Goal: Information Seeking & Learning: Learn about a topic

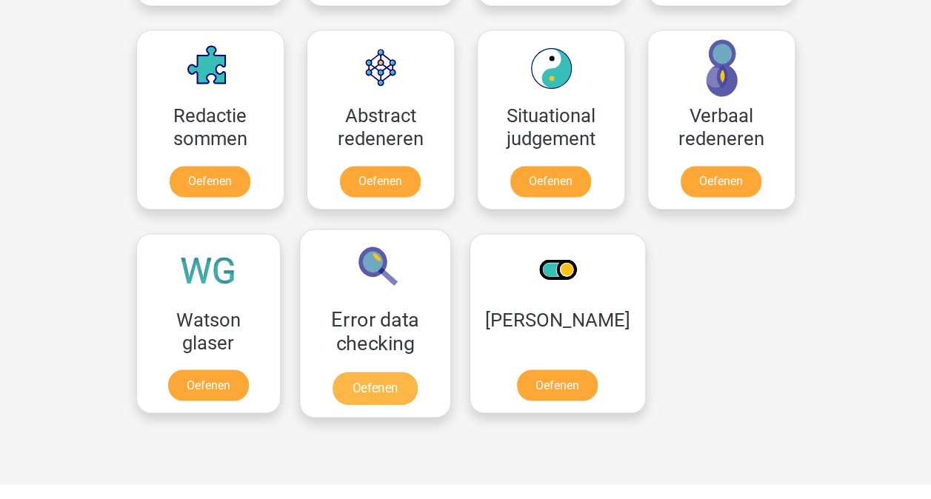
scroll to position [1037, 0]
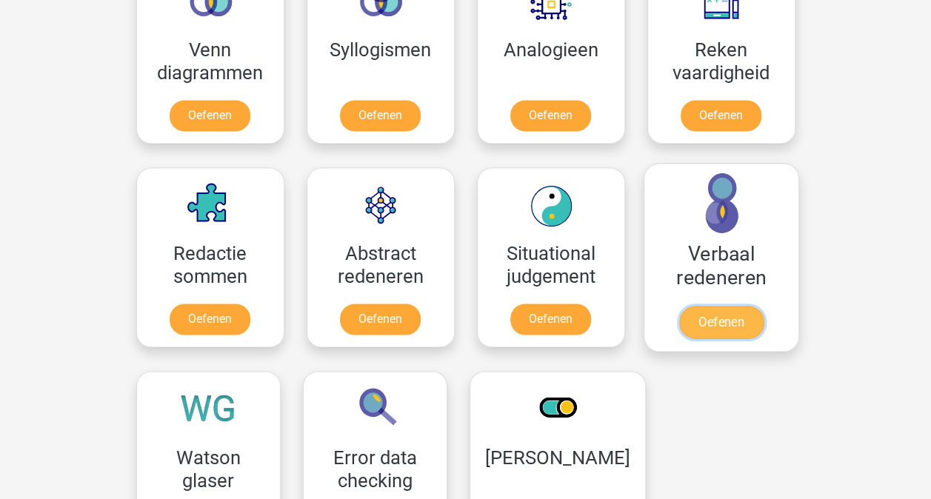
click at [736, 317] on link "Oefenen" at bounding box center [721, 322] width 84 height 33
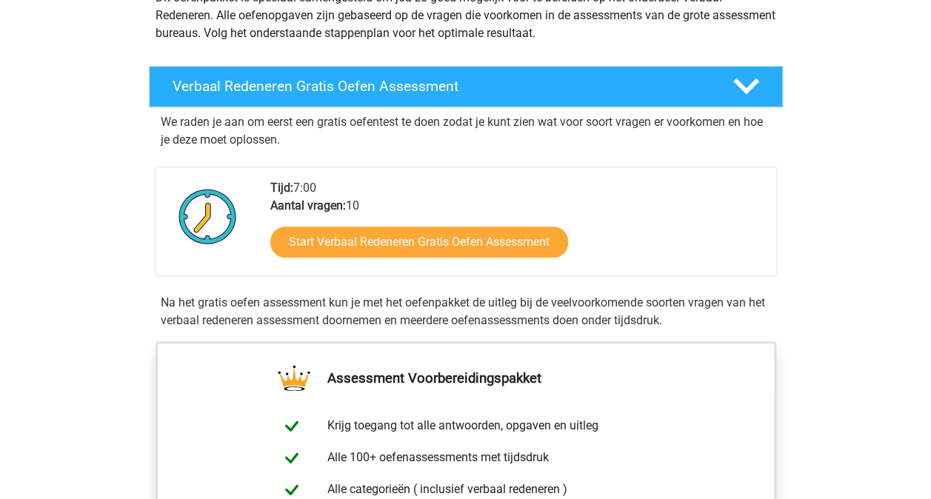
scroll to position [296, 0]
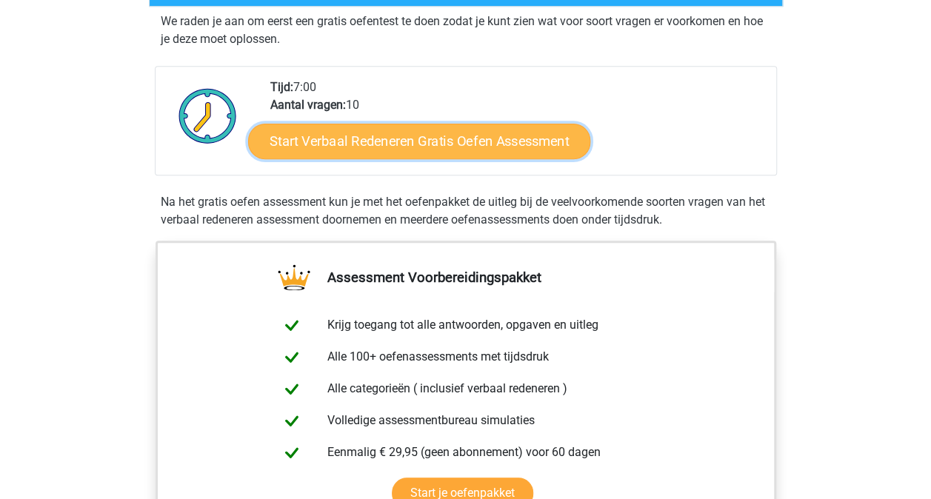
click at [387, 144] on link "Start Verbaal Redeneren Gratis Oefen Assessment" at bounding box center [419, 142] width 342 height 36
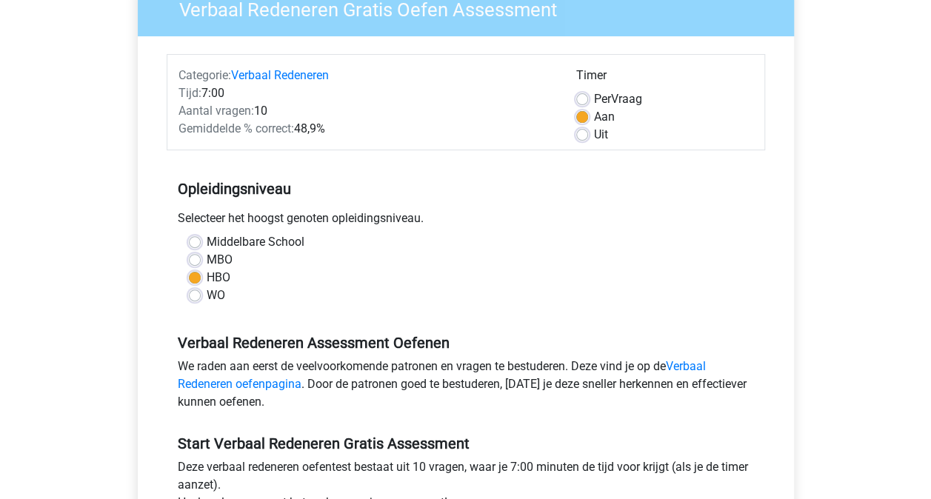
scroll to position [370, 0]
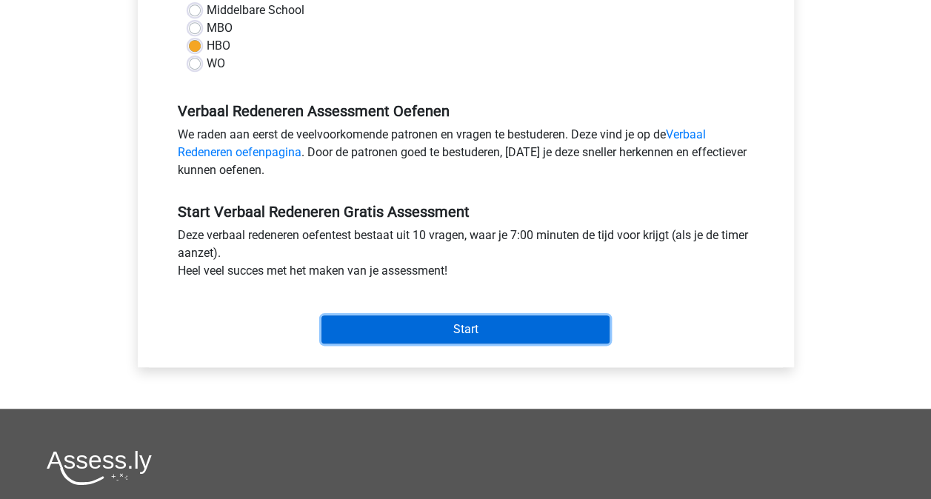
click at [351, 330] on input "Start" at bounding box center [466, 330] width 288 height 28
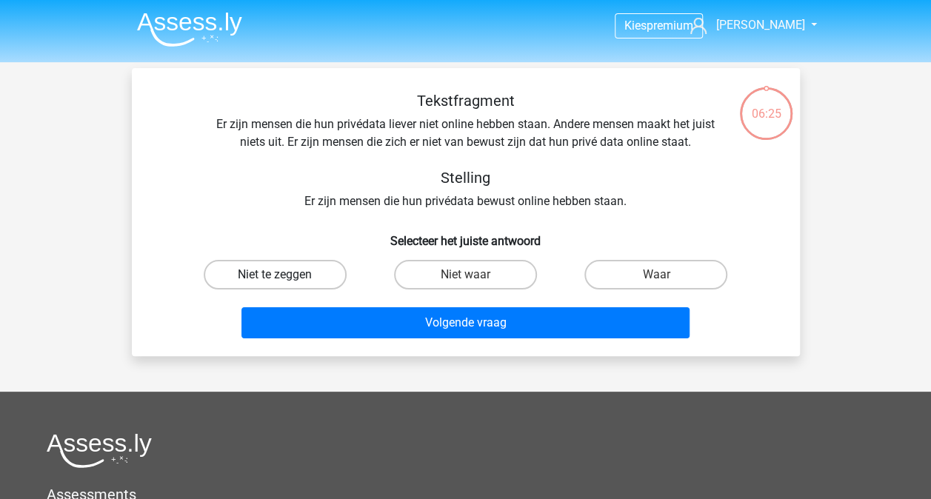
click at [323, 274] on label "Niet te zeggen" at bounding box center [275, 275] width 143 height 30
click at [284, 275] on input "Niet te zeggen" at bounding box center [280, 280] width 10 height 10
radio input "true"
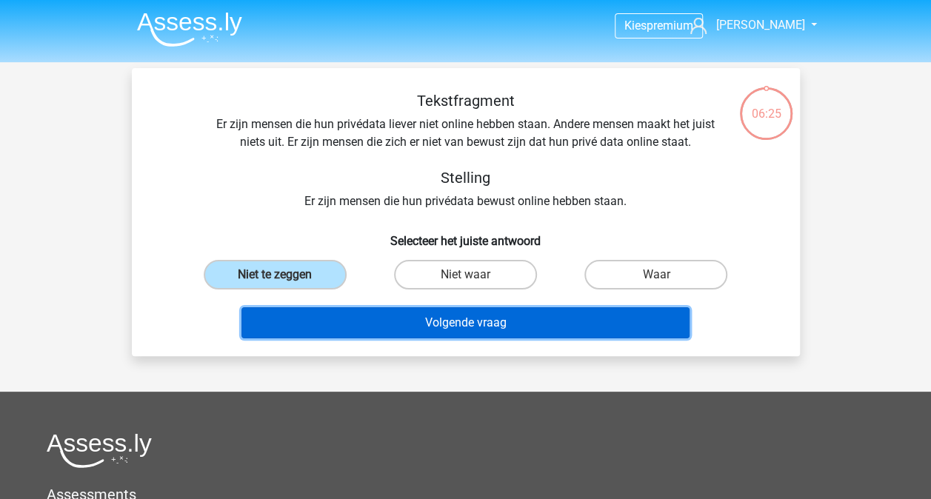
click at [422, 317] on button "Volgende vraag" at bounding box center [466, 322] width 448 height 31
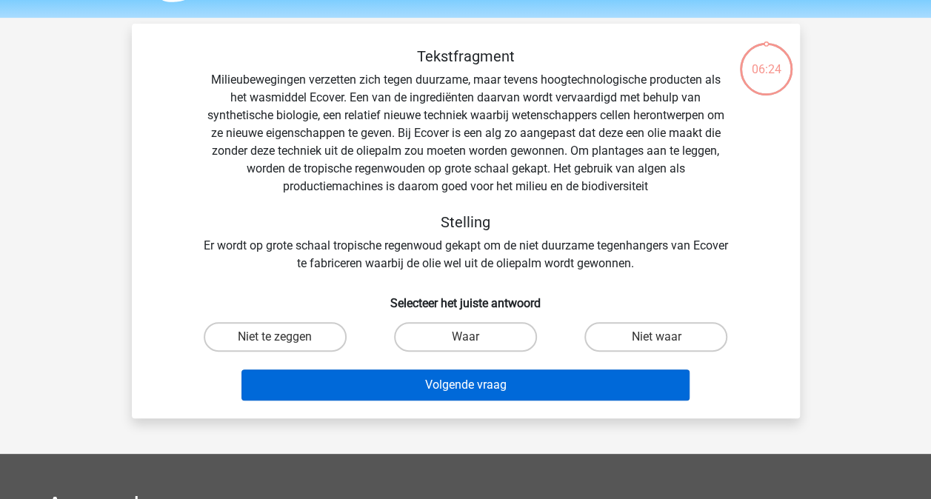
scroll to position [68, 0]
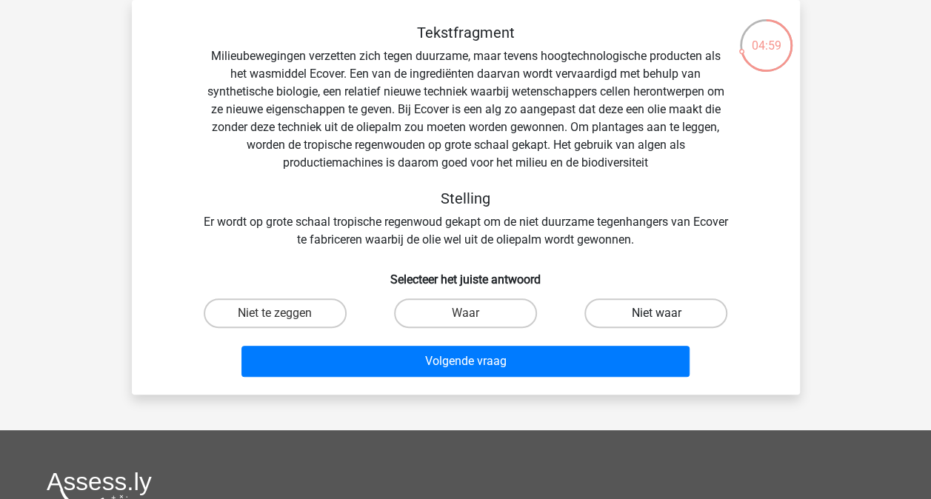
click at [655, 305] on label "Niet waar" at bounding box center [656, 314] width 143 height 30
click at [656, 313] on input "Niet waar" at bounding box center [661, 318] width 10 height 10
radio input "true"
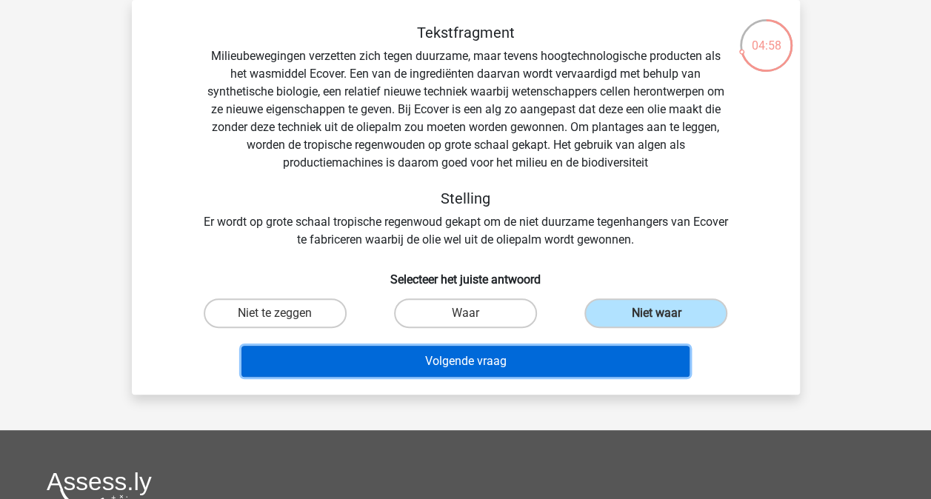
click at [557, 358] on button "Volgende vraag" at bounding box center [466, 361] width 448 height 31
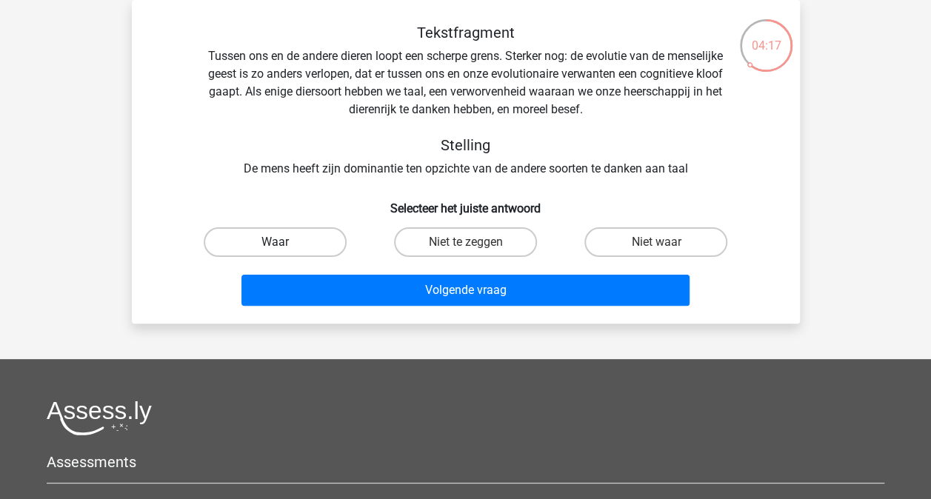
click at [284, 246] on label "Waar" at bounding box center [275, 242] width 143 height 30
click at [284, 246] on input "Waar" at bounding box center [280, 247] width 10 height 10
radio input "true"
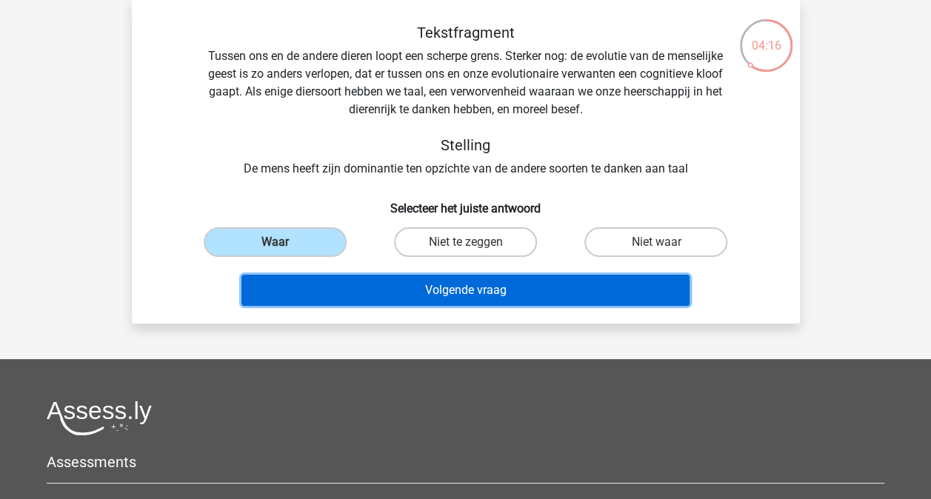
click at [406, 289] on button "Volgende vraag" at bounding box center [466, 290] width 448 height 31
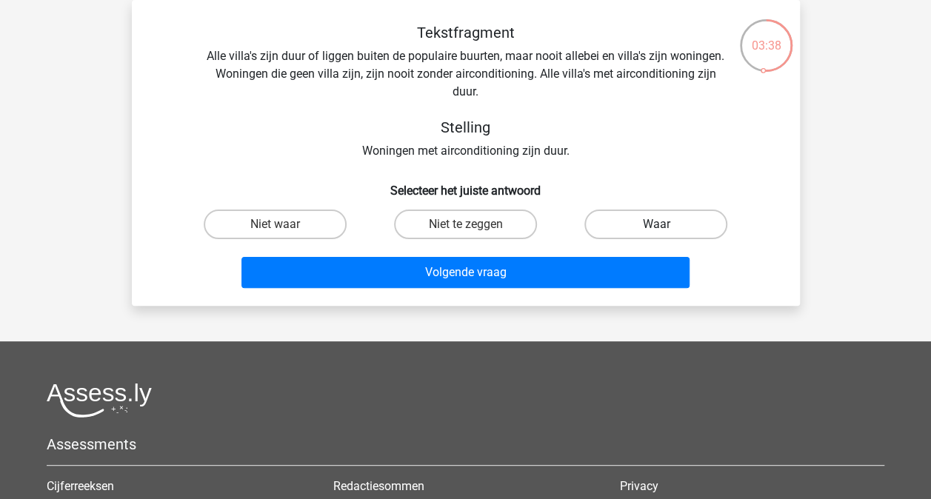
click at [631, 230] on label "Waar" at bounding box center [656, 225] width 143 height 30
click at [656, 230] on input "Waar" at bounding box center [661, 229] width 10 height 10
radio input "true"
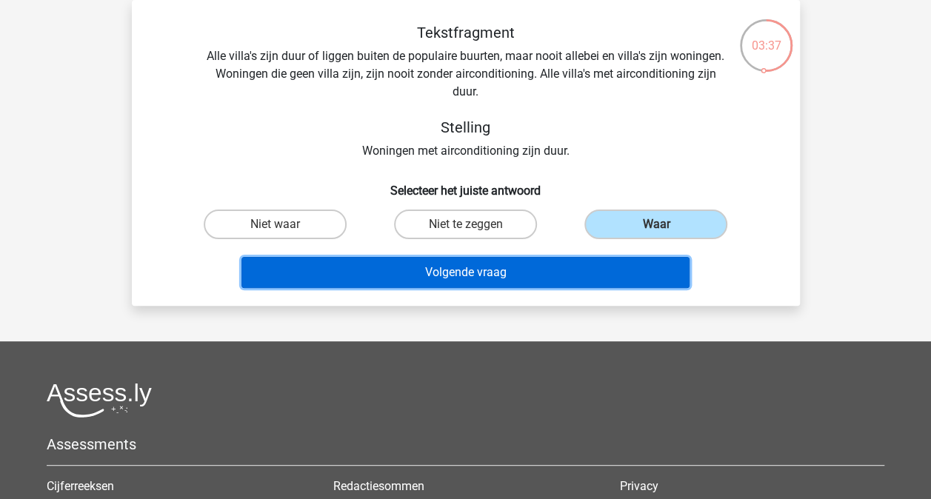
click at [529, 280] on button "Volgende vraag" at bounding box center [466, 272] width 448 height 31
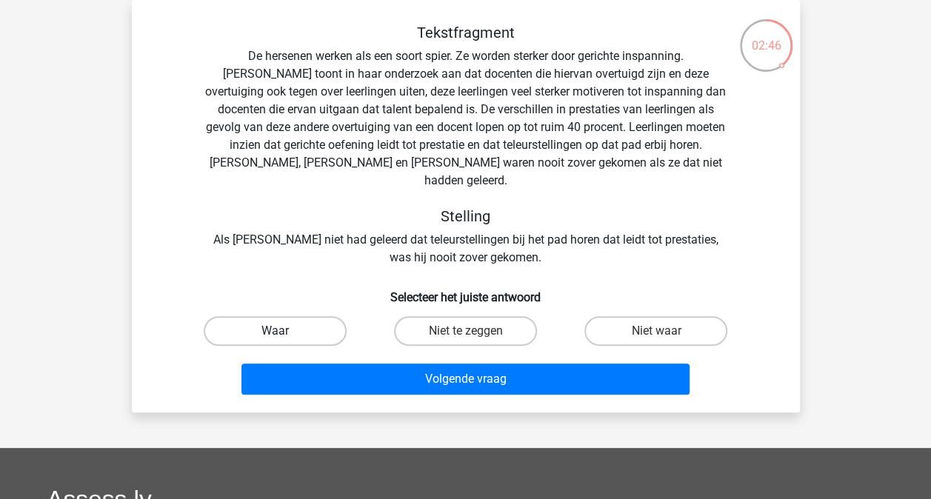
click at [298, 316] on label "Waar" at bounding box center [275, 331] width 143 height 30
click at [284, 331] on input "Waar" at bounding box center [280, 336] width 10 height 10
radio input "true"
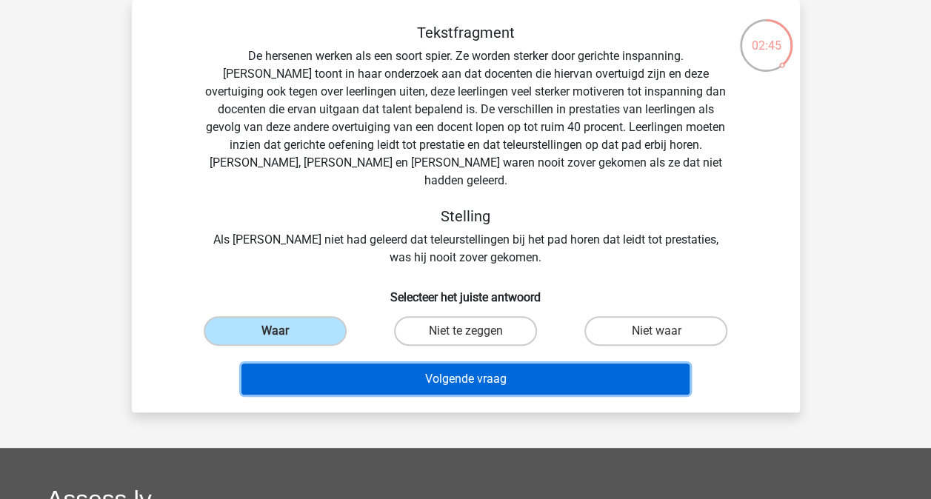
click at [443, 364] on button "Volgende vraag" at bounding box center [466, 379] width 448 height 31
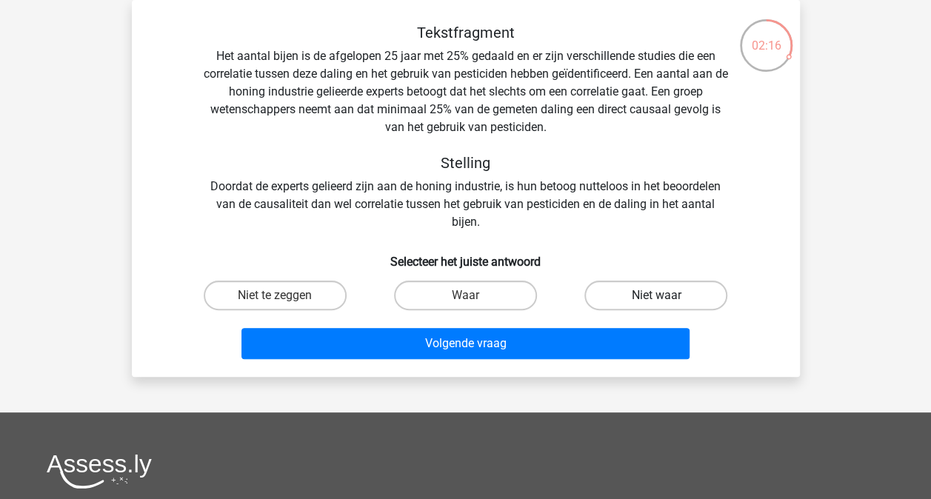
click at [642, 299] on label "Niet waar" at bounding box center [656, 296] width 143 height 30
click at [656, 299] on input "Niet waar" at bounding box center [661, 301] width 10 height 10
radio input "true"
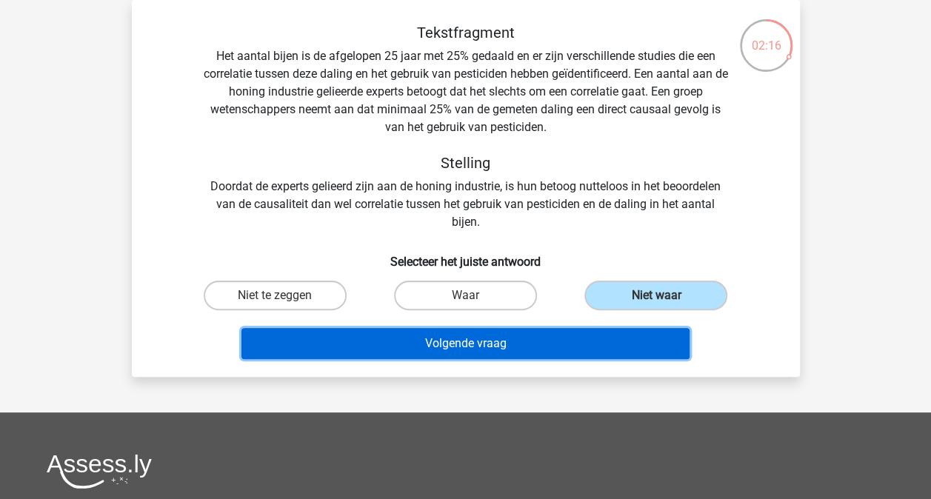
click at [529, 330] on button "Volgende vraag" at bounding box center [466, 343] width 448 height 31
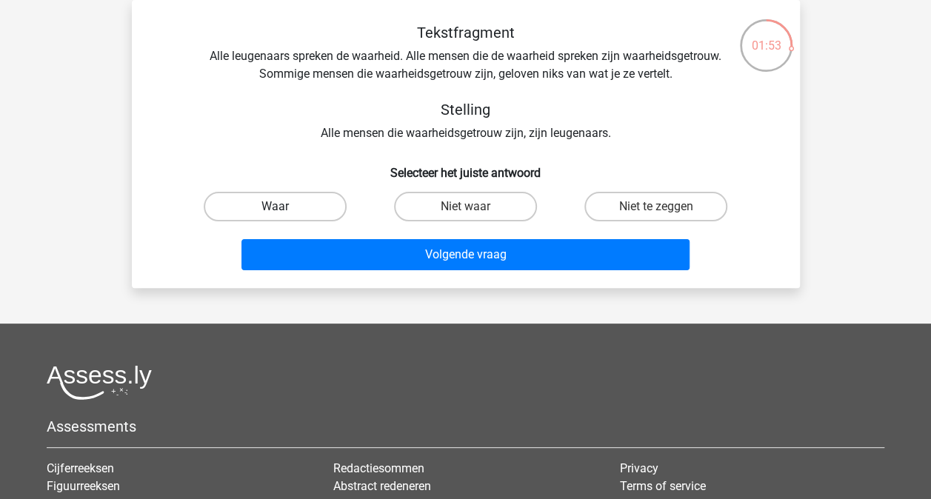
click at [307, 202] on label "Waar" at bounding box center [275, 207] width 143 height 30
click at [284, 207] on input "Waar" at bounding box center [280, 212] width 10 height 10
radio input "true"
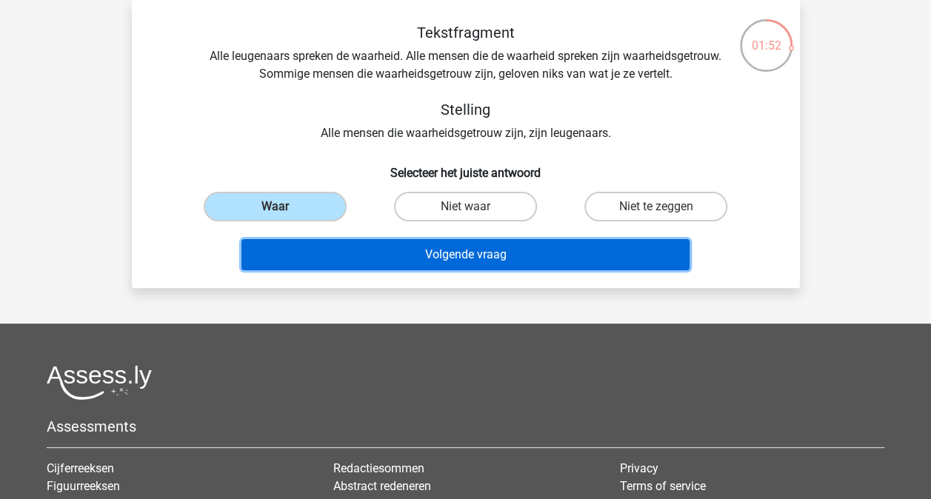
click at [477, 260] on button "Volgende vraag" at bounding box center [466, 254] width 448 height 31
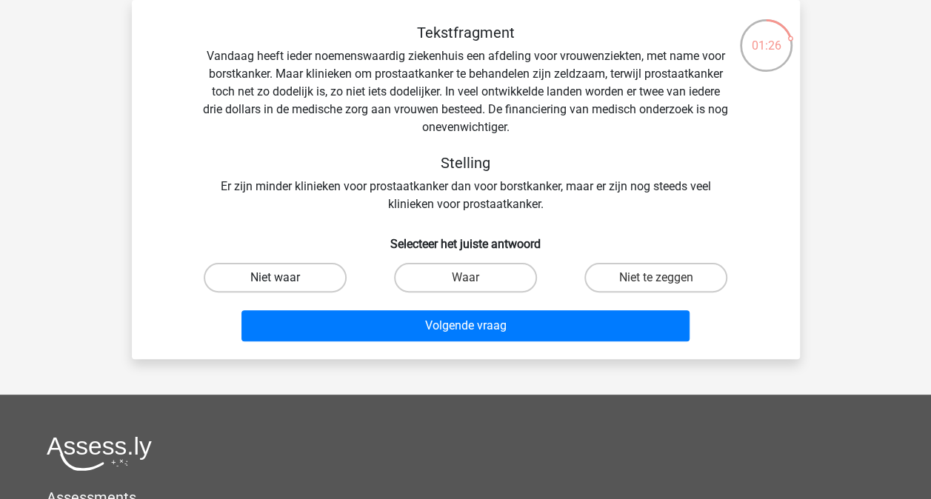
drag, startPoint x: 292, startPoint y: 286, endPoint x: 306, endPoint y: 283, distance: 14.4
click at [287, 278] on label "Niet waar" at bounding box center [275, 278] width 143 height 30
click at [284, 278] on input "Niet waar" at bounding box center [280, 283] width 10 height 10
radio input "true"
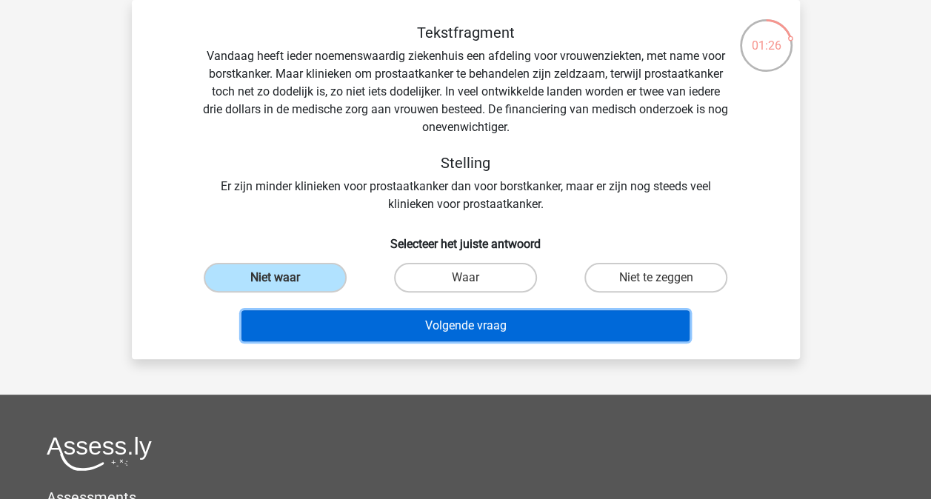
click at [436, 323] on button "Volgende vraag" at bounding box center [466, 325] width 448 height 31
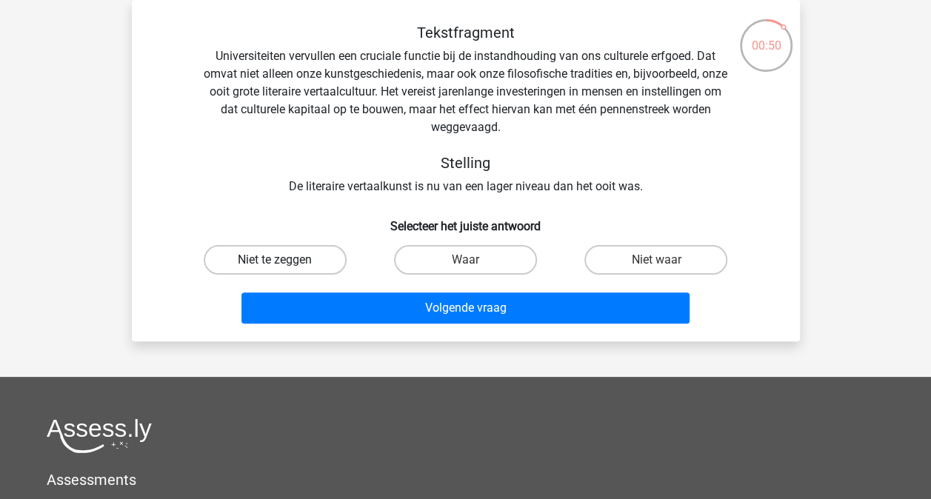
click at [298, 264] on label "Niet te zeggen" at bounding box center [275, 260] width 143 height 30
click at [284, 264] on input "Niet te zeggen" at bounding box center [280, 265] width 10 height 10
radio input "true"
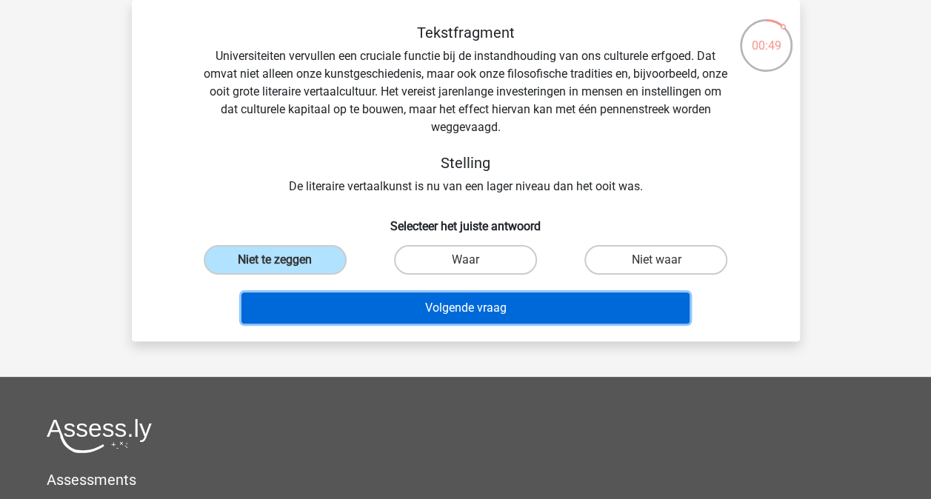
click at [394, 306] on button "Volgende vraag" at bounding box center [466, 308] width 448 height 31
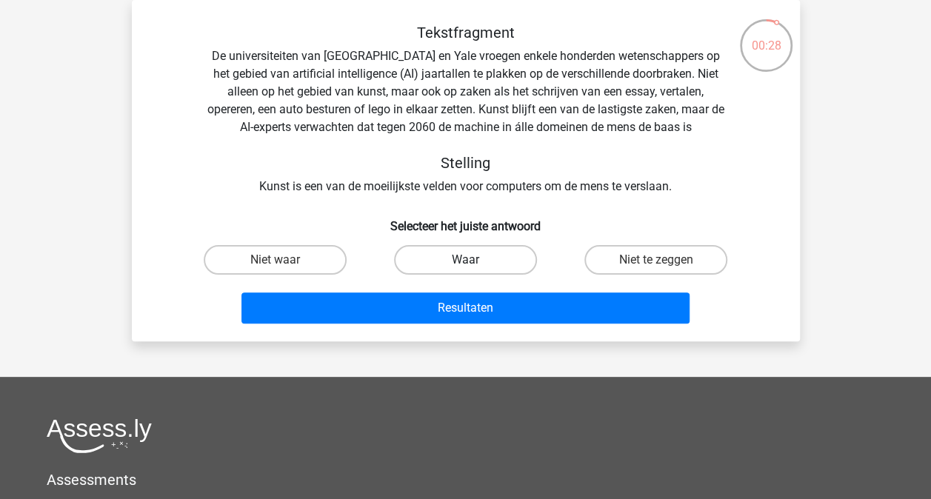
click at [461, 266] on label "Waar" at bounding box center [465, 260] width 143 height 30
click at [465, 266] on input "Waar" at bounding box center [470, 265] width 10 height 10
radio input "true"
click at [449, 329] on div "Resultaten" at bounding box center [466, 311] width 572 height 37
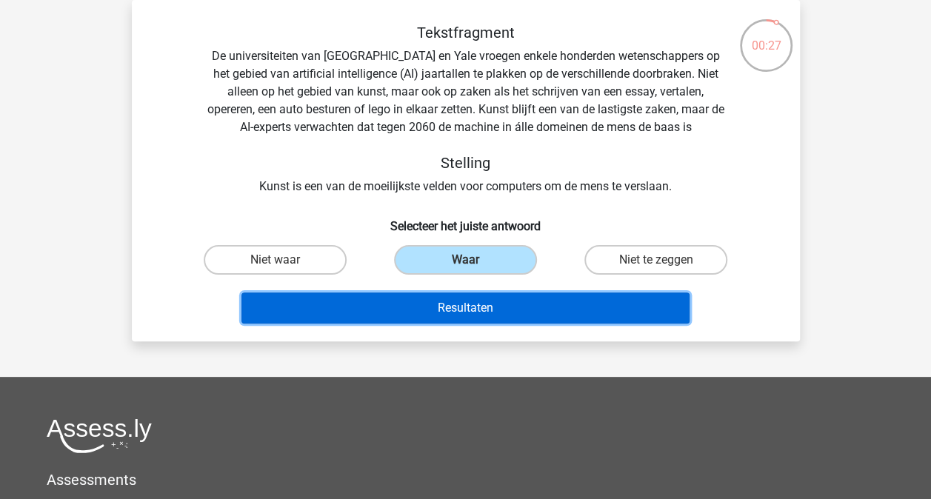
click at [419, 317] on button "Resultaten" at bounding box center [466, 308] width 448 height 31
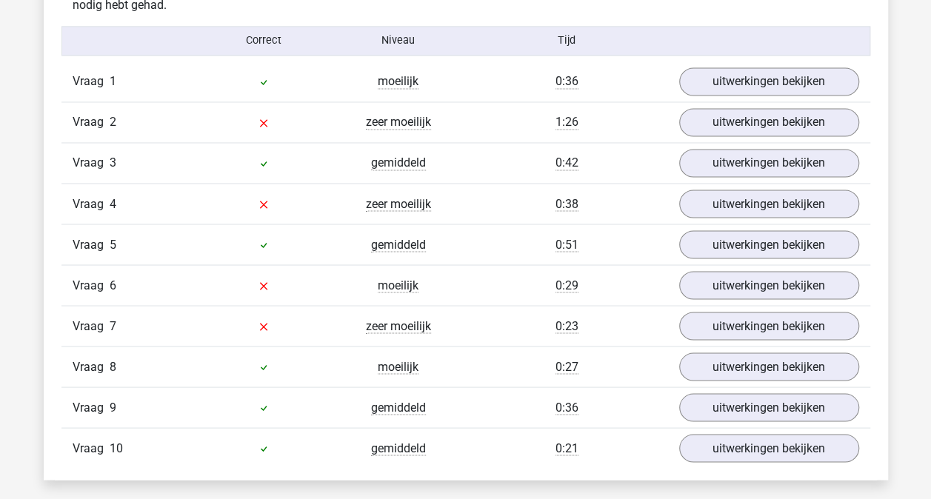
scroll to position [1185, 0]
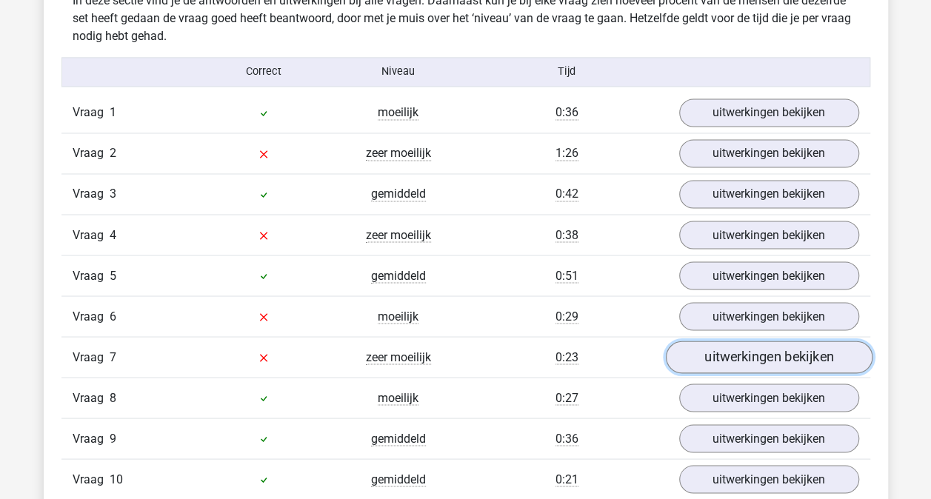
click at [759, 350] on link "uitwerkingen bekijken" at bounding box center [768, 357] width 207 height 33
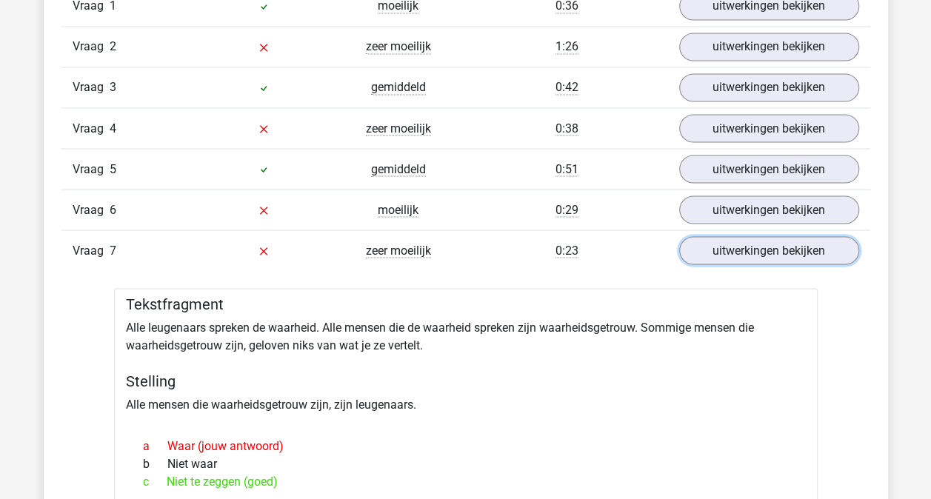
scroll to position [1259, 0]
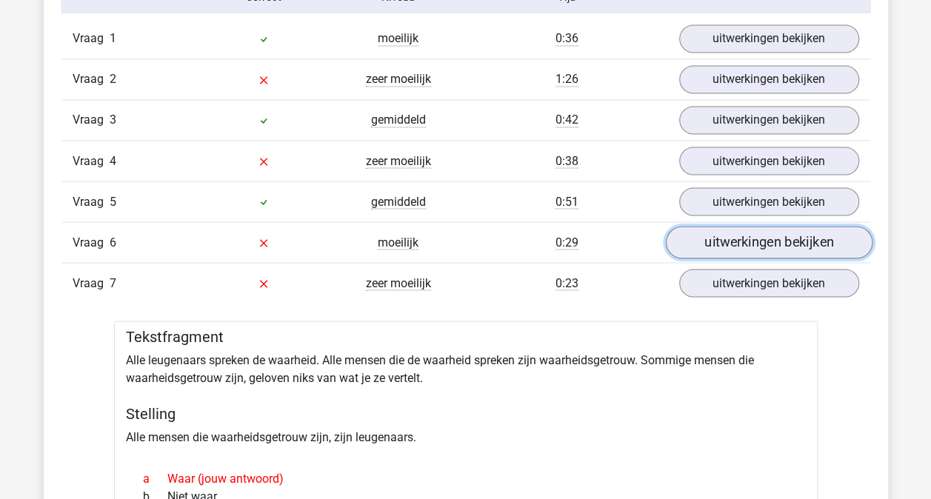
click at [759, 238] on link "uitwerkingen bekijken" at bounding box center [768, 242] width 207 height 33
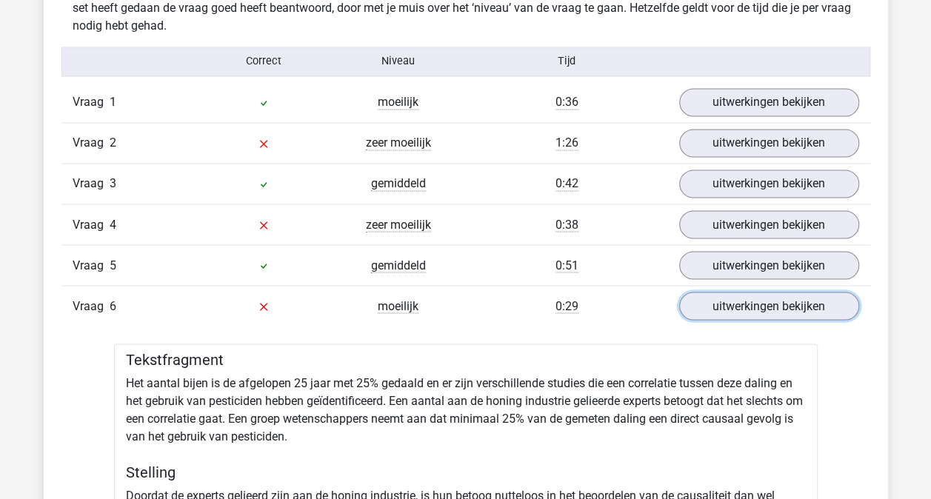
scroll to position [1185, 0]
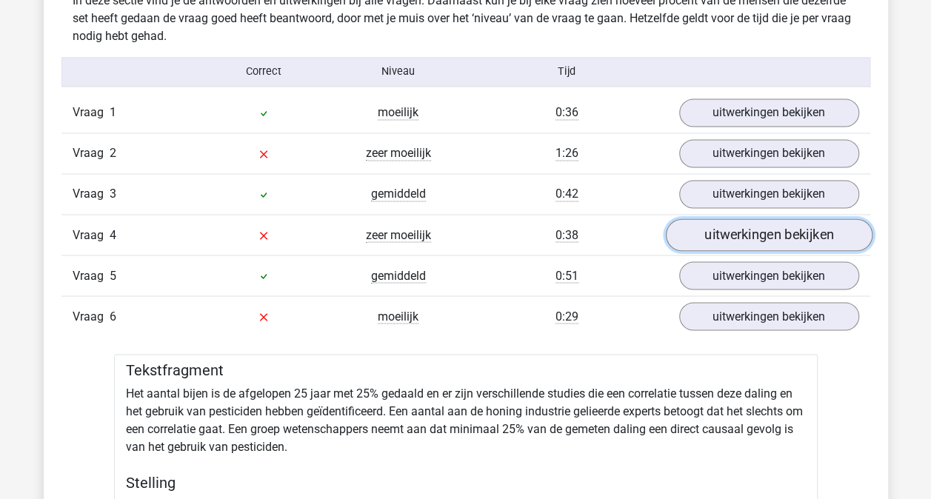
click at [749, 228] on link "uitwerkingen bekijken" at bounding box center [768, 235] width 207 height 33
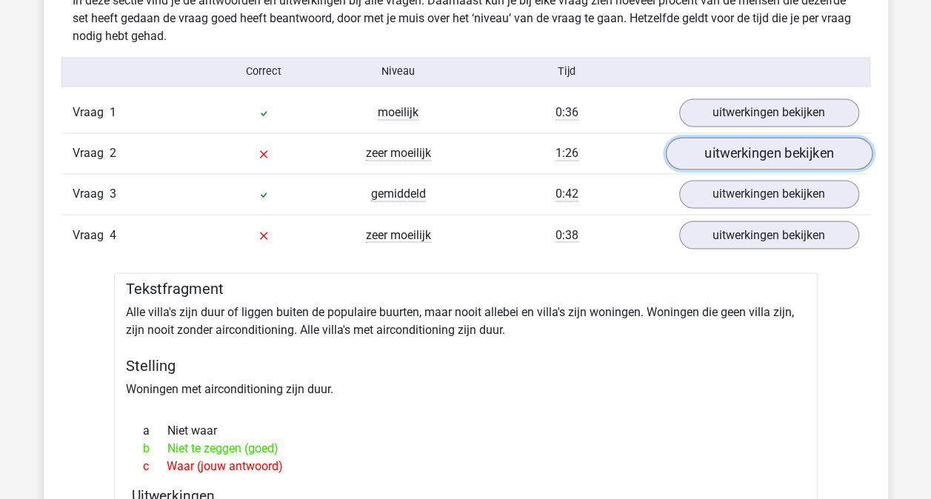
click at [741, 152] on link "uitwerkingen bekijken" at bounding box center [768, 153] width 207 height 33
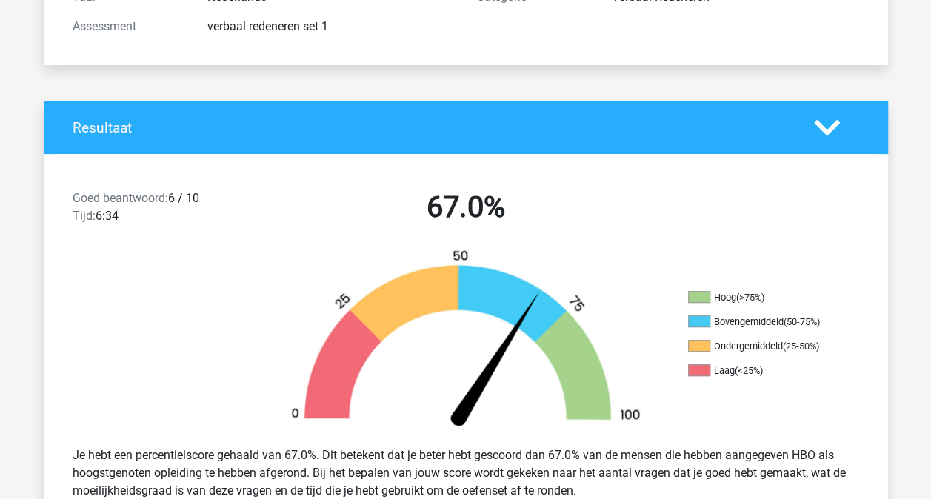
scroll to position [0, 0]
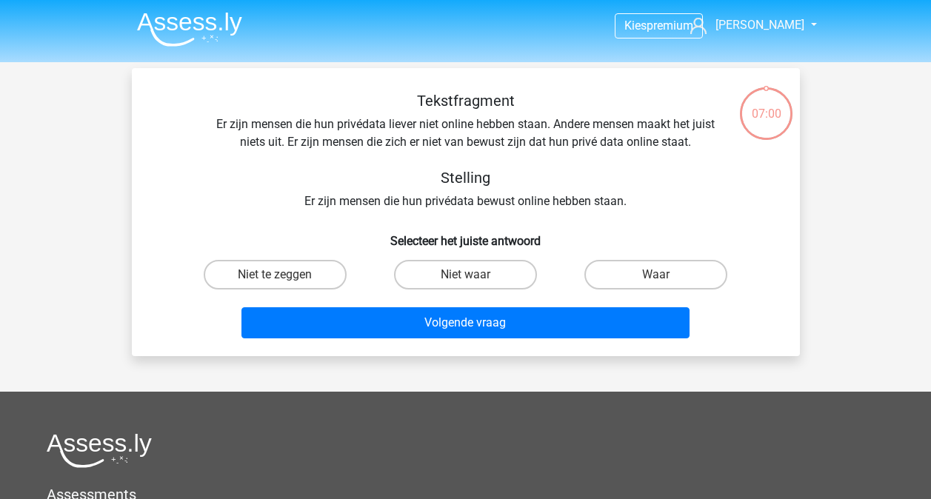
scroll to position [68, 0]
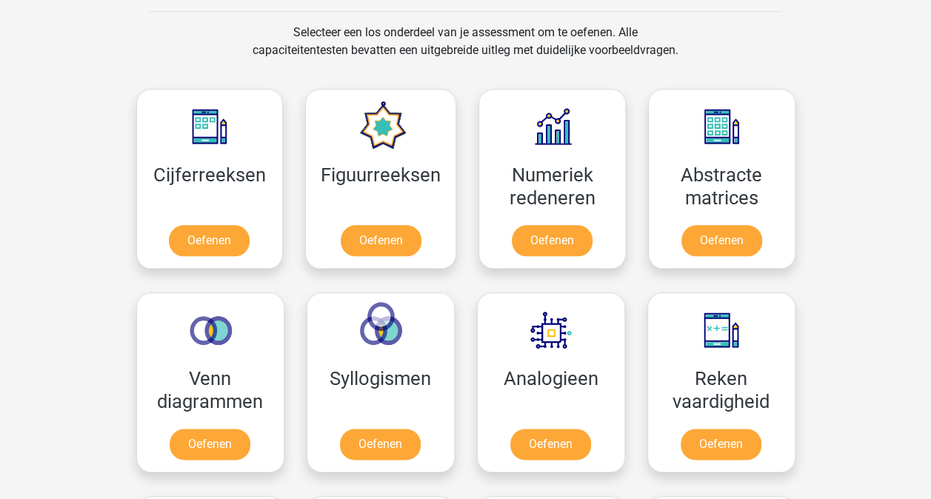
scroll to position [741, 0]
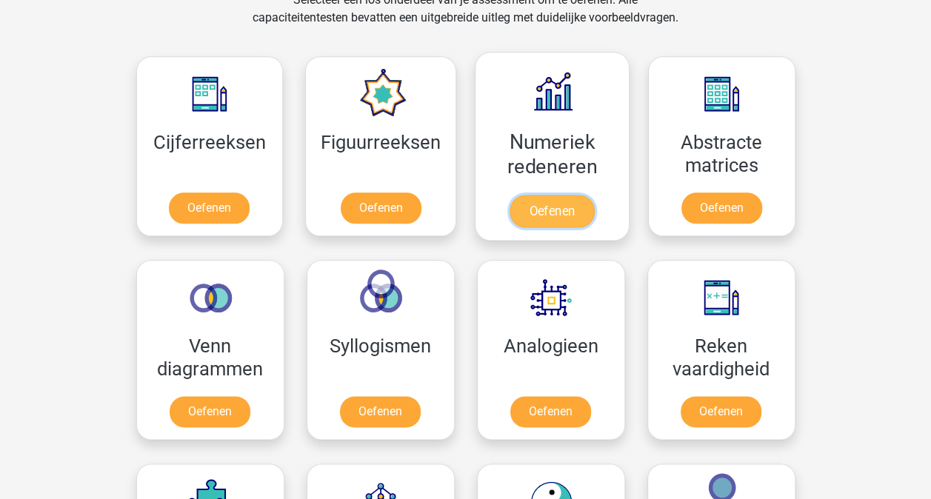
click at [531, 211] on link "Oefenen" at bounding box center [552, 211] width 84 height 33
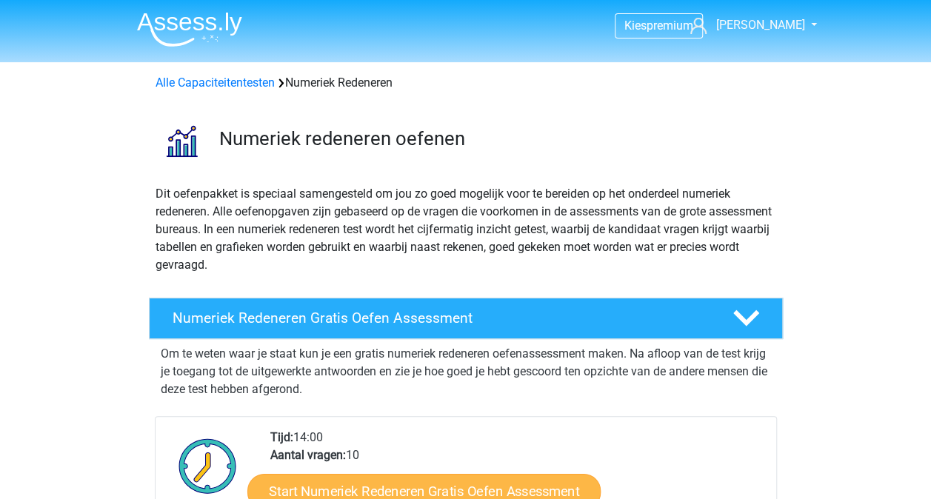
scroll to position [222, 0]
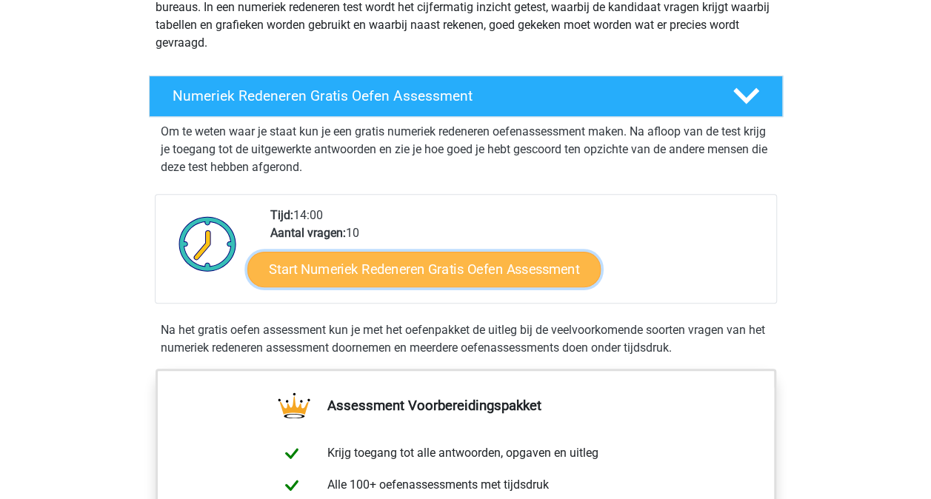
click at [446, 265] on link "Start Numeriek Redeneren Gratis Oefen Assessment" at bounding box center [423, 269] width 353 height 36
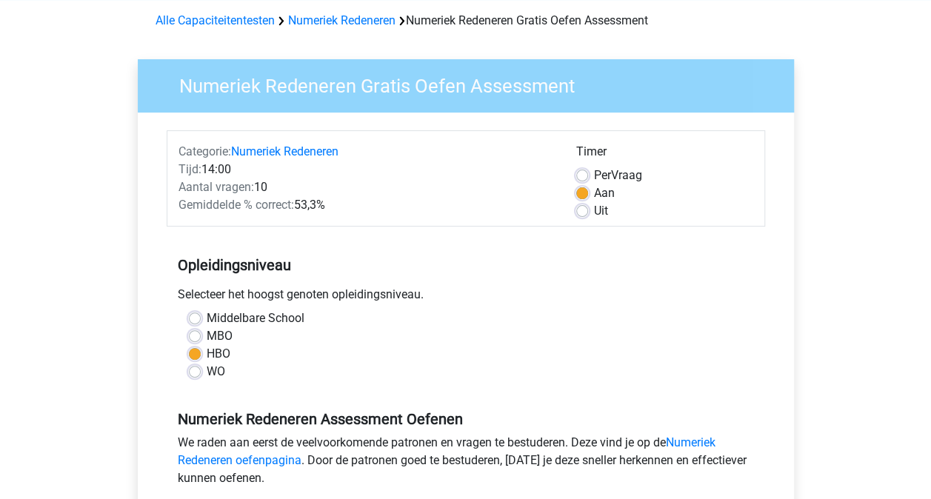
scroll to position [445, 0]
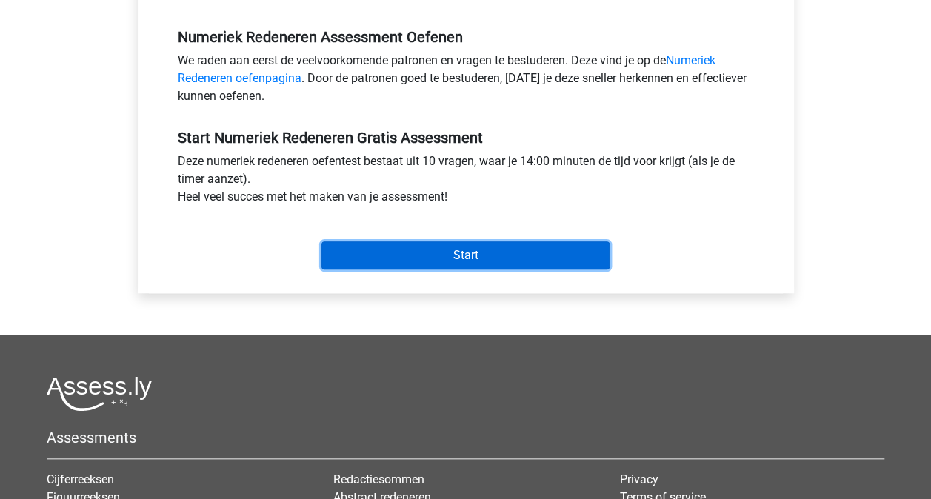
click at [430, 256] on input "Start" at bounding box center [466, 256] width 288 height 28
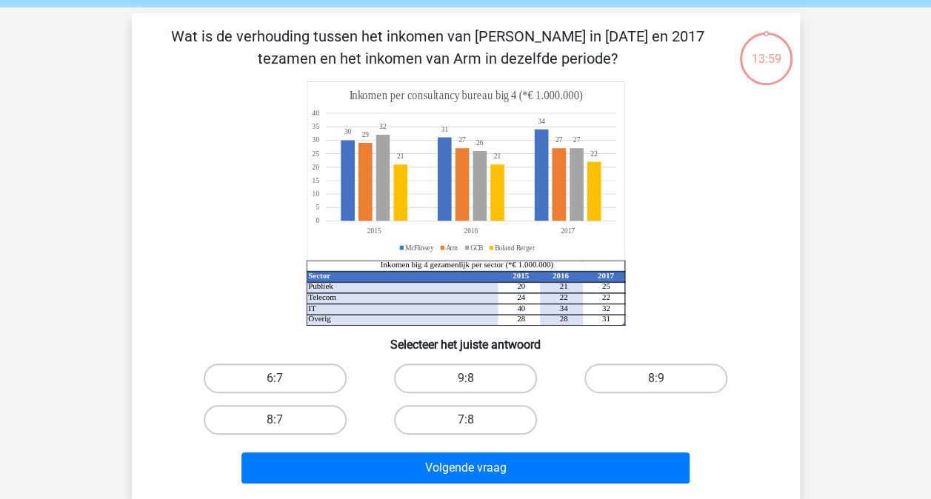
scroll to position [74, 0]
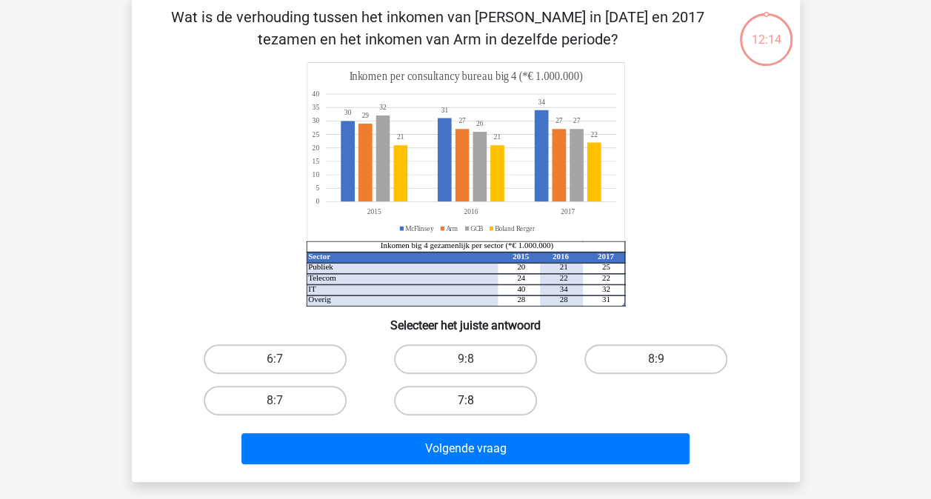
click at [507, 401] on label "7:8" at bounding box center [465, 401] width 143 height 30
click at [475, 401] on input "7:8" at bounding box center [470, 406] width 10 height 10
radio input "true"
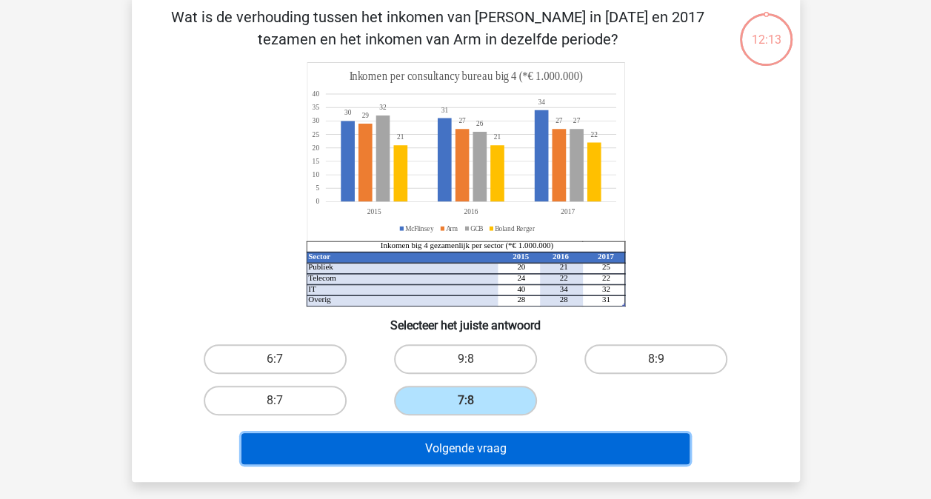
click at [490, 454] on button "Volgende vraag" at bounding box center [466, 448] width 448 height 31
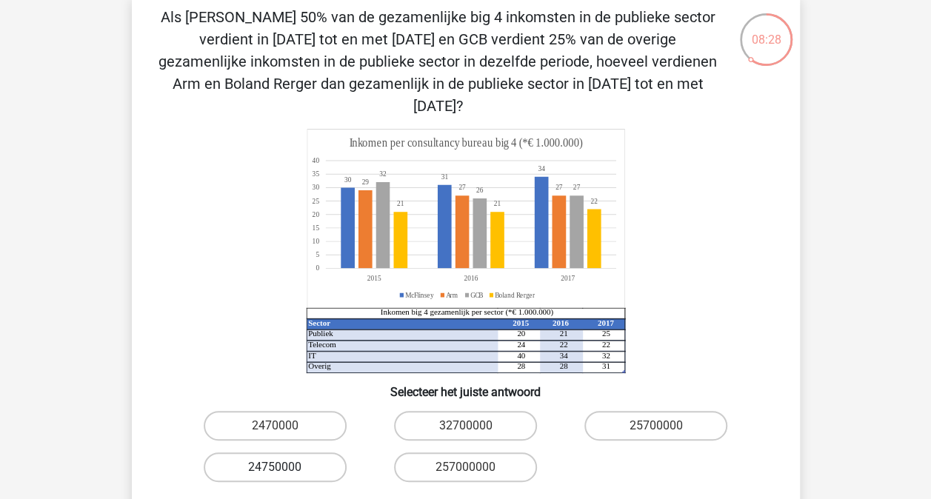
click at [239, 453] on label "24750000" at bounding box center [275, 468] width 143 height 30
click at [275, 467] on input "24750000" at bounding box center [280, 472] width 10 height 10
radio input "true"
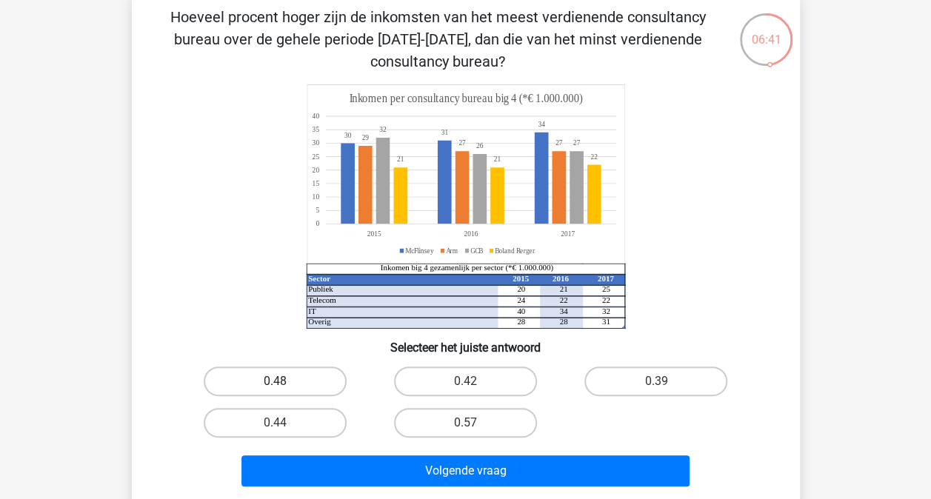
click at [305, 381] on label "0.48" at bounding box center [275, 382] width 143 height 30
click at [284, 382] on input "0.48" at bounding box center [280, 387] width 10 height 10
radio input "true"
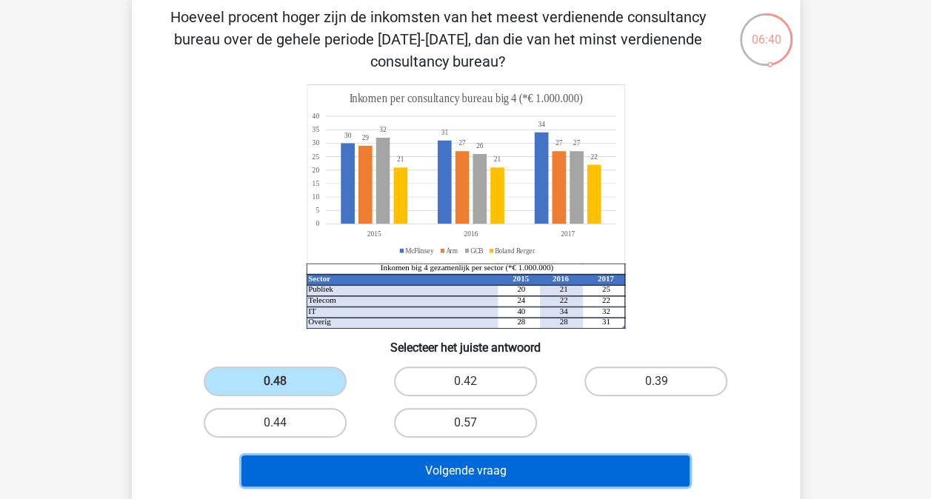
click at [425, 476] on button "Volgende vraag" at bounding box center [466, 471] width 448 height 31
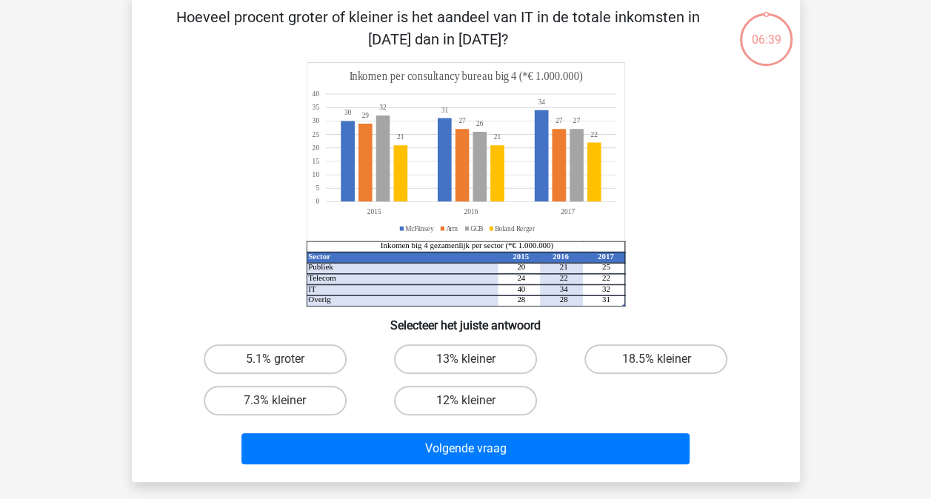
scroll to position [68, 0]
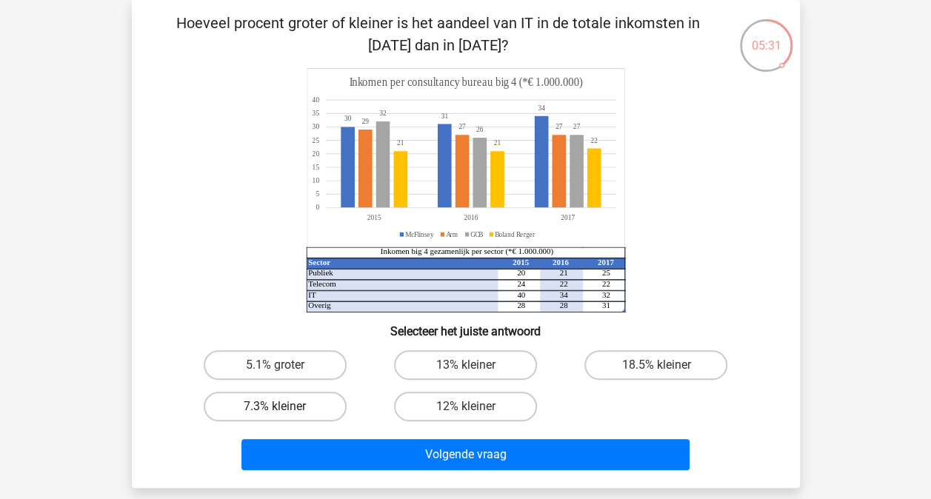
click at [276, 399] on label "7.3% kleiner" at bounding box center [275, 407] width 143 height 30
click at [276, 407] on input "7.3% kleiner" at bounding box center [280, 412] width 10 height 10
radio input "true"
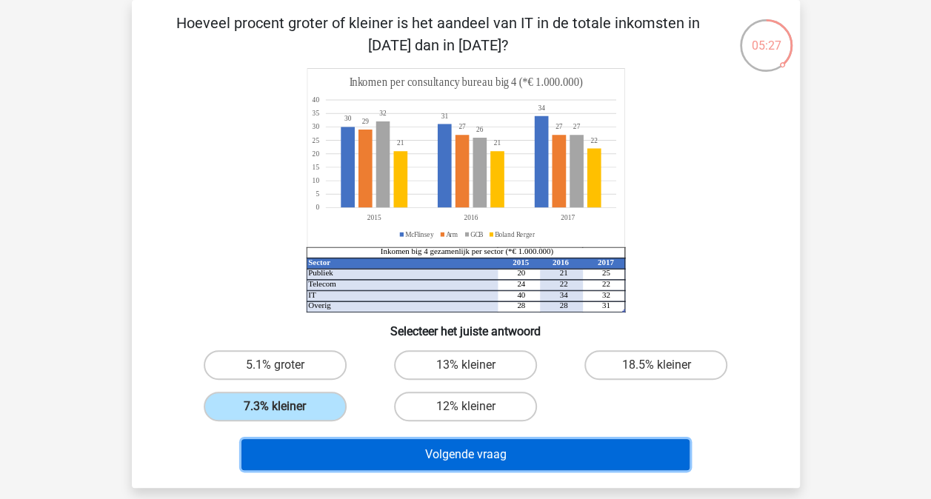
click at [584, 466] on button "Volgende vraag" at bounding box center [466, 454] width 448 height 31
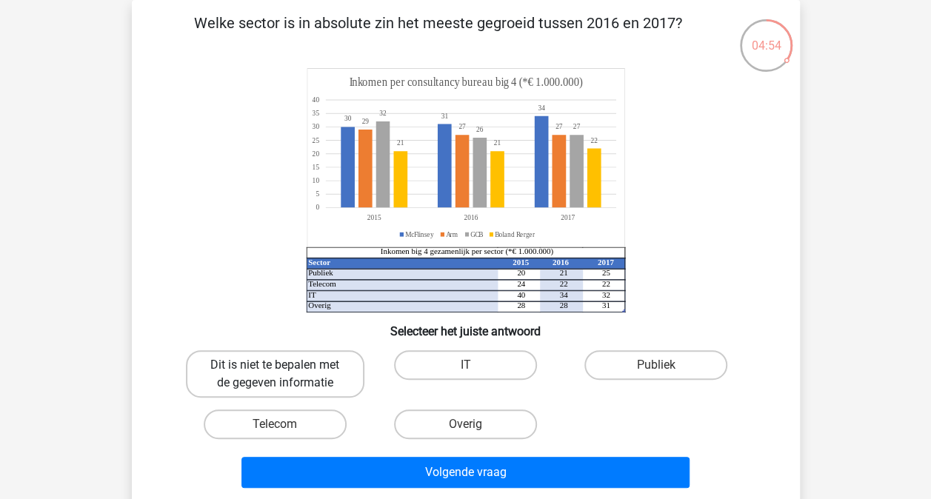
click at [323, 373] on label "Dit is niet te bepalen met de gegeven informatie" at bounding box center [275, 373] width 179 height 47
click at [284, 373] on input "Dit is niet te bepalen met de gegeven informatie" at bounding box center [280, 370] width 10 height 10
radio input "true"
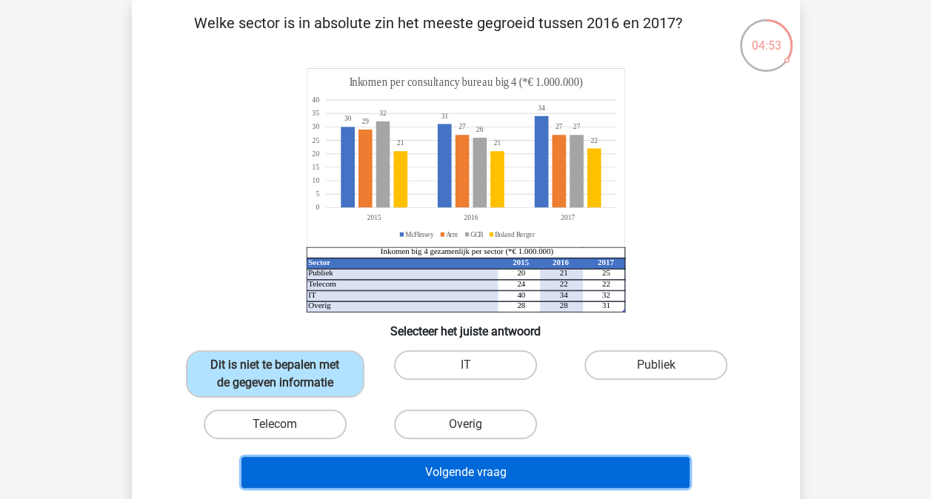
click at [496, 468] on button "Volgende vraag" at bounding box center [466, 472] width 448 height 31
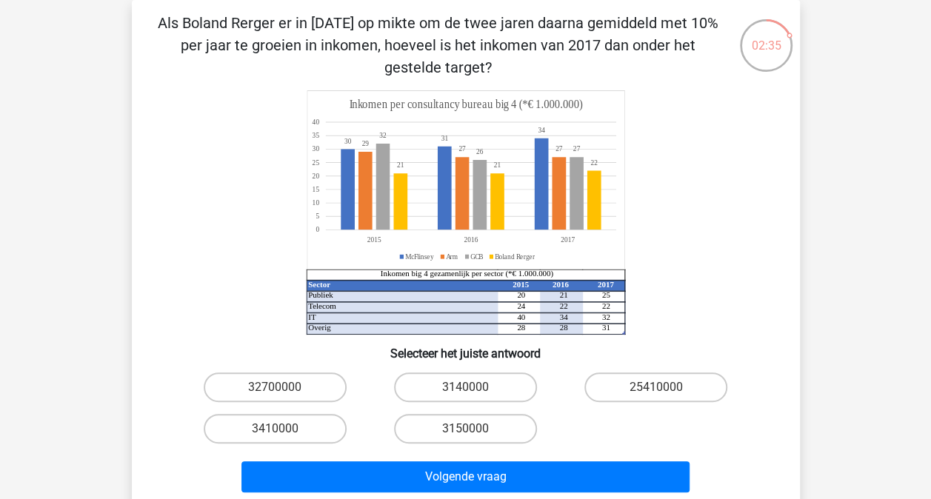
click at [657, 394] on input "25410000" at bounding box center [661, 392] width 10 height 10
radio input "true"
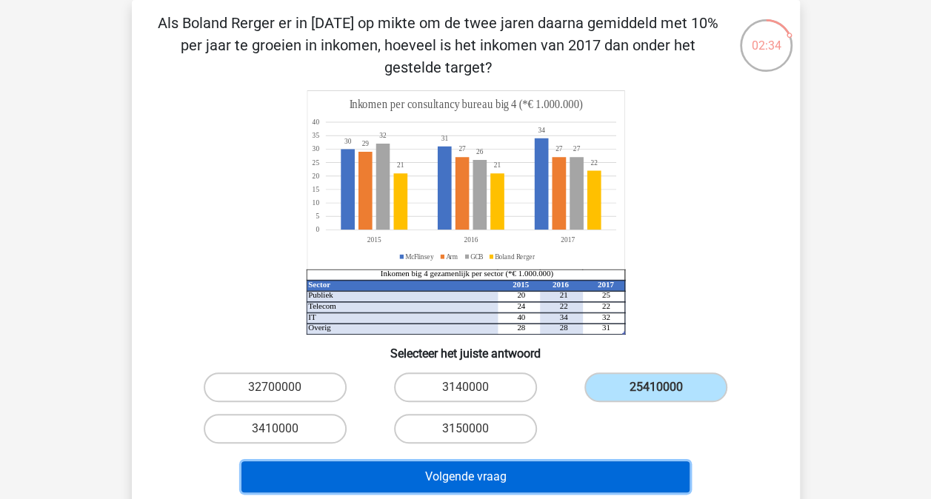
click at [596, 478] on button "Volgende vraag" at bounding box center [466, 477] width 448 height 31
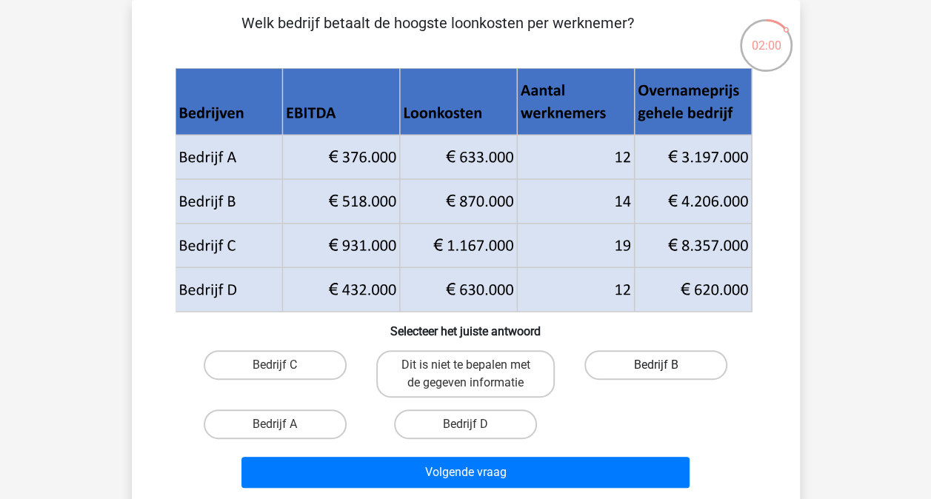
click at [648, 359] on label "Bedrijf B" at bounding box center [656, 365] width 143 height 30
click at [656, 365] on input "Bedrijf B" at bounding box center [661, 370] width 10 height 10
radio input "true"
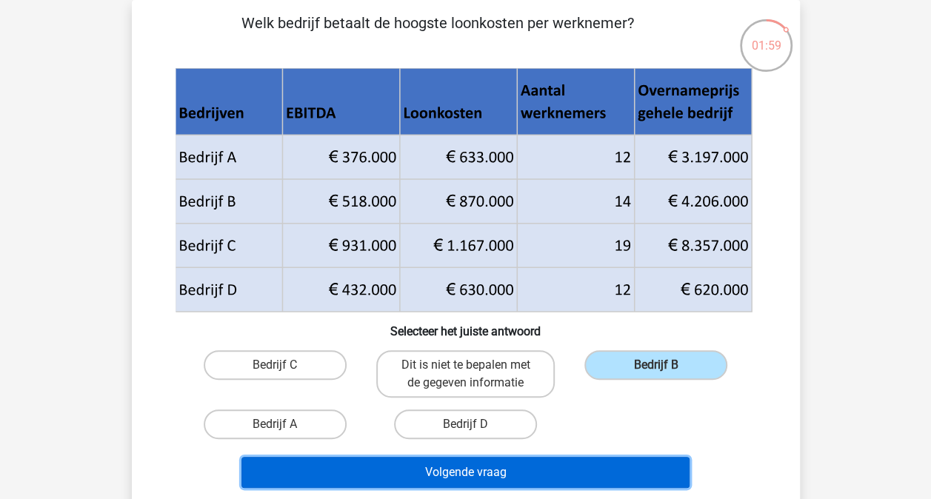
click at [600, 475] on button "Volgende vraag" at bounding box center [466, 472] width 448 height 31
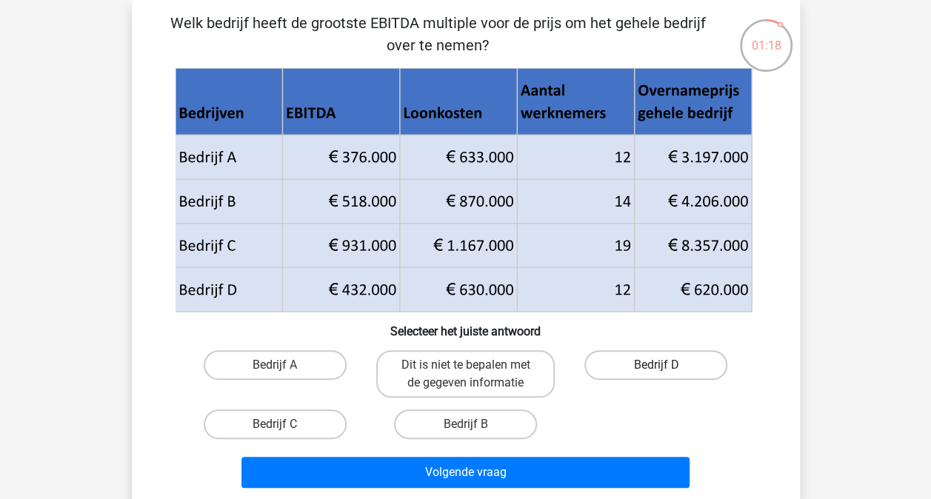
click at [616, 362] on label "Bedrijf D" at bounding box center [656, 365] width 143 height 30
click at [656, 365] on input "Bedrijf D" at bounding box center [661, 370] width 10 height 10
radio input "true"
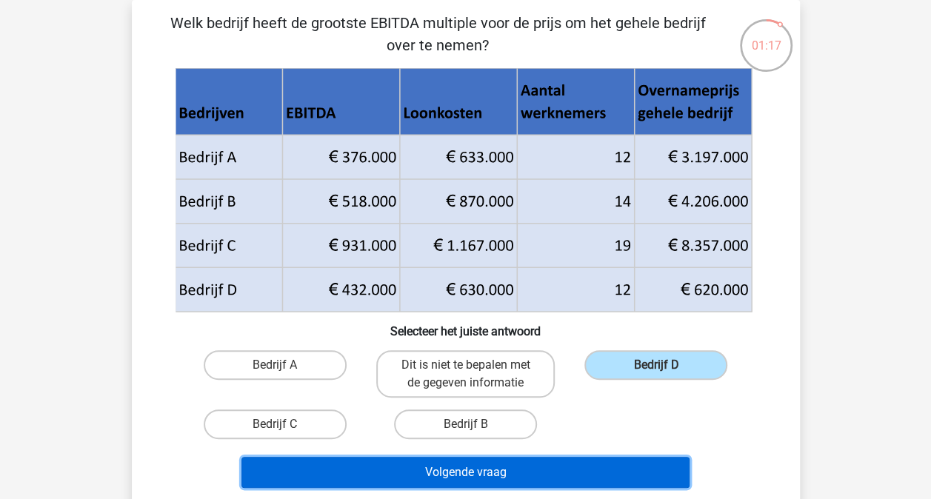
click at [572, 470] on button "Volgende vraag" at bounding box center [466, 472] width 448 height 31
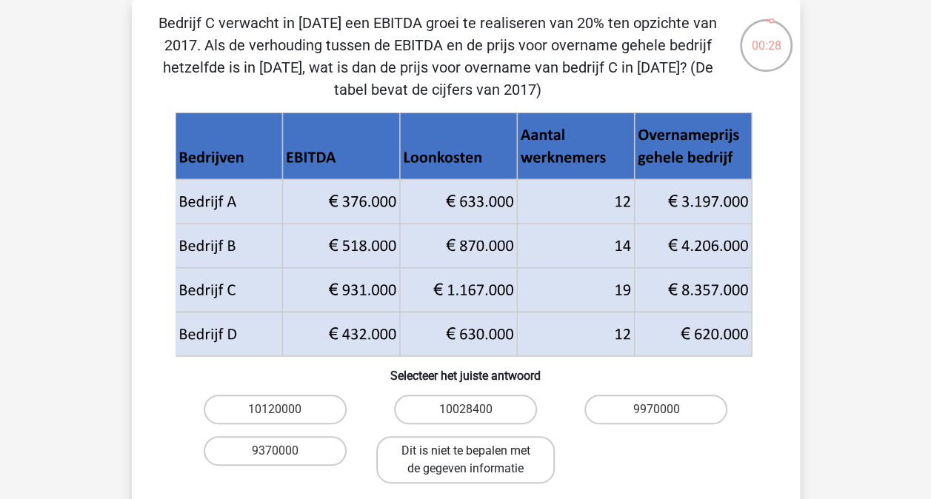
click at [498, 452] on label "Dit is niet te bepalen met de gegeven informatie" at bounding box center [465, 459] width 179 height 47
click at [475, 452] on input "Dit is niet te bepalen met de gegeven informatie" at bounding box center [470, 456] width 10 height 10
radio input "true"
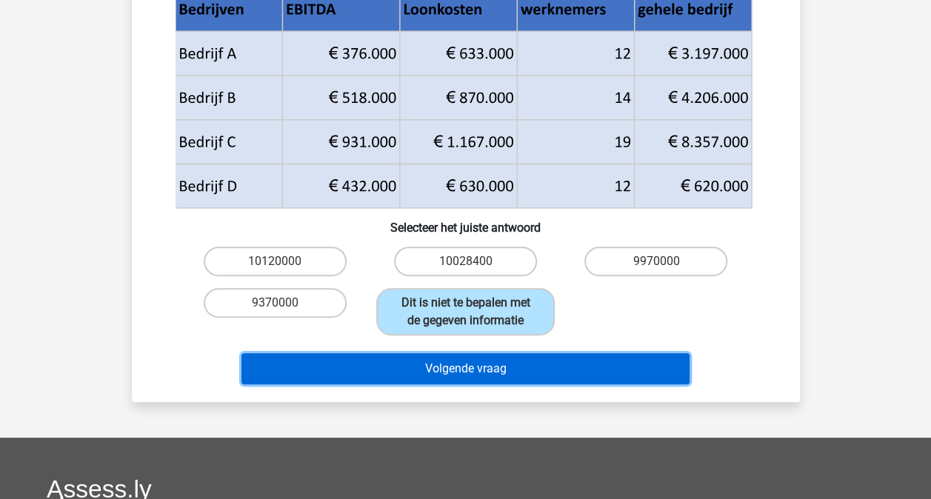
click at [527, 373] on button "Volgende vraag" at bounding box center [466, 368] width 448 height 31
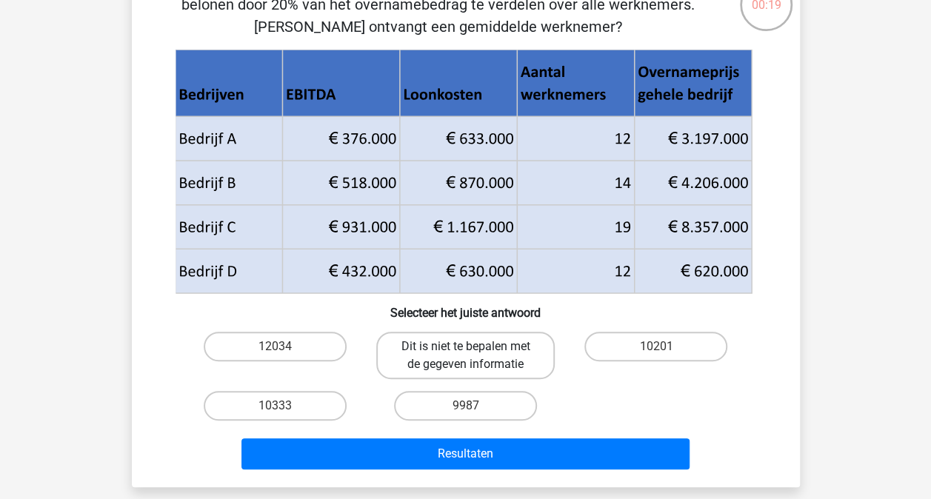
scroll to position [142, 0]
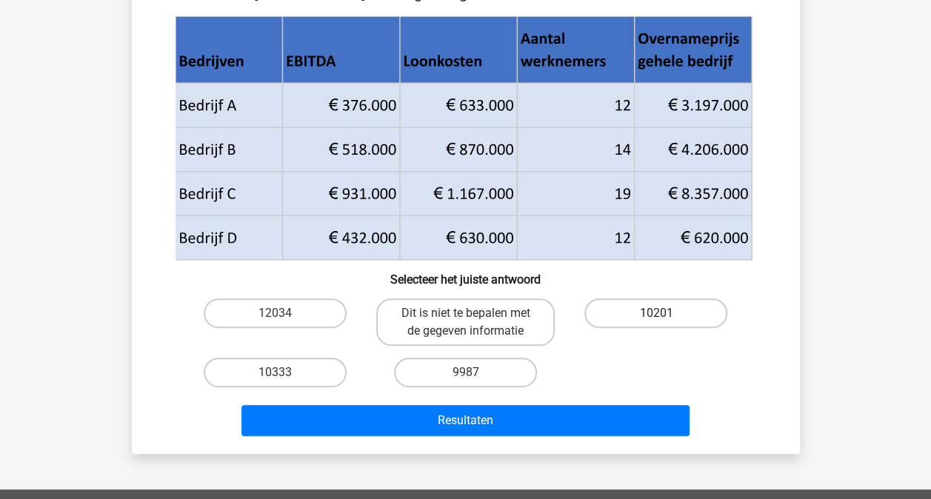
click at [630, 310] on label "10201" at bounding box center [656, 314] width 143 height 30
click at [656, 313] on input "10201" at bounding box center [661, 318] width 10 height 10
radio input "true"
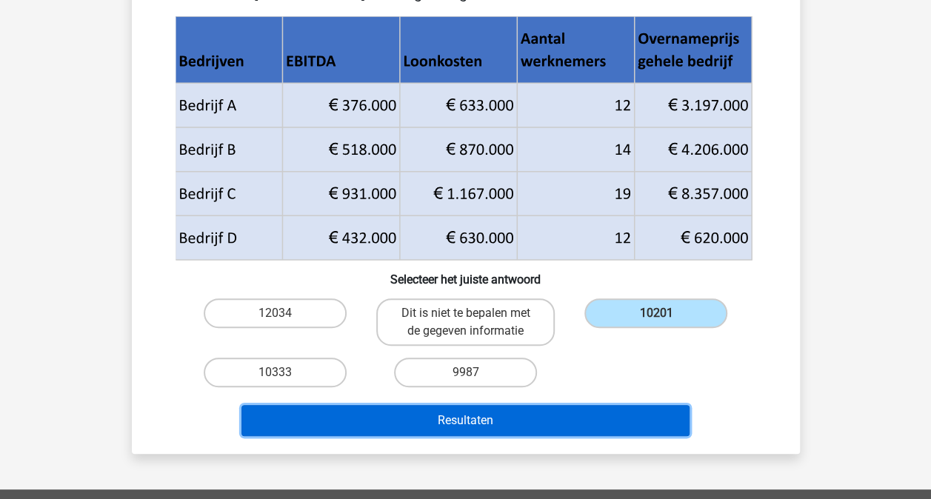
click at [593, 419] on button "Resultaten" at bounding box center [466, 420] width 448 height 31
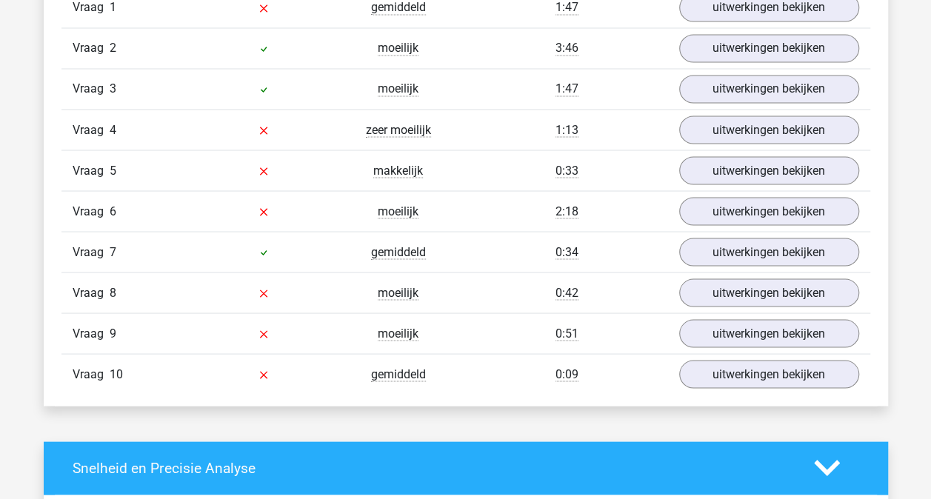
scroll to position [1111, 0]
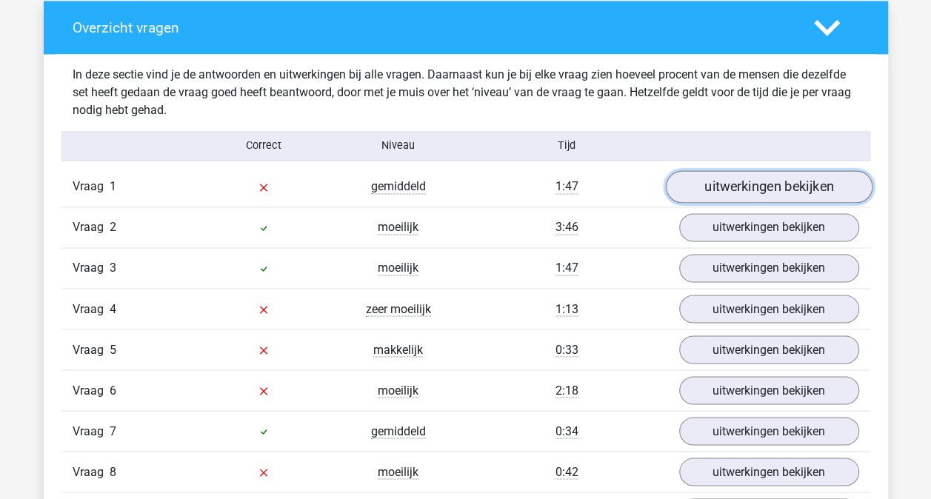
click at [733, 184] on link "uitwerkingen bekijken" at bounding box center [768, 186] width 207 height 33
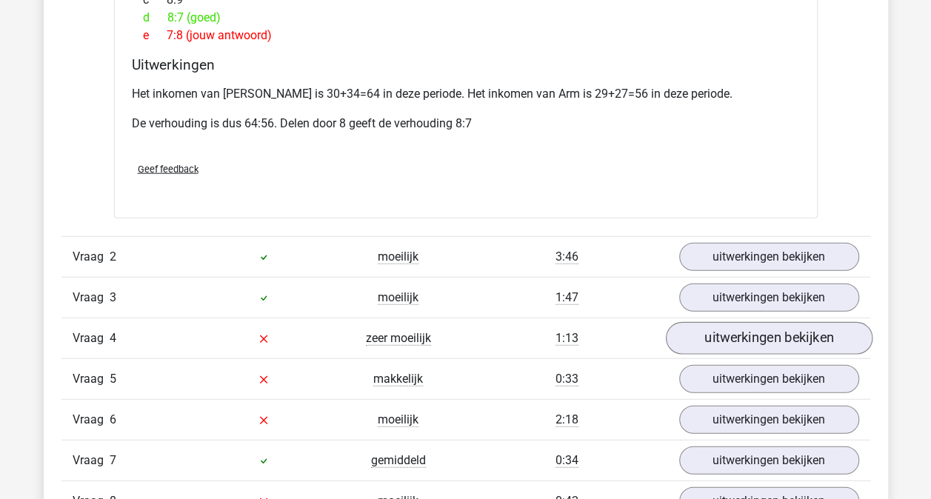
scroll to position [1704, 0]
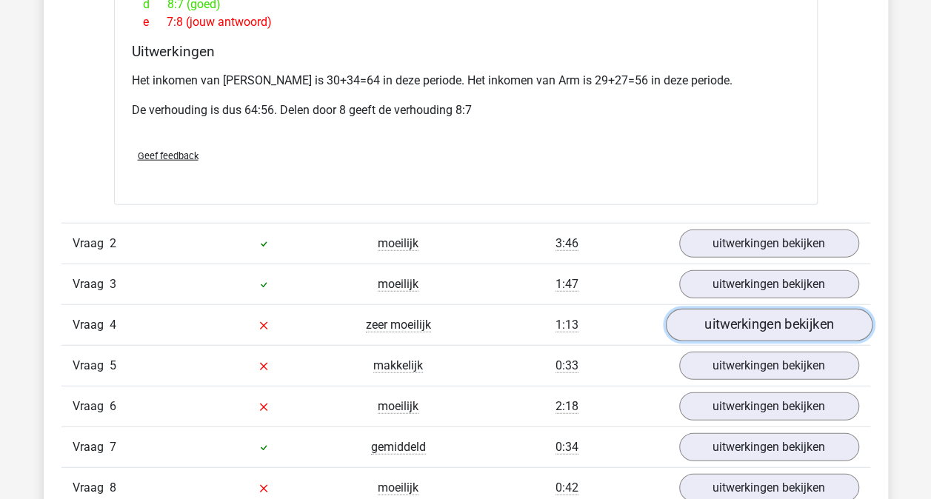
click at [739, 309] on link "uitwerkingen bekijken" at bounding box center [768, 325] width 207 height 33
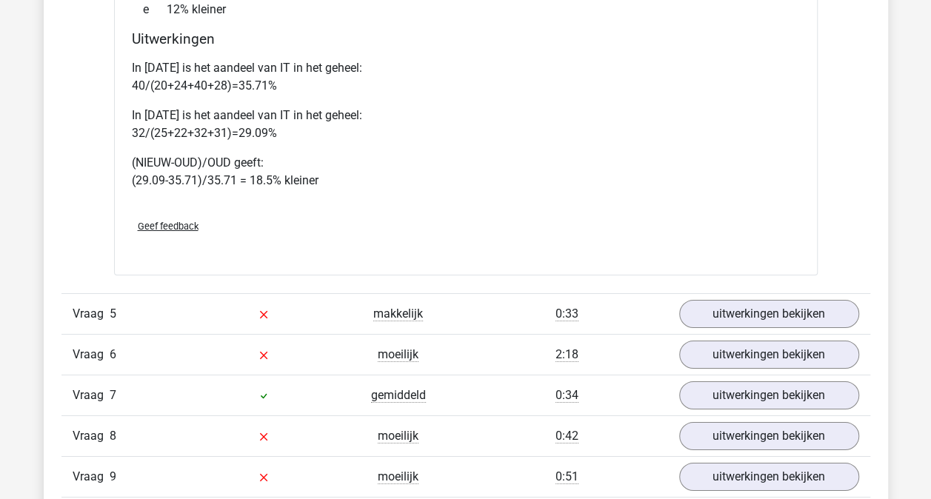
scroll to position [2519, 0]
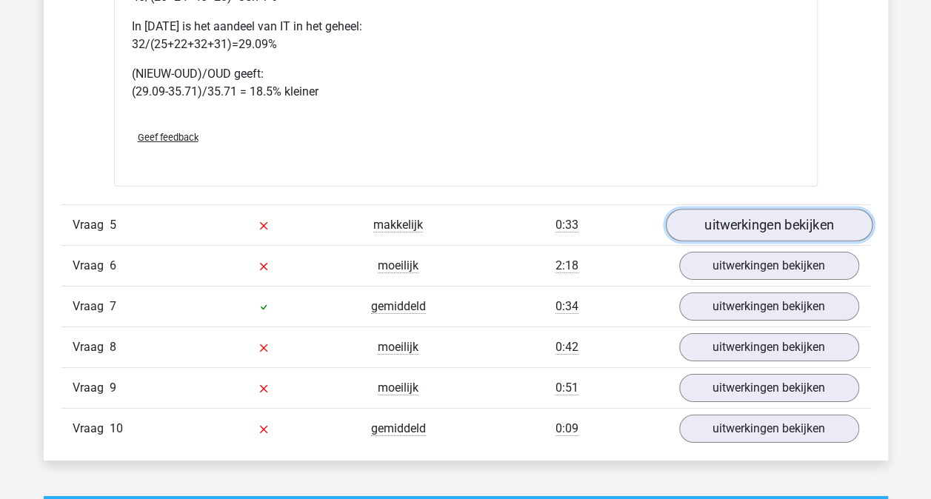
click at [741, 212] on link "uitwerkingen bekijken" at bounding box center [768, 225] width 207 height 33
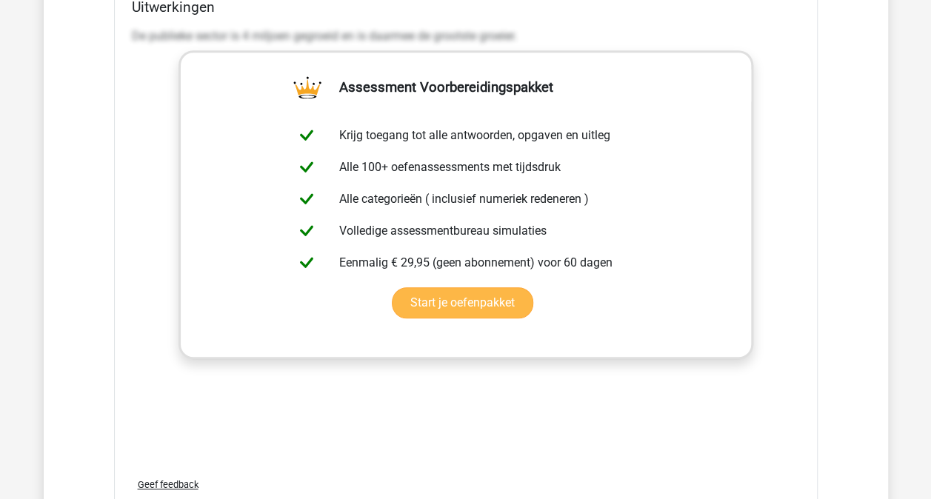
scroll to position [3334, 0]
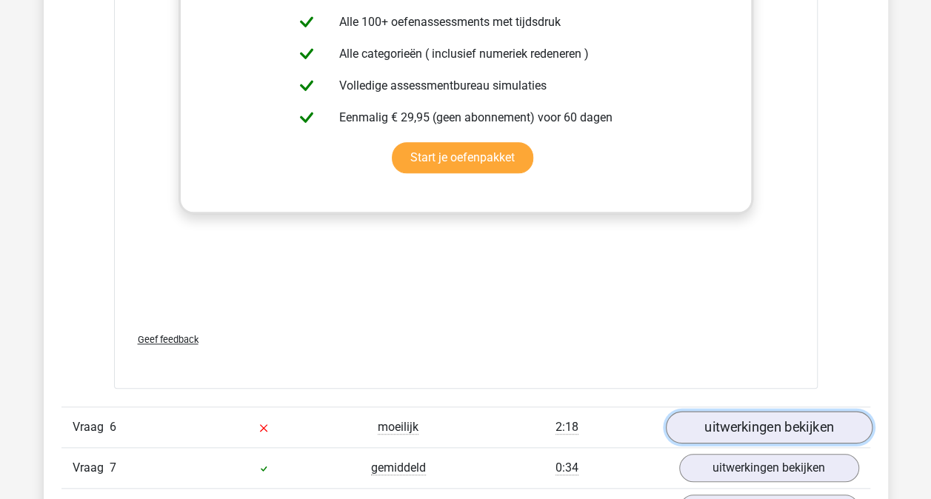
click at [699, 412] on link "uitwerkingen bekijken" at bounding box center [768, 428] width 207 height 33
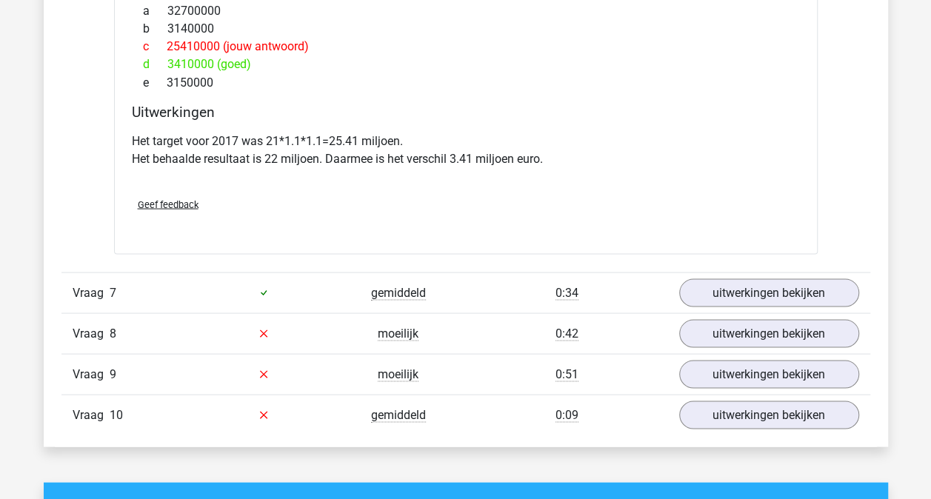
scroll to position [4149, 0]
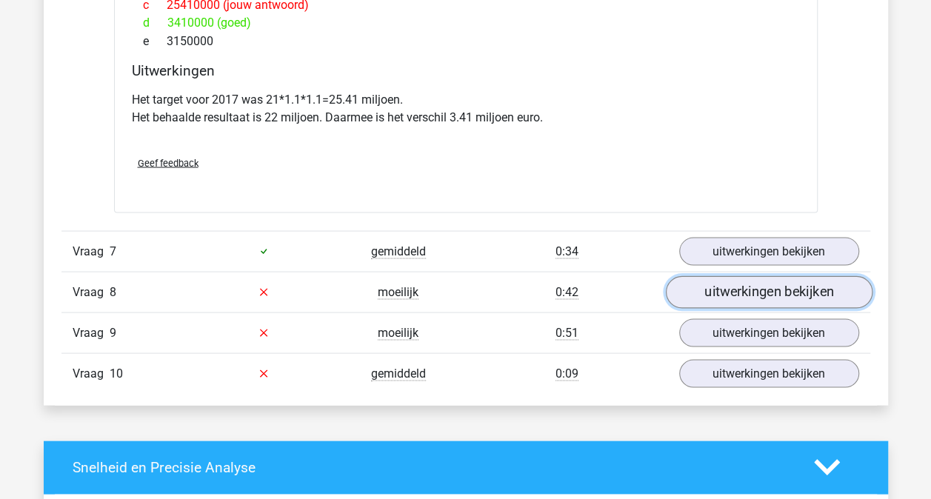
click at [716, 276] on link "uitwerkingen bekijken" at bounding box center [768, 292] width 207 height 33
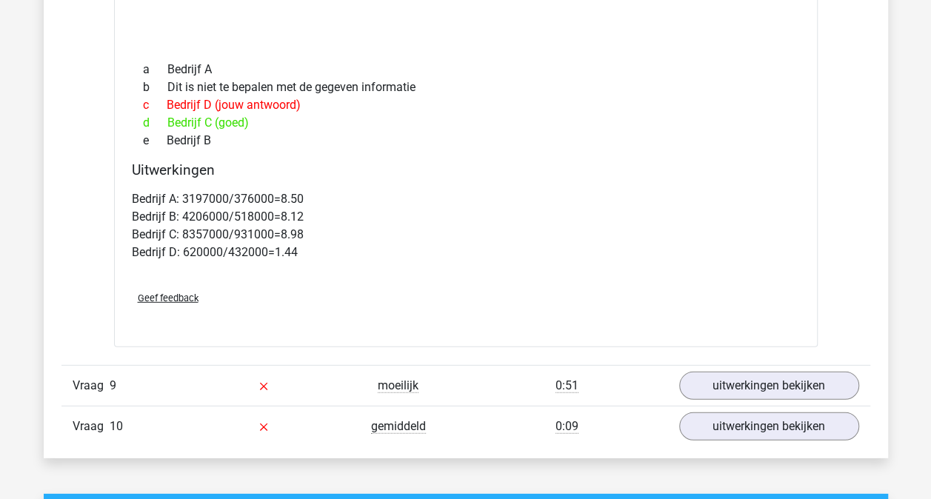
scroll to position [4741, 0]
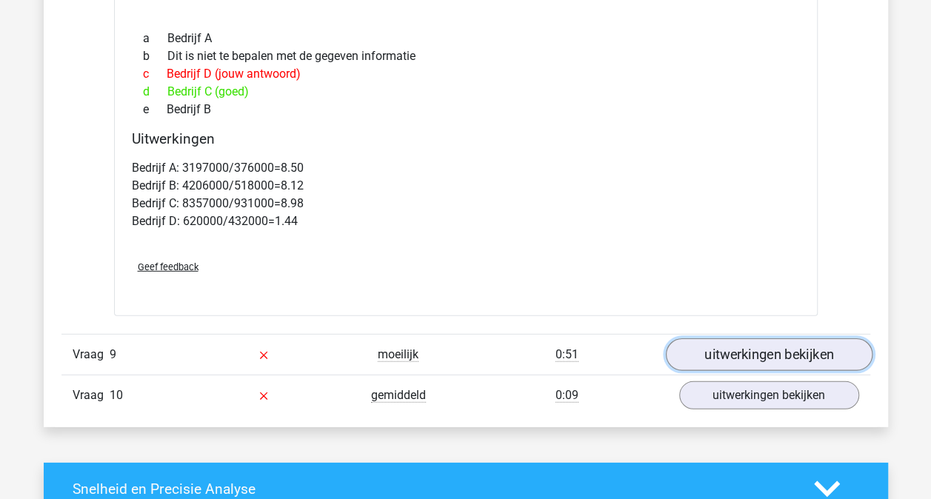
click at [693, 339] on link "uitwerkingen bekijken" at bounding box center [768, 355] width 207 height 33
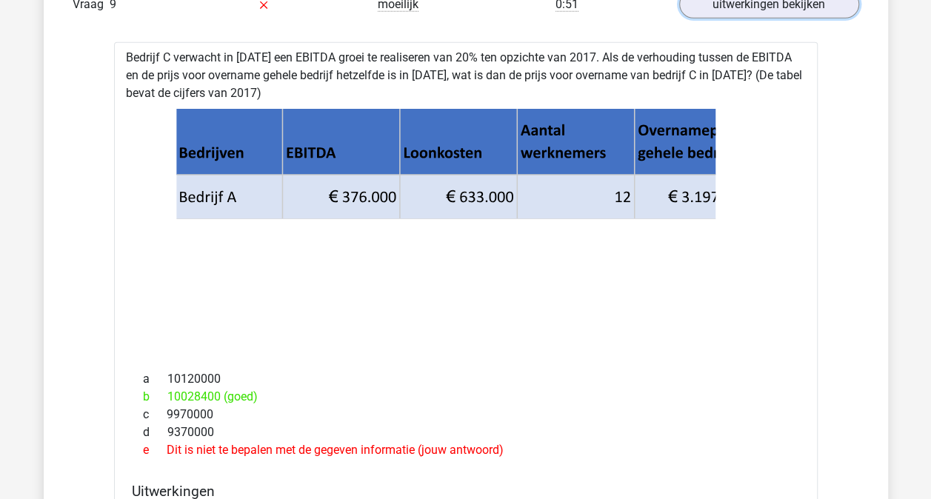
scroll to position [5038, 0]
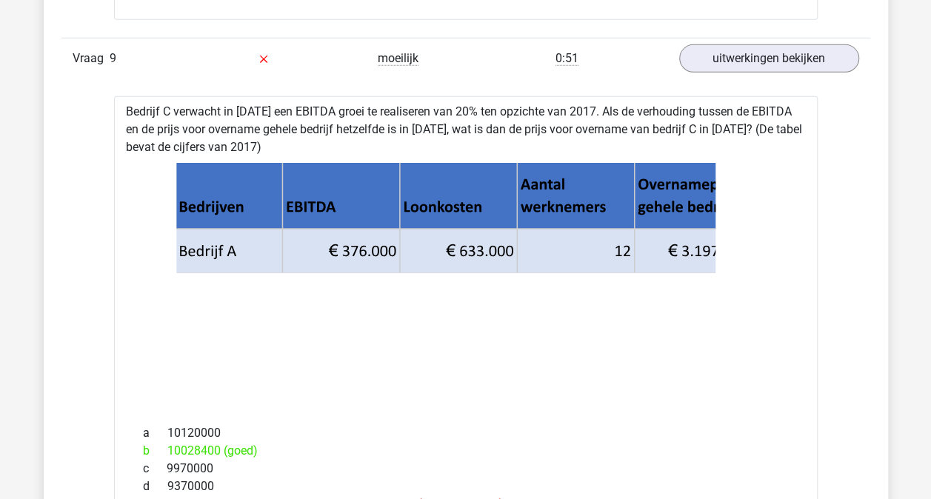
click at [615, 345] on icon at bounding box center [466, 284] width 656 height 244
click at [699, 42] on link "uitwerkingen bekijken" at bounding box center [768, 58] width 207 height 33
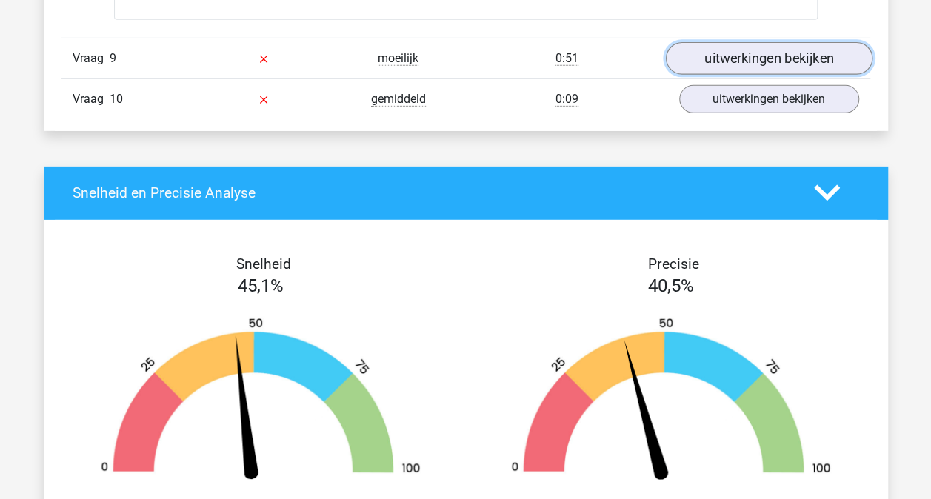
click at [699, 42] on link "uitwerkingen bekijken" at bounding box center [768, 58] width 207 height 33
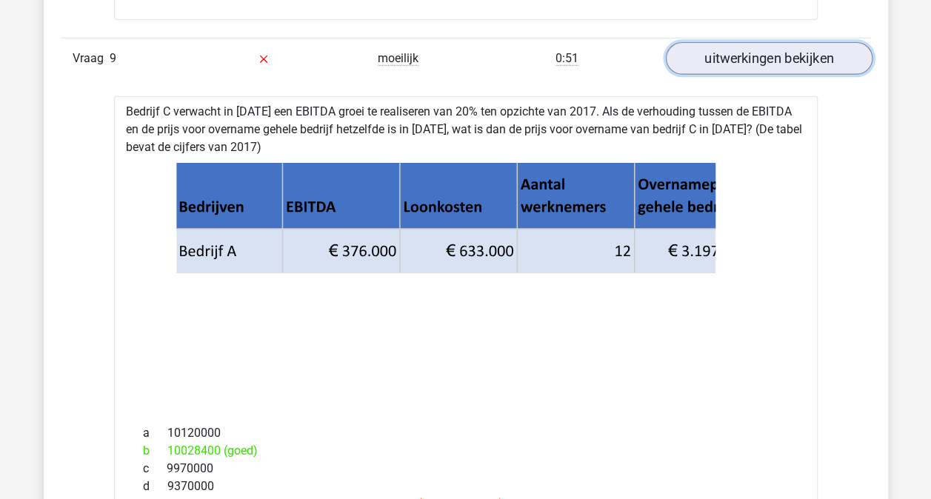
click at [692, 42] on link "uitwerkingen bekijken" at bounding box center [768, 58] width 207 height 33
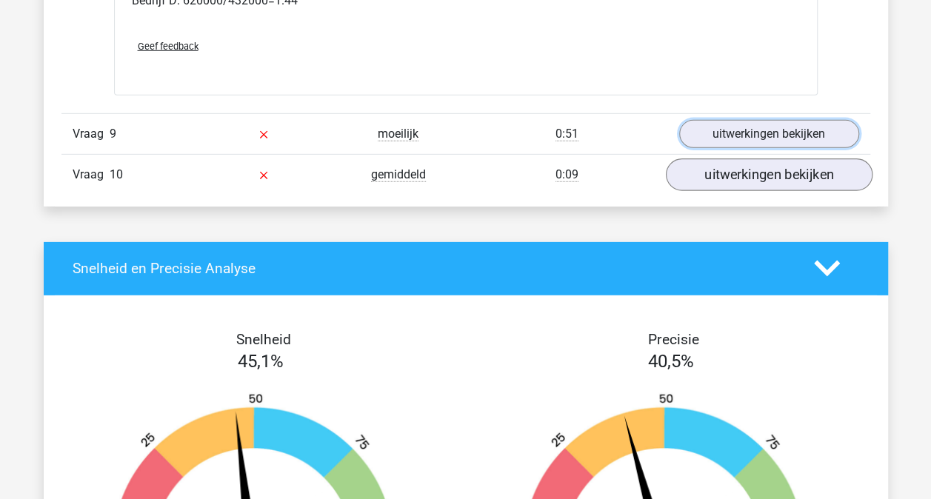
scroll to position [4890, 0]
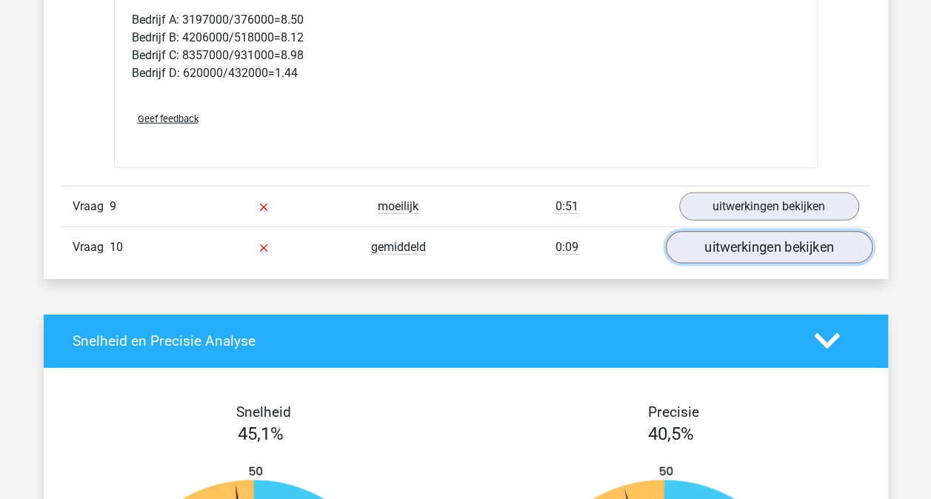
click at [711, 233] on link "uitwerkingen bekijken" at bounding box center [768, 247] width 207 height 33
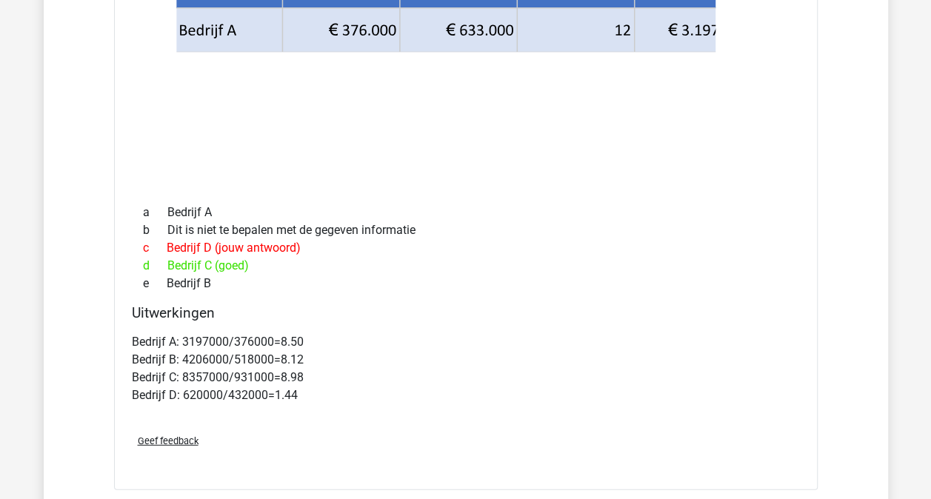
scroll to position [4445, 0]
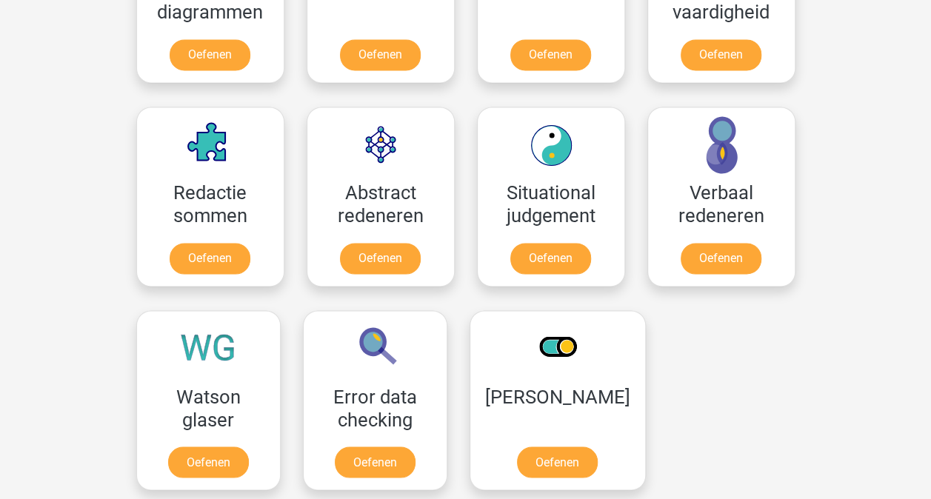
scroll to position [1111, 0]
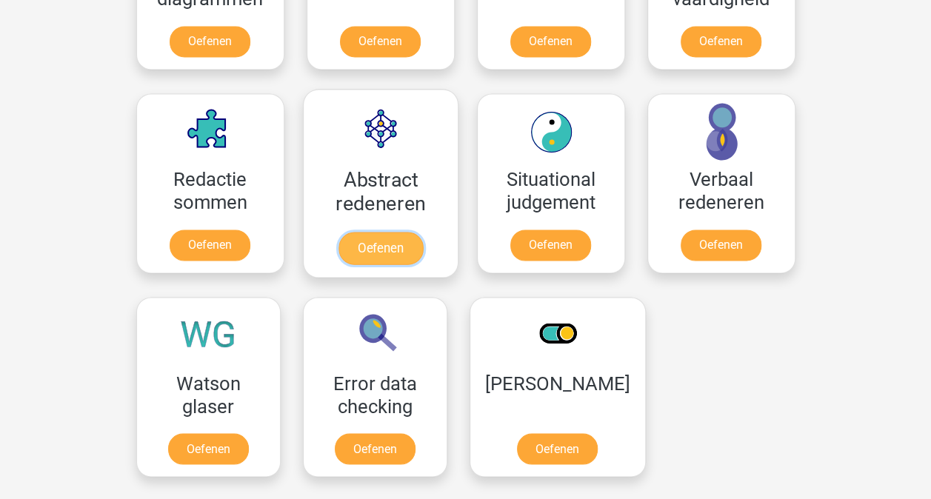
click at [376, 247] on link "Oefenen" at bounding box center [380, 248] width 84 height 33
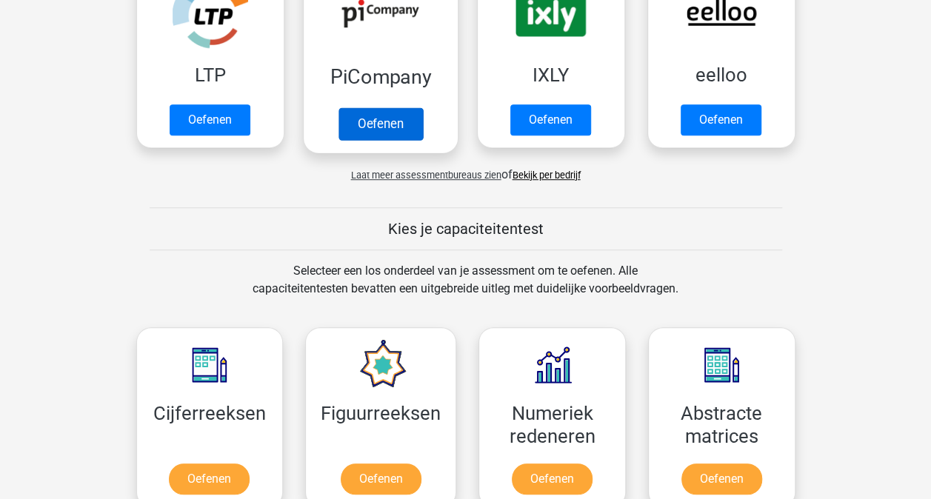
scroll to position [296, 0]
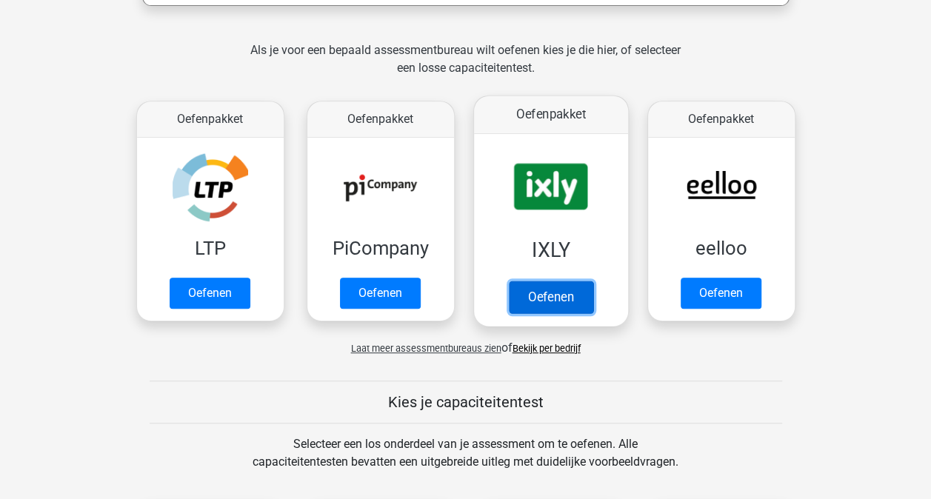
click at [539, 286] on link "Oefenen" at bounding box center [550, 297] width 84 height 33
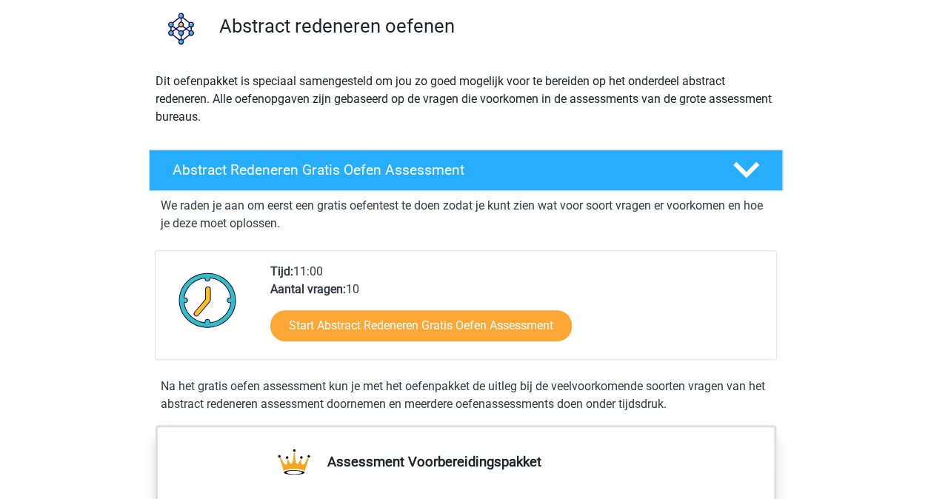
scroll to position [222, 0]
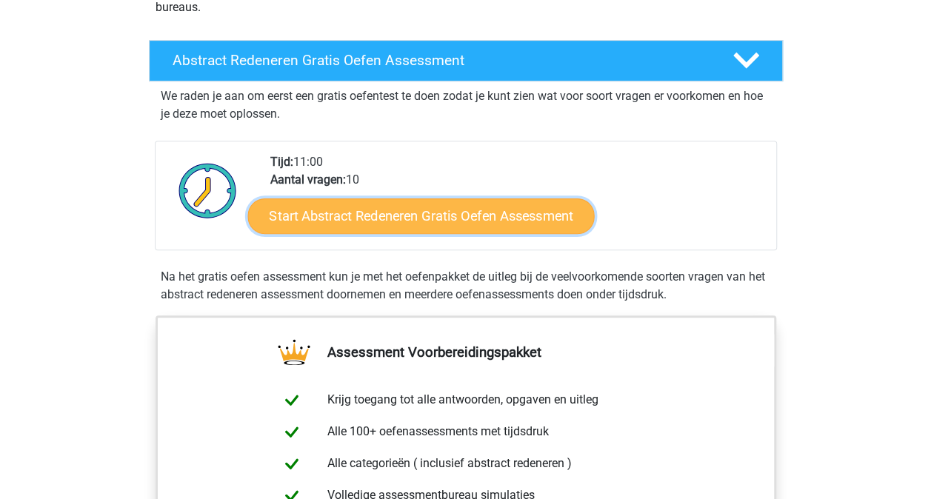
click at [407, 203] on link "Start Abstract Redeneren Gratis Oefen Assessment" at bounding box center [420, 216] width 347 height 36
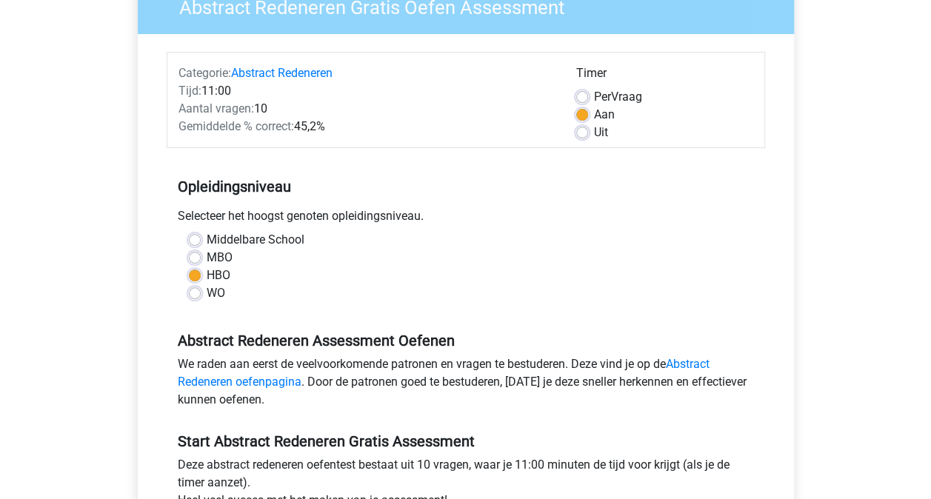
scroll to position [445, 0]
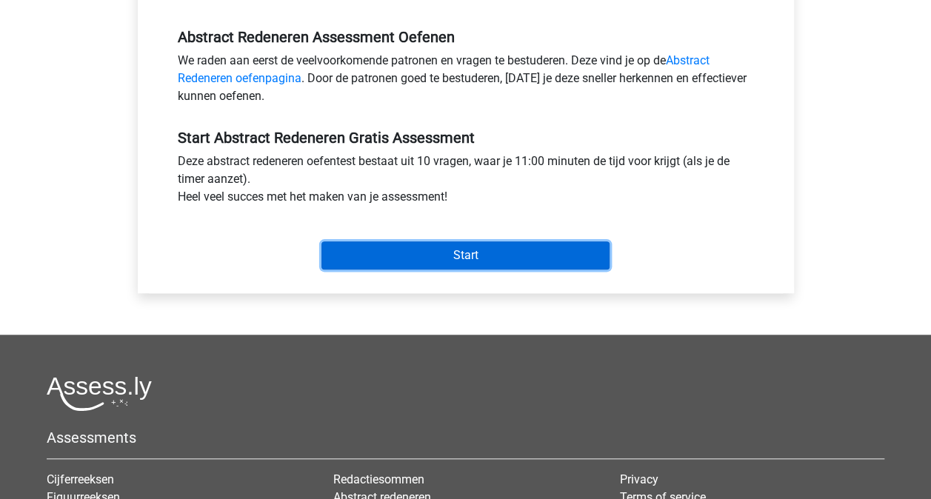
click at [498, 264] on input "Start" at bounding box center [466, 256] width 288 height 28
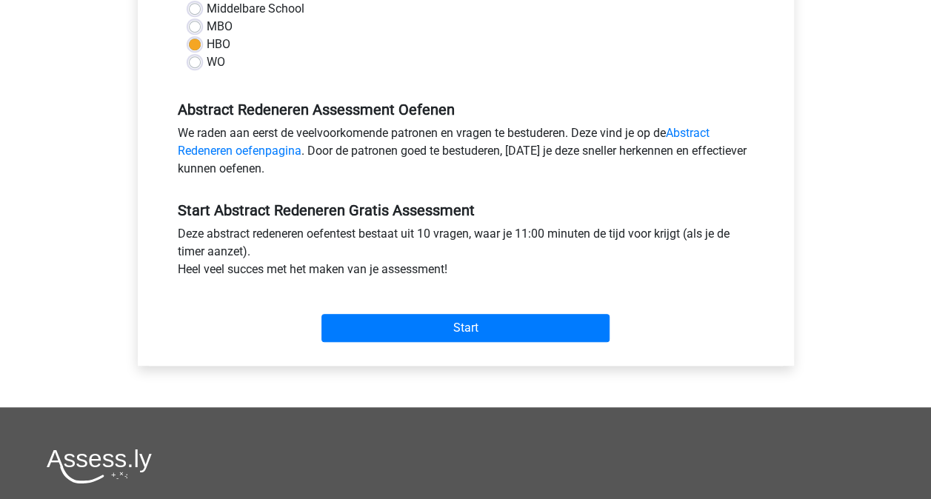
scroll to position [296, 0]
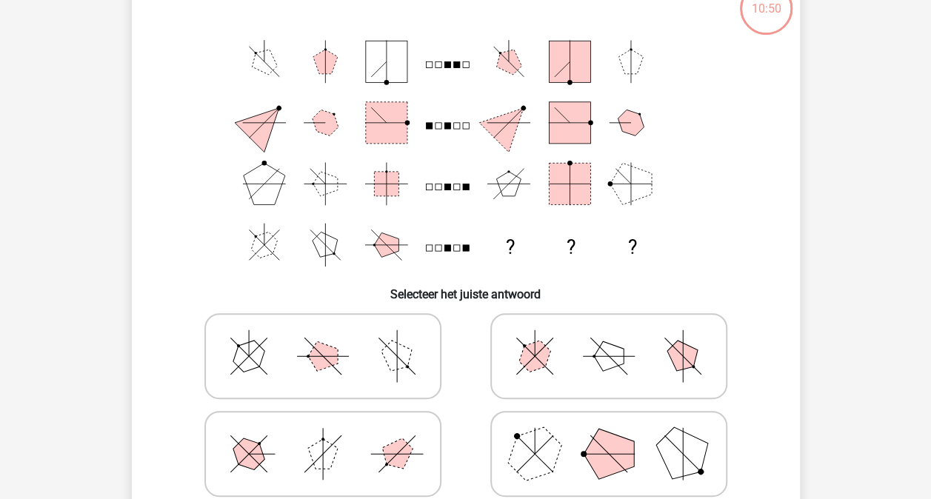
scroll to position [74, 0]
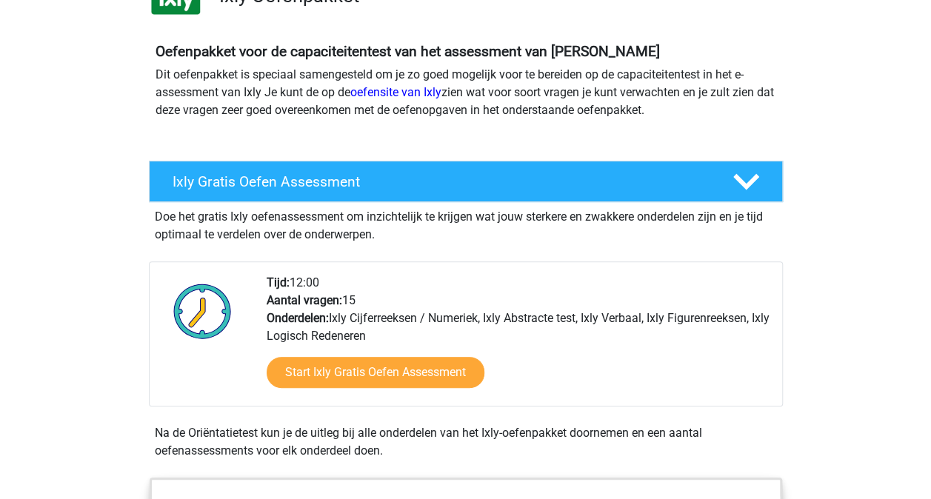
scroll to position [222, 0]
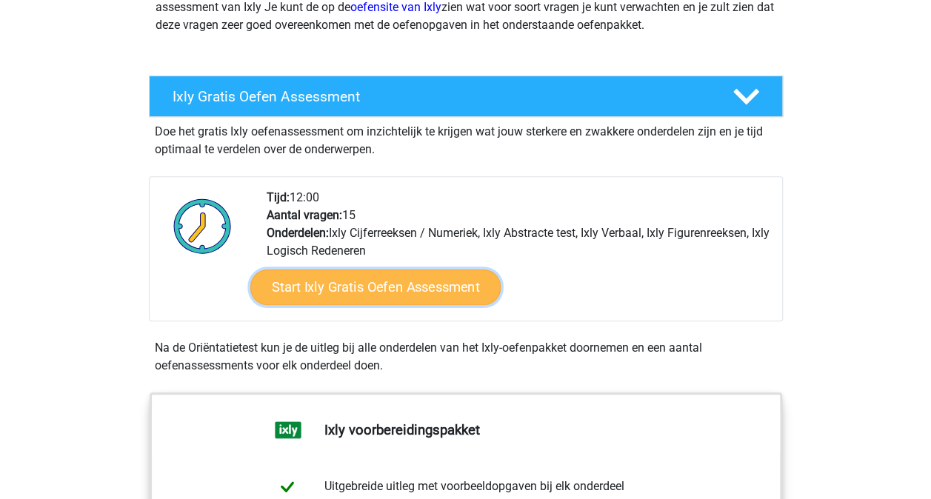
click at [410, 289] on link "Start Ixly Gratis Oefen Assessment" at bounding box center [375, 288] width 250 height 36
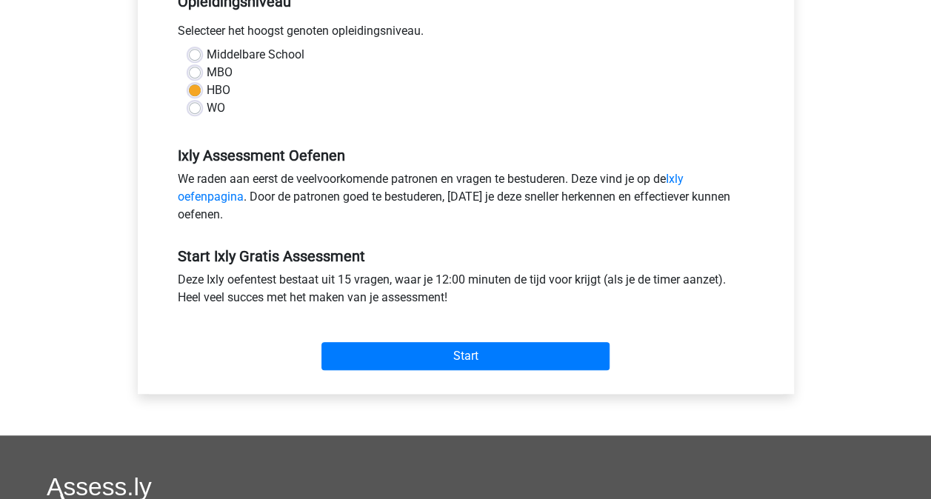
scroll to position [370, 0]
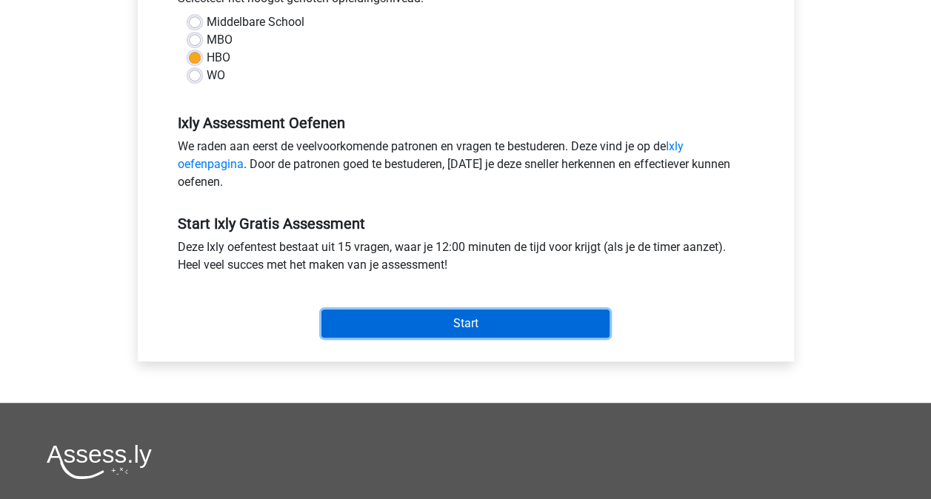
click at [405, 312] on input "Start" at bounding box center [466, 324] width 288 height 28
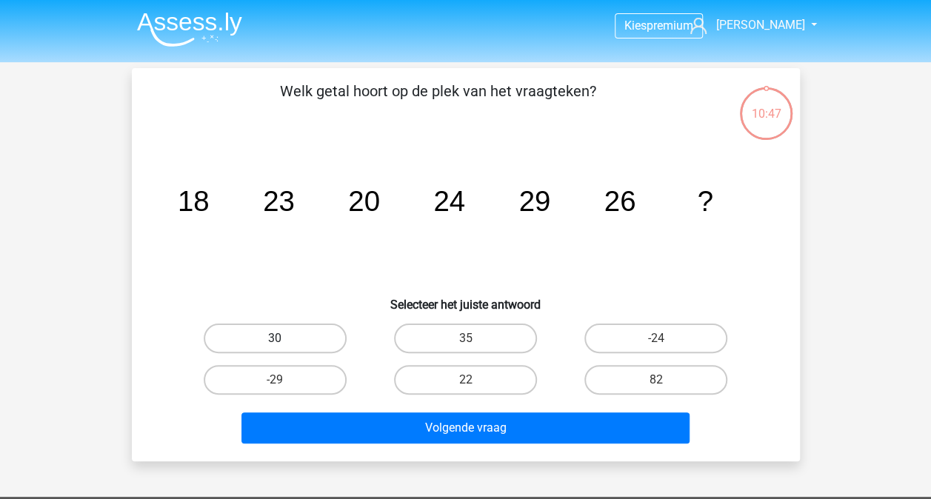
click at [329, 337] on label "30" at bounding box center [275, 339] width 143 height 30
click at [284, 339] on input "30" at bounding box center [280, 344] width 10 height 10
radio input "true"
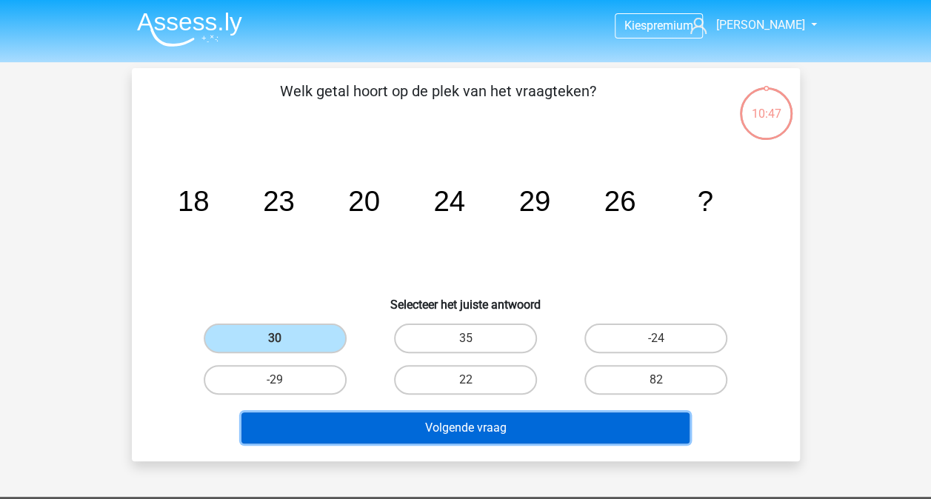
click at [442, 419] on button "Volgende vraag" at bounding box center [466, 428] width 448 height 31
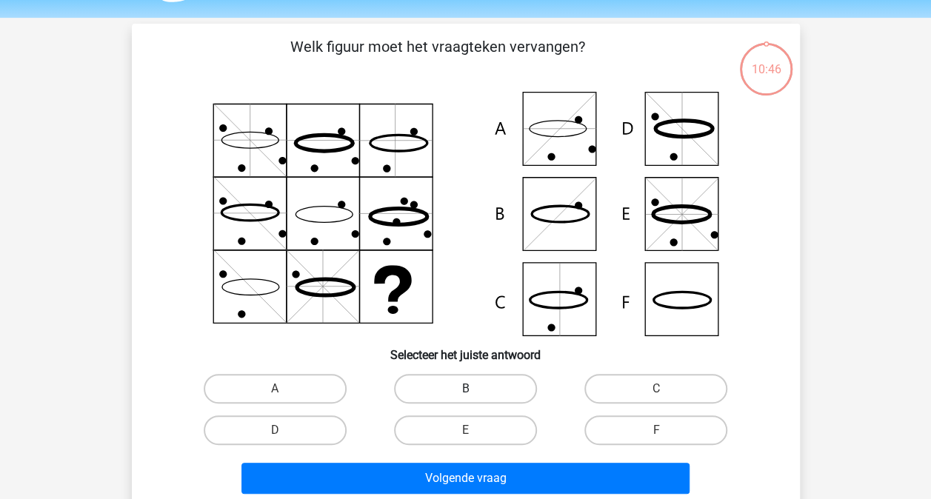
scroll to position [68, 0]
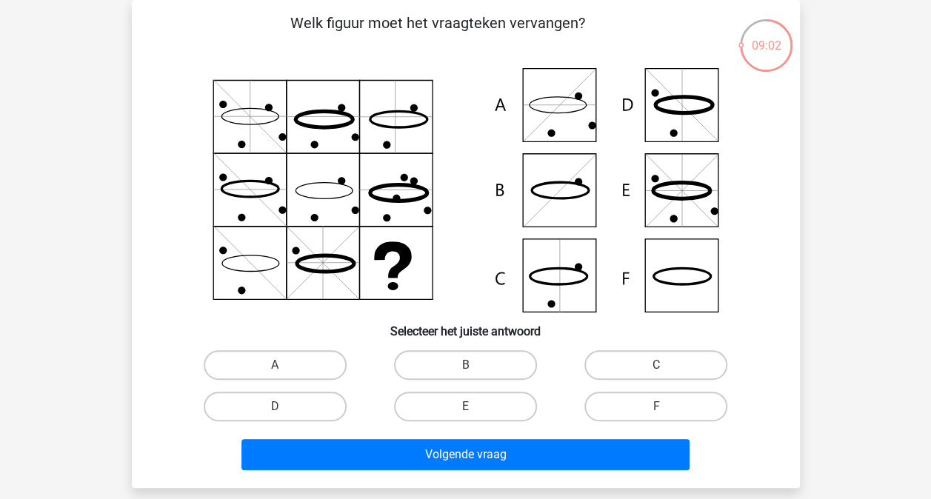
click at [664, 282] on icon at bounding box center [465, 190] width 597 height 244
click at [658, 407] on input "F" at bounding box center [661, 412] width 10 height 10
radio input "true"
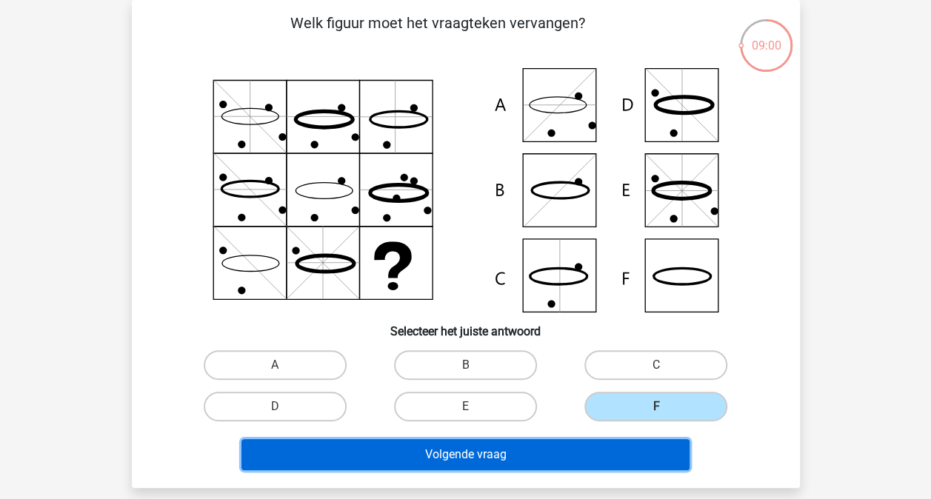
click at [618, 459] on button "Volgende vraag" at bounding box center [466, 454] width 448 height 31
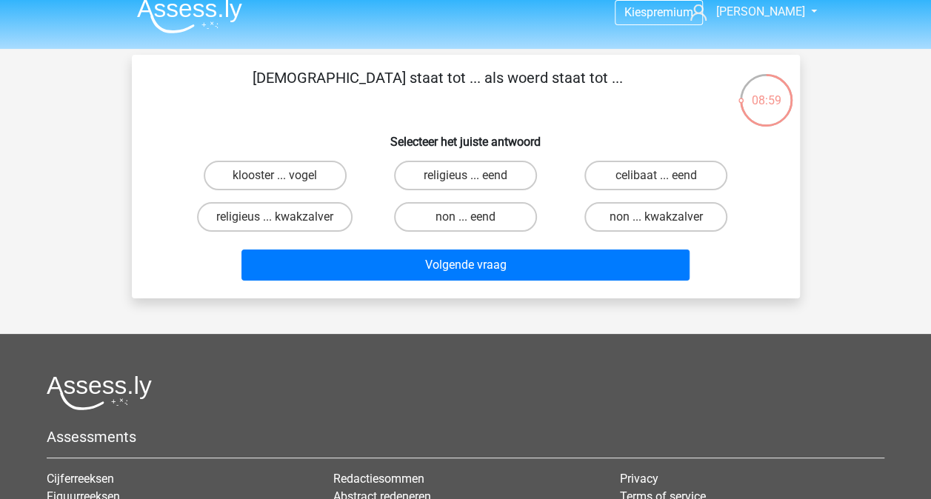
scroll to position [0, 0]
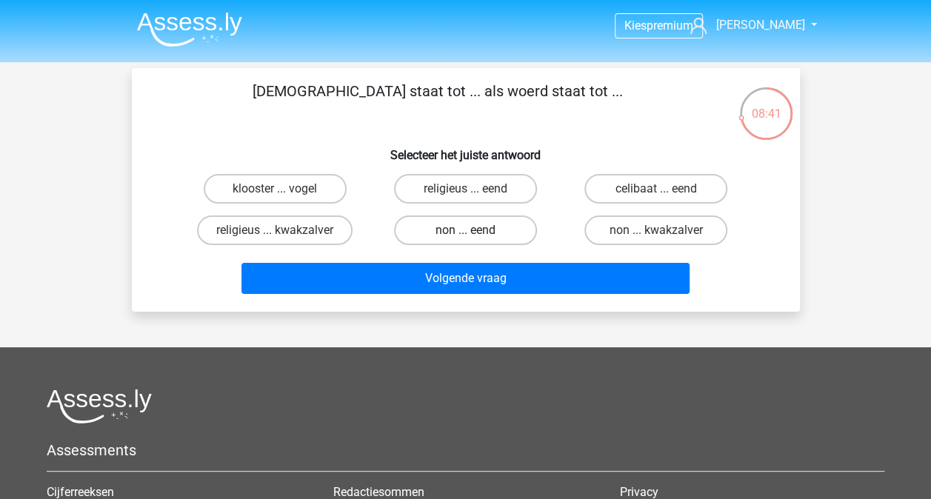
click at [442, 236] on label "non ... eend" at bounding box center [465, 231] width 143 height 30
click at [465, 236] on input "non ... eend" at bounding box center [470, 235] width 10 height 10
radio input "true"
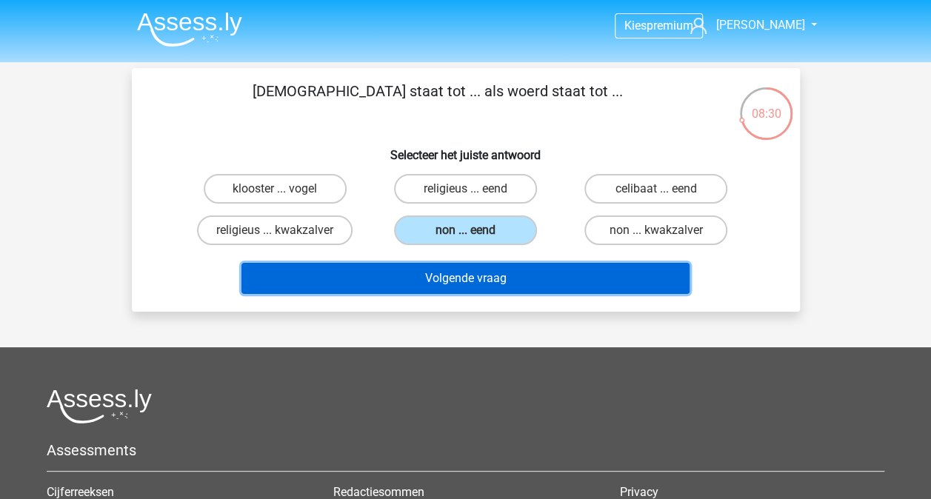
click at [449, 282] on button "Volgende vraag" at bounding box center [466, 278] width 448 height 31
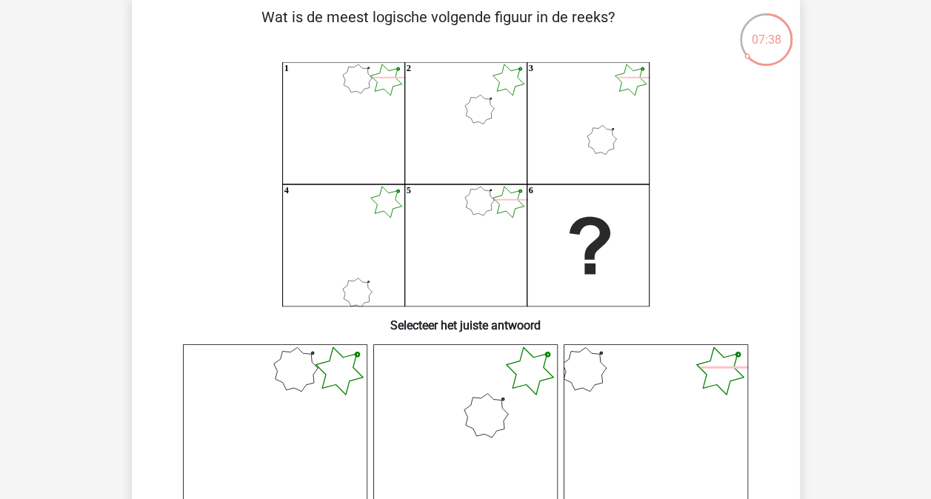
scroll to position [148, 0]
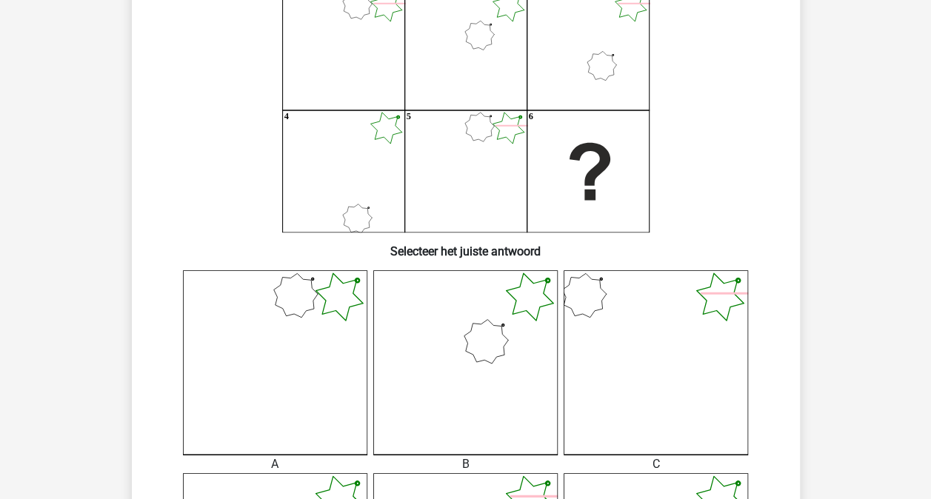
click at [461, 333] on icon at bounding box center [465, 362] width 184 height 184
click at [455, 365] on icon at bounding box center [465, 362] width 184 height 184
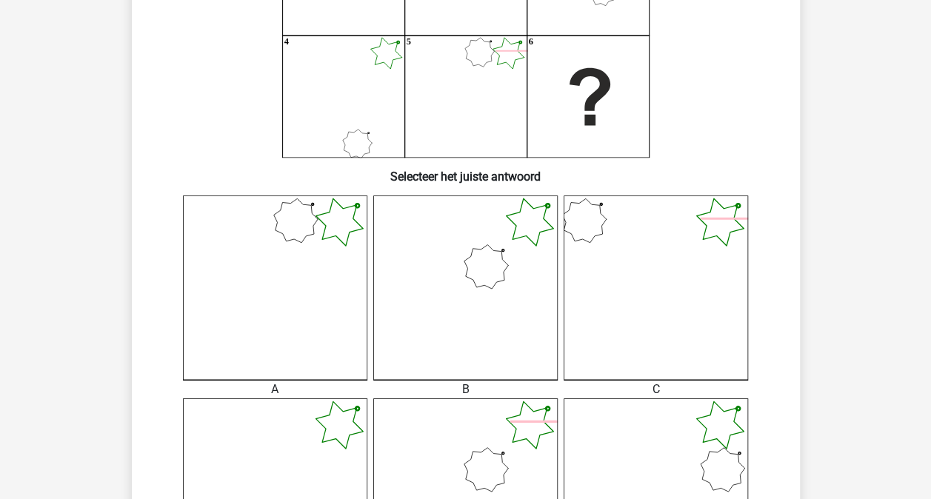
scroll to position [445, 0]
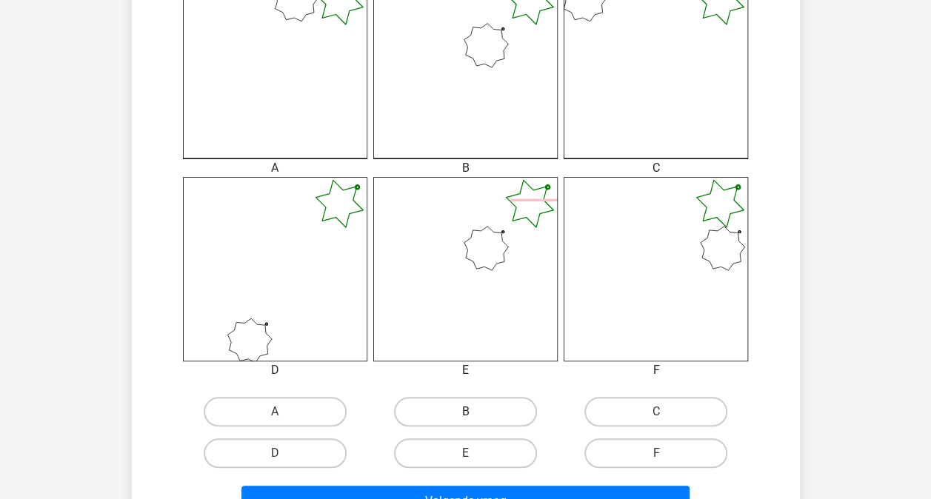
click at [477, 410] on label "B" at bounding box center [465, 412] width 143 height 30
click at [475, 412] on input "B" at bounding box center [470, 417] width 10 height 10
radio input "true"
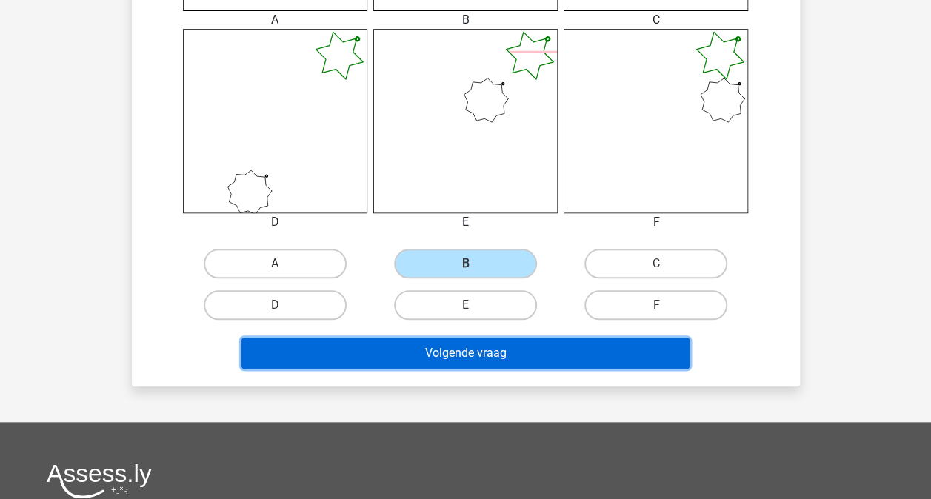
click at [472, 352] on button "Volgende vraag" at bounding box center [466, 353] width 448 height 31
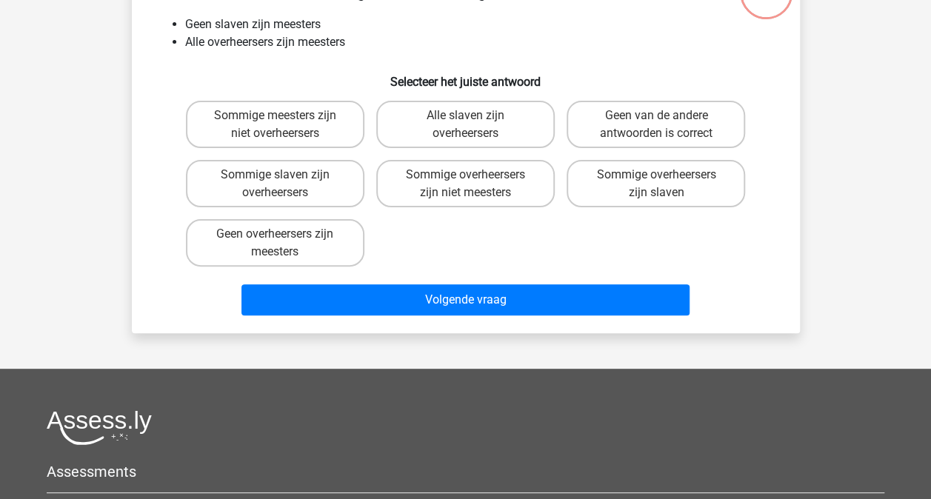
scroll to position [68, 0]
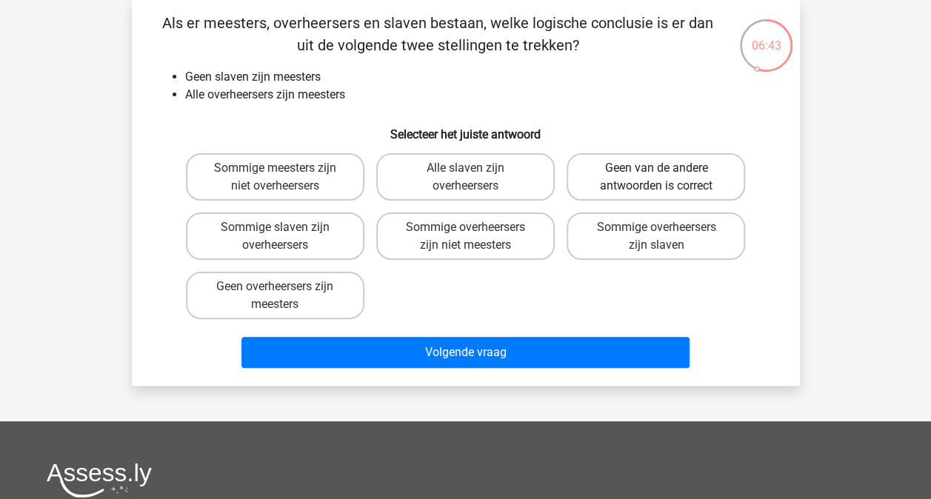
click at [645, 176] on label "Geen van de andere antwoorden is correct" at bounding box center [656, 176] width 179 height 47
click at [656, 176] on input "Geen van de andere antwoorden is correct" at bounding box center [661, 173] width 10 height 10
radio input "true"
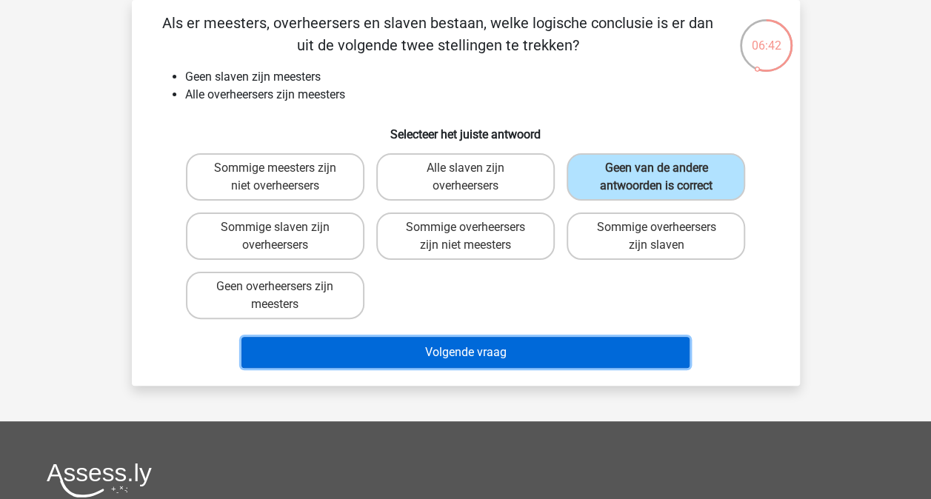
click at [533, 353] on button "Volgende vraag" at bounding box center [466, 352] width 448 height 31
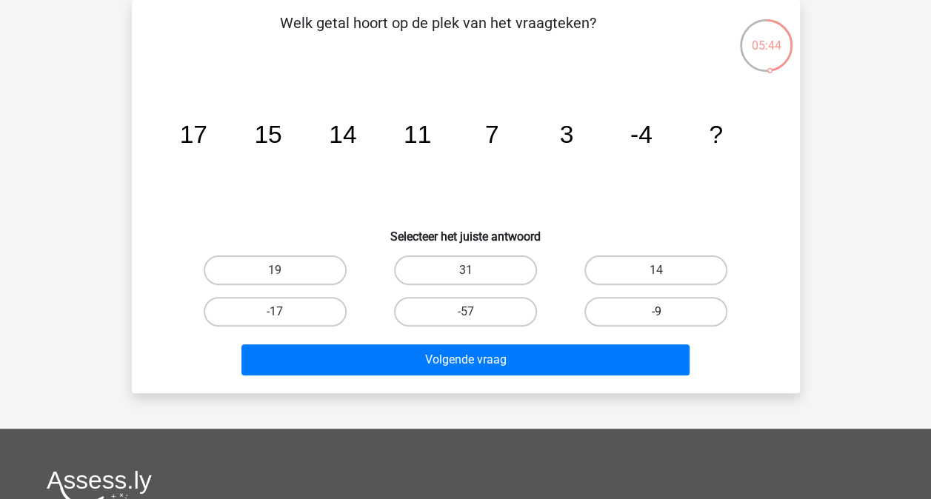
click at [638, 317] on label "-9" at bounding box center [656, 312] width 143 height 30
click at [656, 317] on input "-9" at bounding box center [661, 317] width 10 height 10
radio input "true"
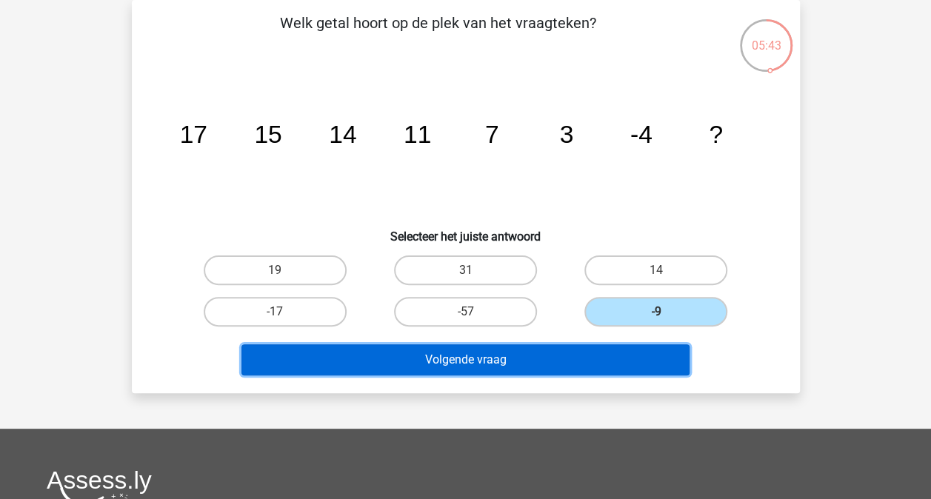
click at [605, 360] on button "Volgende vraag" at bounding box center [466, 359] width 448 height 31
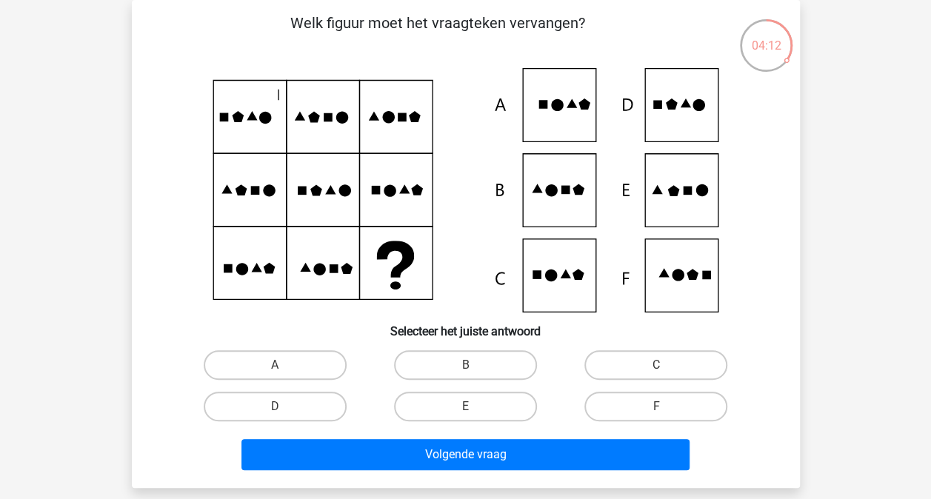
click at [665, 190] on icon at bounding box center [465, 190] width 597 height 244
click at [456, 419] on label "E" at bounding box center [465, 407] width 143 height 30
click at [465, 416] on input "E" at bounding box center [470, 412] width 10 height 10
radio input "true"
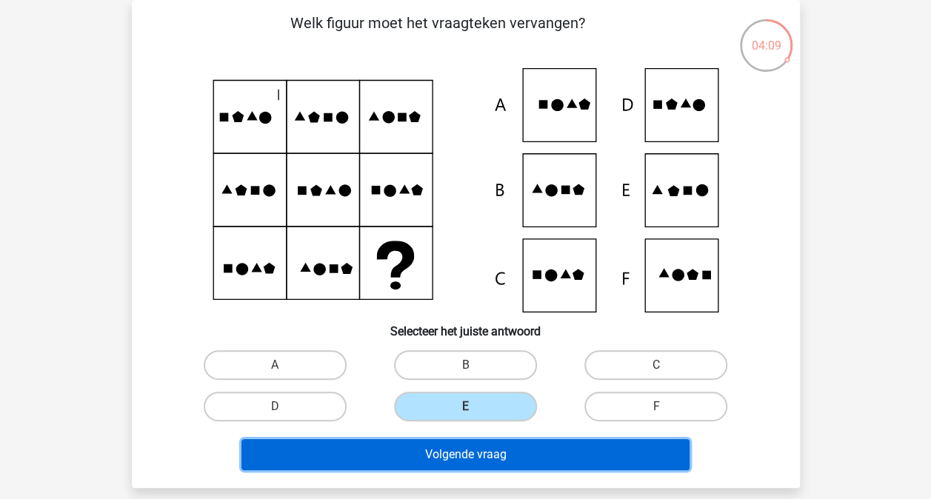
click at [464, 467] on button "Volgende vraag" at bounding box center [466, 454] width 448 height 31
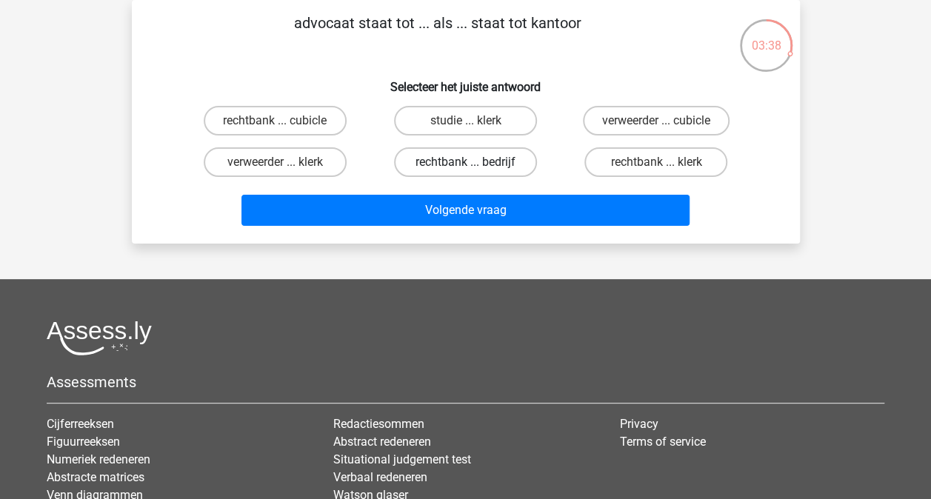
click at [443, 173] on label "rechtbank ... bedrijf" at bounding box center [465, 162] width 143 height 30
click at [465, 172] on input "rechtbank ... bedrijf" at bounding box center [470, 167] width 10 height 10
radio input "true"
click at [445, 234] on div "advocaat staat tot ... als ... staat tot kantoor Selecteer het juiste antwoord …" at bounding box center [466, 122] width 668 height 244
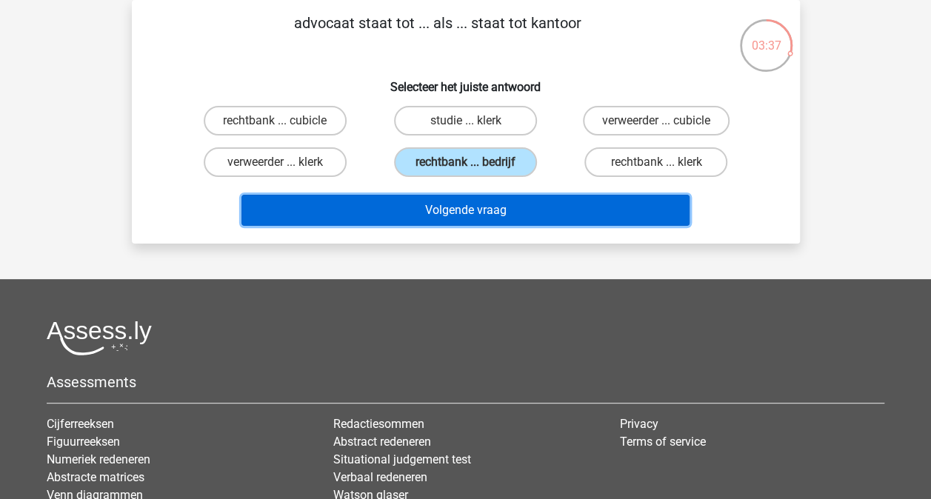
click at [452, 219] on button "Volgende vraag" at bounding box center [466, 210] width 448 height 31
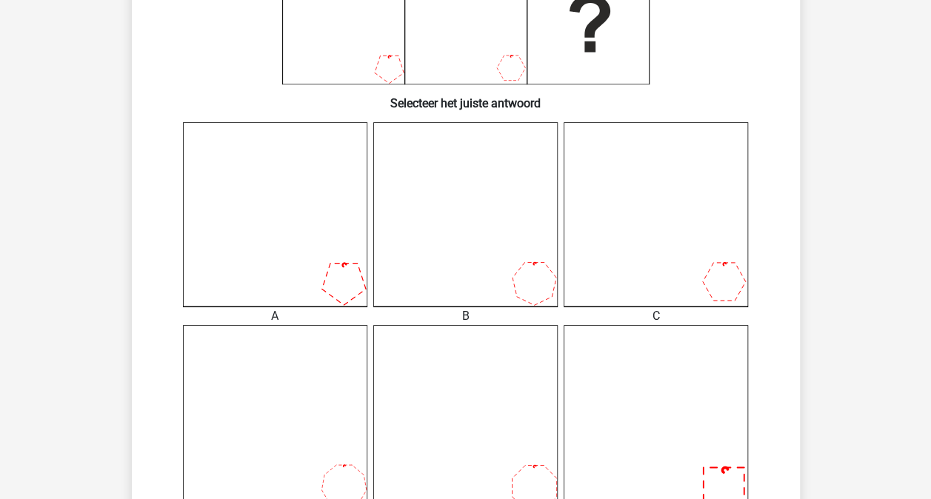
scroll to position [364, 0]
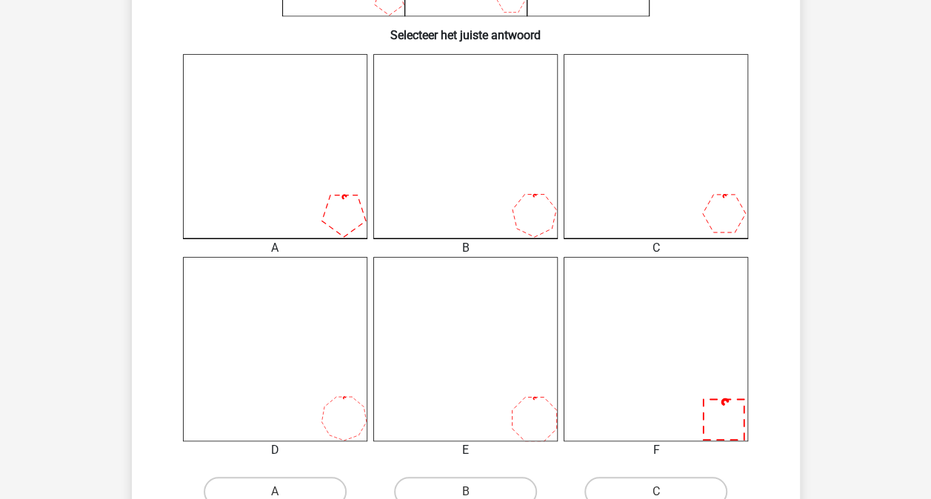
click at [317, 174] on icon at bounding box center [275, 146] width 184 height 184
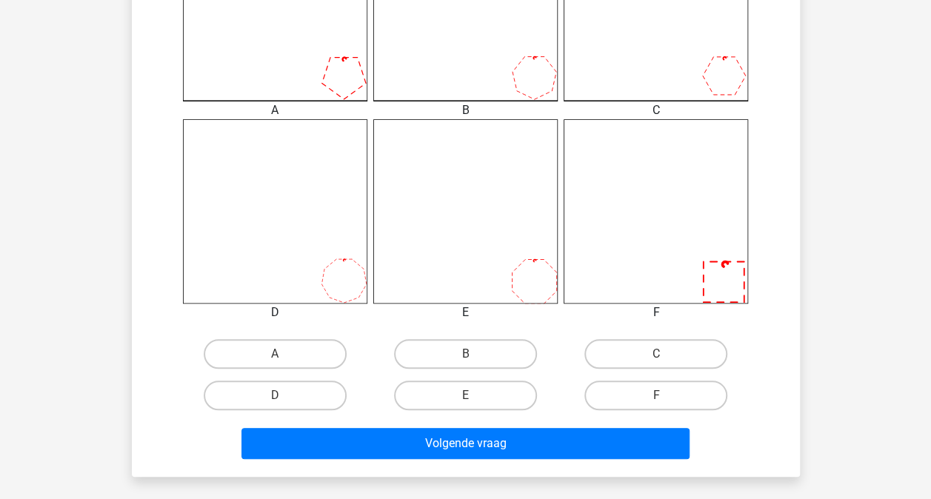
scroll to position [587, 0]
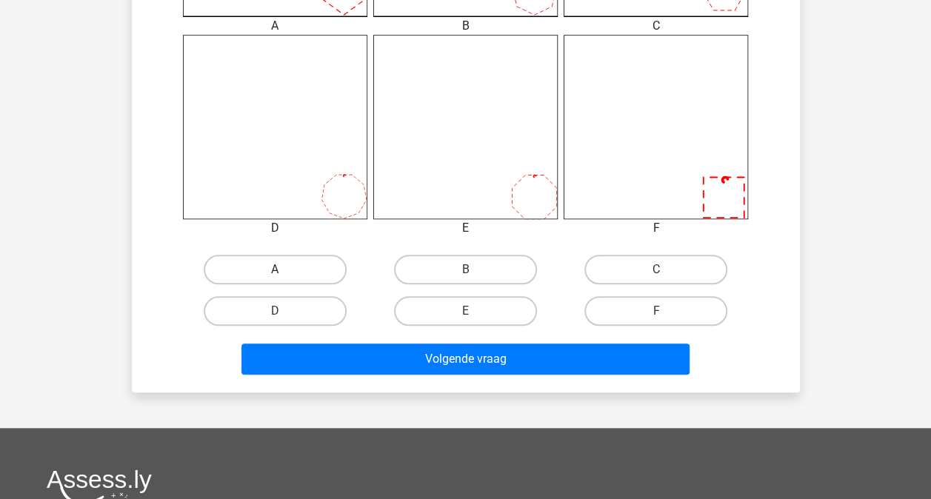
click at [249, 259] on label "A" at bounding box center [275, 270] width 143 height 30
click at [275, 270] on input "A" at bounding box center [280, 275] width 10 height 10
radio input "true"
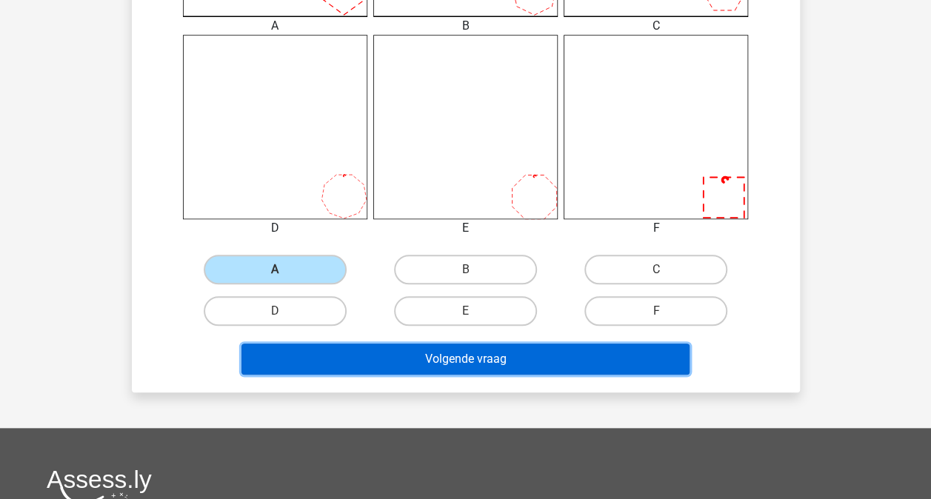
click at [402, 352] on button "Volgende vraag" at bounding box center [466, 359] width 448 height 31
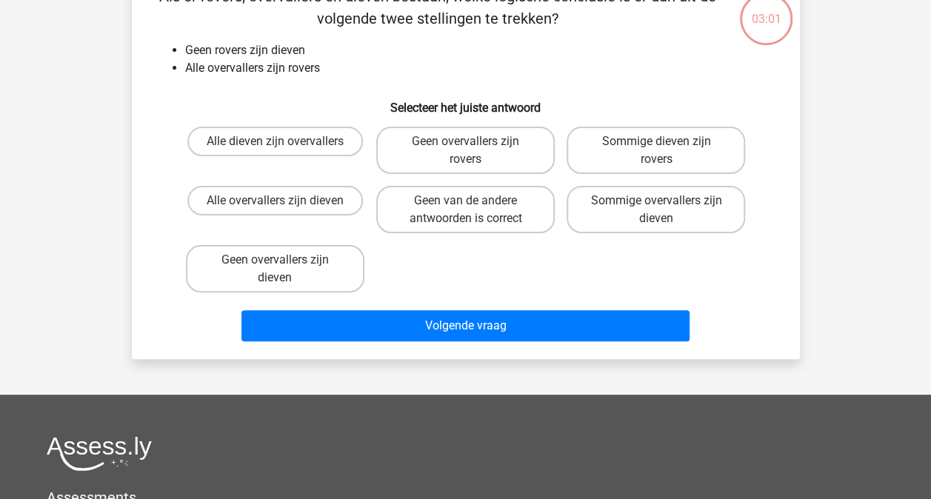
scroll to position [68, 0]
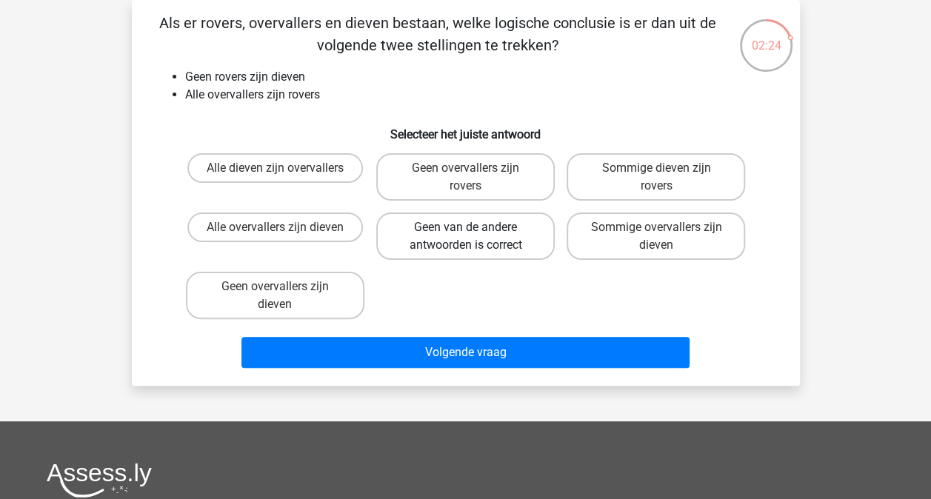
drag, startPoint x: 454, startPoint y: 244, endPoint x: 462, endPoint y: 256, distance: 14.4
click at [454, 237] on label "Geen van de andere antwoorden is correct" at bounding box center [465, 236] width 179 height 47
click at [465, 237] on input "Geen van de andere antwoorden is correct" at bounding box center [470, 232] width 10 height 10
radio input "true"
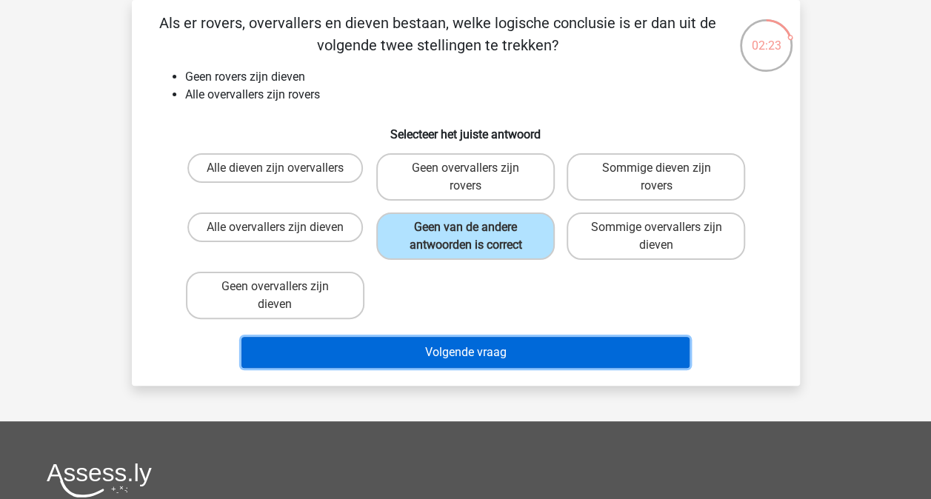
drag, startPoint x: 468, startPoint y: 367, endPoint x: 458, endPoint y: 379, distance: 16.3
click at [468, 367] on button "Volgende vraag" at bounding box center [466, 352] width 448 height 31
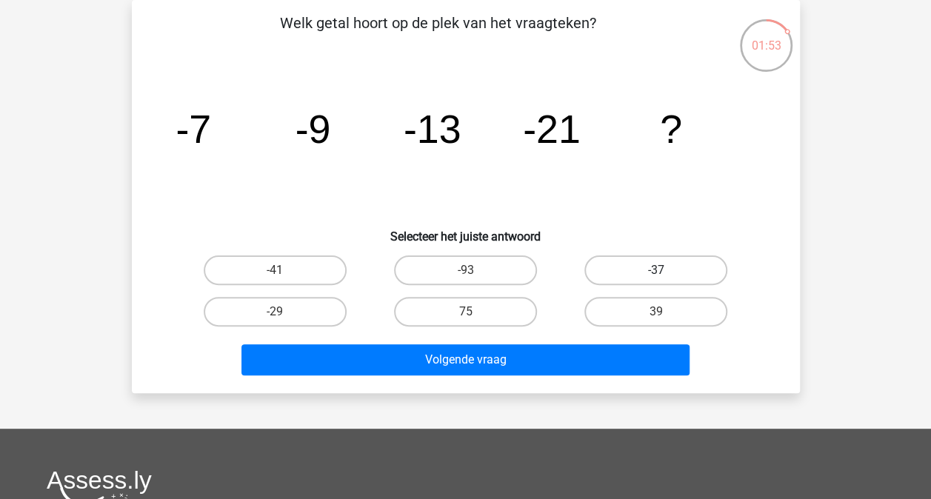
click at [639, 265] on label "-37" at bounding box center [656, 271] width 143 height 30
click at [656, 270] on input "-37" at bounding box center [661, 275] width 10 height 10
radio input "true"
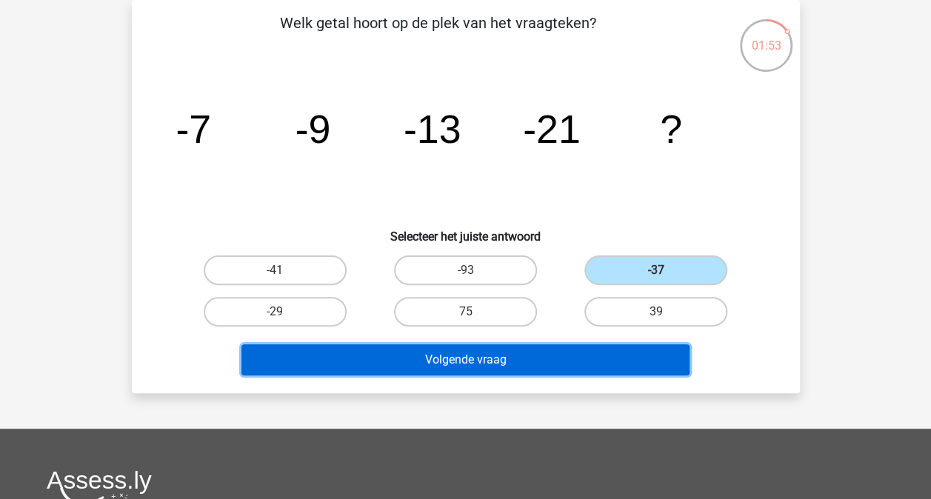
click at [637, 353] on button "Volgende vraag" at bounding box center [466, 359] width 448 height 31
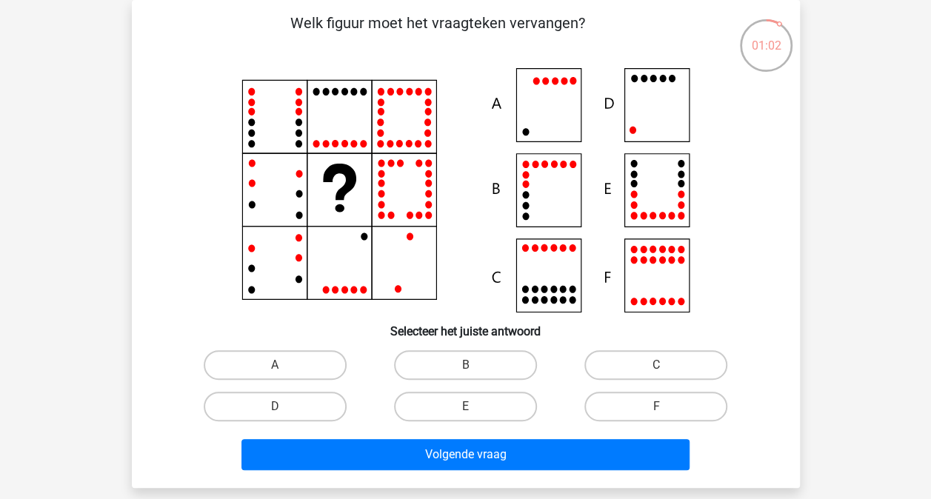
click at [648, 113] on icon at bounding box center [465, 190] width 597 height 244
click at [312, 406] on label "D" at bounding box center [275, 407] width 143 height 30
click at [284, 407] on input "D" at bounding box center [280, 412] width 10 height 10
radio input "true"
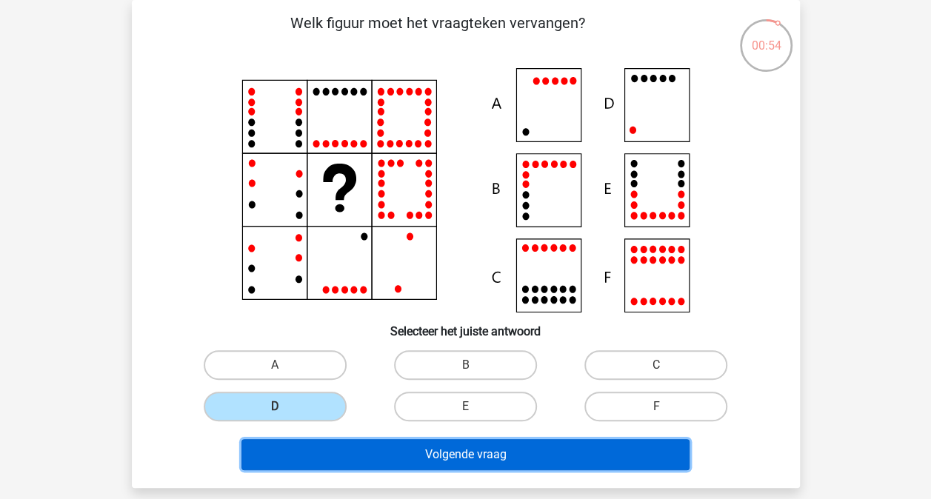
click at [416, 452] on button "Volgende vraag" at bounding box center [466, 454] width 448 height 31
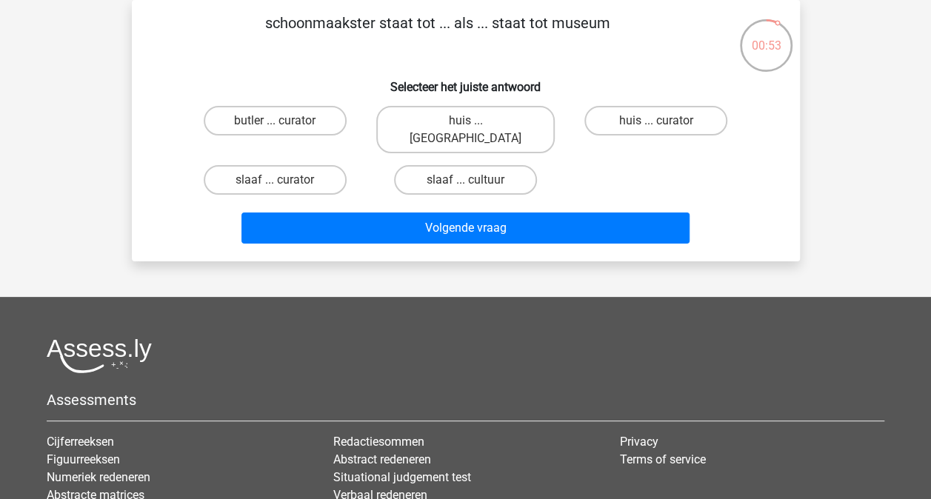
scroll to position [0, 0]
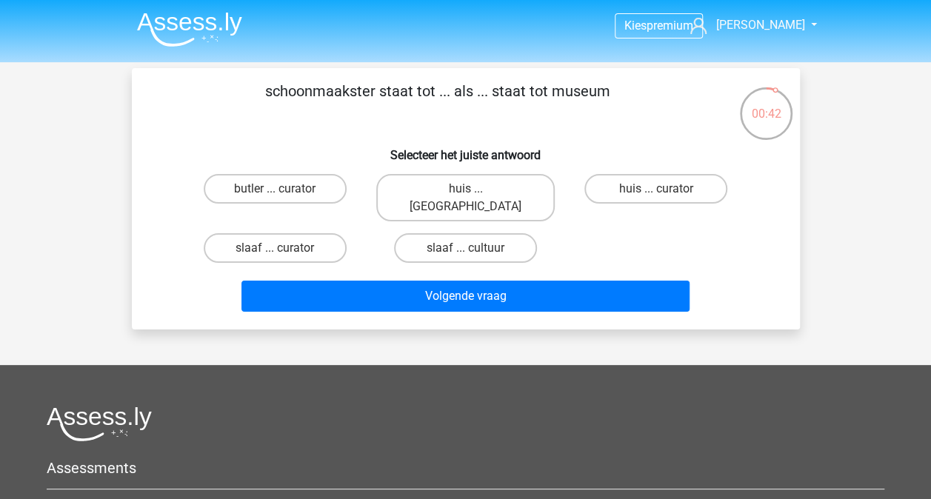
click at [665, 190] on input "huis ... curator" at bounding box center [661, 194] width 10 height 10
radio input "true"
click at [521, 302] on div "schoonmaakster staat tot ... als ... staat tot museum Selecteer het juiste antw…" at bounding box center [466, 199] width 668 height 262
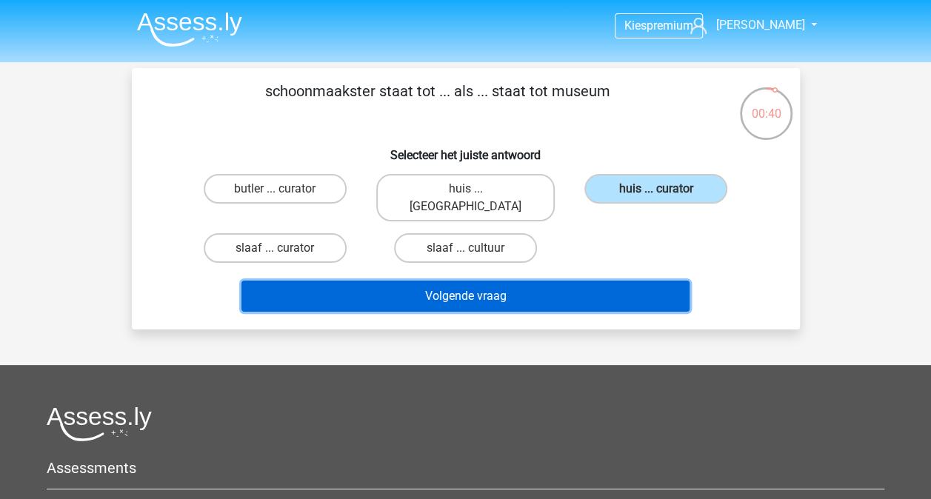
click at [516, 281] on button "Volgende vraag" at bounding box center [466, 296] width 448 height 31
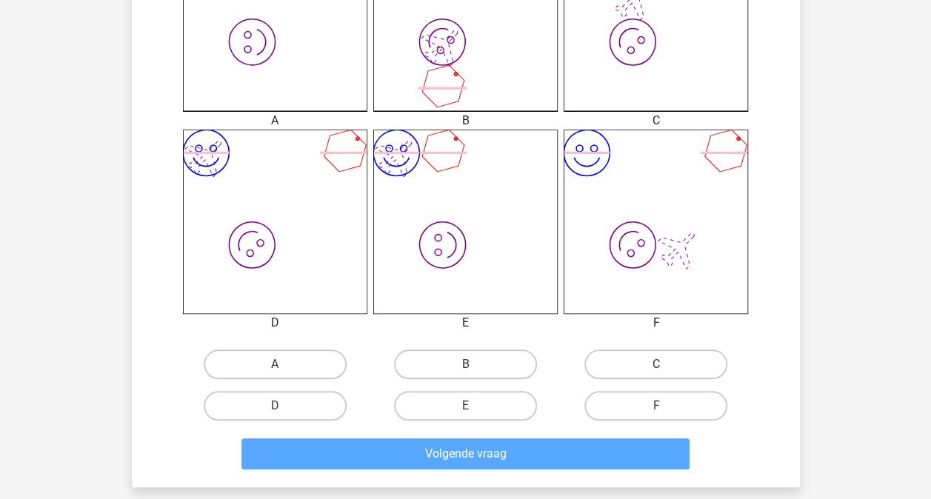
scroll to position [513, 0]
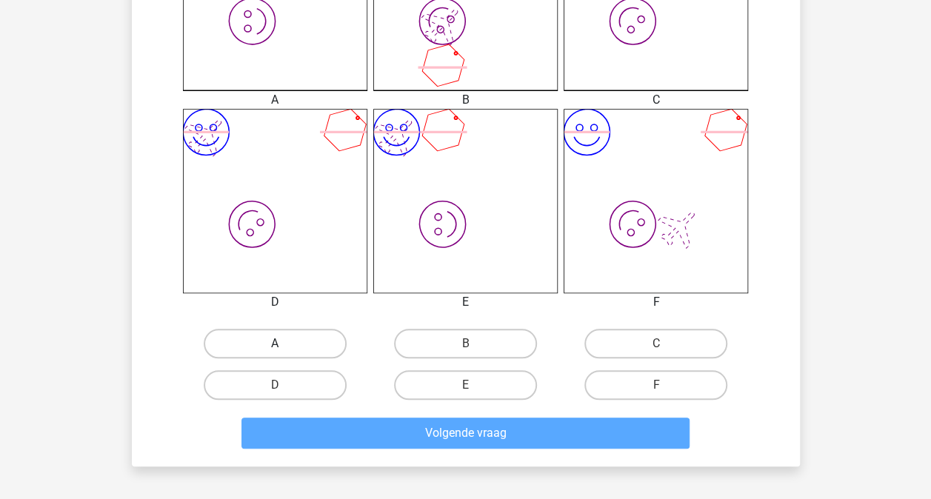
drag, startPoint x: 295, startPoint y: 358, endPoint x: 298, endPoint y: 347, distance: 10.8
click at [295, 356] on label "A" at bounding box center [275, 344] width 143 height 30
click at [284, 353] on input "A" at bounding box center [280, 349] width 10 height 10
radio input "true"
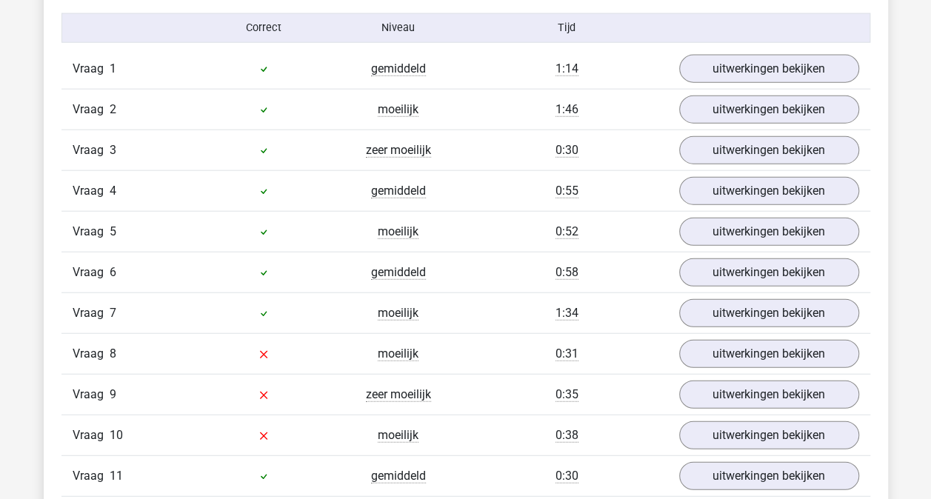
scroll to position [1778, 0]
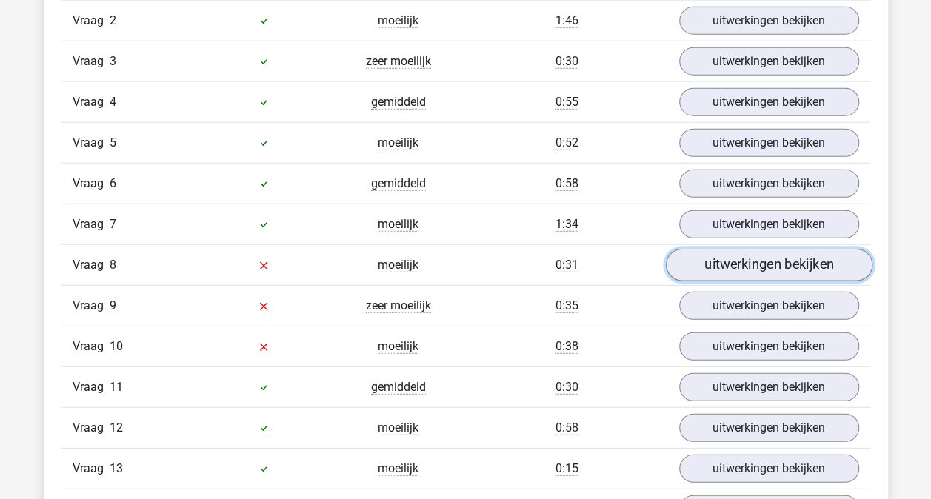
click at [730, 253] on link "uitwerkingen bekijken" at bounding box center [768, 265] width 207 height 33
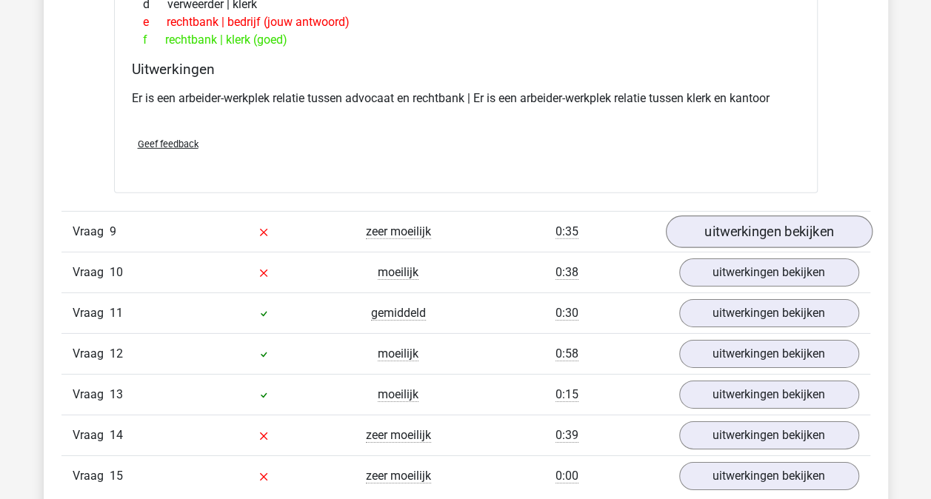
scroll to position [2223, 0]
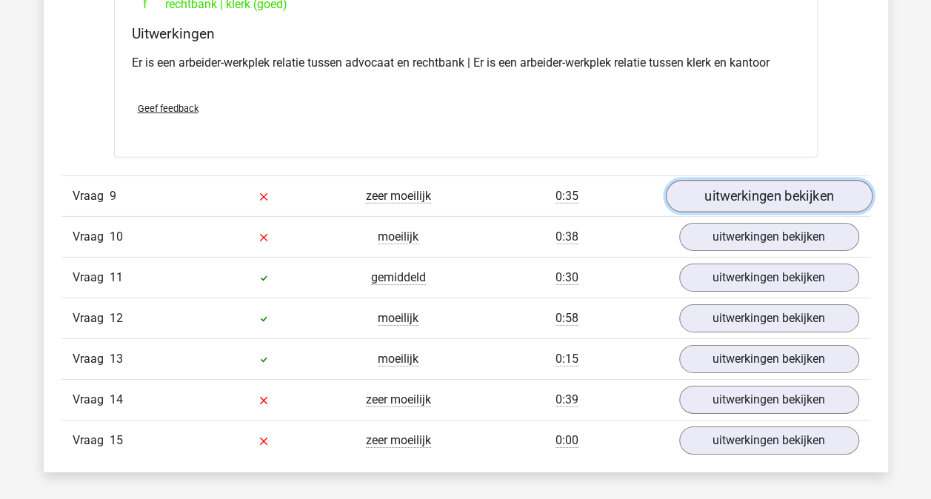
click at [726, 187] on link "uitwerkingen bekijken" at bounding box center [768, 196] width 207 height 33
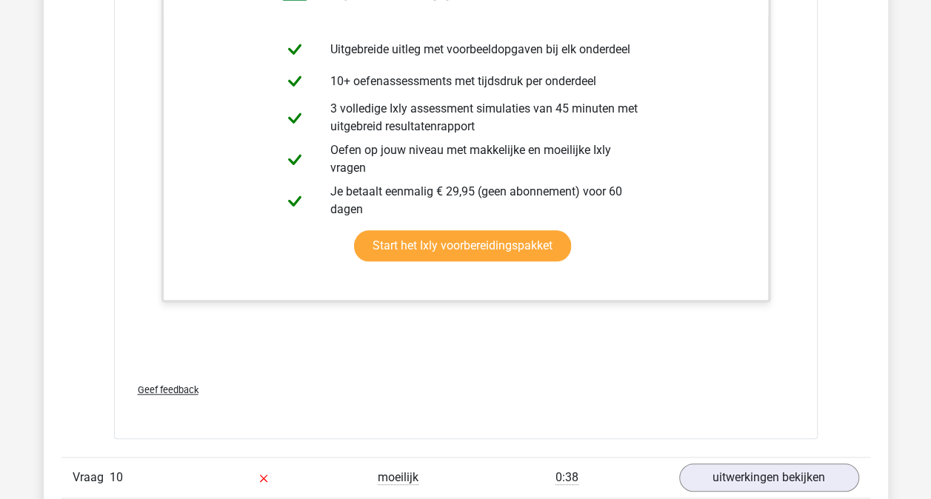
scroll to position [3556, 0]
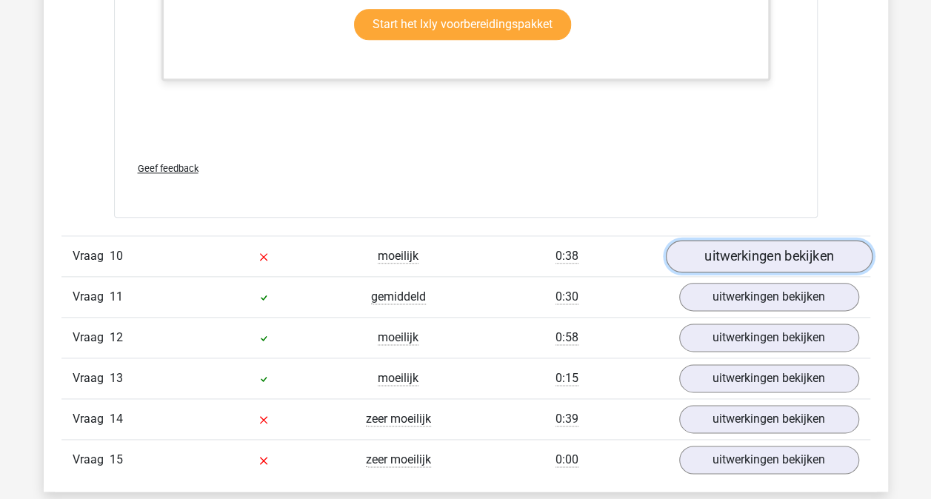
click at [748, 250] on link "uitwerkingen bekijken" at bounding box center [768, 257] width 207 height 33
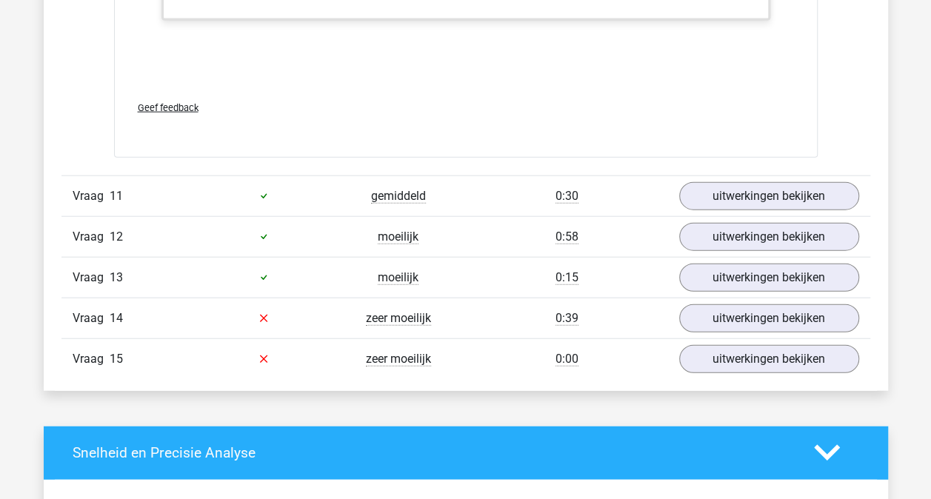
scroll to position [4519, 0]
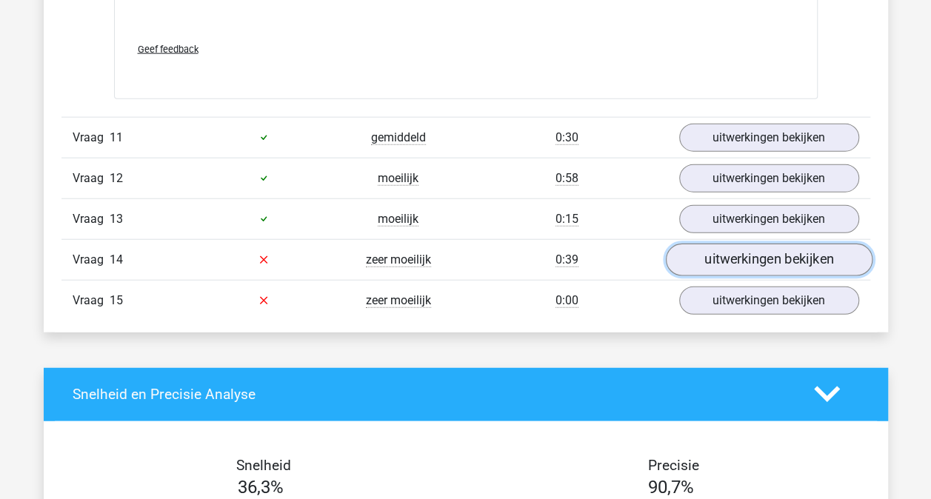
click at [744, 246] on link "uitwerkingen bekijken" at bounding box center [768, 260] width 207 height 33
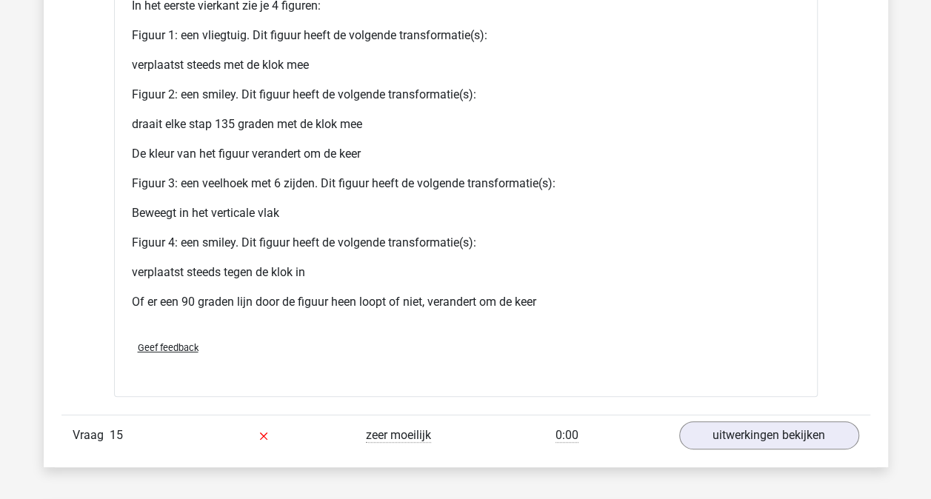
scroll to position [5705, 0]
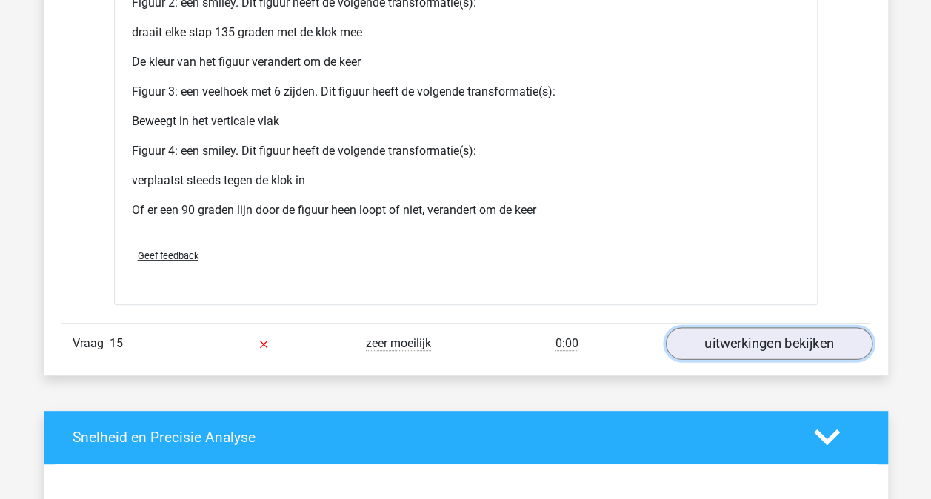
click at [760, 327] on link "uitwerkingen bekijken" at bounding box center [768, 343] width 207 height 33
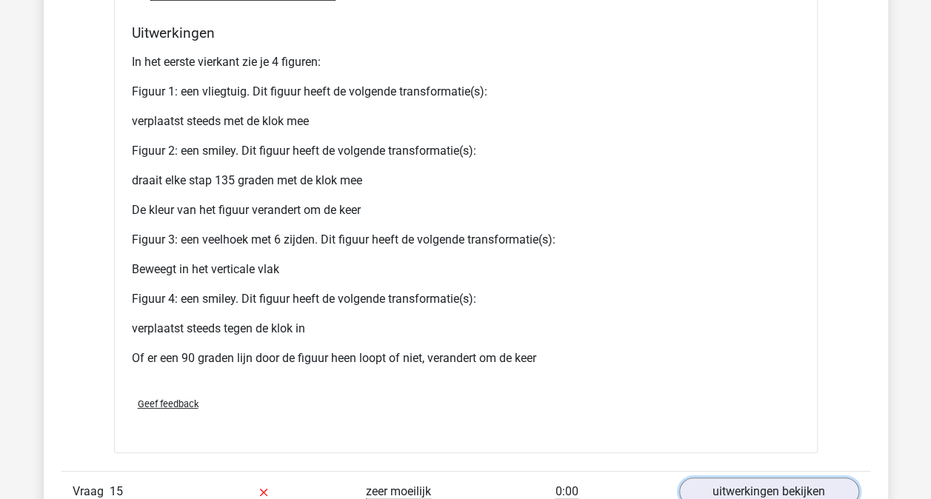
scroll to position [5260, 0]
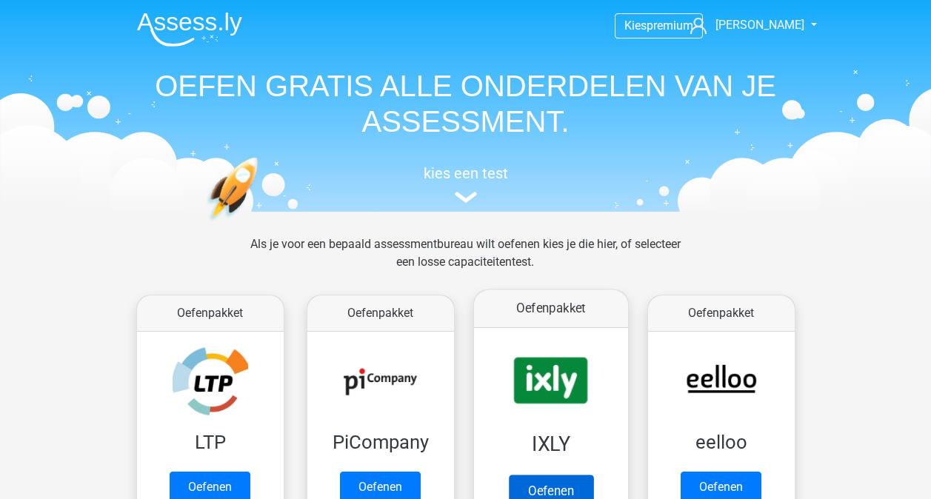
scroll to position [296, 0]
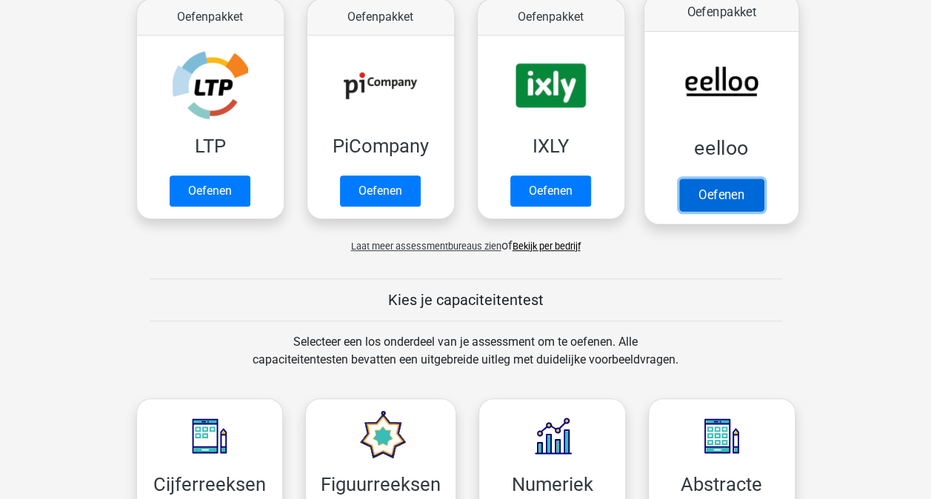
click at [705, 182] on link "Oefenen" at bounding box center [721, 195] width 84 height 33
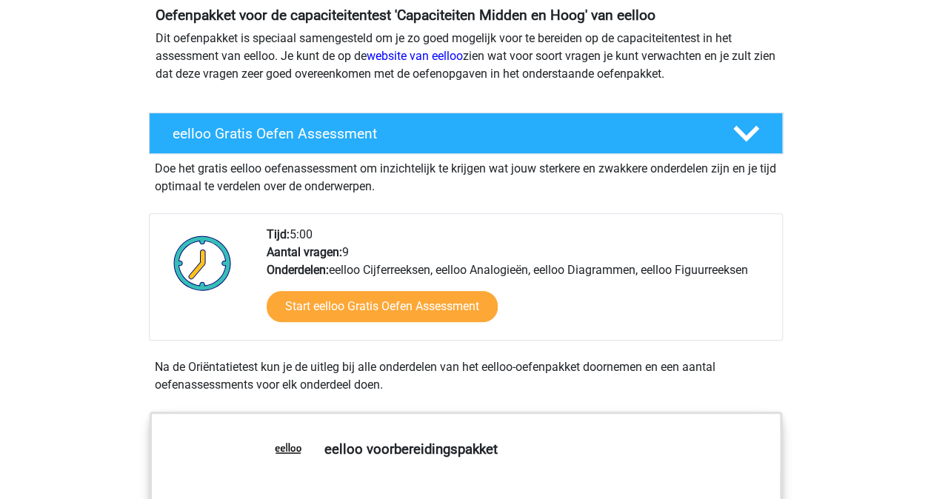
scroll to position [222, 0]
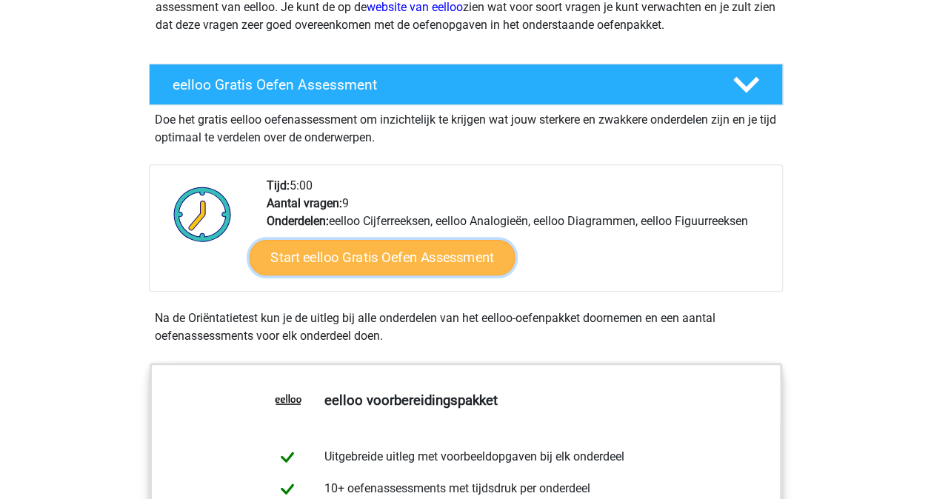
click at [379, 267] on link "Start eelloo Gratis Oefen Assessment" at bounding box center [382, 258] width 266 height 36
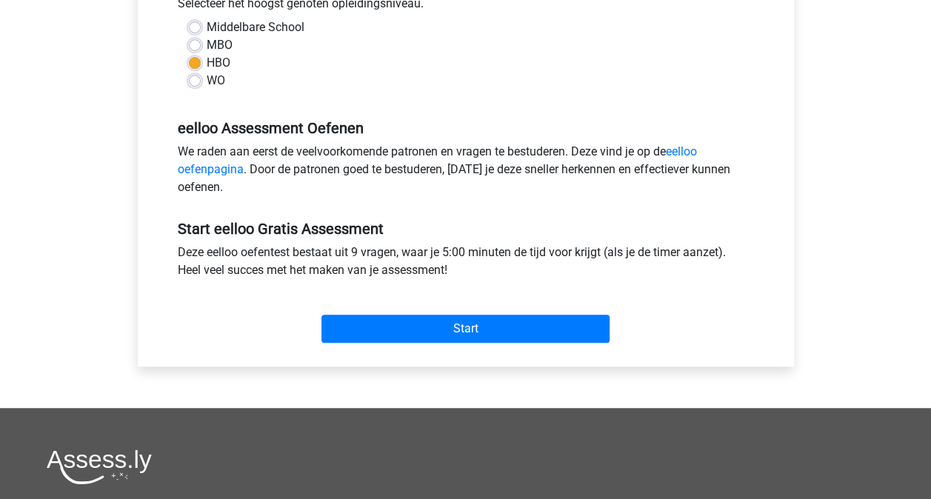
scroll to position [370, 0]
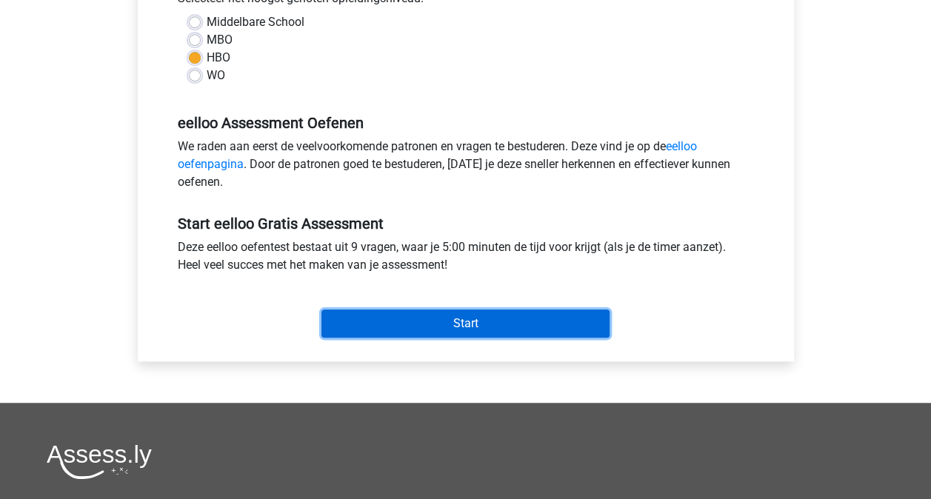
click at [533, 324] on input "Start" at bounding box center [466, 324] width 288 height 28
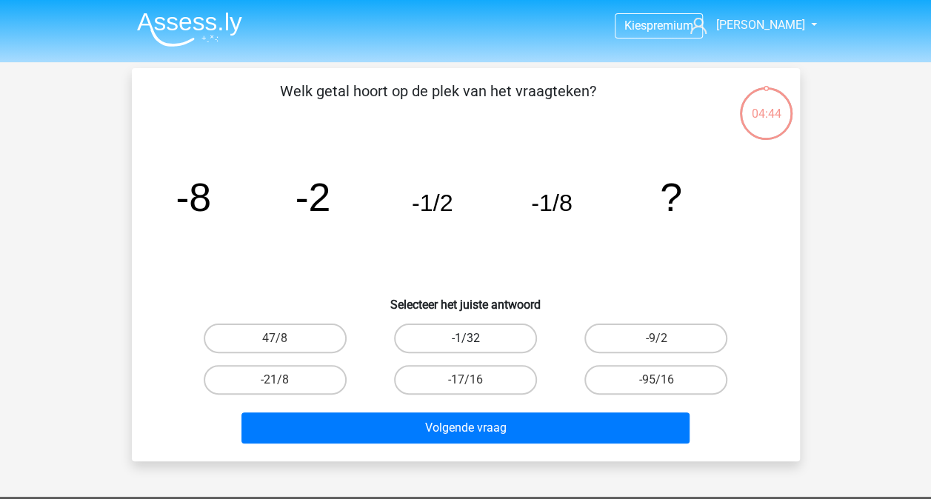
click at [426, 336] on label "-1/32" at bounding box center [465, 339] width 143 height 30
click at [465, 339] on input "-1/32" at bounding box center [470, 344] width 10 height 10
radio input "true"
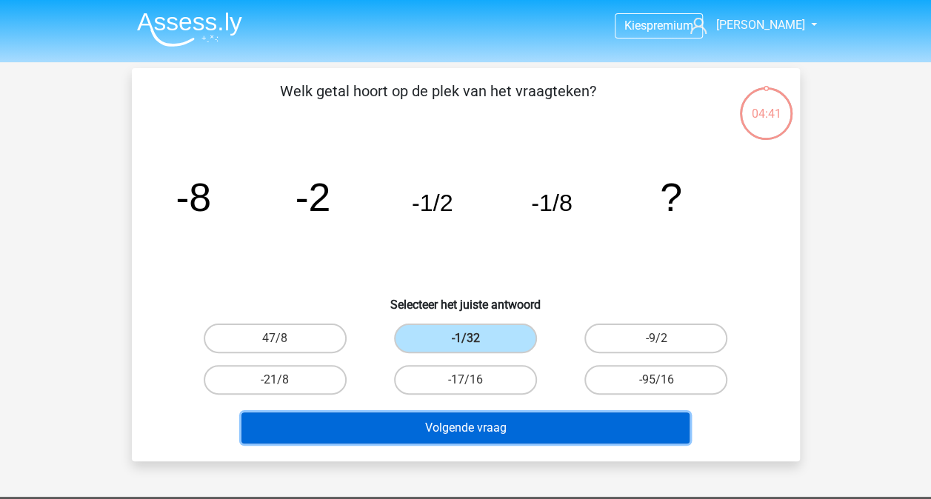
click at [443, 428] on button "Volgende vraag" at bounding box center [466, 428] width 448 height 31
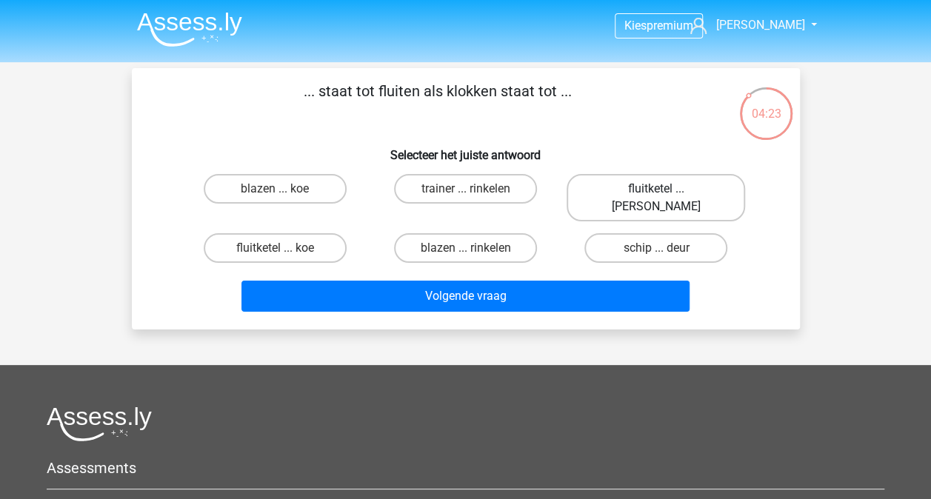
click at [622, 191] on label "fluitketel ... [PERSON_NAME]" at bounding box center [656, 197] width 179 height 47
click at [656, 191] on input "fluitketel ... [PERSON_NAME]" at bounding box center [661, 194] width 10 height 10
radio input "true"
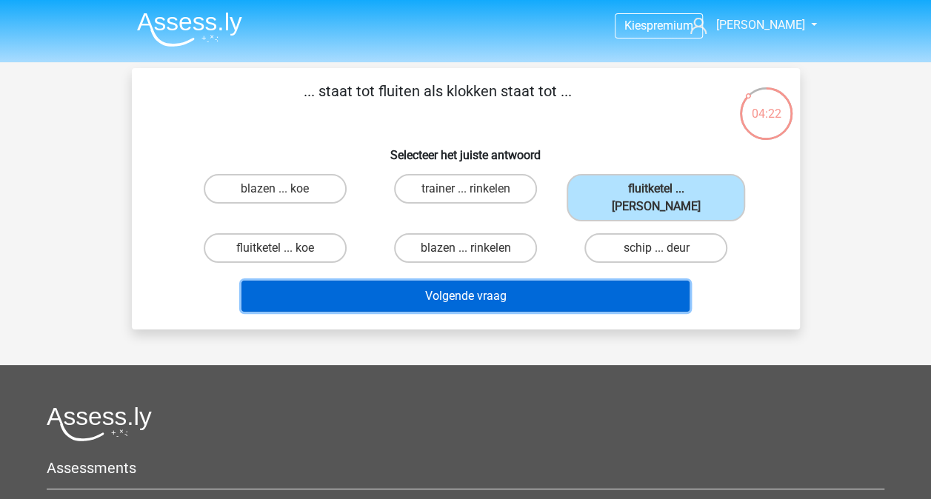
click at [521, 281] on button "Volgende vraag" at bounding box center [466, 296] width 448 height 31
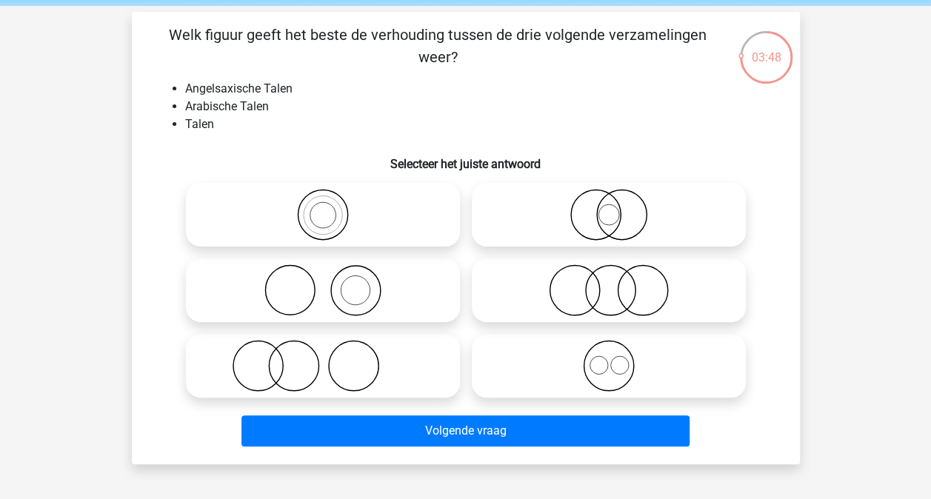
scroll to position [74, 0]
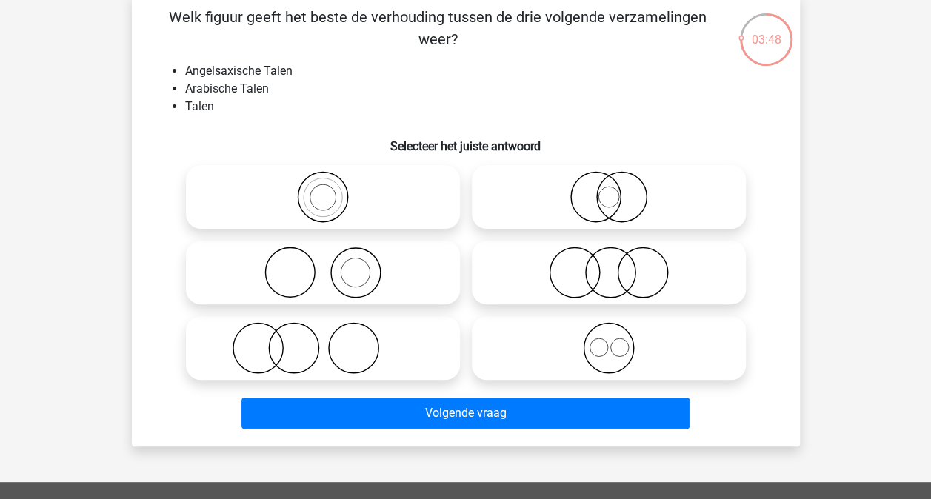
click at [540, 356] on icon at bounding box center [609, 348] width 262 height 52
click at [609, 341] on input "radio" at bounding box center [614, 336] width 10 height 10
radio input "true"
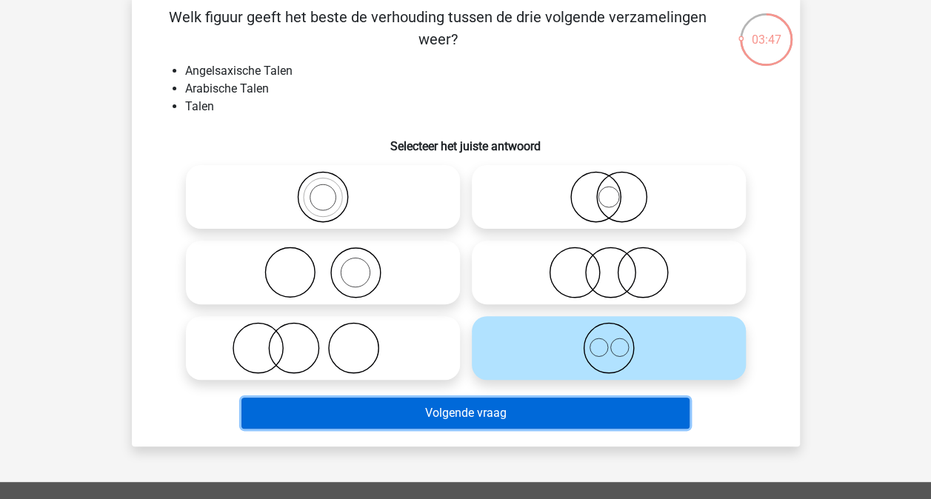
click at [510, 416] on button "Volgende vraag" at bounding box center [466, 413] width 448 height 31
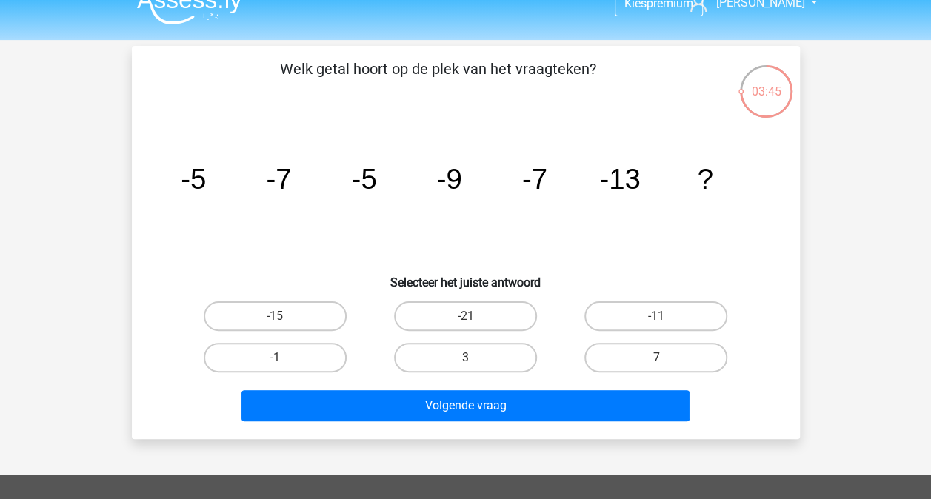
scroll to position [0, 0]
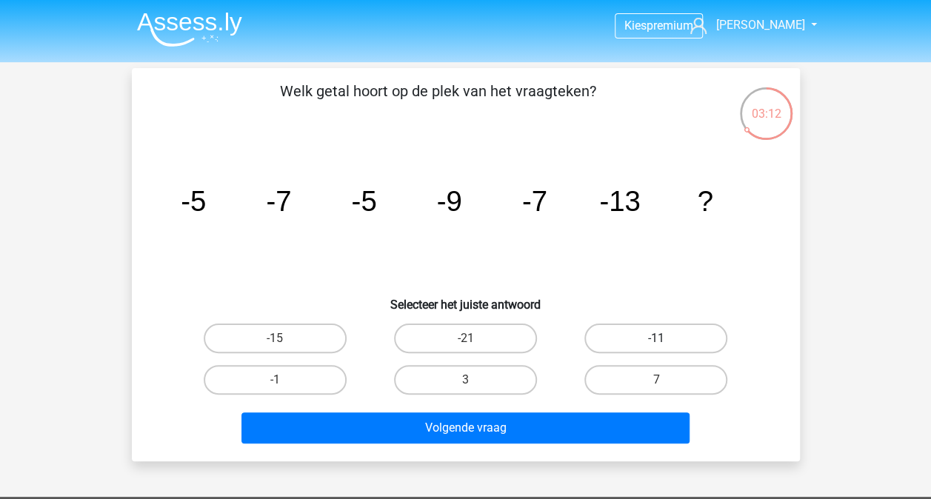
click at [637, 341] on label "-11" at bounding box center [656, 339] width 143 height 30
click at [656, 341] on input "-11" at bounding box center [661, 344] width 10 height 10
radio input "true"
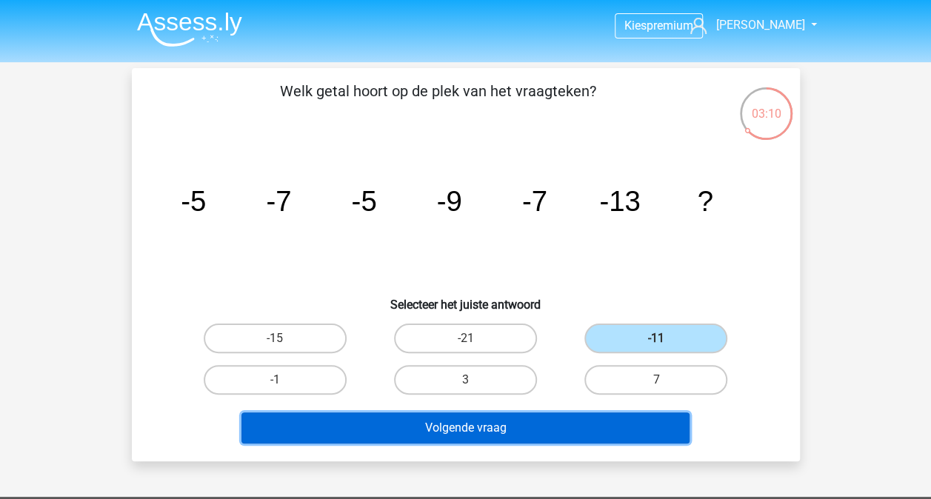
click at [431, 421] on button "Volgende vraag" at bounding box center [466, 428] width 448 height 31
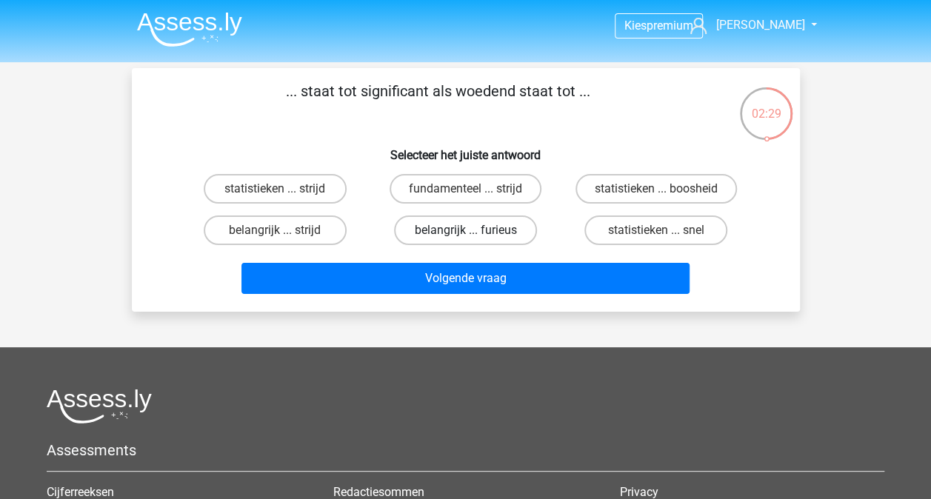
click at [451, 233] on label "belangrijk ... furieus" at bounding box center [465, 231] width 143 height 30
click at [465, 233] on input "belangrijk ... furieus" at bounding box center [470, 235] width 10 height 10
radio input "true"
click at [324, 233] on label "belangrijk ... strijd" at bounding box center [275, 231] width 143 height 30
click at [284, 233] on input "belangrijk ... strijd" at bounding box center [280, 235] width 10 height 10
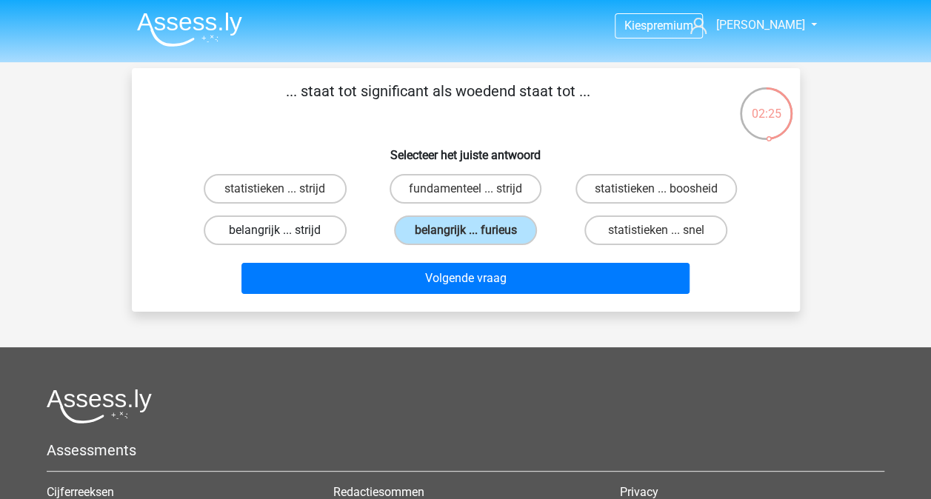
radio input "true"
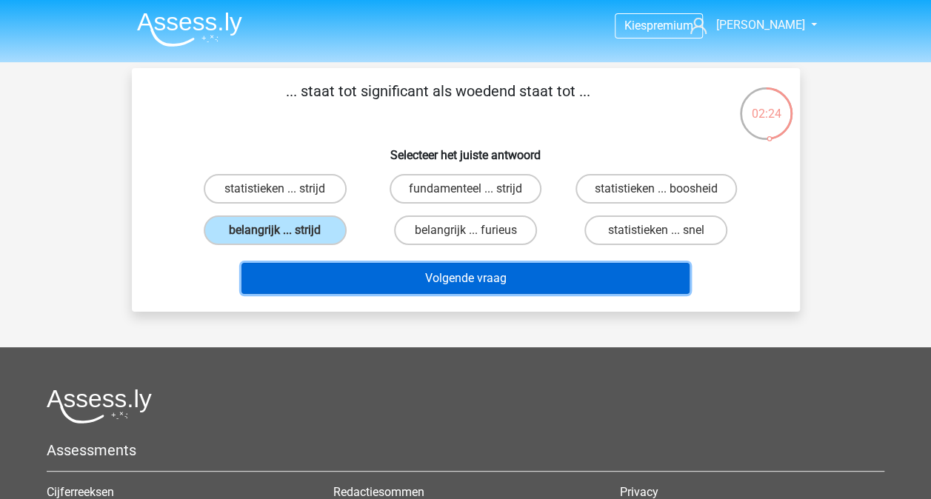
click at [416, 281] on button "Volgende vraag" at bounding box center [466, 278] width 448 height 31
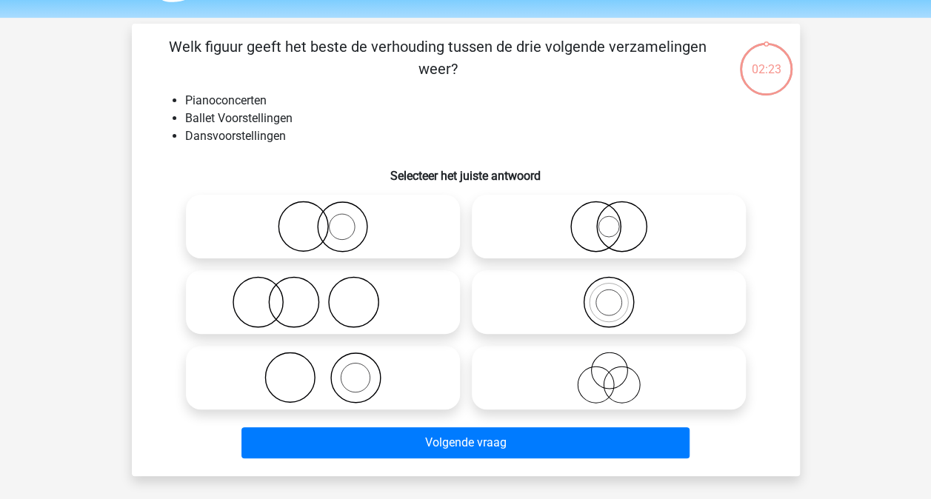
scroll to position [68, 0]
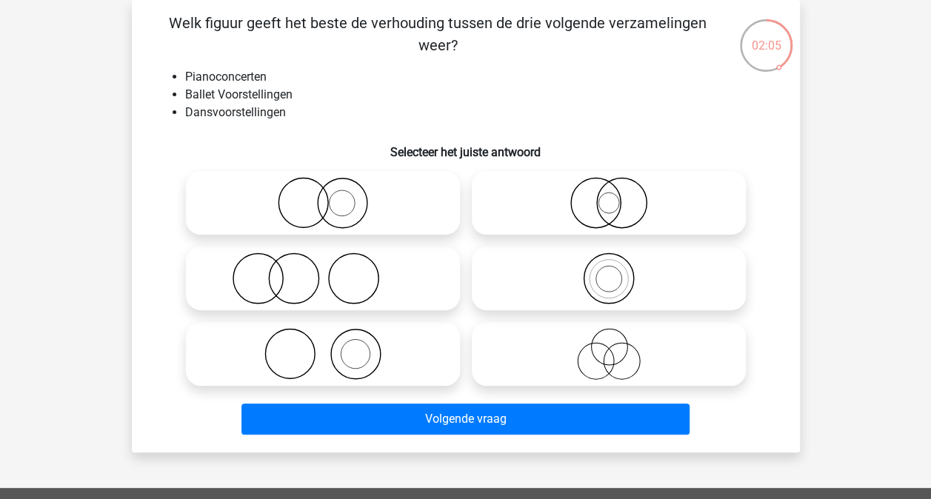
click at [304, 367] on icon at bounding box center [323, 354] width 262 height 52
click at [323, 347] on input "radio" at bounding box center [328, 342] width 10 height 10
radio input "true"
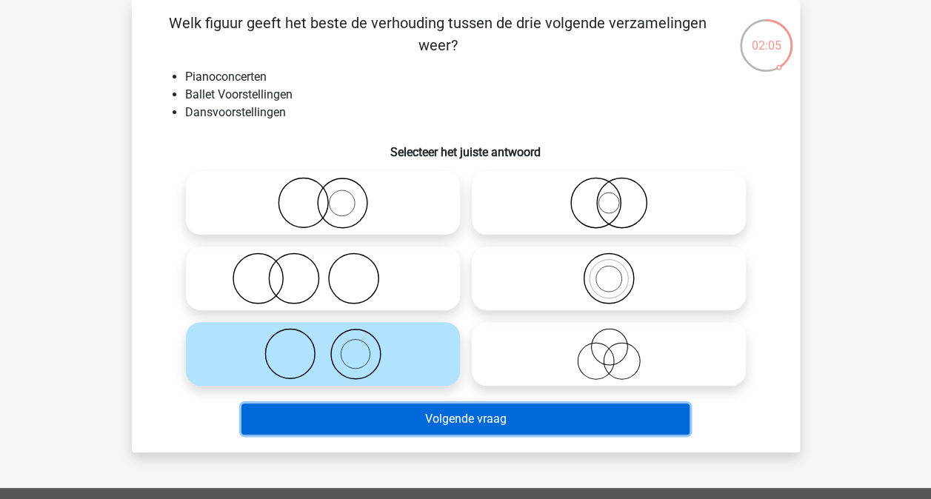
click at [503, 427] on button "Volgende vraag" at bounding box center [466, 419] width 448 height 31
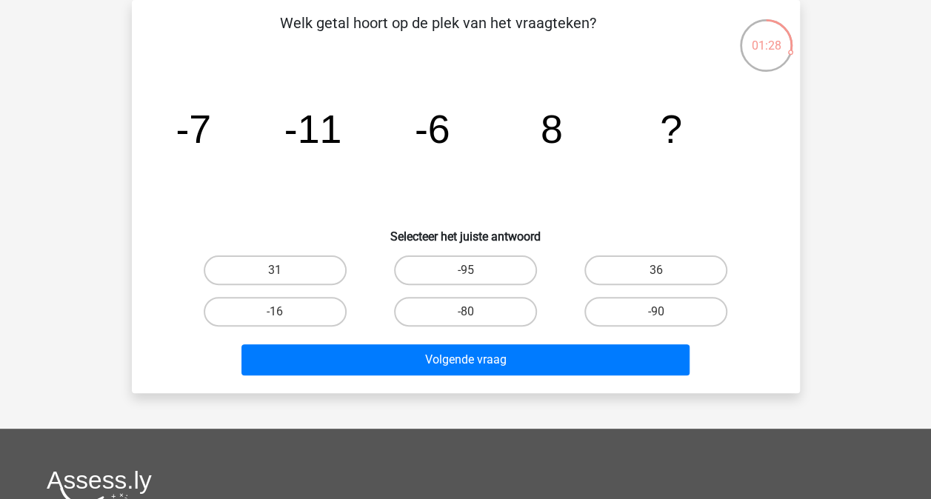
click at [275, 277] on input "31" at bounding box center [280, 275] width 10 height 10
radio input "true"
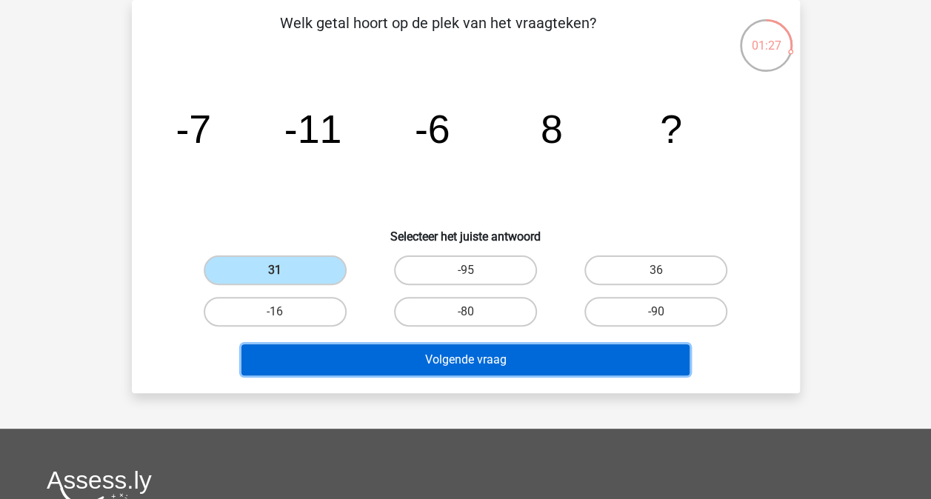
click at [408, 360] on button "Volgende vraag" at bounding box center [466, 359] width 448 height 31
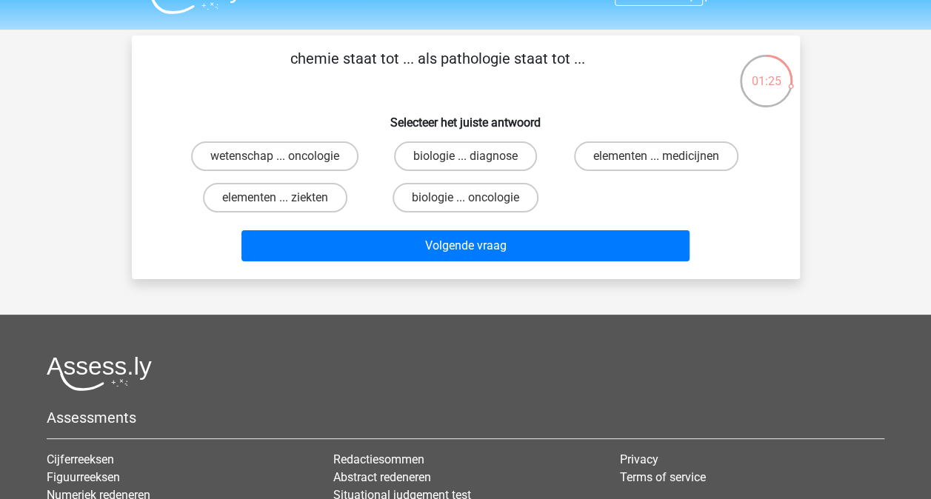
scroll to position [0, 0]
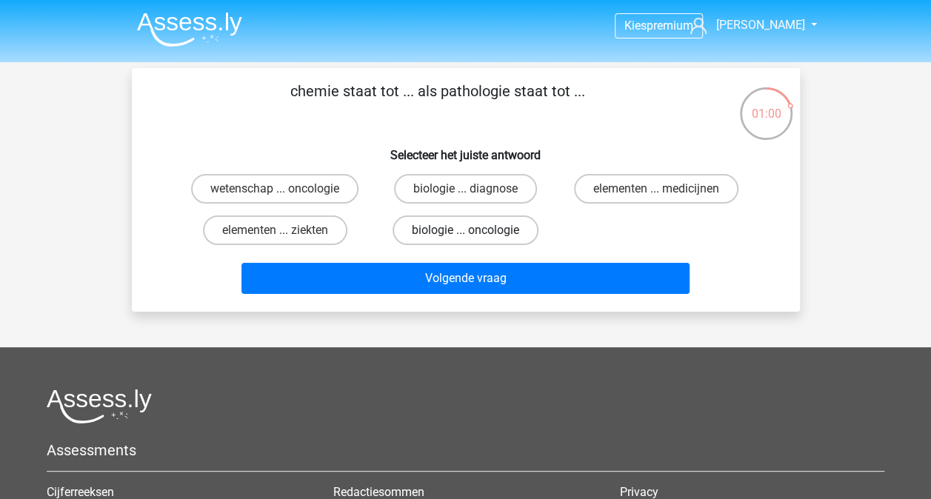
click at [437, 231] on label "biologie ... oncologie" at bounding box center [466, 231] width 146 height 30
click at [465, 231] on input "biologie ... oncologie" at bounding box center [470, 235] width 10 height 10
radio input "true"
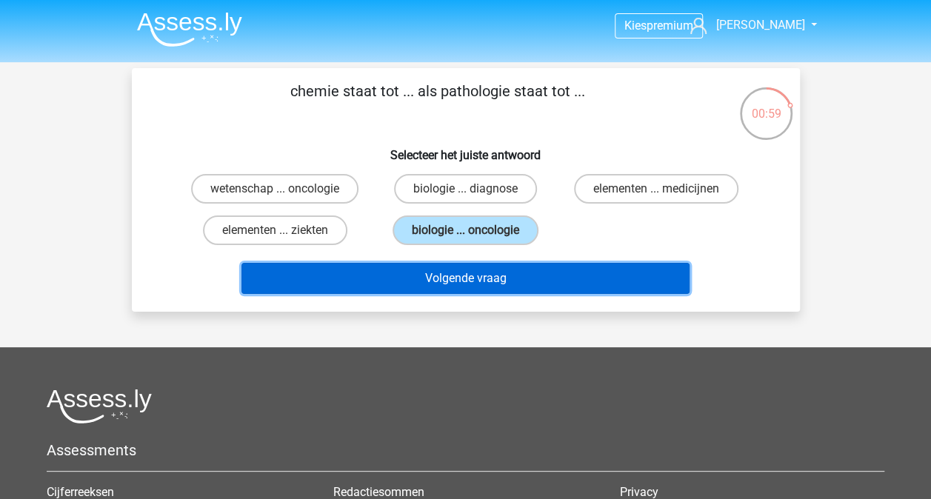
click at [429, 278] on button "Volgende vraag" at bounding box center [466, 278] width 448 height 31
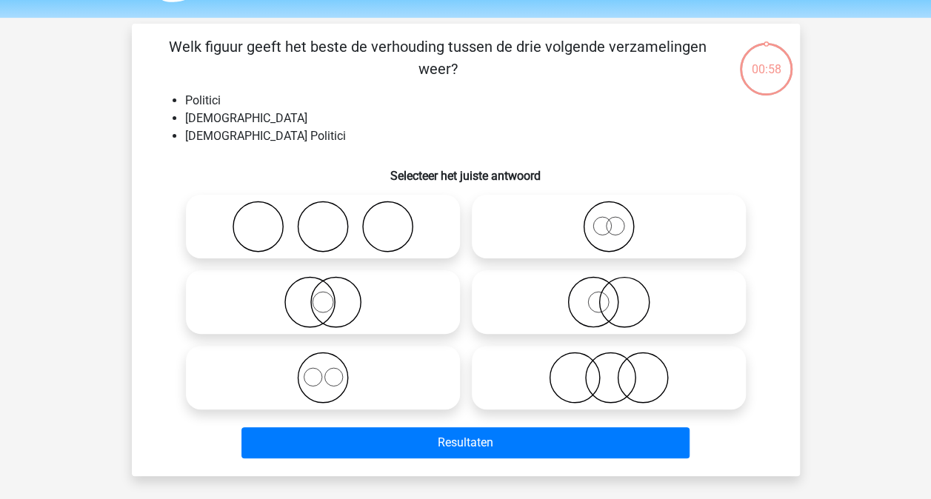
scroll to position [68, 0]
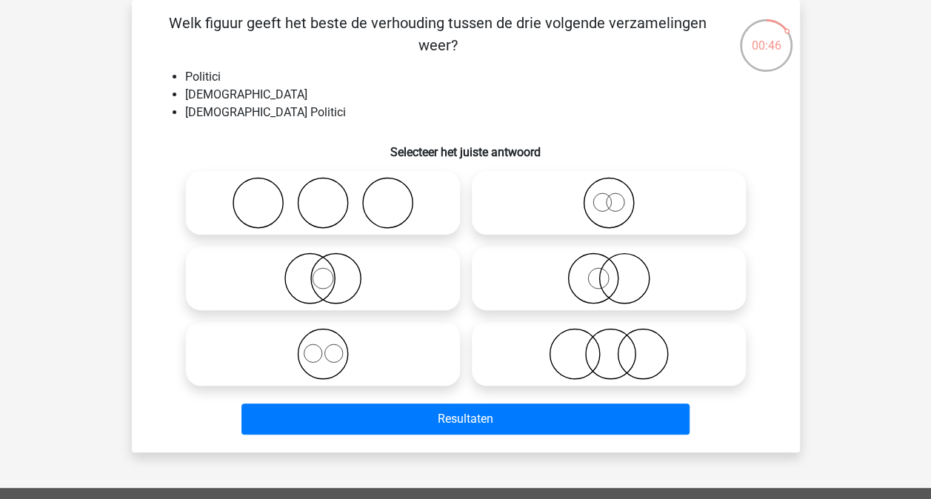
drag, startPoint x: 313, startPoint y: 287, endPoint x: 319, endPoint y: 303, distance: 16.9
click at [313, 288] on icon at bounding box center [323, 279] width 262 height 52
click at [323, 271] on input "radio" at bounding box center [328, 267] width 10 height 10
radio input "true"
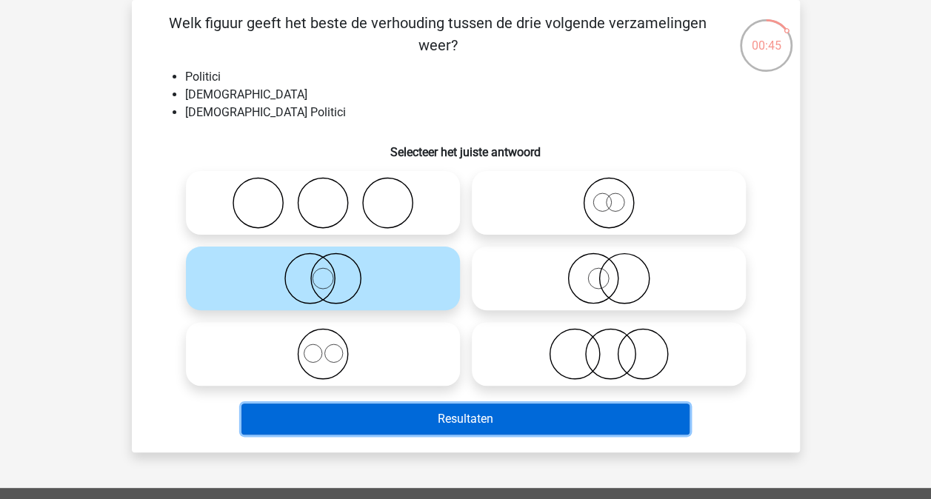
click at [429, 428] on button "Resultaten" at bounding box center [466, 419] width 448 height 31
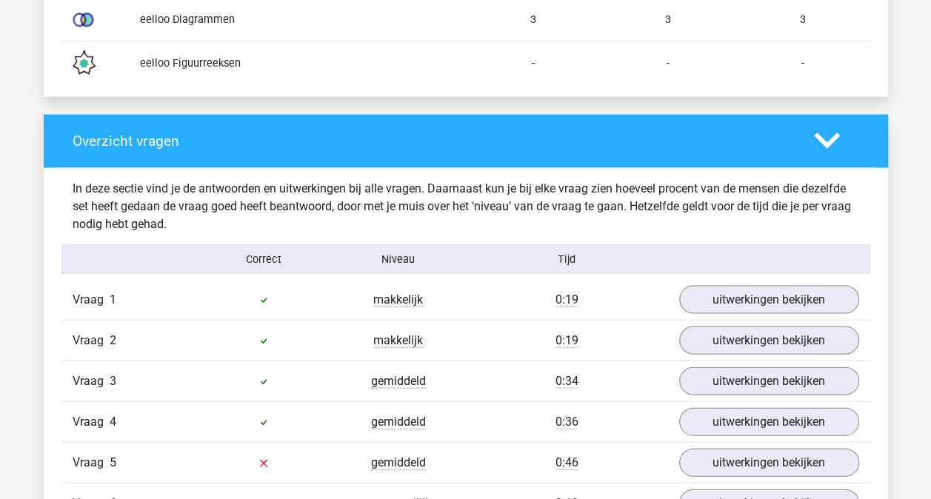
scroll to position [1556, 0]
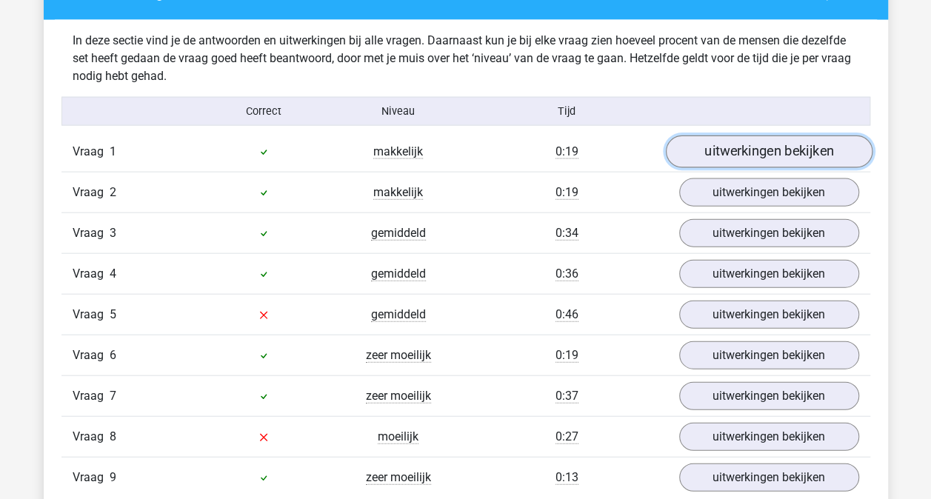
drag, startPoint x: 688, startPoint y: 157, endPoint x: 676, endPoint y: 164, distance: 14.0
click at [688, 157] on link "uitwerkingen bekijken" at bounding box center [768, 152] width 207 height 33
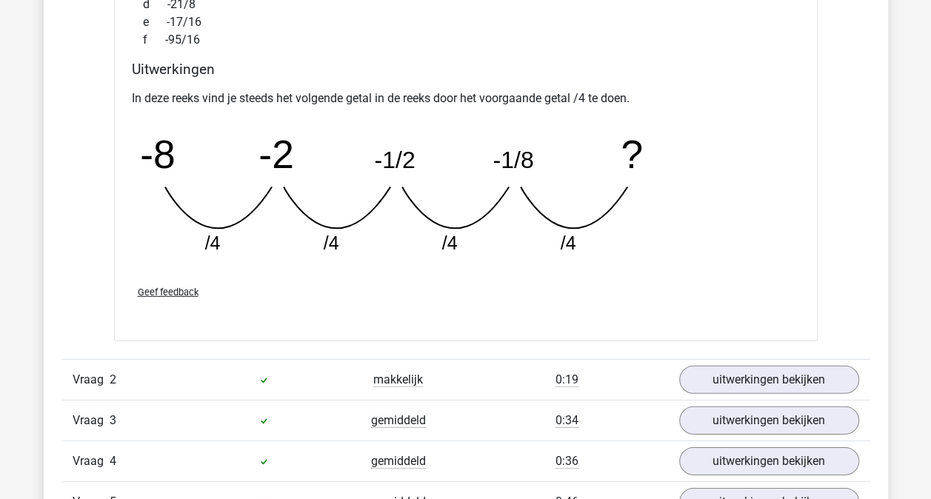
scroll to position [2074, 0]
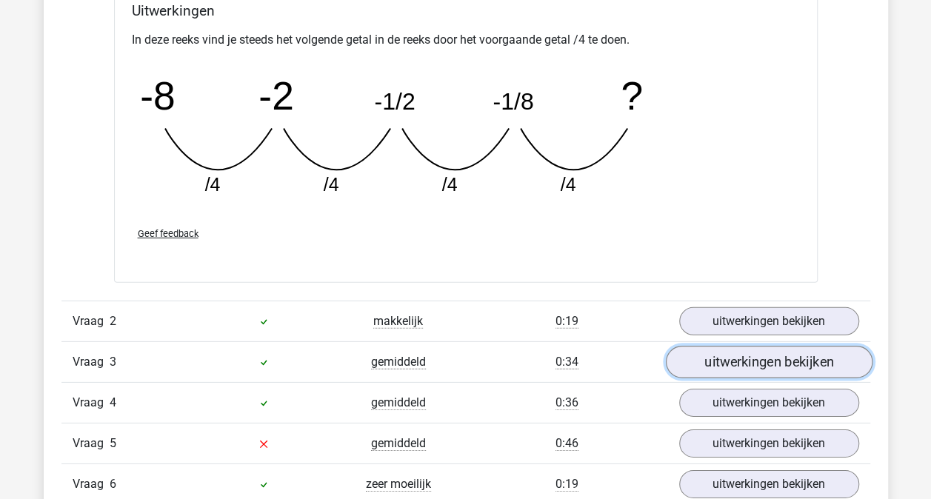
click at [766, 362] on link "uitwerkingen bekijken" at bounding box center [768, 362] width 207 height 33
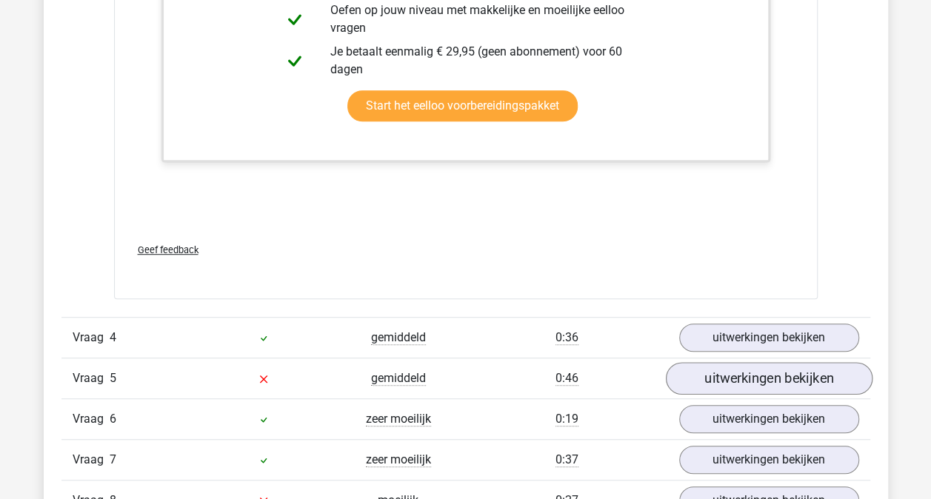
scroll to position [3112, 0]
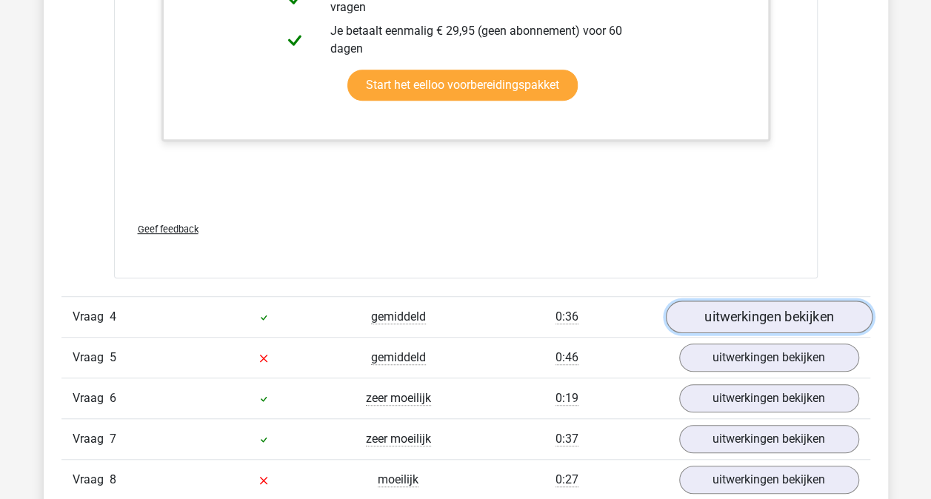
click at [762, 317] on link "uitwerkingen bekijken" at bounding box center [768, 318] width 207 height 33
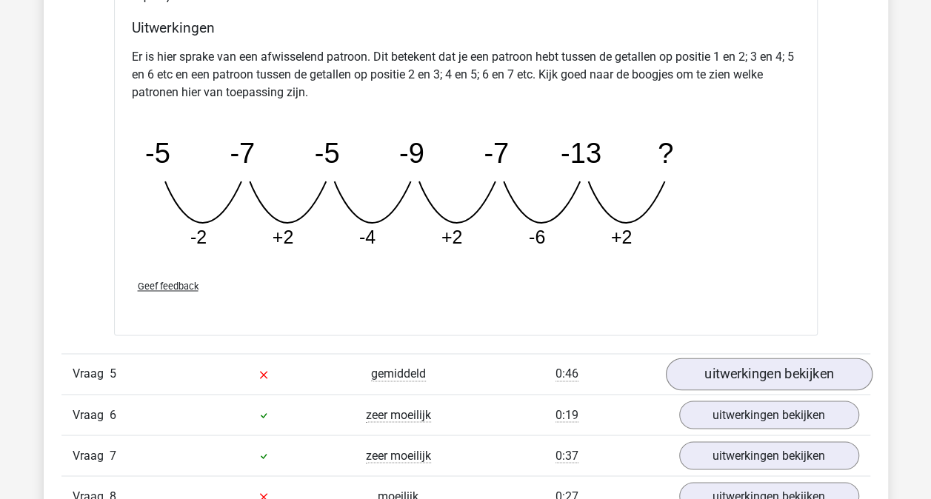
scroll to position [3852, 0]
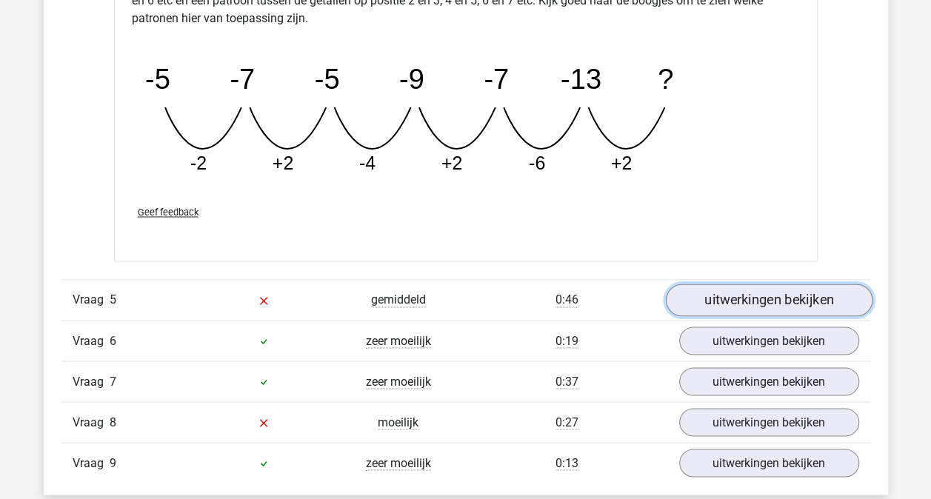
click at [735, 287] on link "uitwerkingen bekijken" at bounding box center [768, 300] width 207 height 33
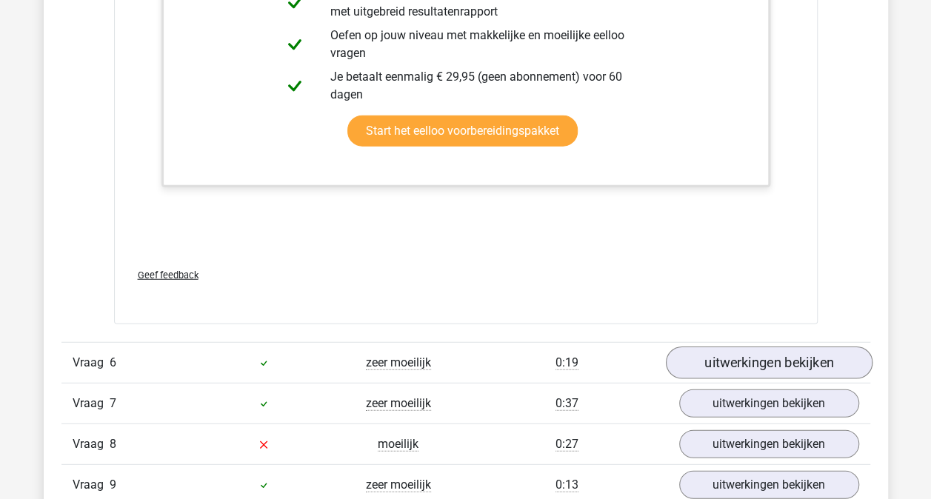
scroll to position [4593, 0]
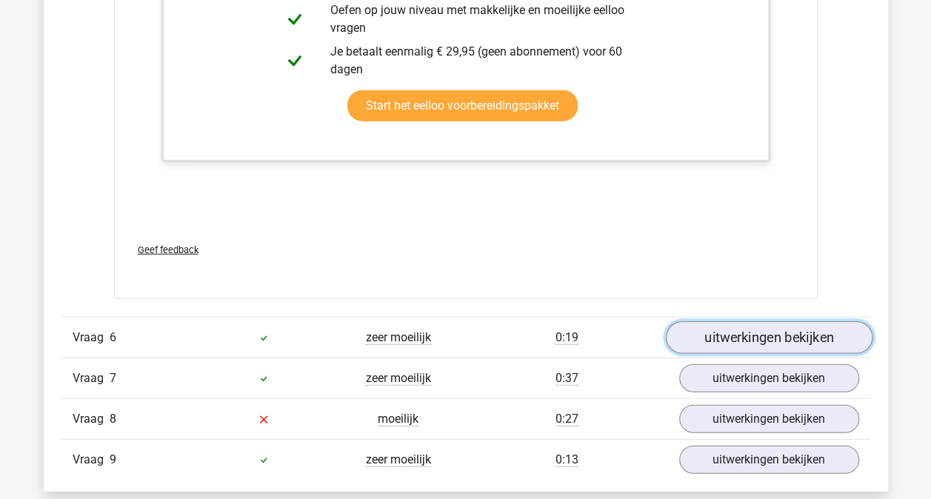
click at [744, 323] on link "uitwerkingen bekijken" at bounding box center [768, 338] width 207 height 33
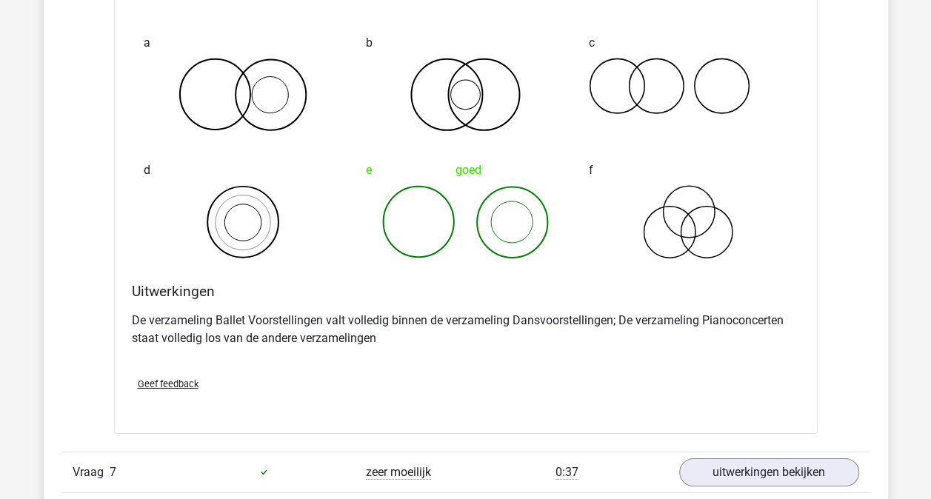
scroll to position [5186, 0]
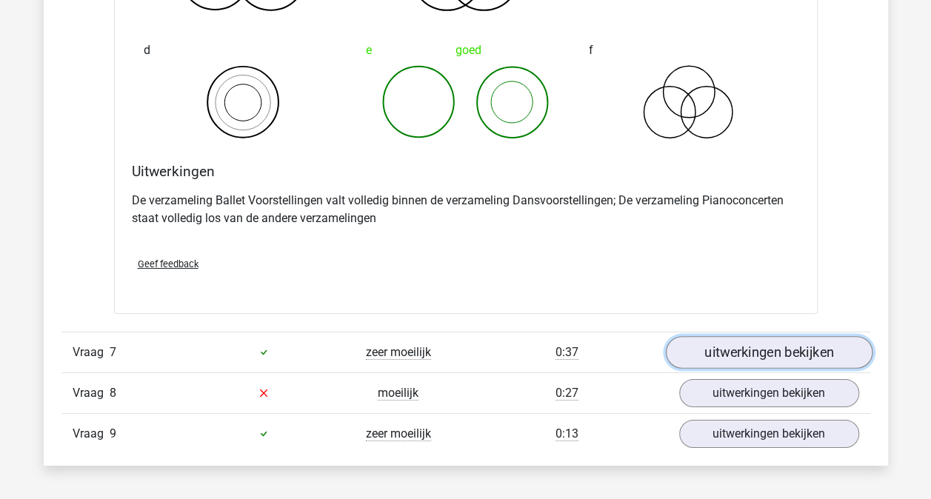
click at [741, 351] on link "uitwerkingen bekijken" at bounding box center [768, 352] width 207 height 33
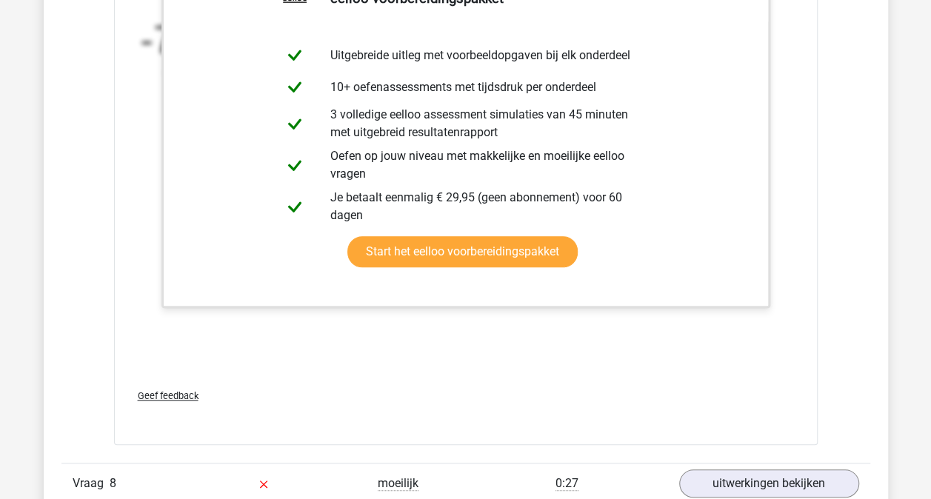
scroll to position [6075, 0]
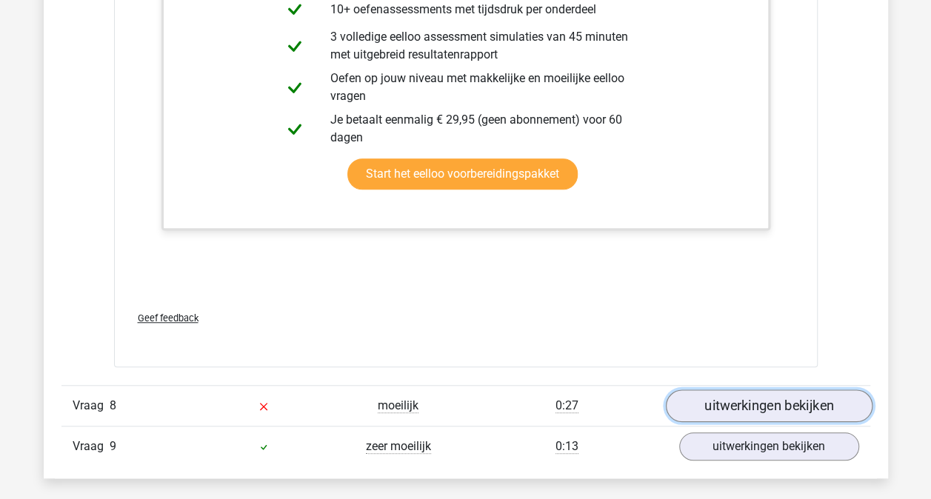
drag, startPoint x: 769, startPoint y: 389, endPoint x: 765, endPoint y: 382, distance: 8.0
click at [769, 390] on link "uitwerkingen bekijken" at bounding box center [768, 406] width 207 height 33
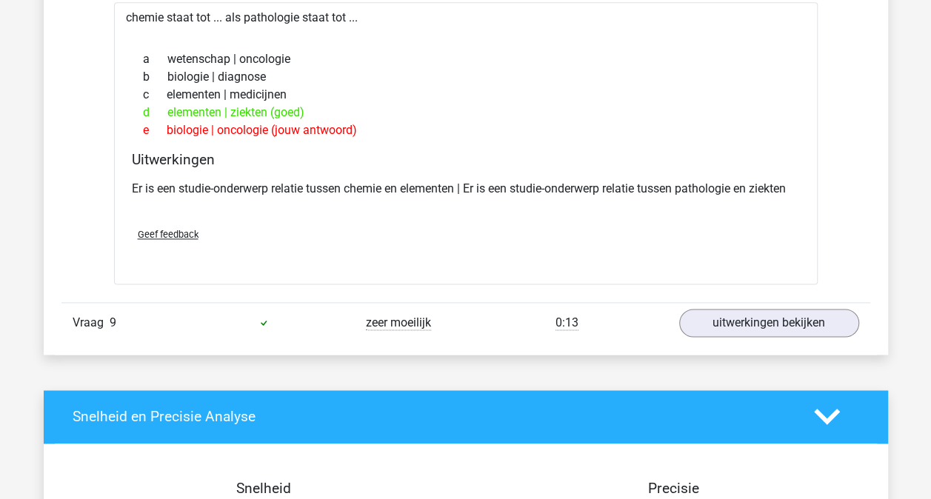
scroll to position [6594, 0]
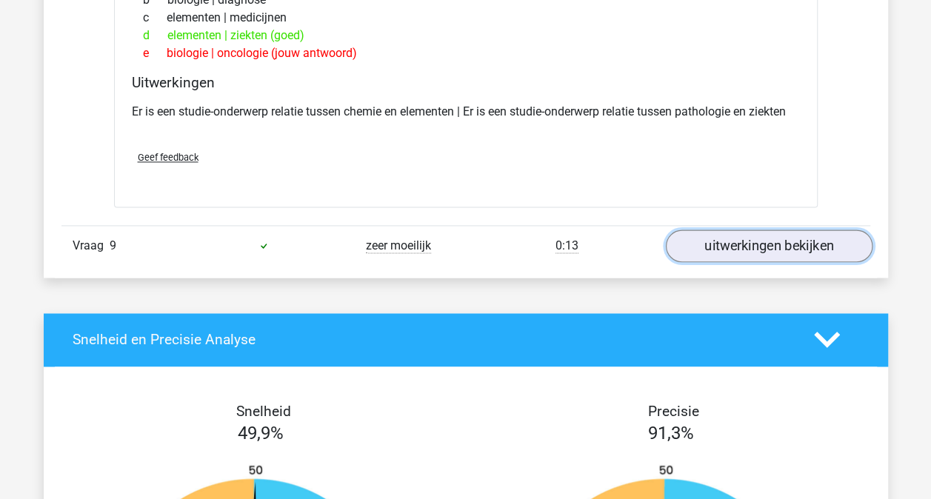
click at [732, 247] on link "uitwerkingen bekijken" at bounding box center [768, 246] width 207 height 33
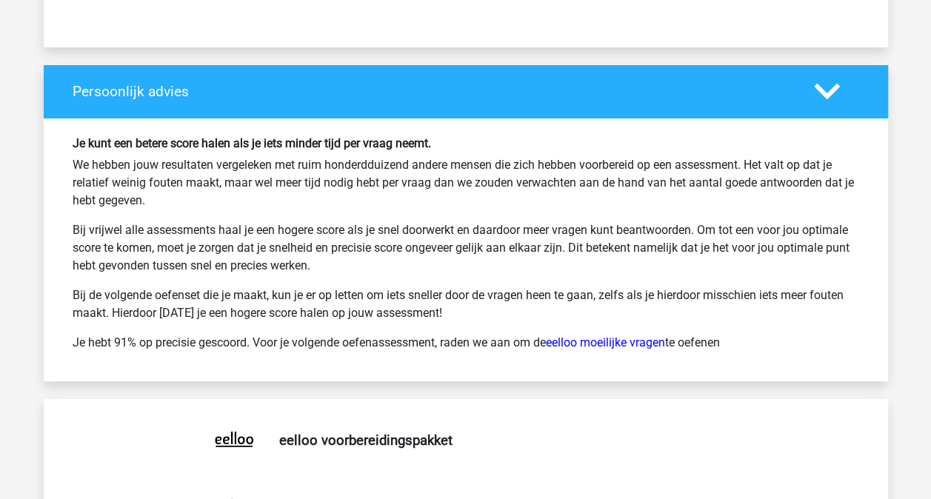
scroll to position [8297, 0]
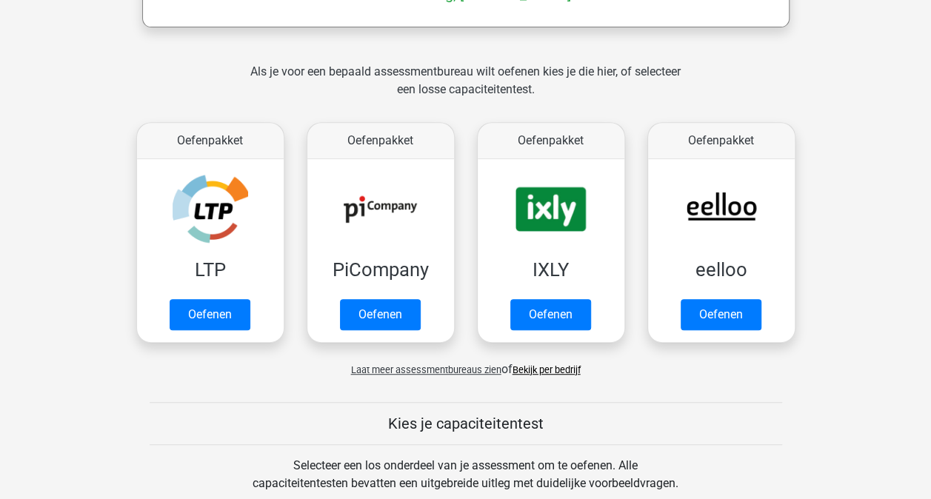
scroll to position [296, 0]
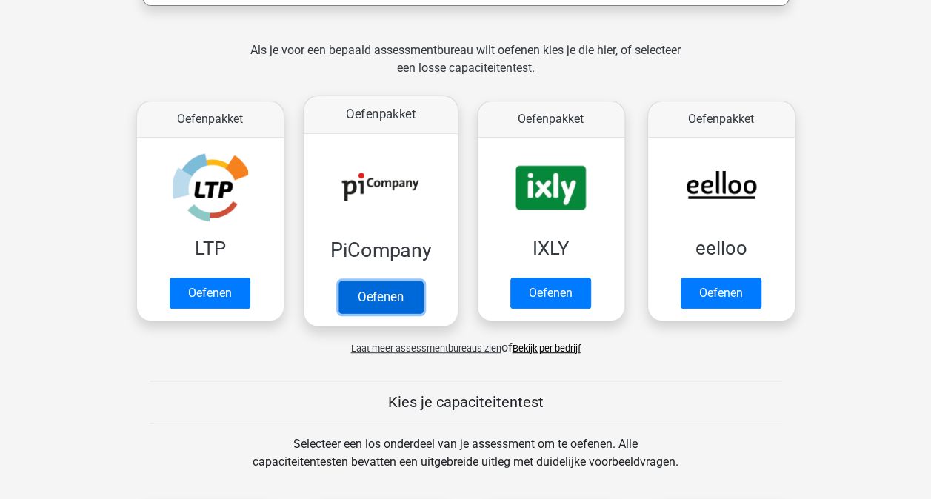
click at [347, 301] on link "Oefenen" at bounding box center [380, 297] width 84 height 33
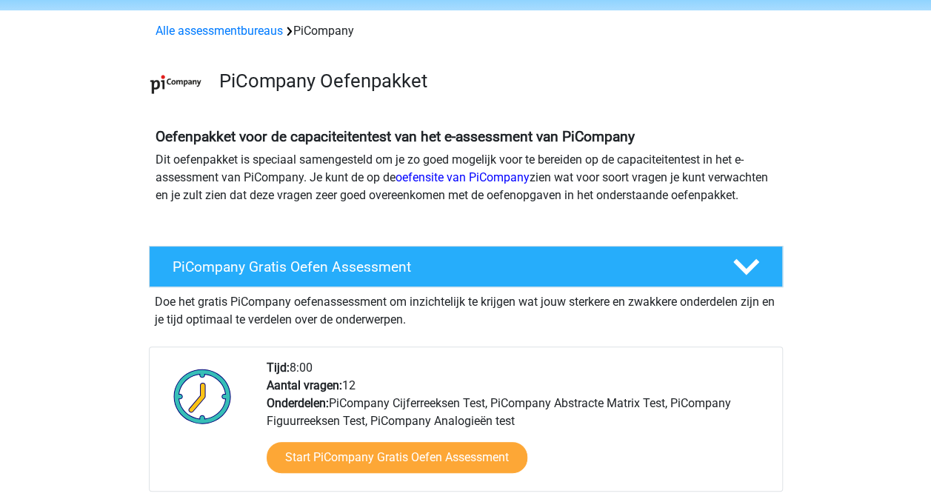
scroll to position [74, 0]
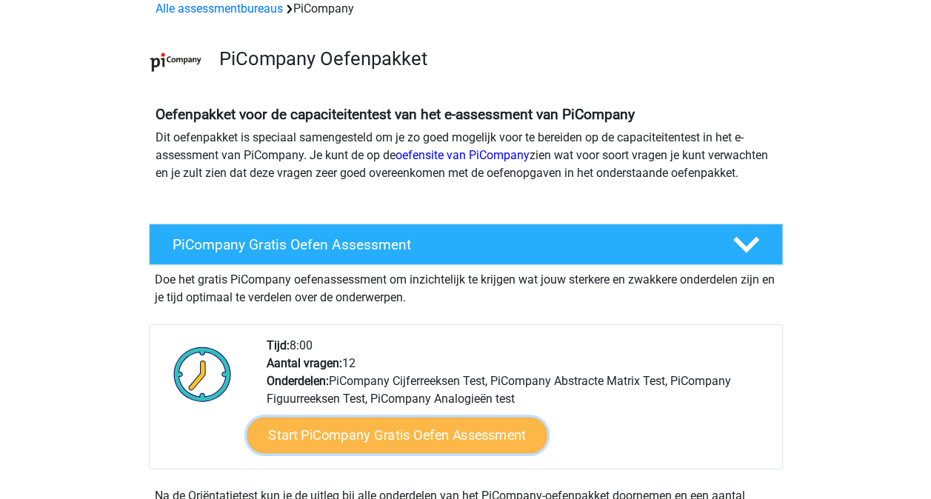
click at [382, 453] on link "Start PiCompany Gratis Oefen Assessment" at bounding box center [397, 436] width 300 height 36
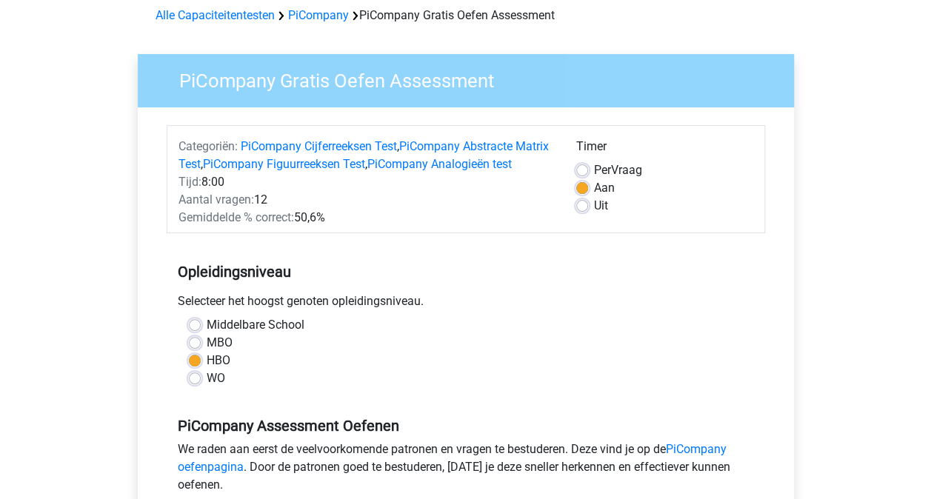
scroll to position [296, 0]
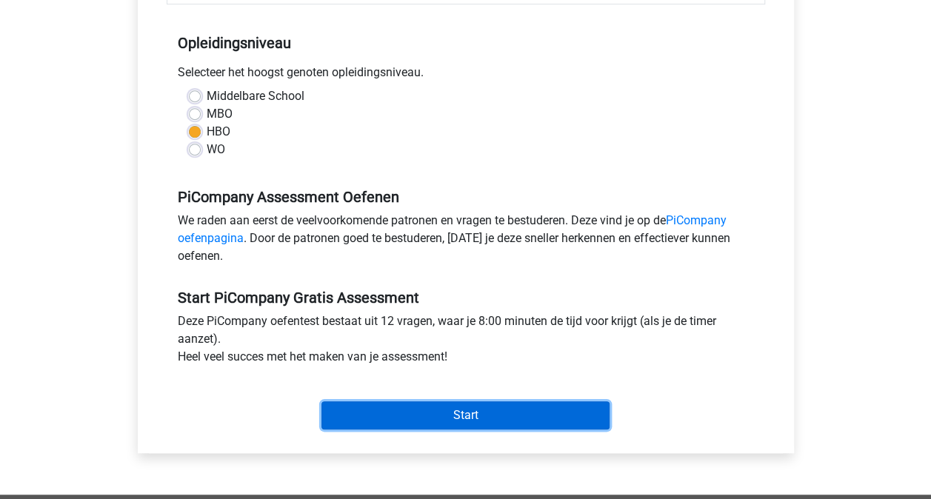
click at [372, 428] on input "Start" at bounding box center [466, 416] width 288 height 28
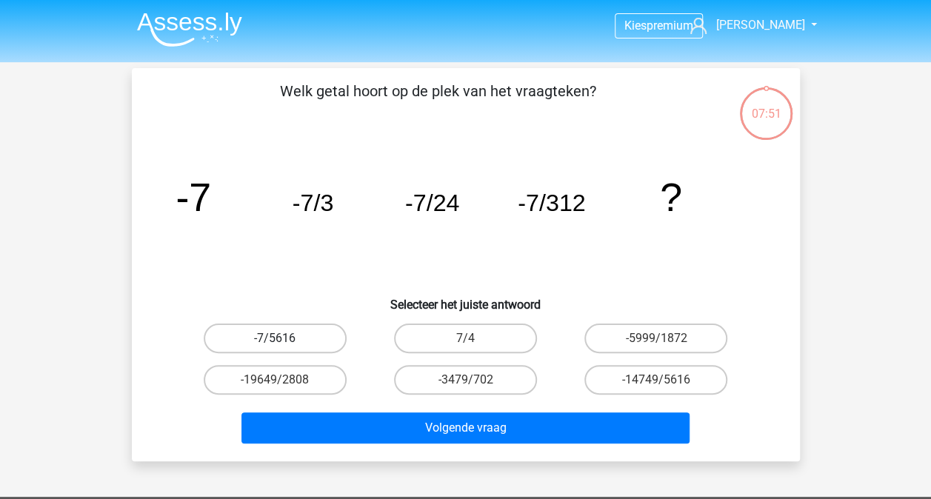
click at [324, 333] on label "-7/5616" at bounding box center [275, 339] width 143 height 30
click at [284, 339] on input "-7/5616" at bounding box center [280, 344] width 10 height 10
radio input "true"
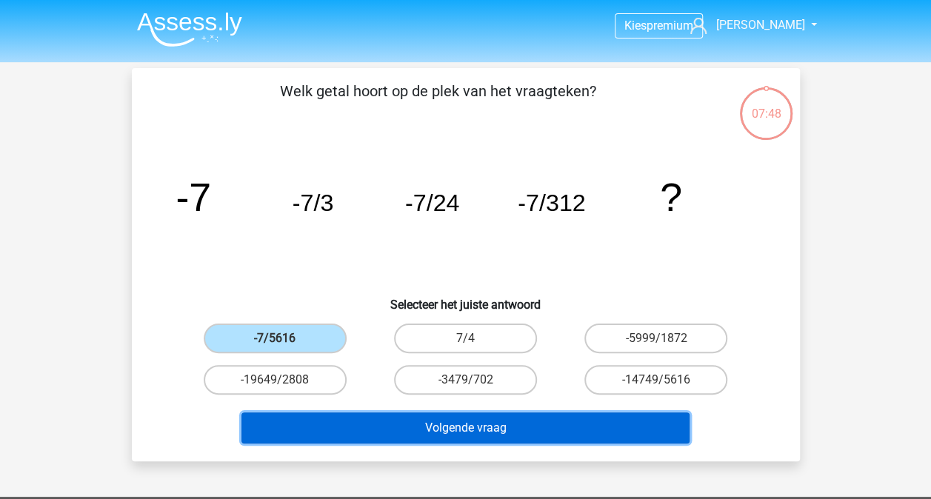
click at [480, 433] on button "Volgende vraag" at bounding box center [466, 428] width 448 height 31
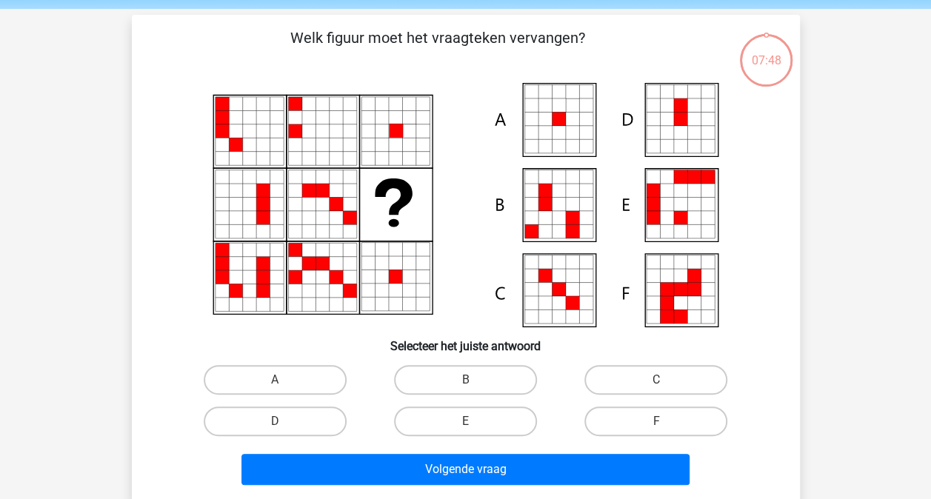
scroll to position [68, 0]
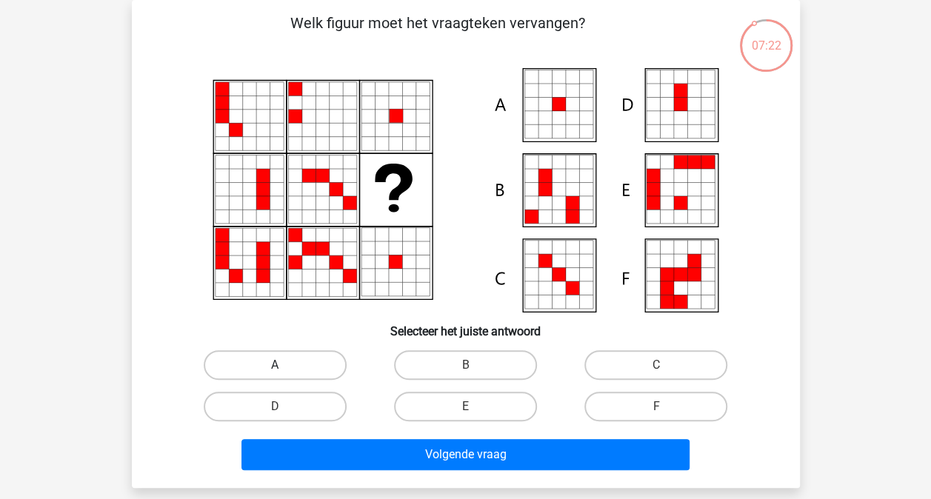
click at [313, 366] on label "A" at bounding box center [275, 365] width 143 height 30
click at [284, 366] on input "A" at bounding box center [280, 370] width 10 height 10
radio input "true"
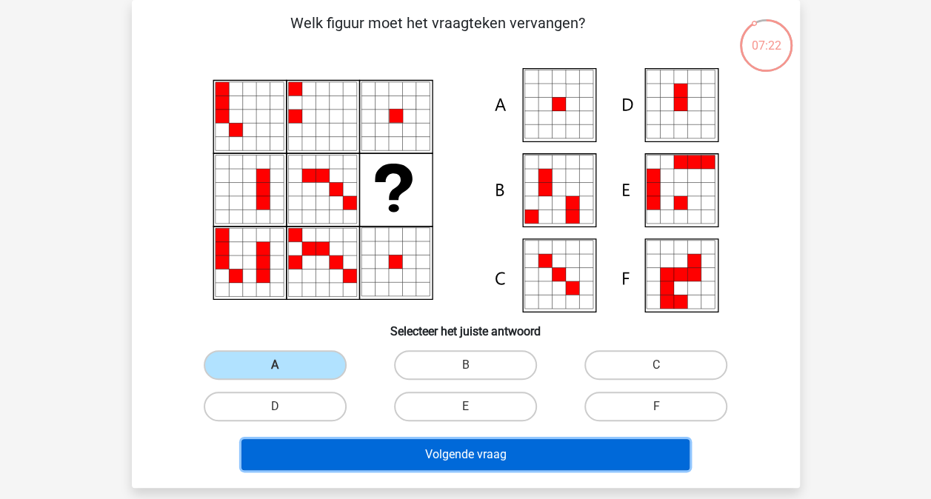
click at [442, 449] on button "Volgende vraag" at bounding box center [466, 454] width 448 height 31
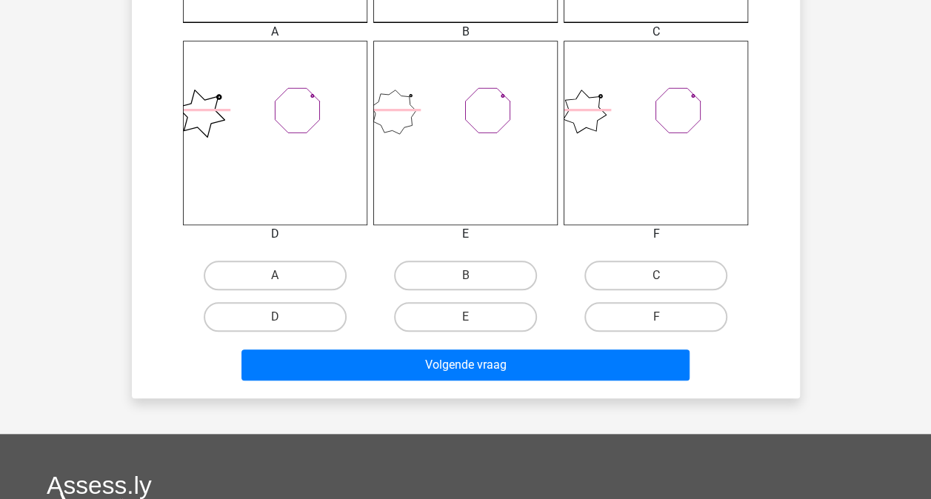
scroll to position [587, 0]
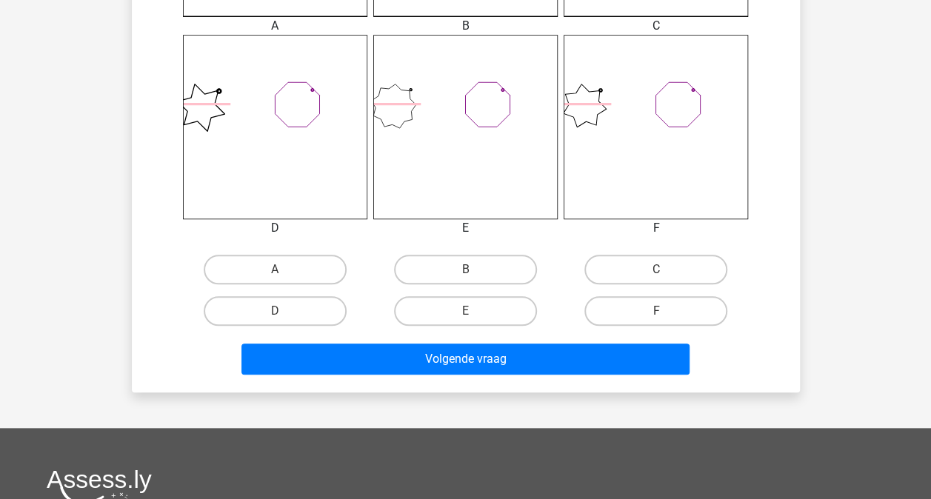
drag, startPoint x: 293, startPoint y: 274, endPoint x: 324, endPoint y: 284, distance: 33.5
click at [293, 273] on label "A" at bounding box center [275, 270] width 143 height 30
click at [284, 273] on input "A" at bounding box center [280, 275] width 10 height 10
radio input "true"
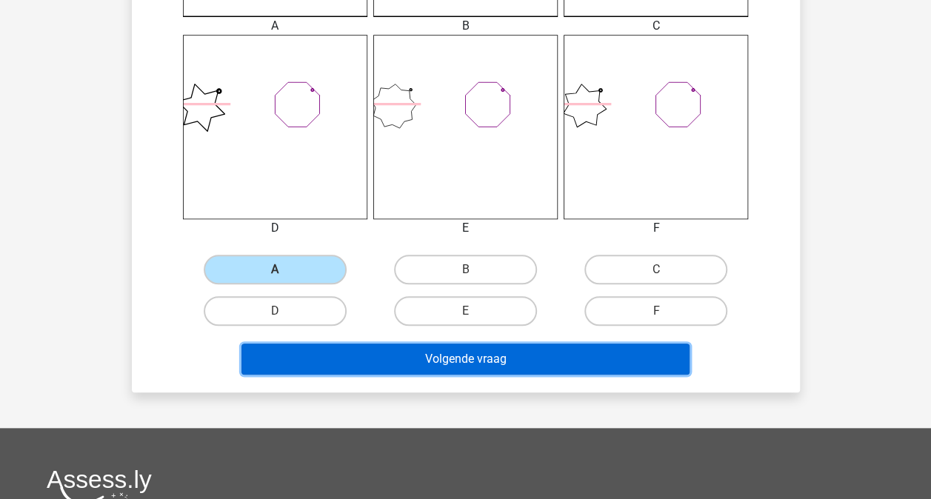
click at [485, 364] on button "Volgende vraag" at bounding box center [466, 359] width 448 height 31
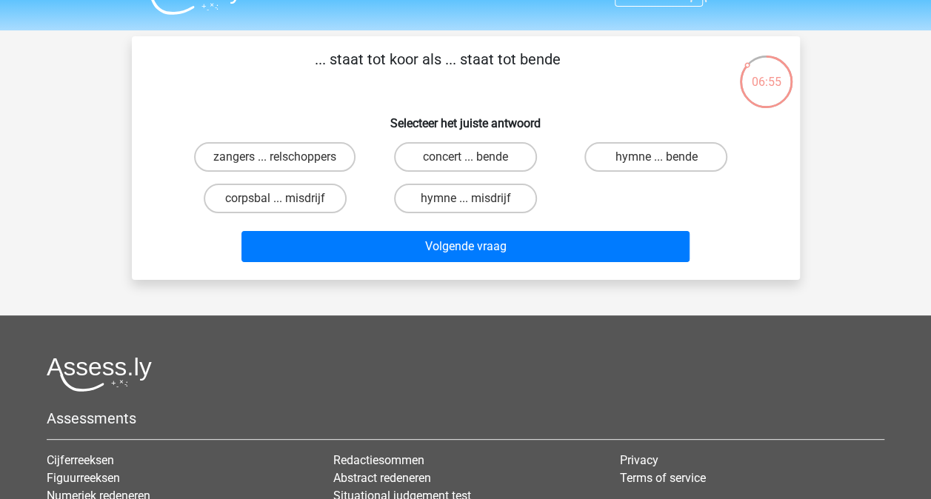
scroll to position [0, 0]
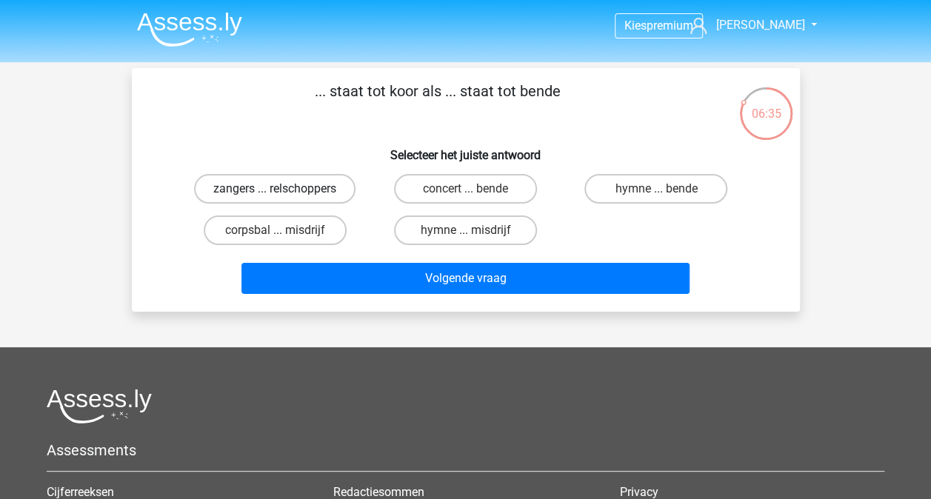
click at [270, 190] on label "zangers ... relschoppers" at bounding box center [275, 189] width 162 height 30
click at [275, 190] on input "zangers ... relschoppers" at bounding box center [280, 194] width 10 height 10
radio input "true"
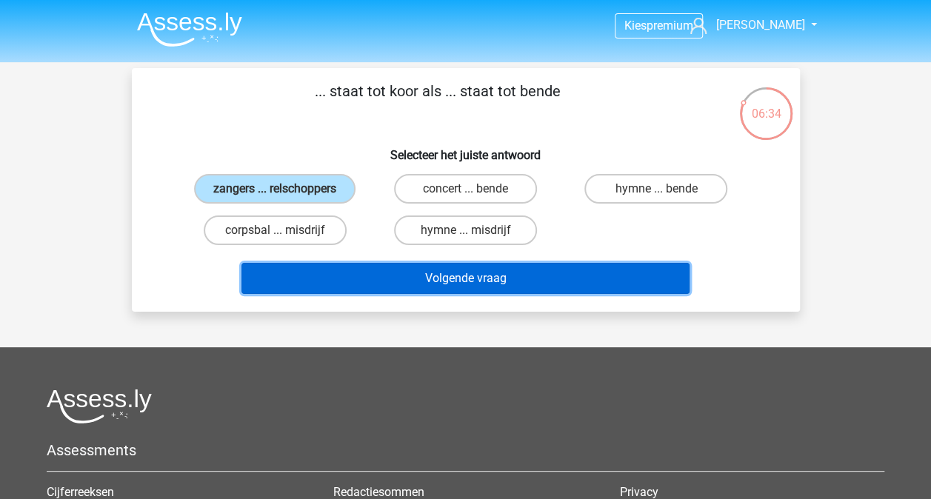
click at [428, 282] on button "Volgende vraag" at bounding box center [466, 278] width 448 height 31
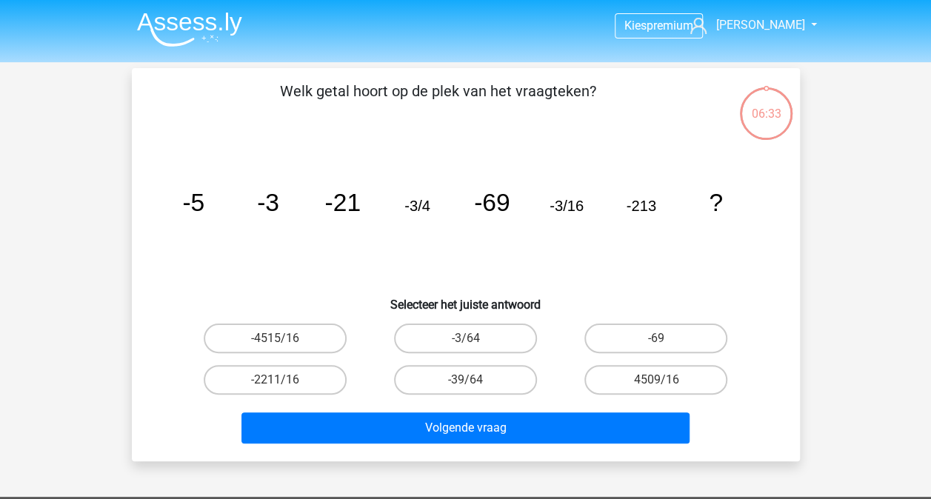
scroll to position [68, 0]
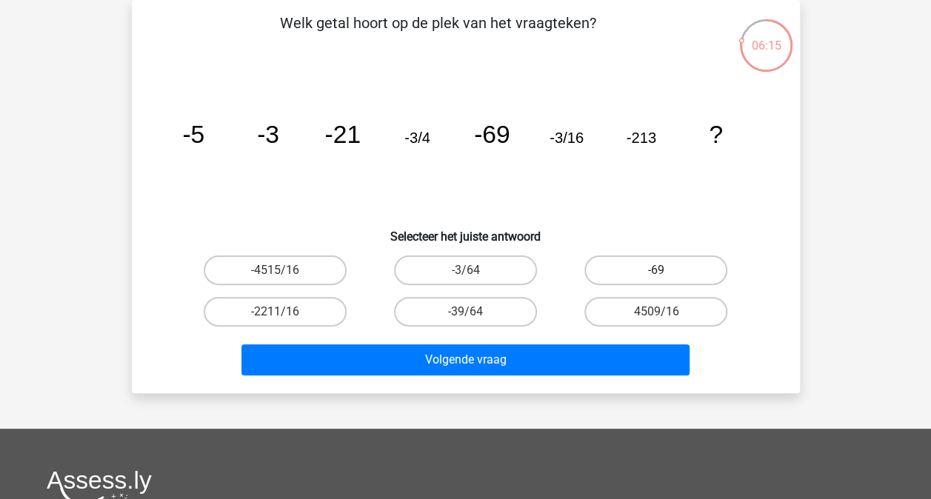
click at [624, 267] on label "-69" at bounding box center [656, 271] width 143 height 30
click at [656, 270] on input "-69" at bounding box center [661, 275] width 10 height 10
radio input "true"
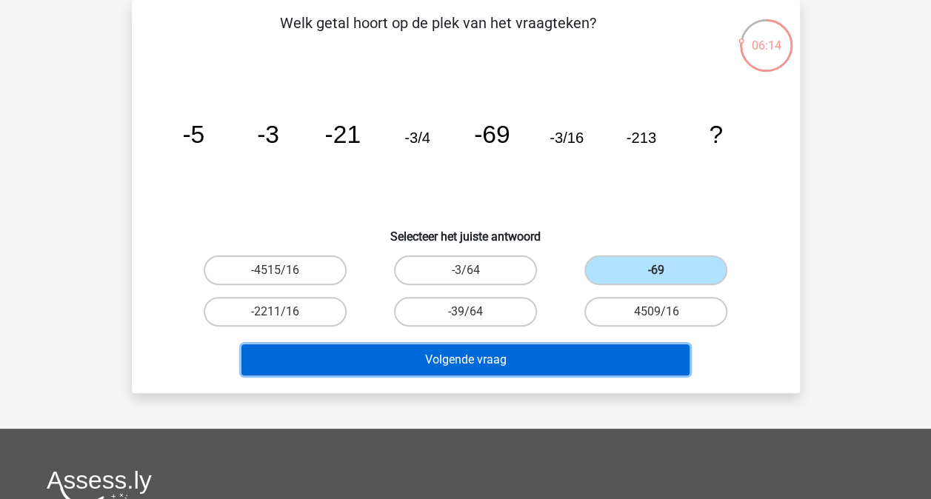
click at [513, 362] on button "Volgende vraag" at bounding box center [466, 359] width 448 height 31
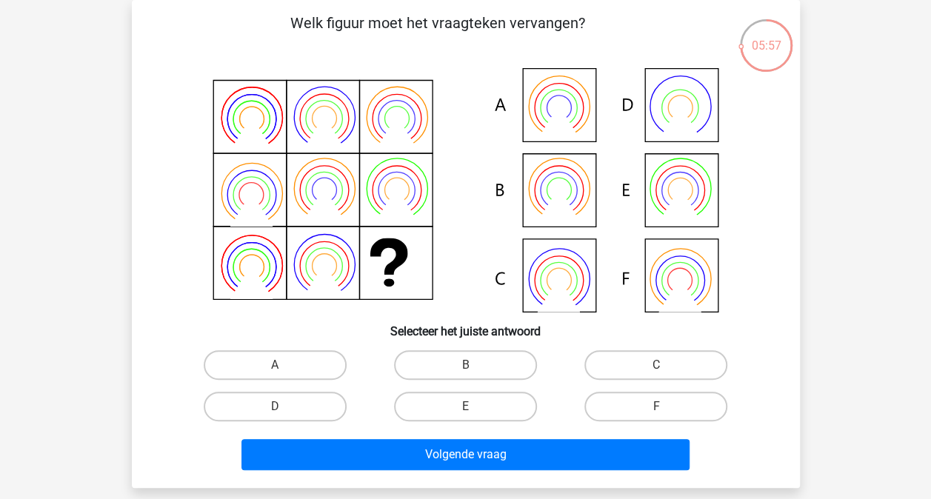
drag, startPoint x: 276, startPoint y: 370, endPoint x: 319, endPoint y: 387, distance: 46.9
click at [276, 369] on input "A" at bounding box center [280, 370] width 10 height 10
radio input "true"
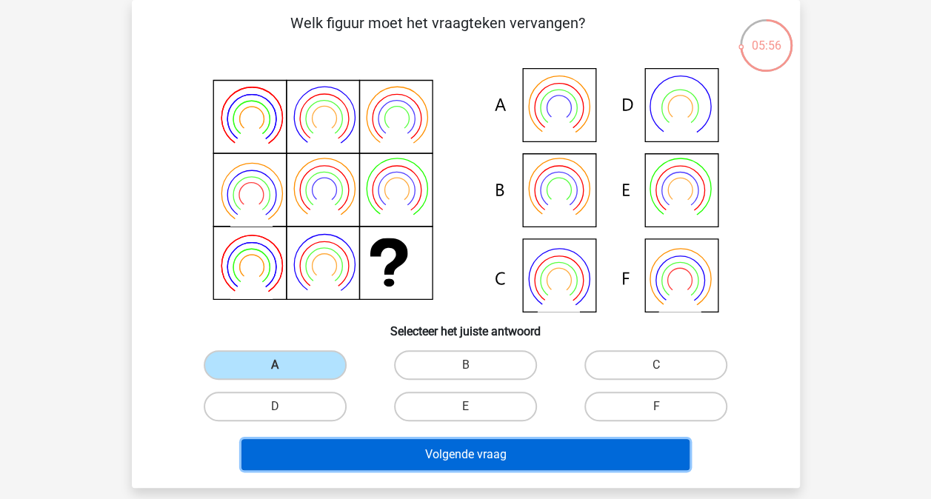
click at [440, 446] on button "Volgende vraag" at bounding box center [466, 454] width 448 height 31
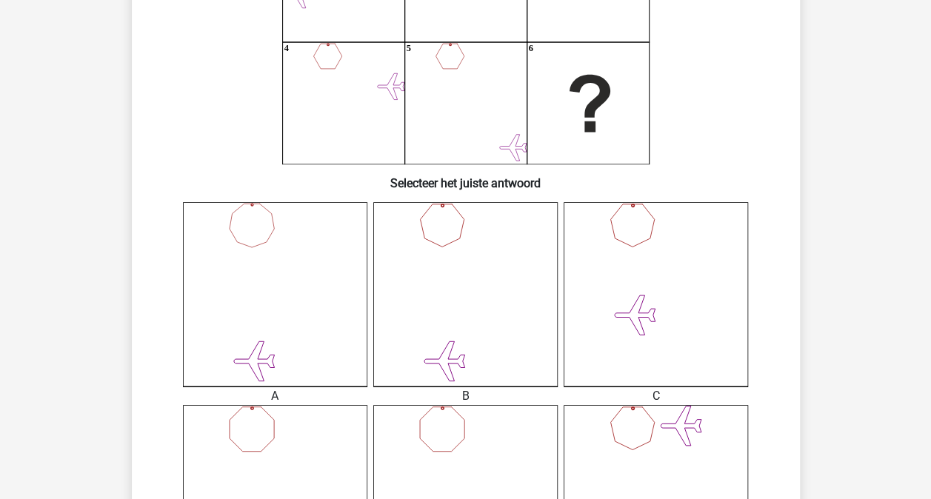
scroll to position [439, 0]
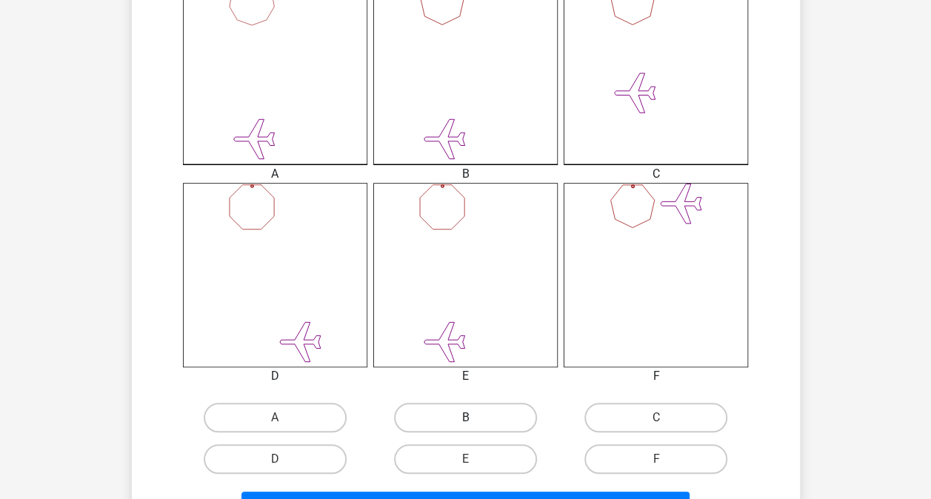
click at [477, 412] on label "B" at bounding box center [465, 418] width 143 height 30
click at [475, 418] on input "B" at bounding box center [470, 423] width 10 height 10
radio input "true"
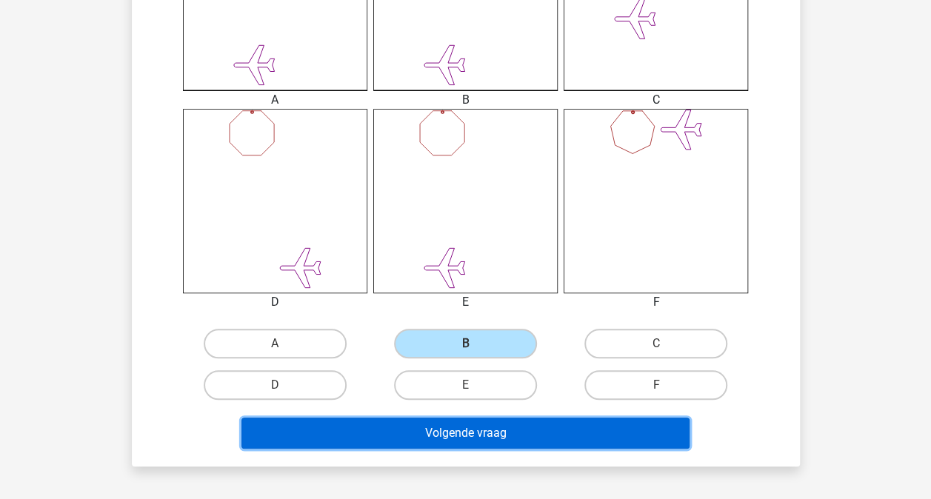
click at [492, 420] on button "Volgende vraag" at bounding box center [466, 433] width 448 height 31
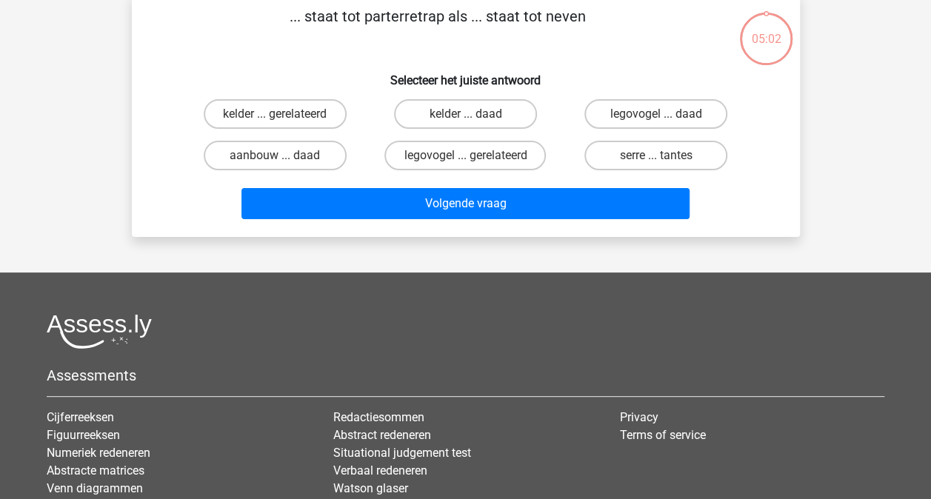
scroll to position [68, 0]
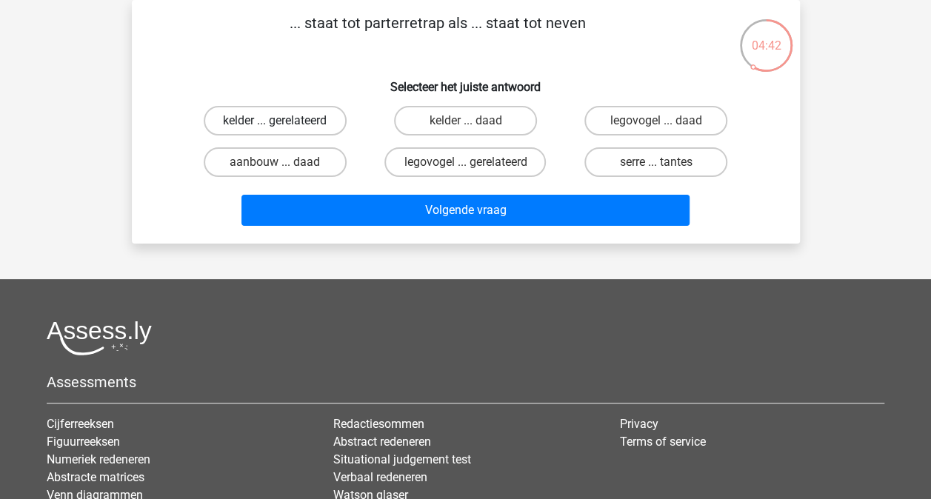
click at [271, 124] on label "kelder ... gerelateerd" at bounding box center [275, 121] width 143 height 30
click at [275, 124] on input "kelder ... gerelateerd" at bounding box center [280, 126] width 10 height 10
radio input "true"
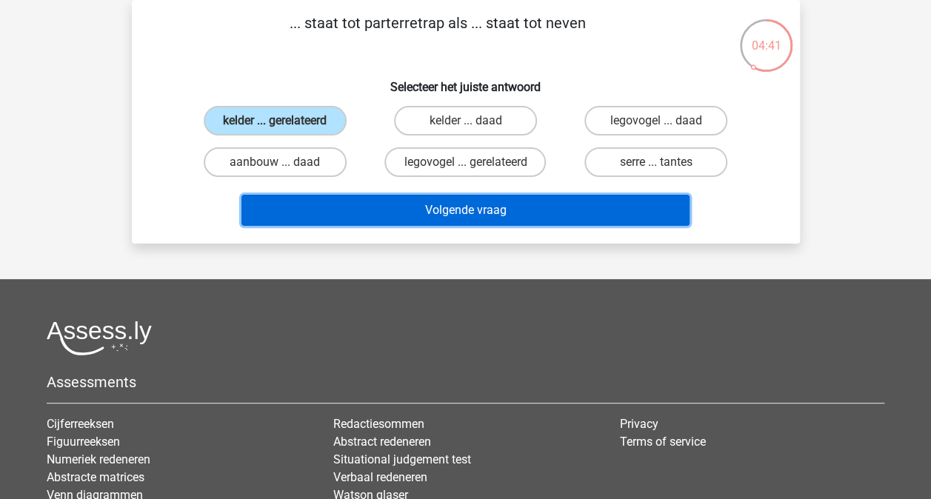
click at [435, 213] on button "Volgende vraag" at bounding box center [466, 210] width 448 height 31
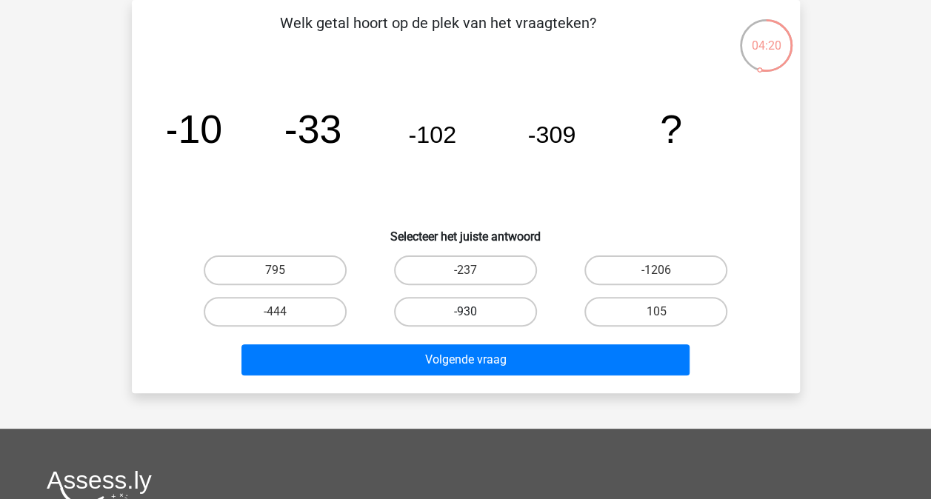
click at [480, 304] on label "-930" at bounding box center [465, 312] width 143 height 30
click at [475, 312] on input "-930" at bounding box center [470, 317] width 10 height 10
radio input "true"
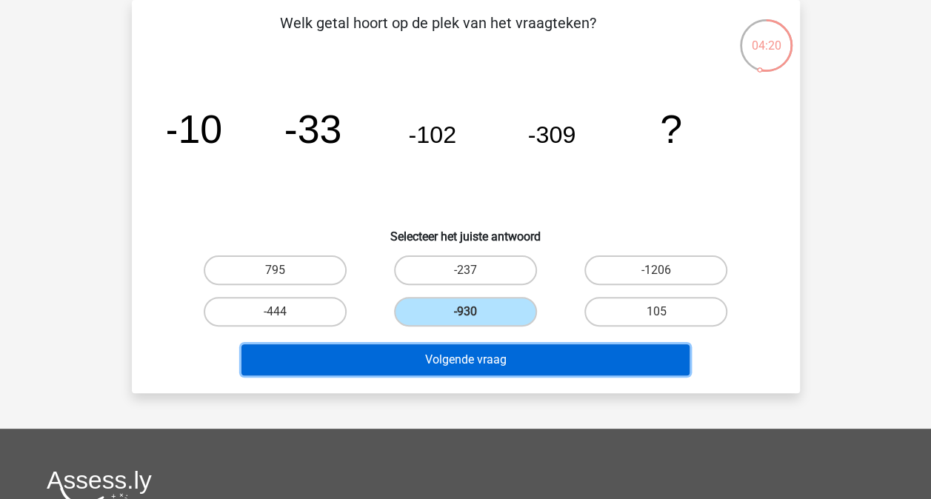
click at [453, 353] on button "Volgende vraag" at bounding box center [466, 359] width 448 height 31
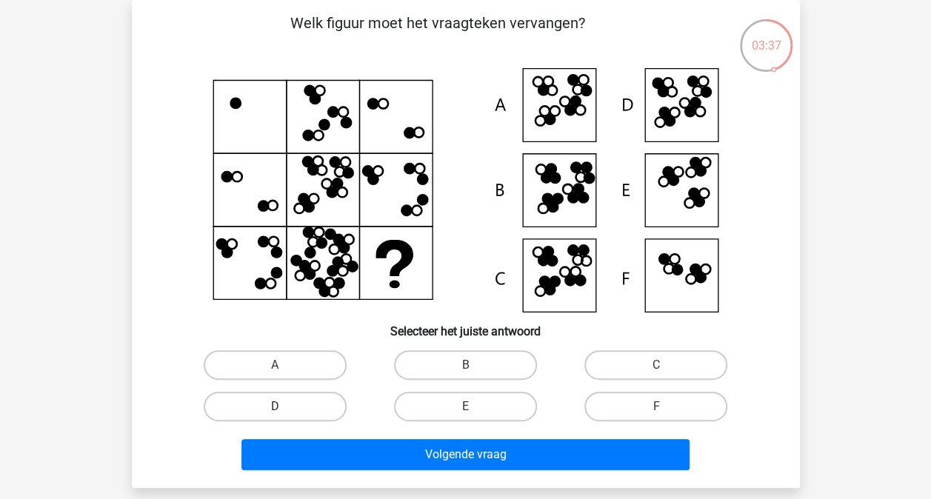
click at [308, 405] on label "D" at bounding box center [275, 407] width 143 height 30
click at [284, 407] on input "D" at bounding box center [280, 412] width 10 height 10
radio input "true"
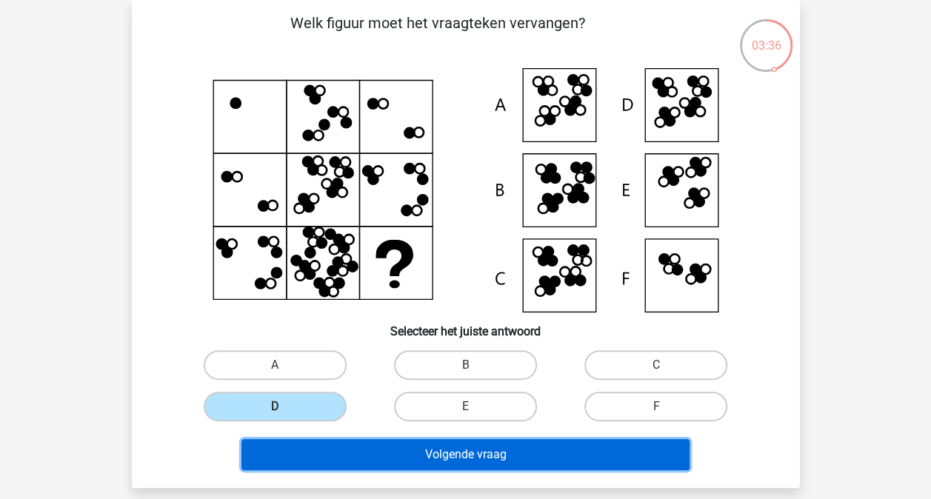
click at [438, 446] on button "Volgende vraag" at bounding box center [466, 454] width 448 height 31
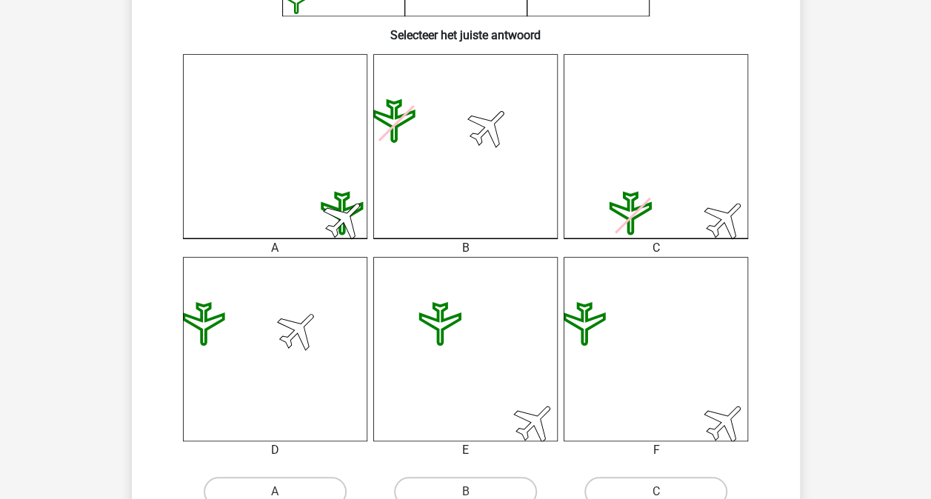
scroll to position [513, 0]
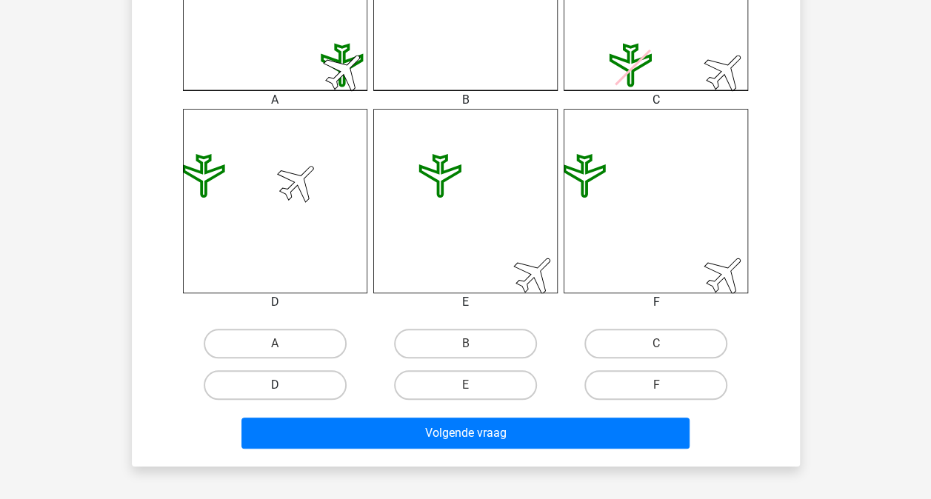
click at [253, 386] on label "D" at bounding box center [275, 385] width 143 height 30
click at [275, 386] on input "D" at bounding box center [280, 390] width 10 height 10
radio input "true"
click at [362, 410] on div "Volgende vraag" at bounding box center [466, 430] width 621 height 49
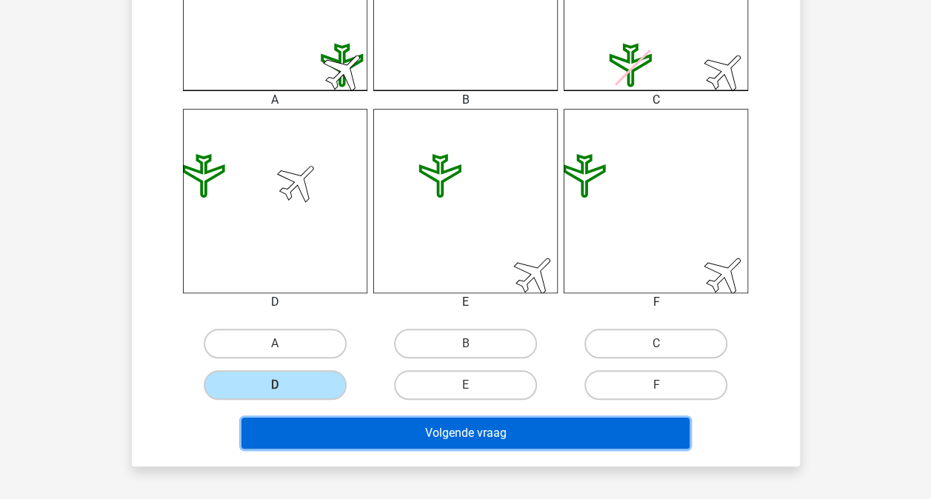
click at [387, 427] on button "Volgende vraag" at bounding box center [466, 433] width 448 height 31
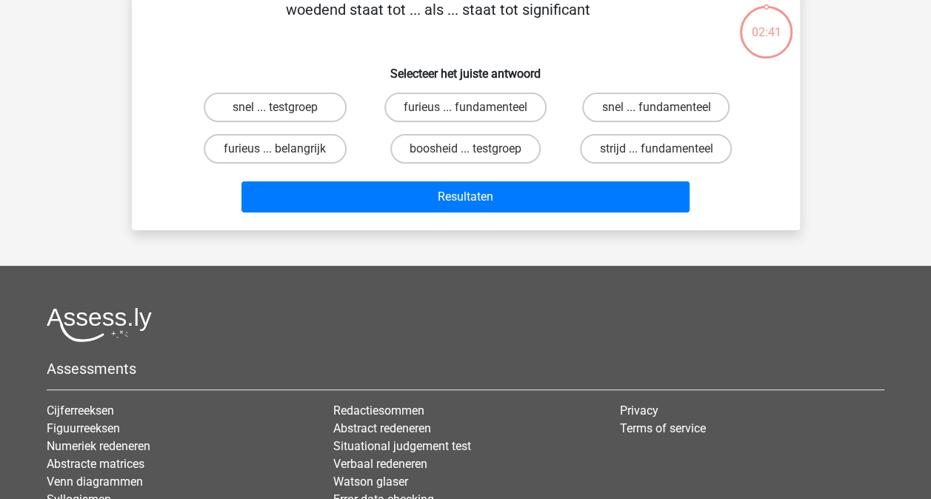
scroll to position [68, 0]
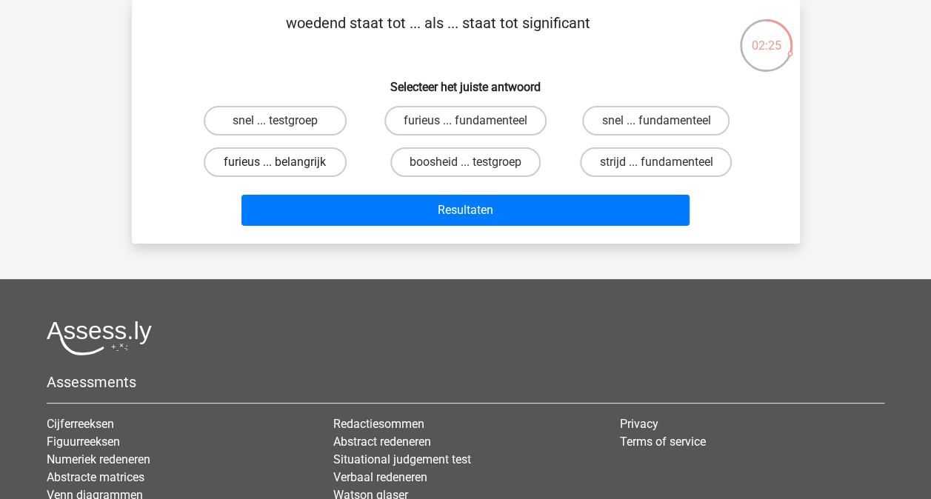
click at [332, 156] on label "furieus ... belangrijk" at bounding box center [275, 162] width 143 height 30
click at [284, 162] on input "furieus ... belangrijk" at bounding box center [280, 167] width 10 height 10
radio input "true"
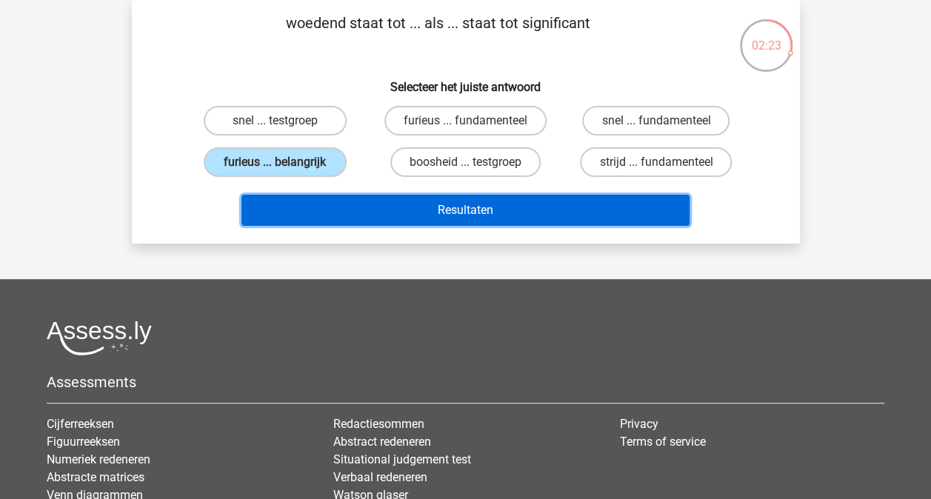
click at [449, 207] on button "Resultaten" at bounding box center [466, 210] width 448 height 31
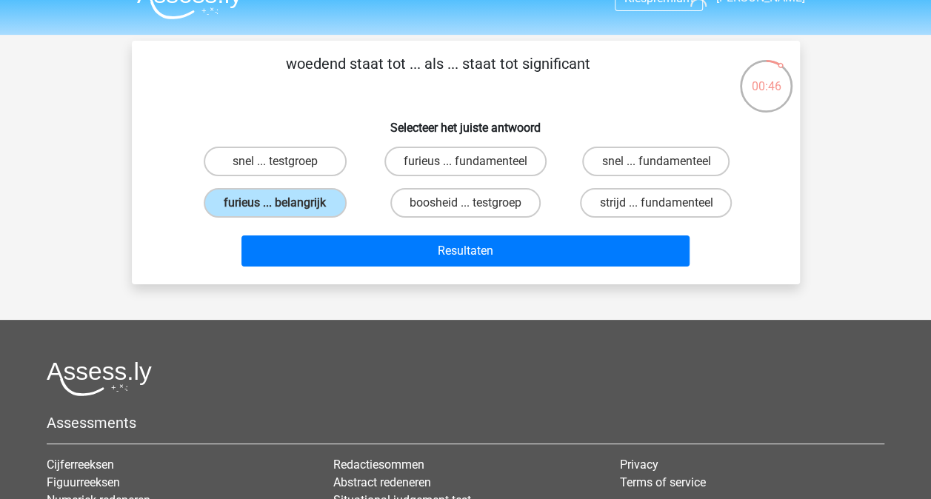
scroll to position [0, 0]
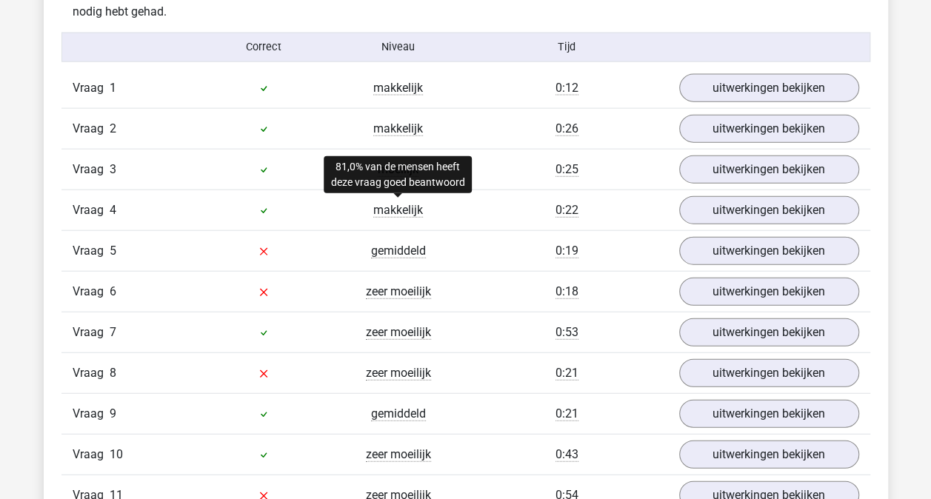
scroll to position [1630, 0]
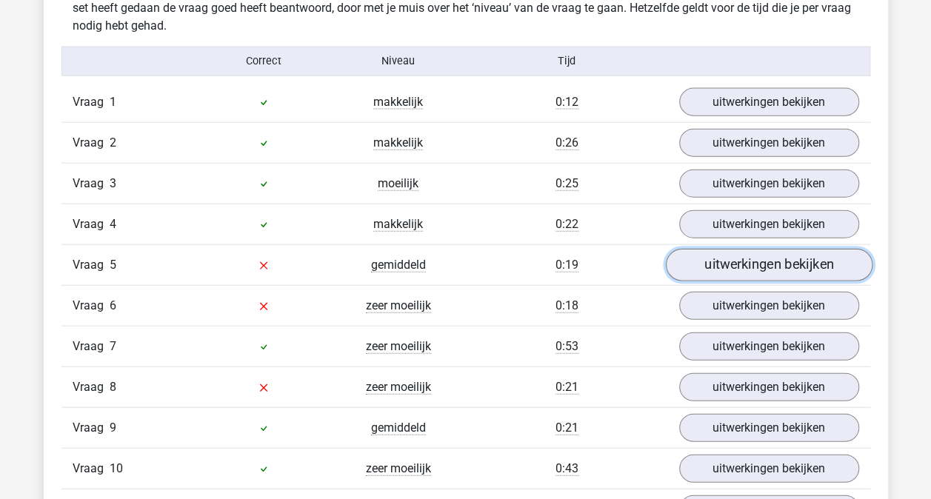
click at [791, 254] on link "uitwerkingen bekijken" at bounding box center [768, 265] width 207 height 33
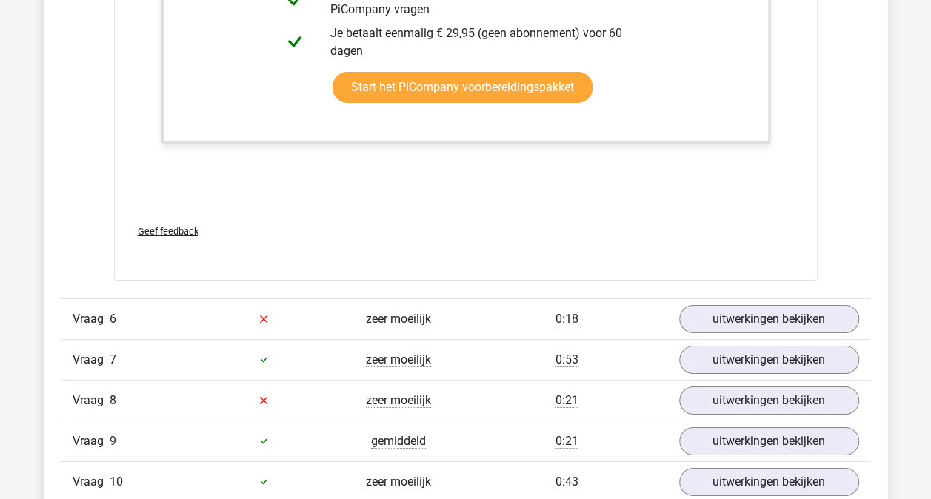
scroll to position [2593, 0]
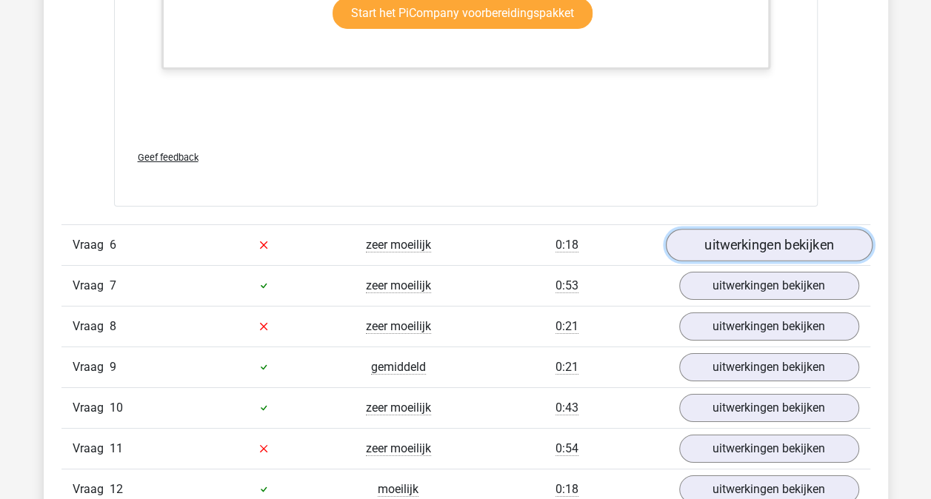
click at [742, 239] on link "uitwerkingen bekijken" at bounding box center [768, 245] width 207 height 33
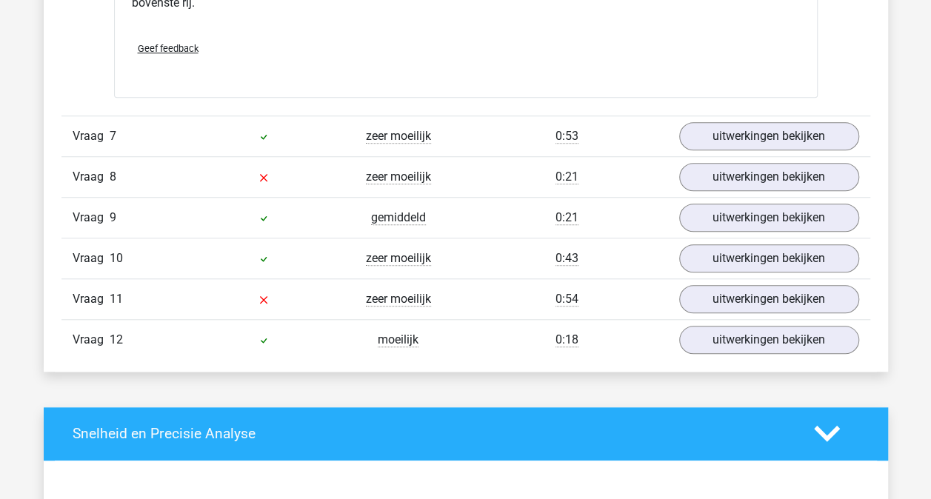
scroll to position [3408, 0]
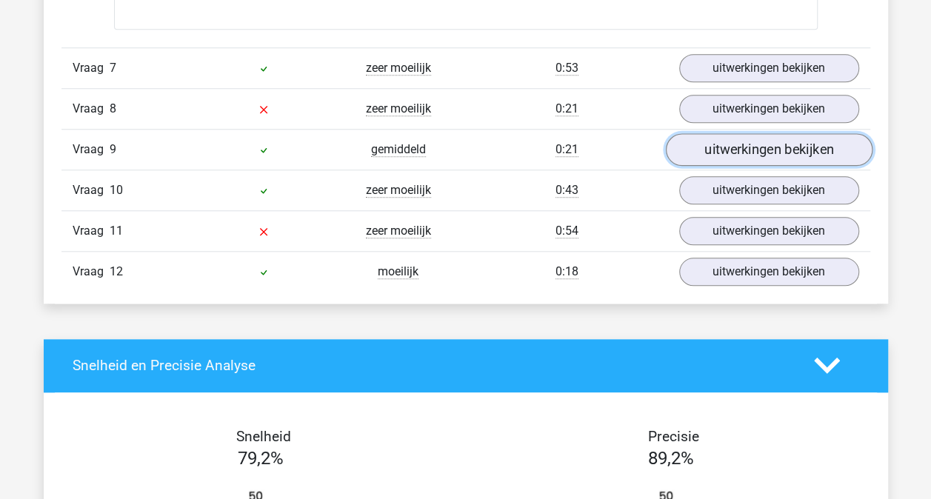
click at [759, 133] on link "uitwerkingen bekijken" at bounding box center [768, 149] width 207 height 33
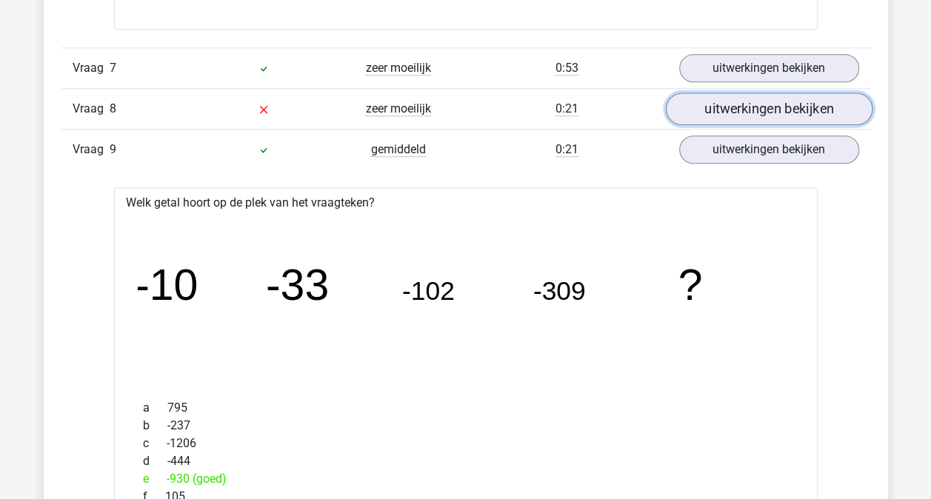
click at [753, 103] on link "uitwerkingen bekijken" at bounding box center [768, 109] width 207 height 33
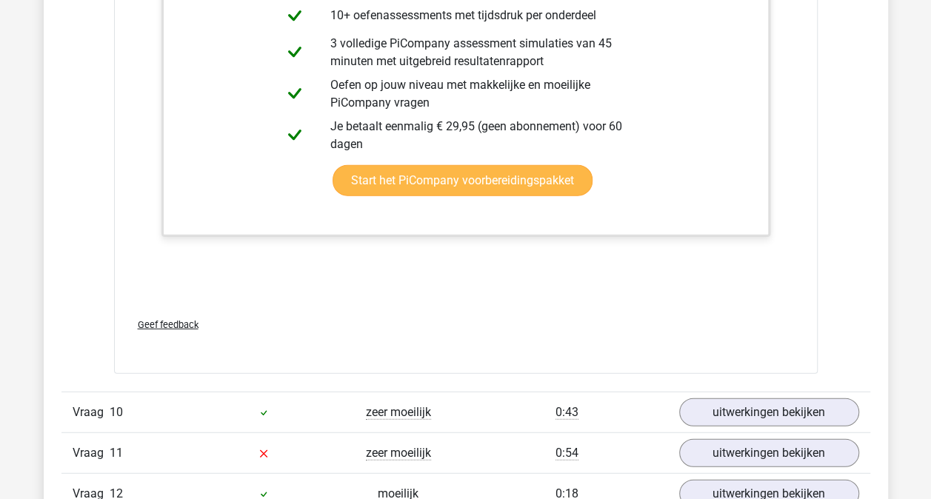
scroll to position [4593, 0]
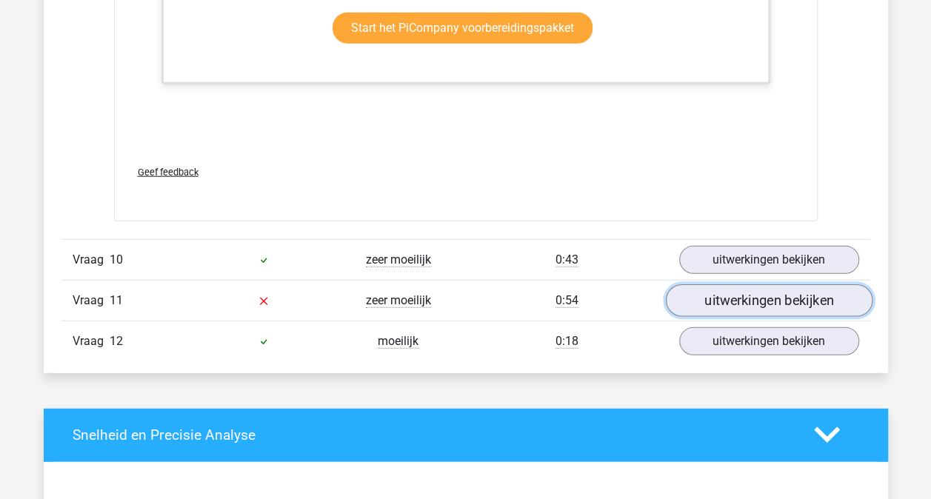
click at [757, 284] on link "uitwerkingen bekijken" at bounding box center [768, 300] width 207 height 33
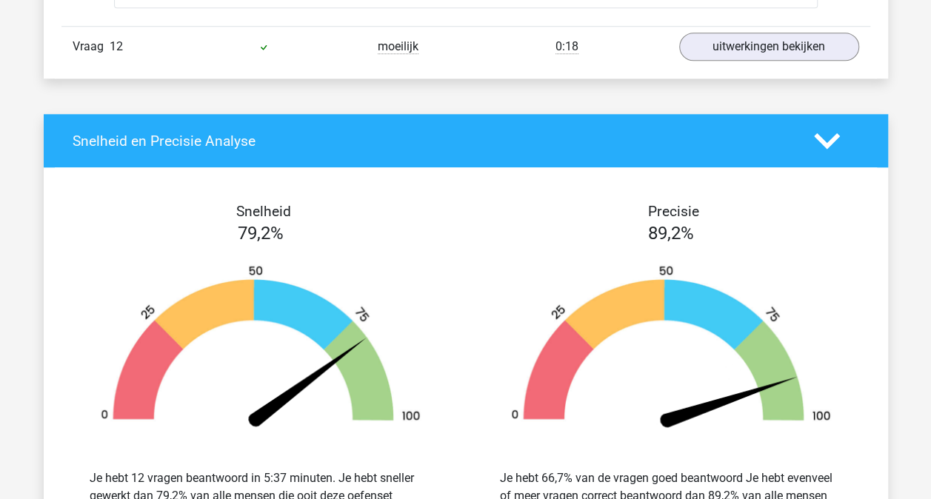
scroll to position [6519, 0]
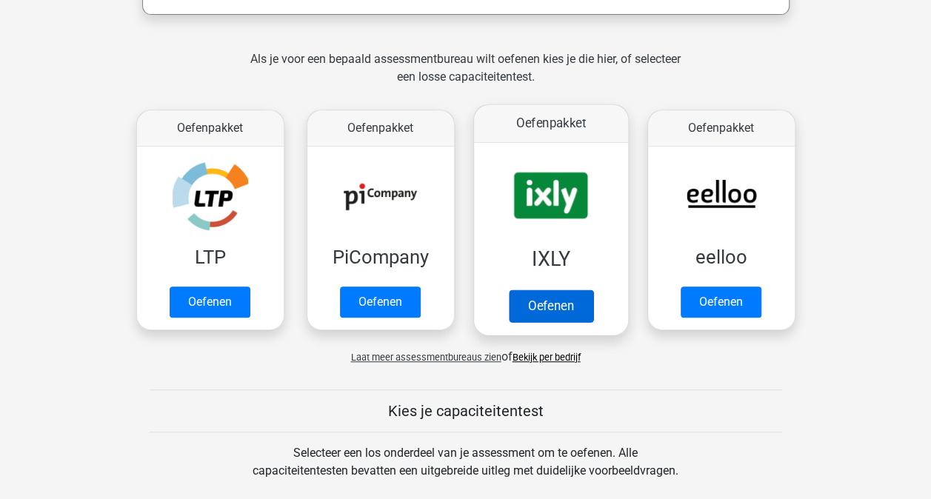
scroll to position [296, 0]
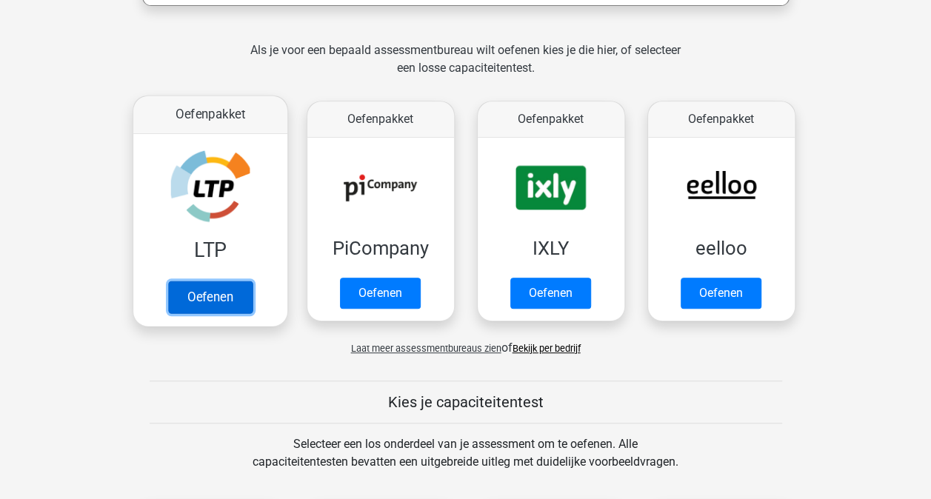
click at [212, 303] on link "Oefenen" at bounding box center [209, 297] width 84 height 33
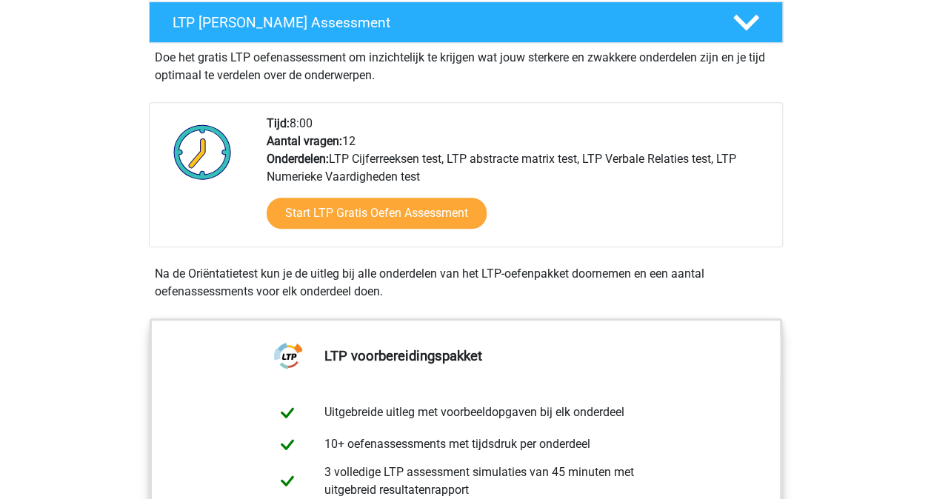
scroll to position [296, 0]
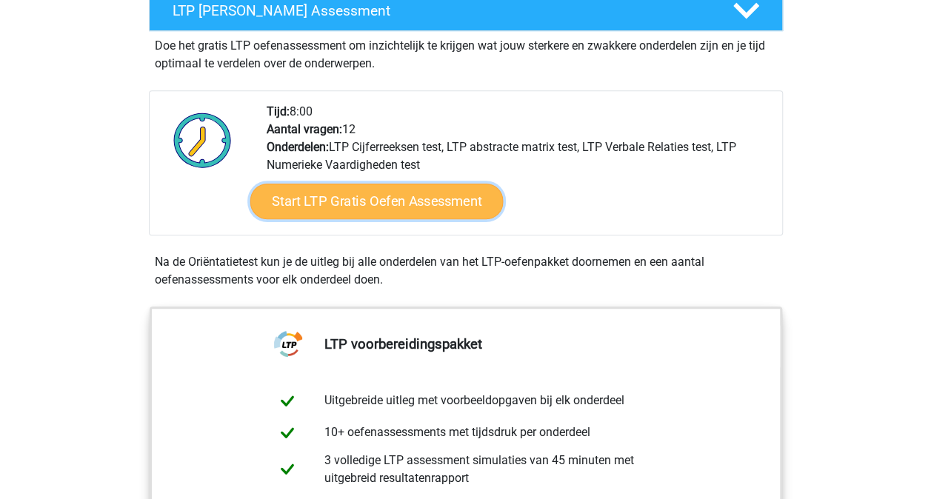
click at [324, 199] on link "Start LTP Gratis Oefen Assessment" at bounding box center [376, 202] width 253 height 36
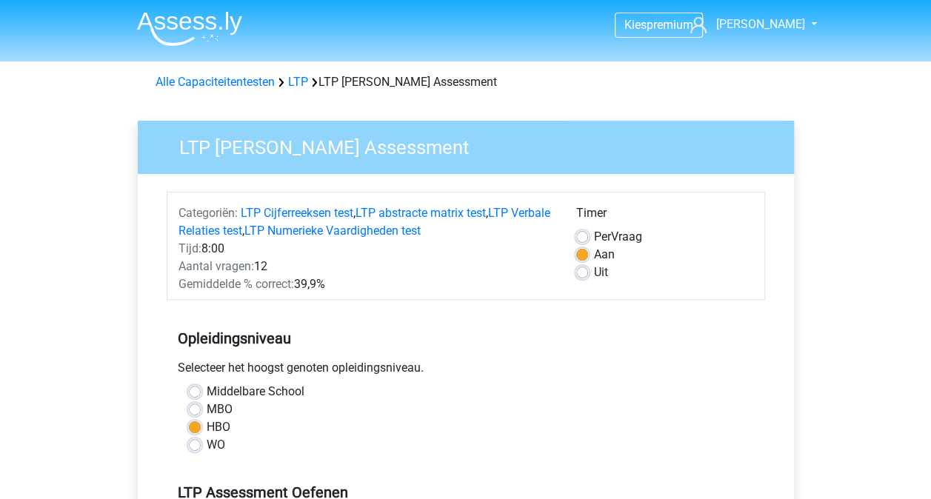
scroll to position [296, 0]
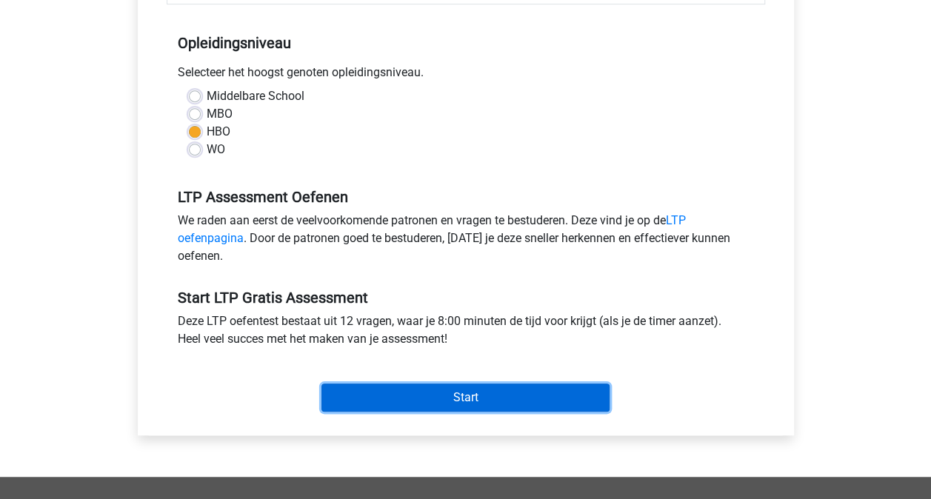
click at [442, 407] on input "Start" at bounding box center [466, 398] width 288 height 28
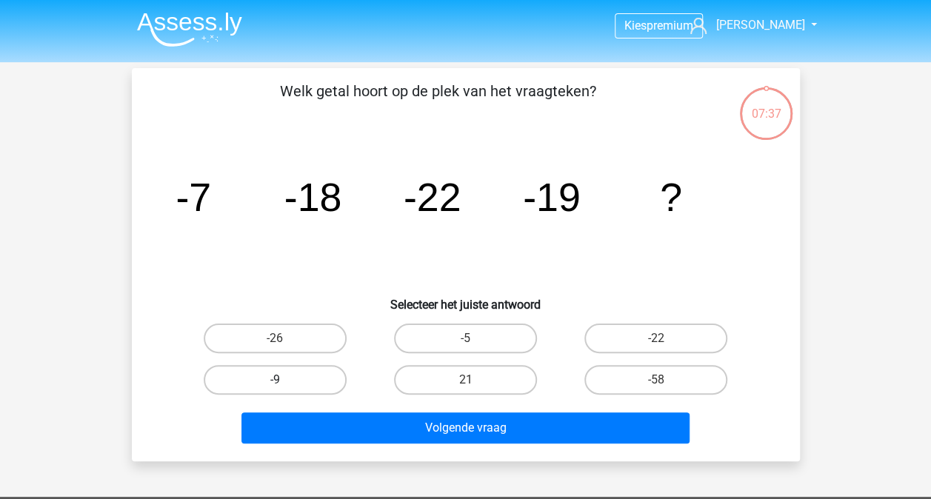
click at [327, 382] on label "-9" at bounding box center [275, 380] width 143 height 30
click at [284, 382] on input "-9" at bounding box center [280, 385] width 10 height 10
radio input "true"
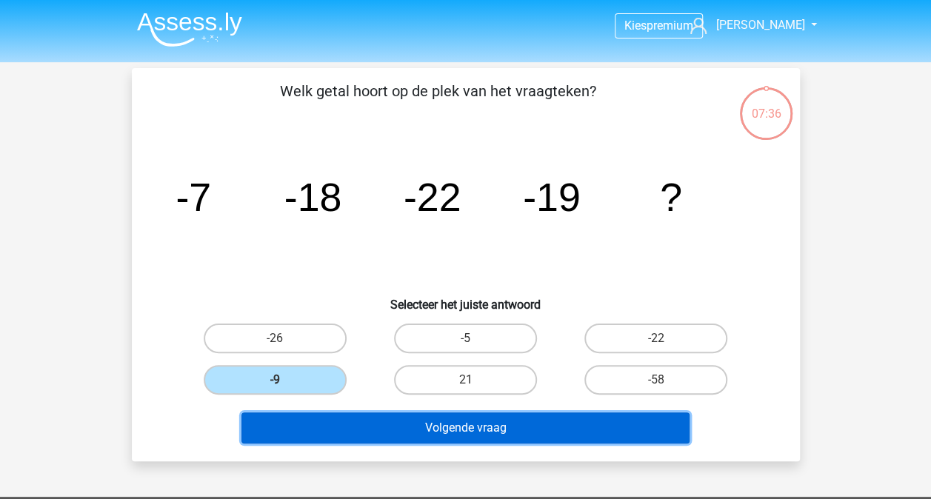
click at [467, 428] on button "Volgende vraag" at bounding box center [466, 428] width 448 height 31
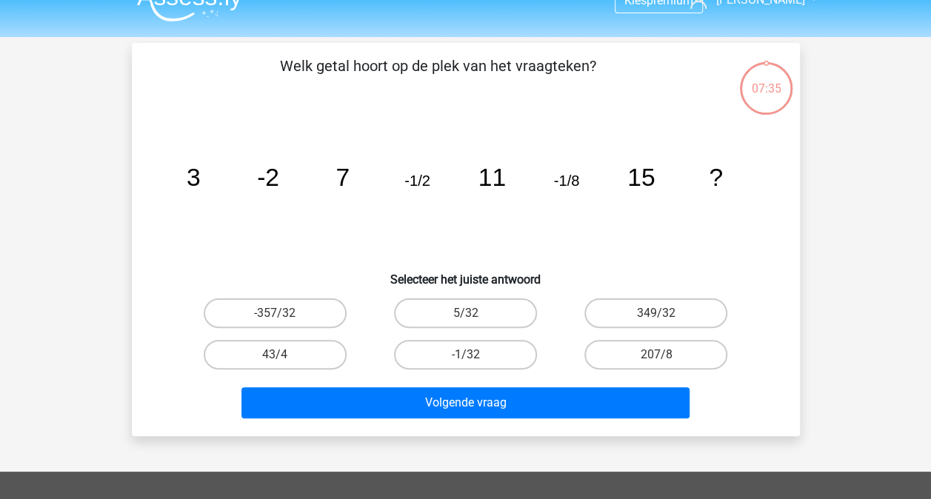
scroll to position [68, 0]
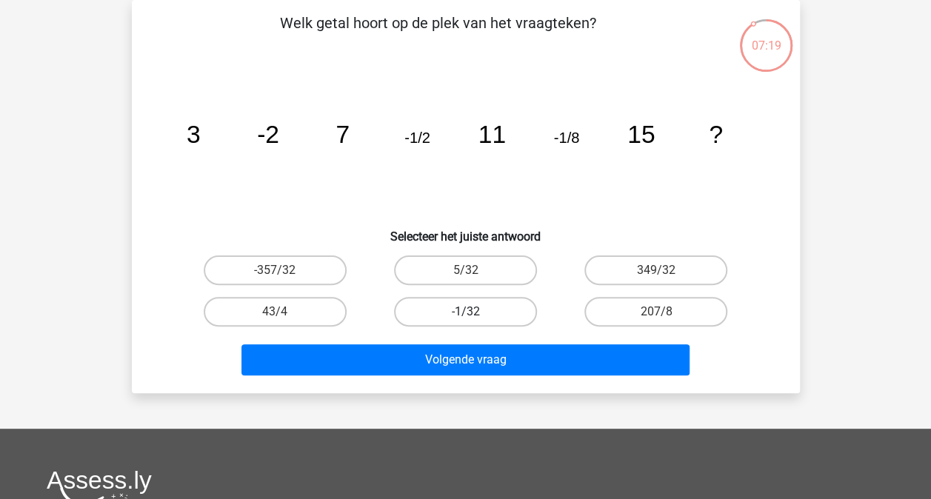
click at [498, 319] on label "-1/32" at bounding box center [465, 312] width 143 height 30
click at [475, 319] on input "-1/32" at bounding box center [470, 317] width 10 height 10
radio input "true"
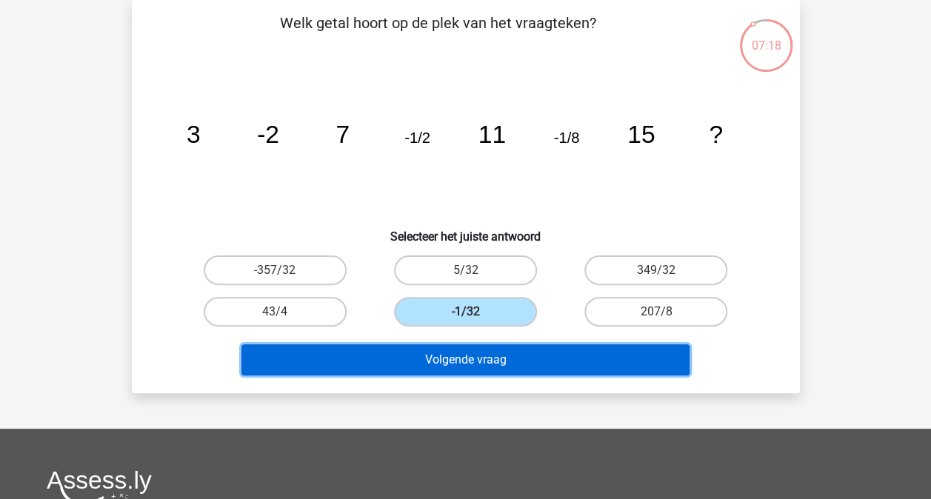
click at [498, 358] on button "Volgende vraag" at bounding box center [466, 359] width 448 height 31
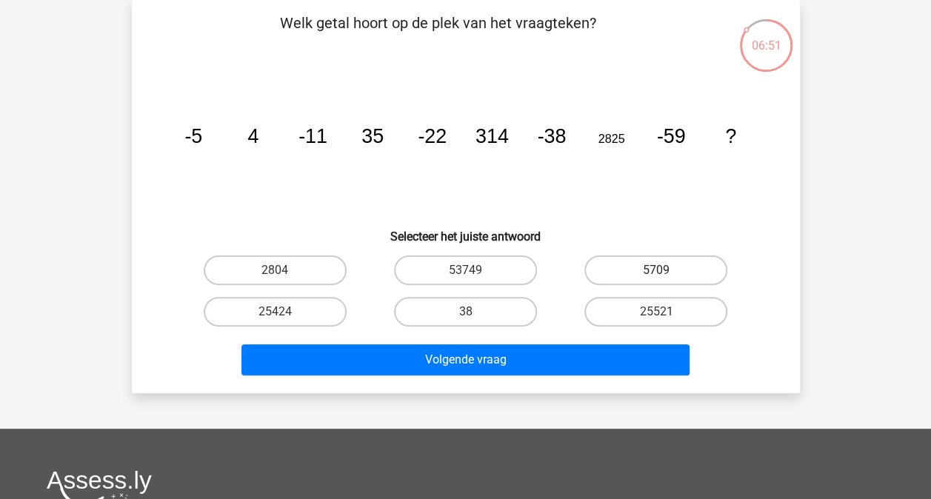
drag, startPoint x: 688, startPoint y: 267, endPoint x: 677, endPoint y: 274, distance: 13.0
click at [682, 265] on label "5709" at bounding box center [656, 271] width 143 height 30
click at [666, 270] on input "5709" at bounding box center [661, 275] width 10 height 10
radio input "true"
click at [290, 311] on label "25424" at bounding box center [275, 312] width 143 height 30
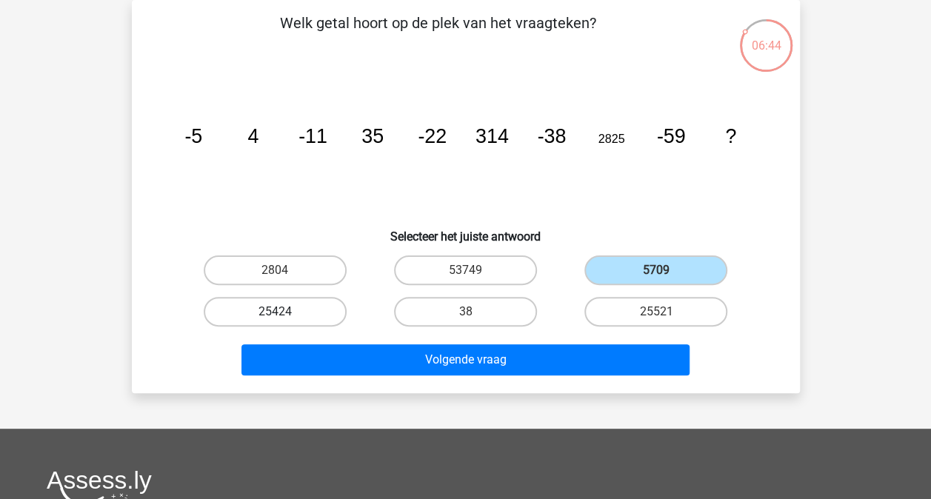
click at [284, 312] on input "25424" at bounding box center [280, 317] width 10 height 10
radio input "true"
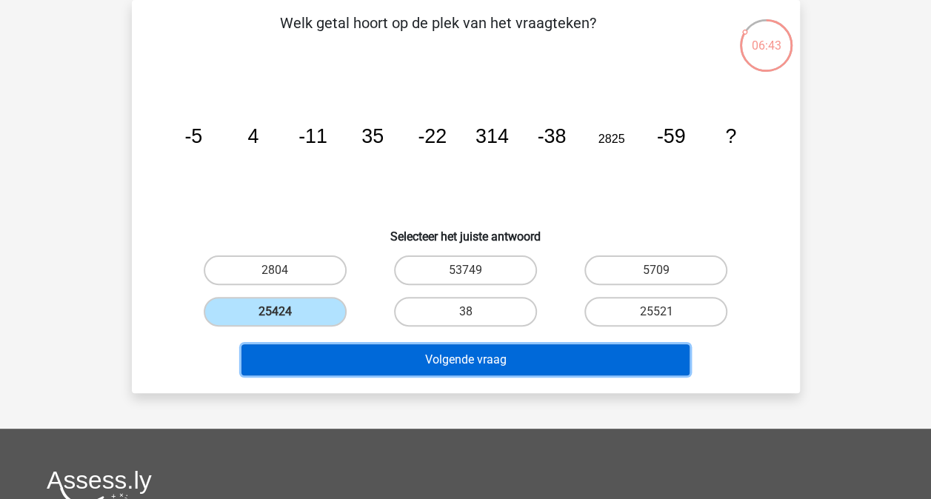
click at [422, 362] on button "Volgende vraag" at bounding box center [466, 359] width 448 height 31
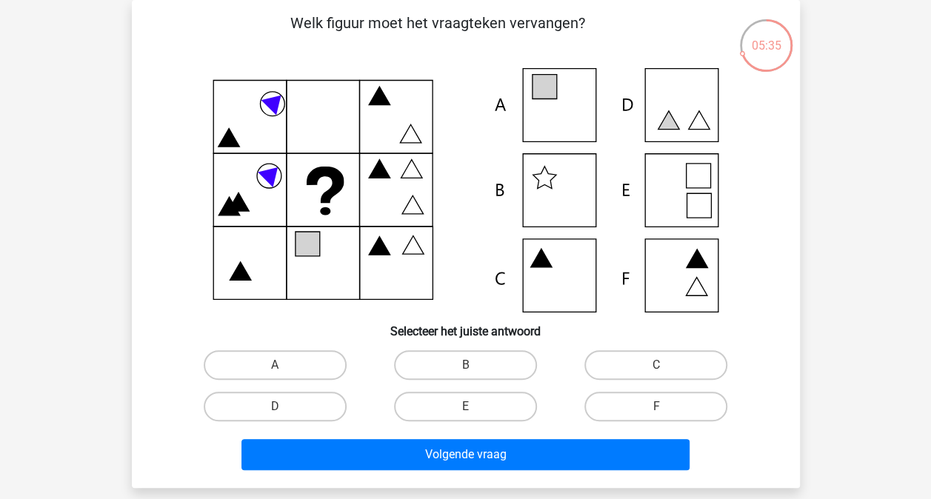
drag, startPoint x: 676, startPoint y: 202, endPoint x: 667, endPoint y: 195, distance: 11.6
click at [667, 196] on icon at bounding box center [465, 190] width 597 height 244
drag, startPoint x: 479, startPoint y: 401, endPoint x: 470, endPoint y: 416, distance: 17.3
click at [476, 401] on label "E" at bounding box center [465, 407] width 143 height 30
click at [475, 407] on input "E" at bounding box center [470, 412] width 10 height 10
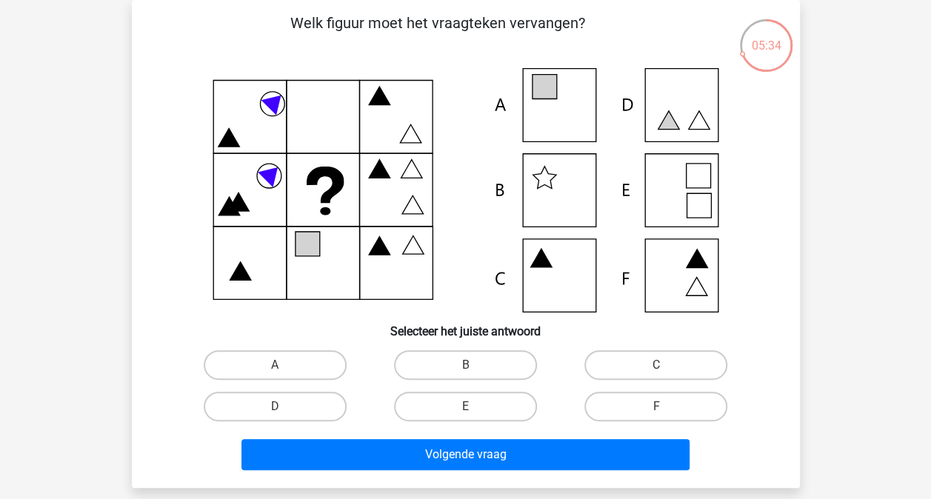
radio input "true"
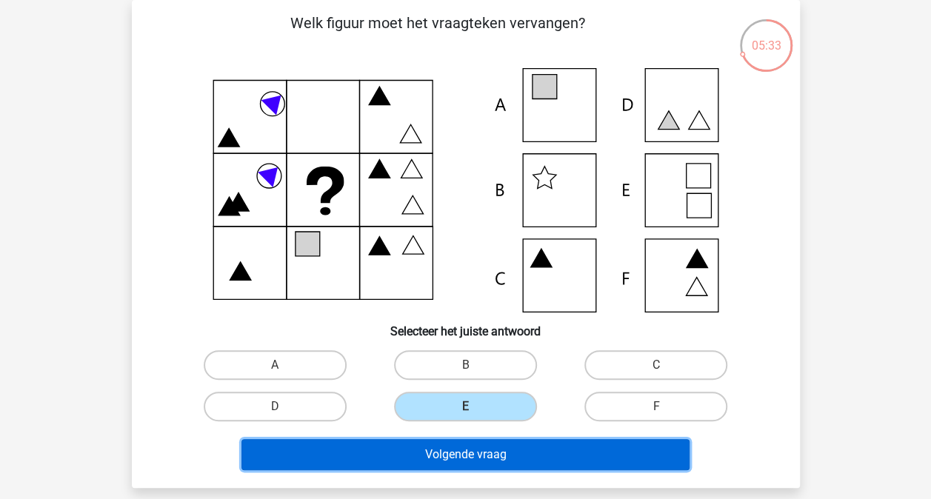
click at [475, 447] on button "Volgende vraag" at bounding box center [466, 454] width 448 height 31
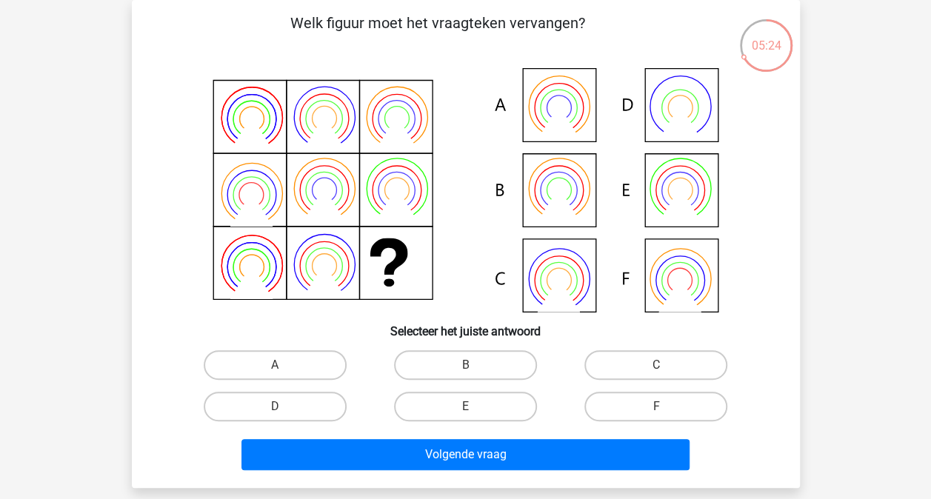
click at [467, 367] on input "B" at bounding box center [470, 370] width 10 height 10
radio input "true"
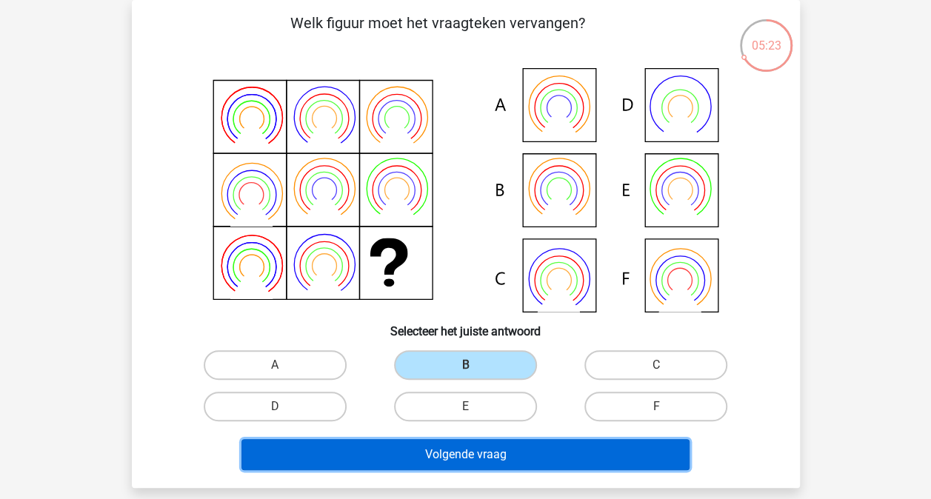
click at [478, 447] on button "Volgende vraag" at bounding box center [466, 454] width 448 height 31
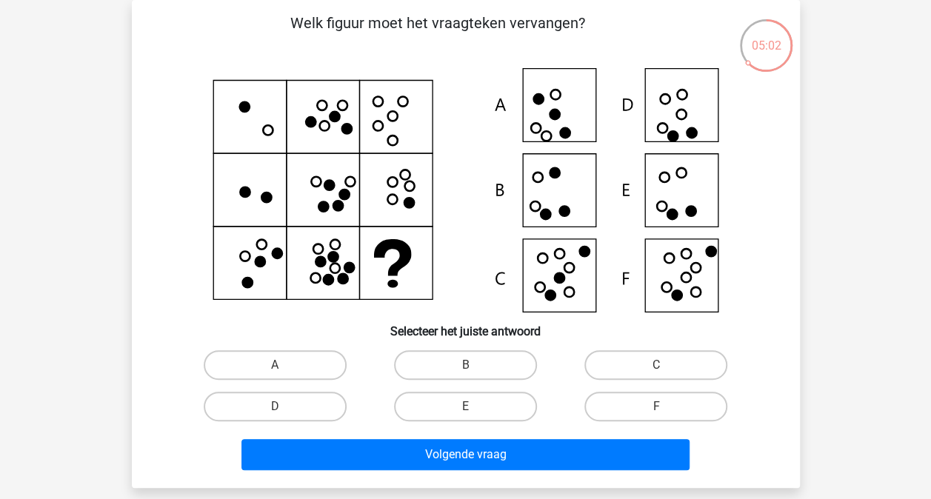
click at [283, 407] on input "D" at bounding box center [280, 412] width 10 height 10
radio input "true"
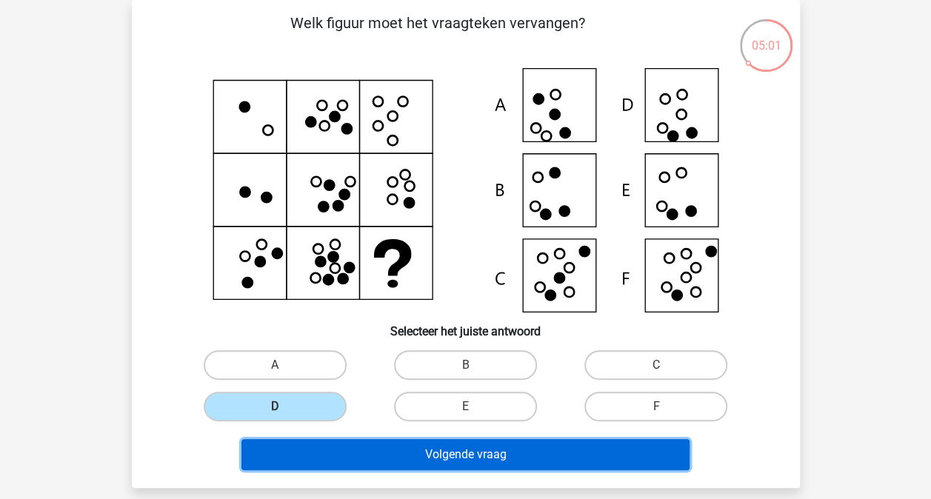
click at [402, 445] on button "Volgende vraag" at bounding box center [466, 454] width 448 height 31
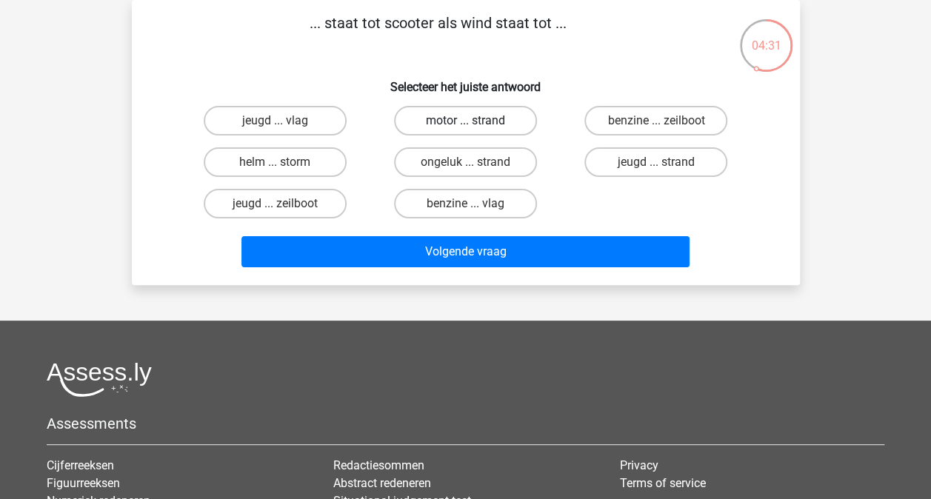
click at [444, 127] on label "motor ... strand" at bounding box center [465, 121] width 143 height 30
click at [465, 127] on input "motor ... strand" at bounding box center [470, 126] width 10 height 10
radio input "true"
click at [483, 267] on div "Volgende vraag" at bounding box center [466, 254] width 572 height 37
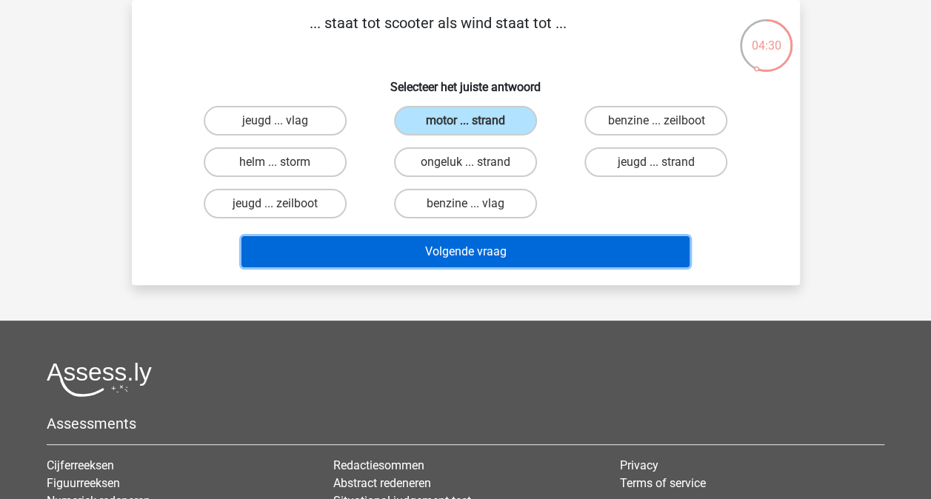
click at [485, 250] on button "Volgende vraag" at bounding box center [466, 251] width 448 height 31
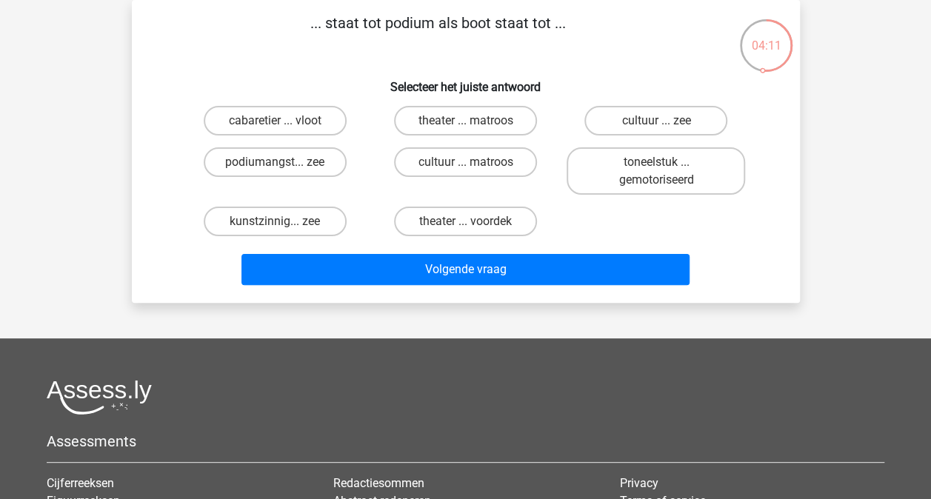
drag, startPoint x: 639, startPoint y: 119, endPoint x: 599, endPoint y: 216, distance: 105.0
click at [639, 118] on label "cultuur ... zee" at bounding box center [656, 121] width 143 height 30
click at [656, 121] on input "cultuur ... zee" at bounding box center [661, 126] width 10 height 10
radio input "true"
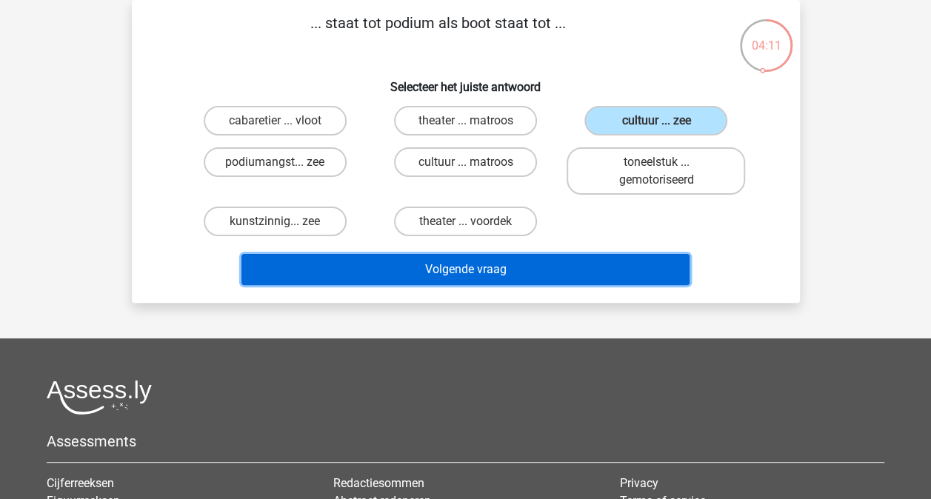
click at [563, 275] on button "Volgende vraag" at bounding box center [466, 269] width 448 height 31
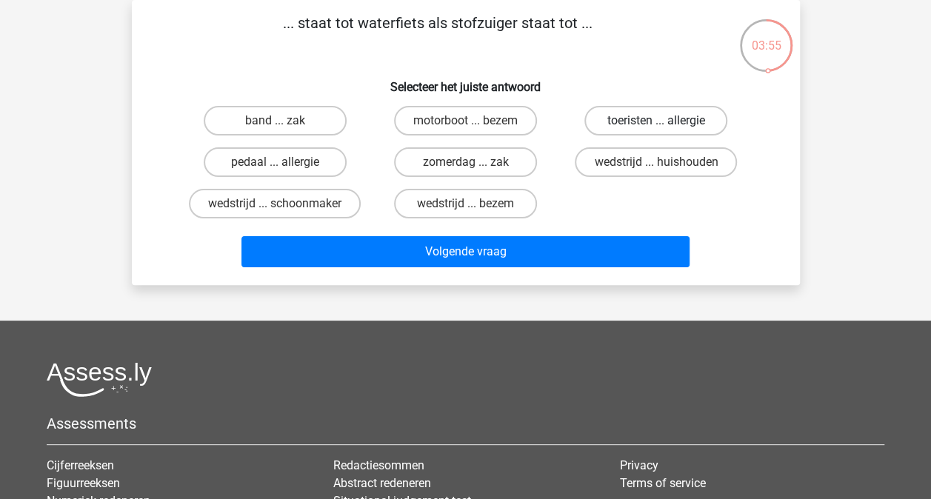
click at [622, 115] on label "toeristen ... allergie" at bounding box center [656, 121] width 143 height 30
click at [656, 121] on input "toeristen ... allergie" at bounding box center [661, 126] width 10 height 10
radio input "true"
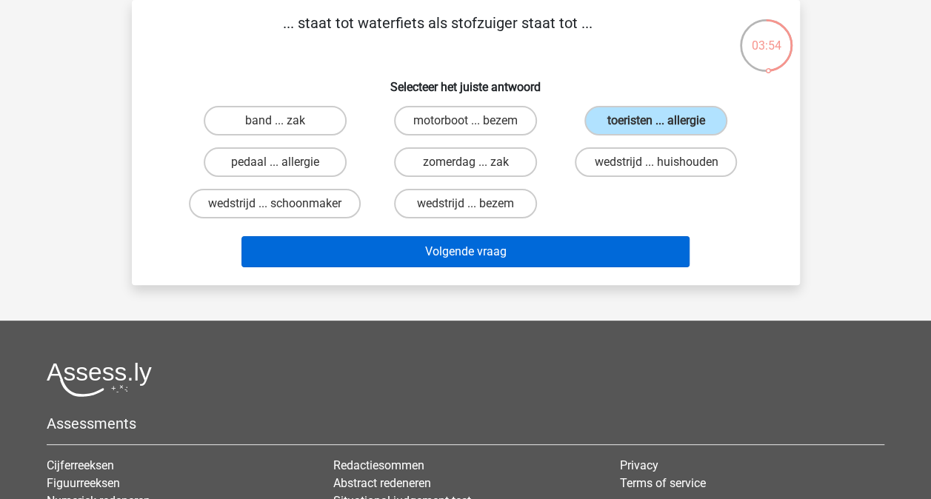
drag, startPoint x: 495, startPoint y: 267, endPoint x: 496, endPoint y: 258, distance: 9.7
click at [493, 264] on div "Volgende vraag" at bounding box center [466, 254] width 572 height 37
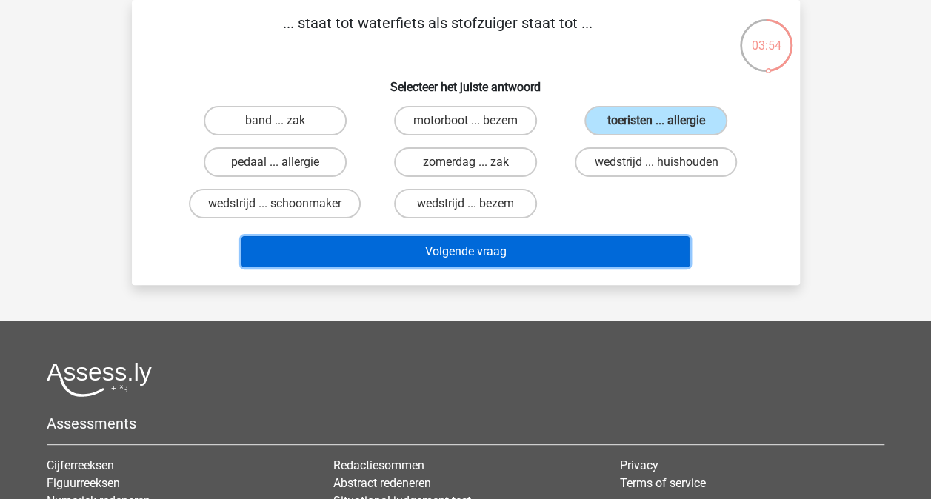
click at [498, 255] on button "Volgende vraag" at bounding box center [466, 251] width 448 height 31
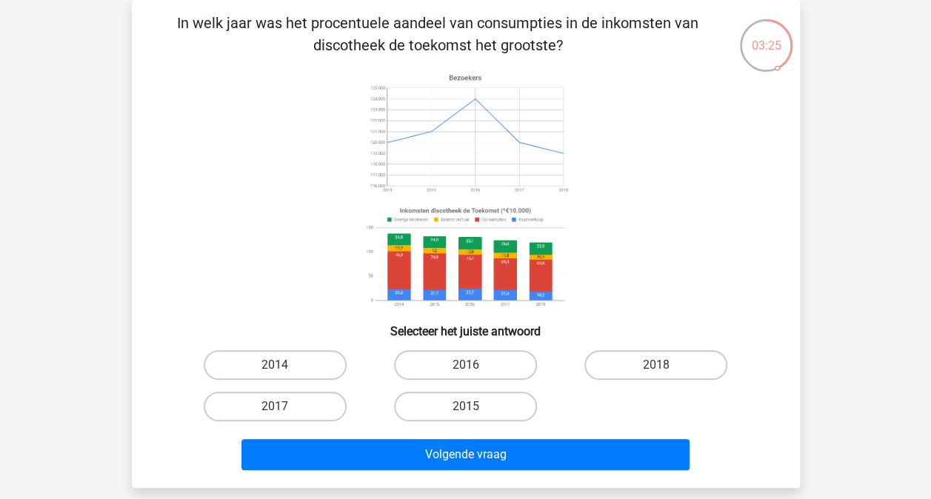
drag, startPoint x: 300, startPoint y: 372, endPoint x: 319, endPoint y: 385, distance: 22.8
click at [300, 373] on label "2014" at bounding box center [275, 365] width 143 height 30
click at [284, 373] on input "2014" at bounding box center [280, 370] width 10 height 10
radio input "true"
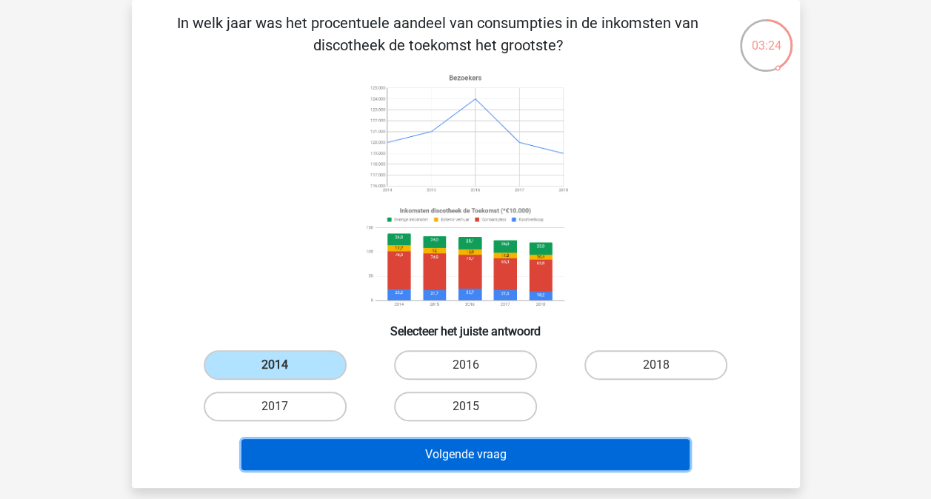
click at [447, 468] on button "Volgende vraag" at bounding box center [466, 454] width 448 height 31
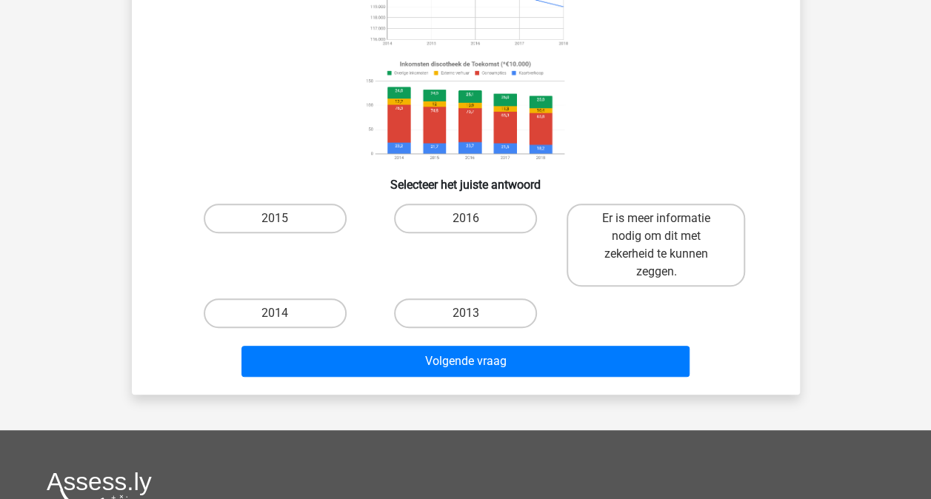
scroll to position [216, 0]
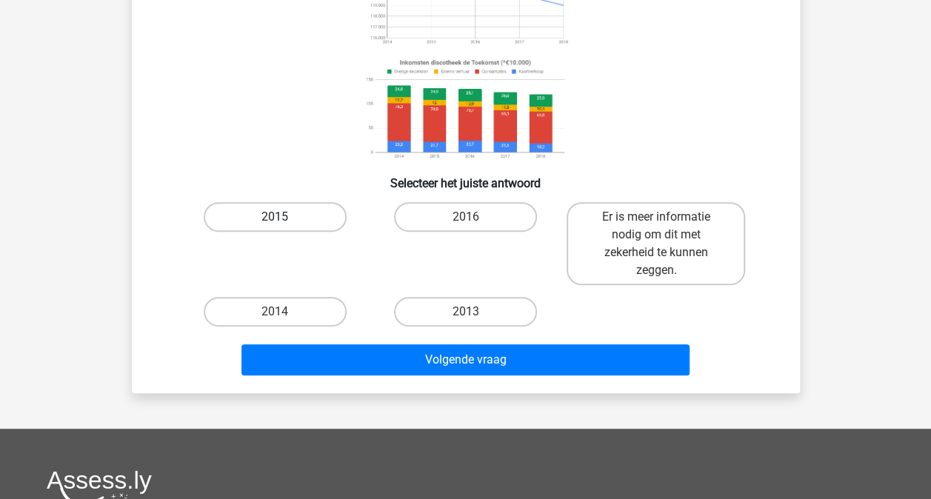
click at [301, 222] on label "2015" at bounding box center [275, 217] width 143 height 30
click at [284, 222] on input "2015" at bounding box center [280, 222] width 10 height 10
radio input "true"
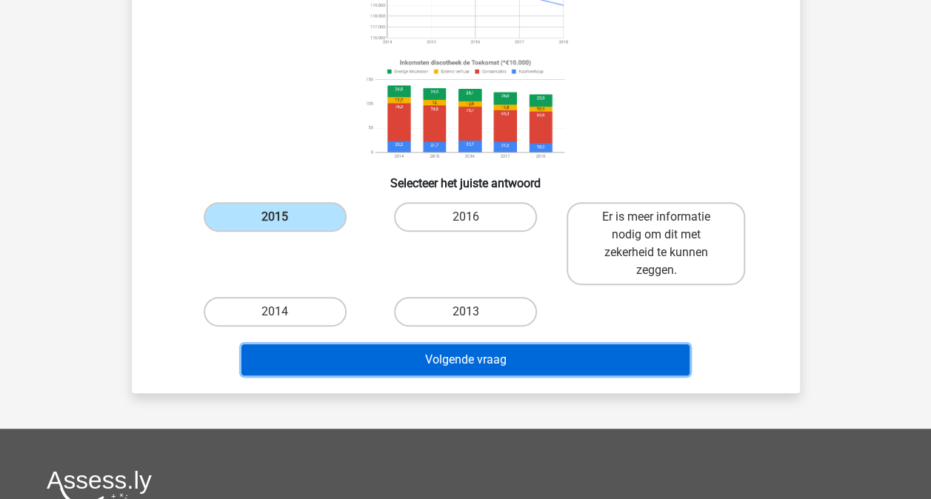
click at [425, 359] on button "Volgende vraag" at bounding box center [466, 359] width 448 height 31
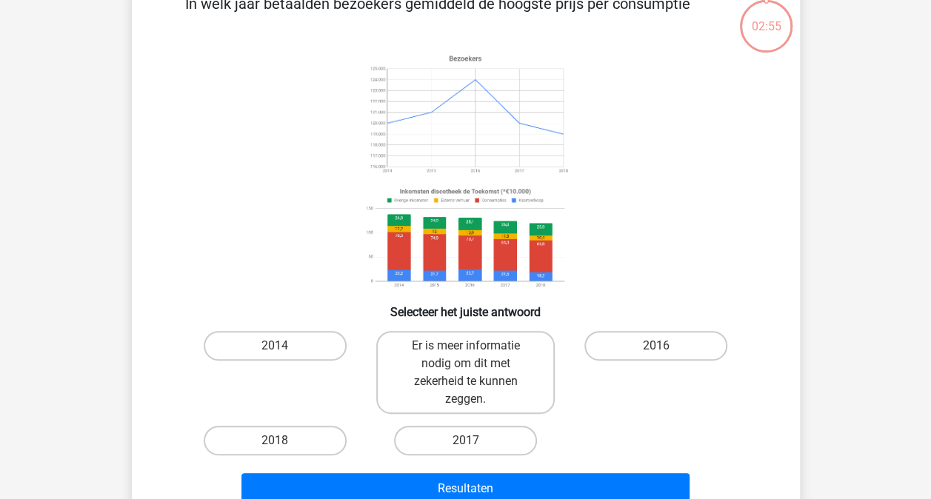
scroll to position [68, 0]
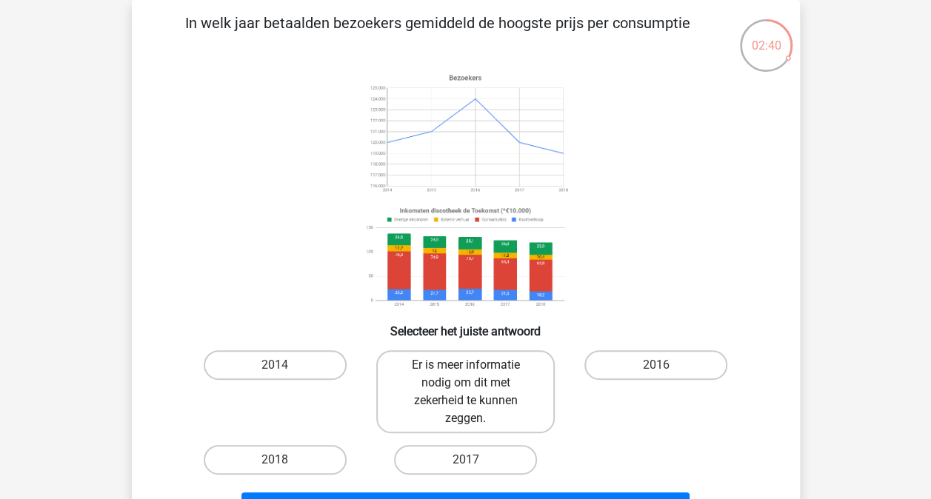
click at [457, 376] on label "Er is meer informatie nodig om dit met zekerheid te kunnen zeggen." at bounding box center [465, 391] width 179 height 83
click at [465, 375] on input "Er is meer informatie nodig om dit met zekerheid te kunnen zeggen." at bounding box center [470, 370] width 10 height 10
radio input "true"
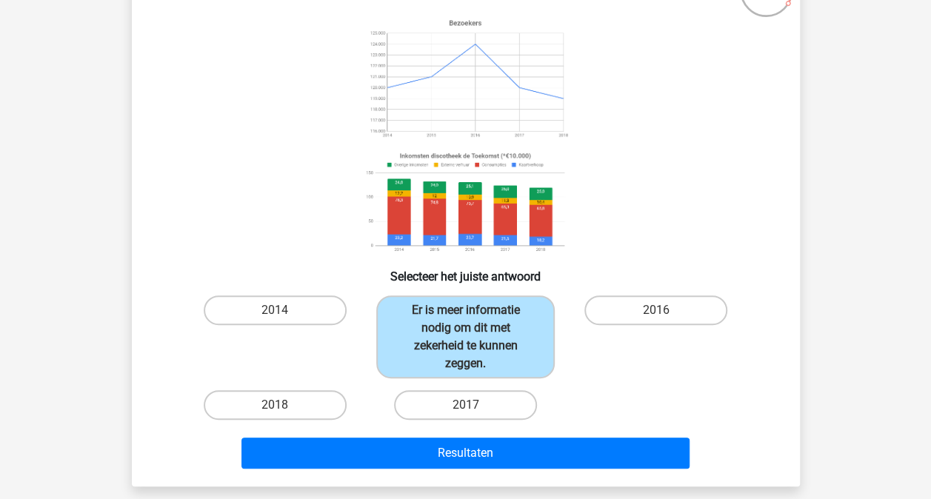
scroll to position [216, 0]
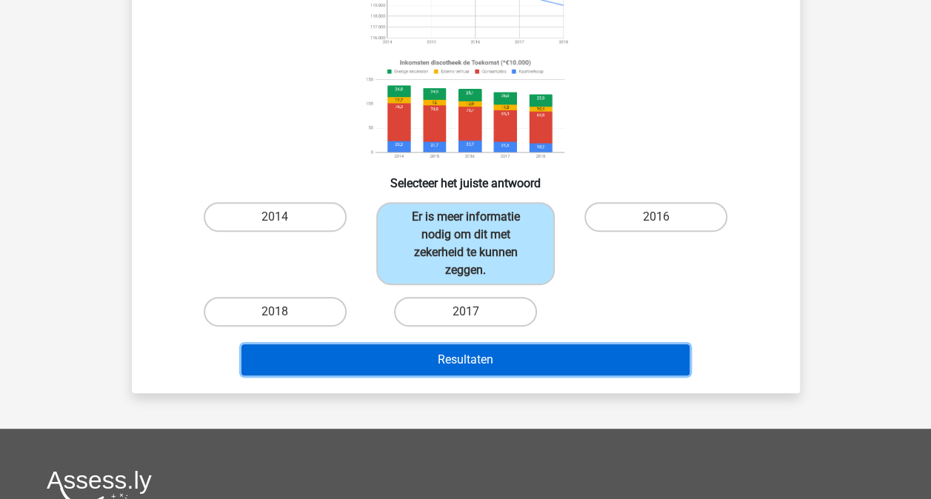
click at [462, 363] on button "Resultaten" at bounding box center [466, 359] width 448 height 31
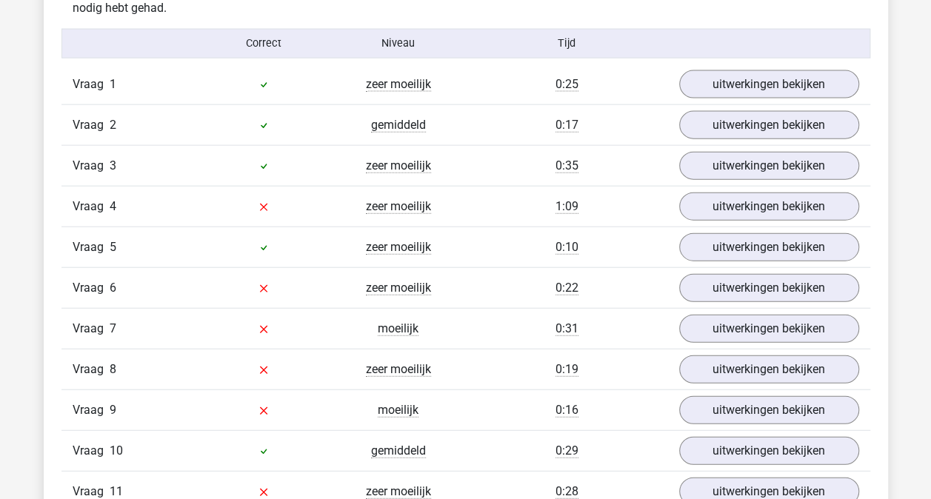
scroll to position [1556, 0]
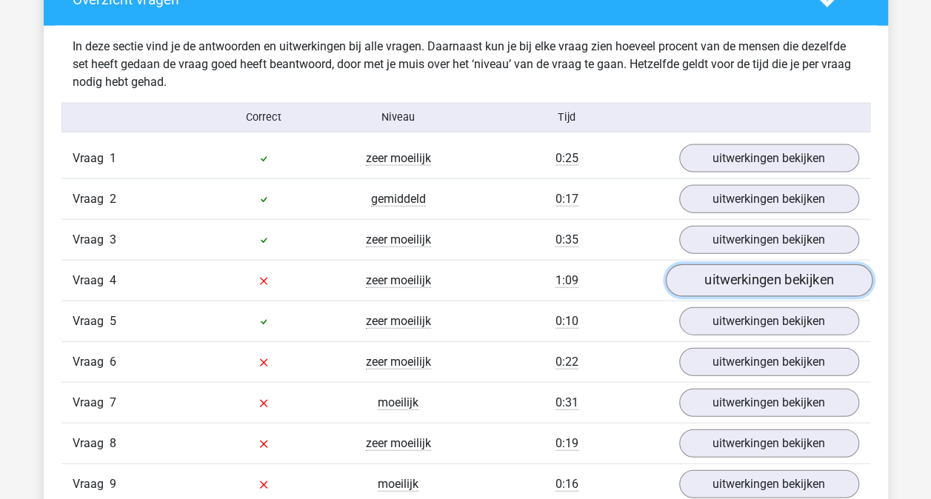
click at [737, 273] on link "uitwerkingen bekijken" at bounding box center [768, 280] width 207 height 33
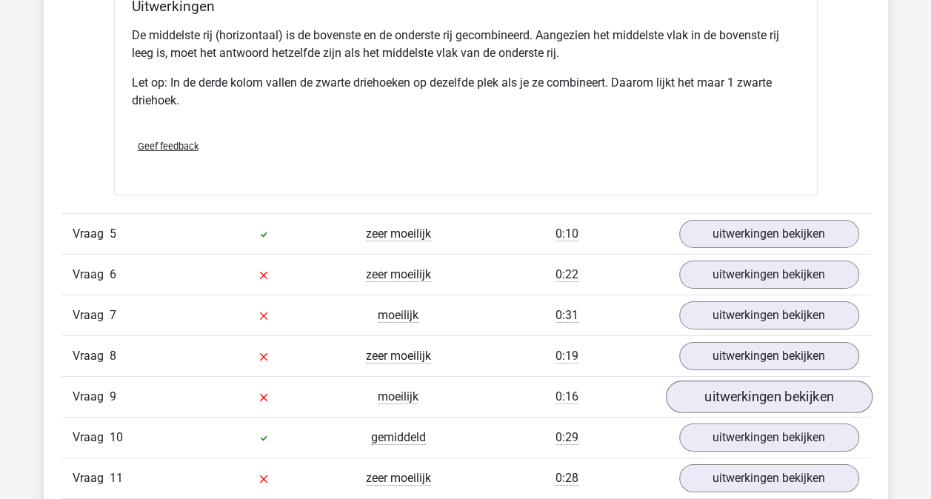
scroll to position [2297, 0]
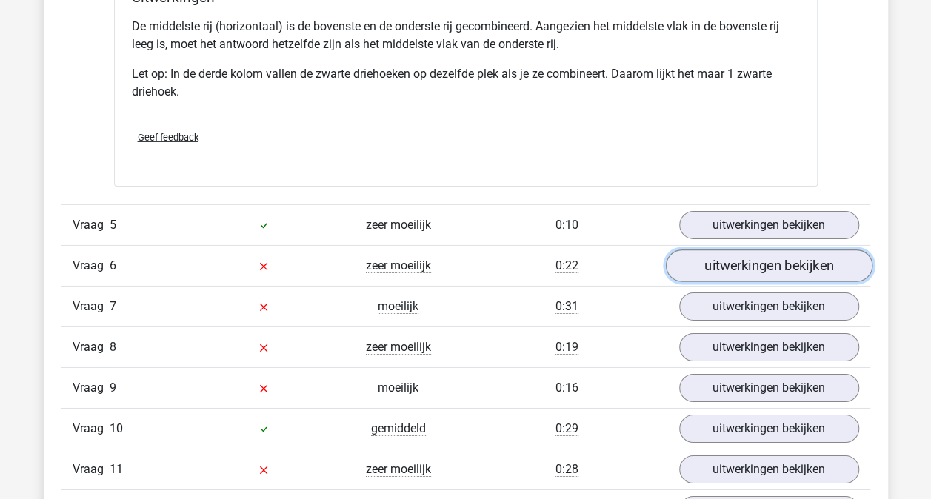
click at [741, 264] on link "uitwerkingen bekijken" at bounding box center [768, 266] width 207 height 33
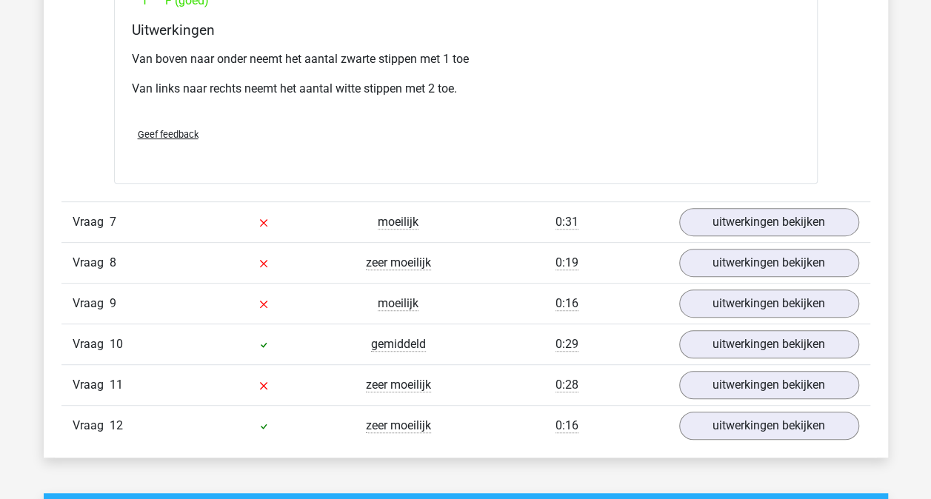
scroll to position [3037, 0]
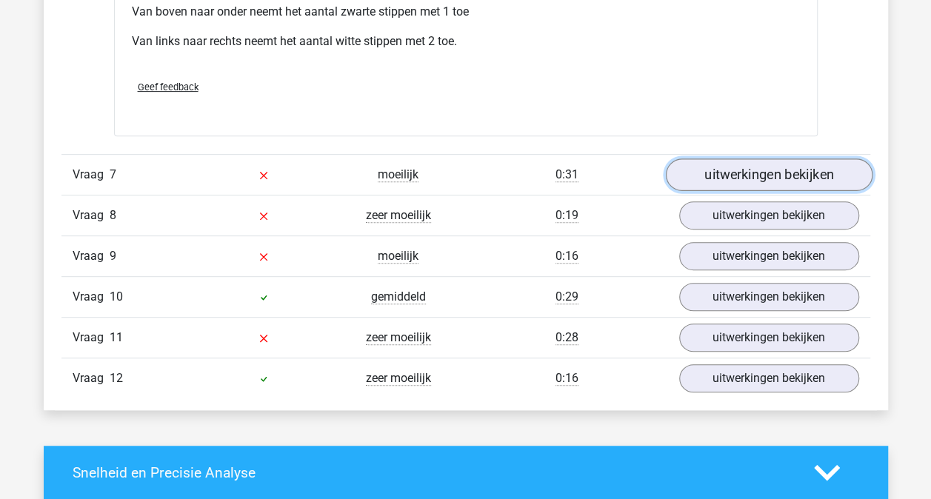
click at [750, 170] on link "uitwerkingen bekijken" at bounding box center [768, 175] width 207 height 33
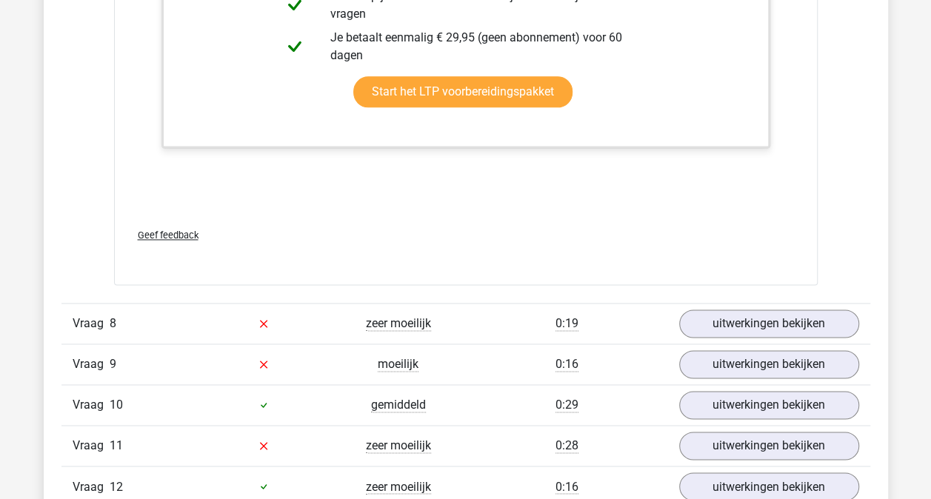
scroll to position [3704, 0]
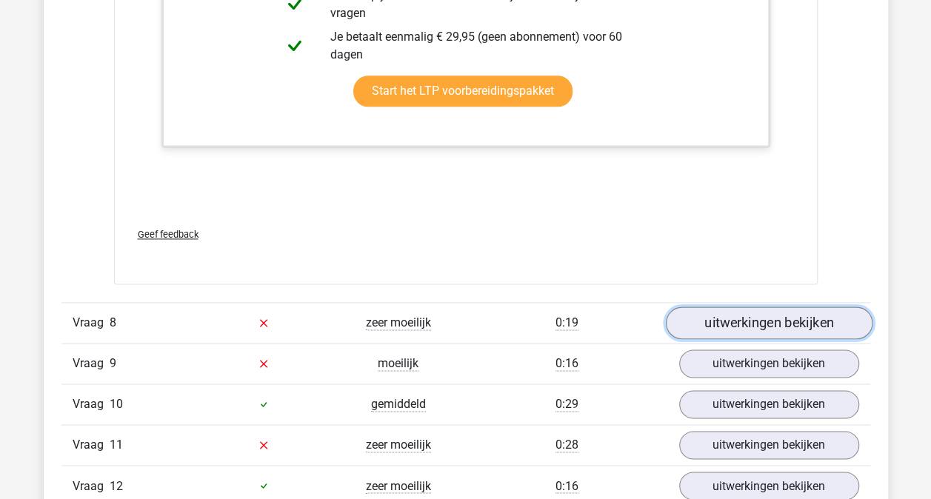
click at [748, 316] on link "uitwerkingen bekijken" at bounding box center [768, 323] width 207 height 33
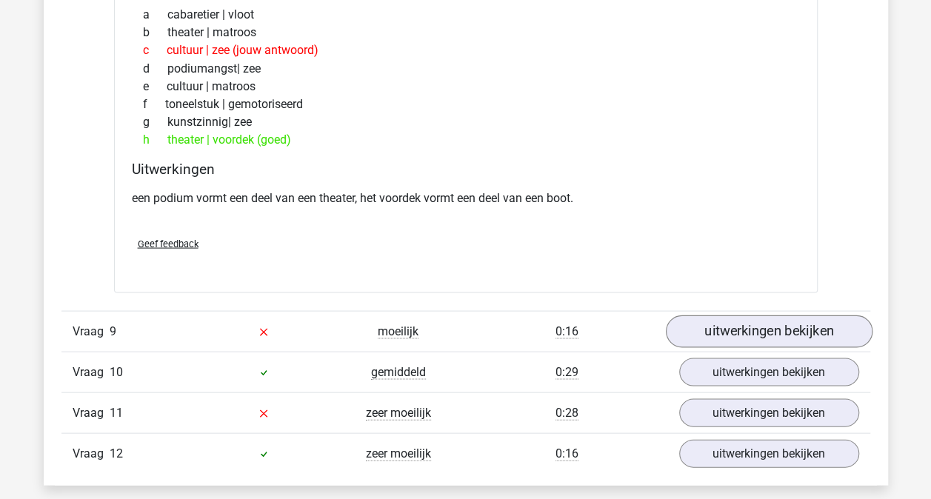
scroll to position [4149, 0]
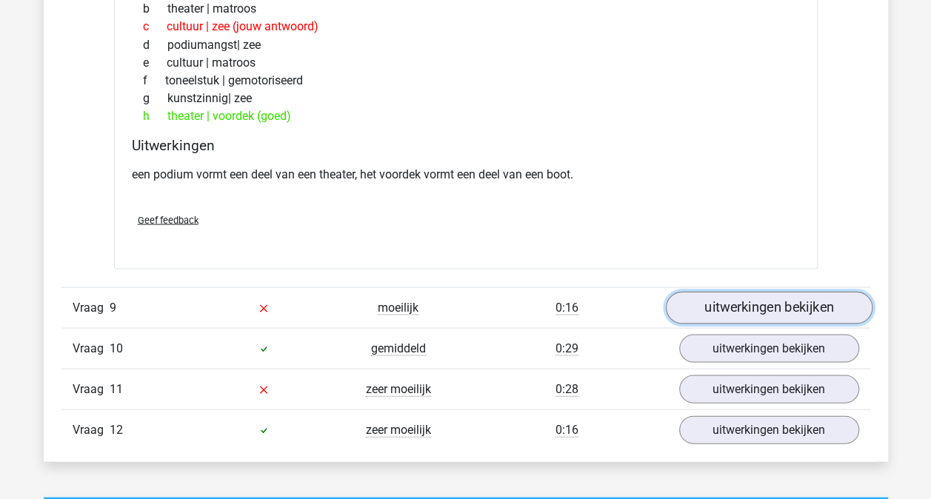
click at [748, 301] on link "uitwerkingen bekijken" at bounding box center [768, 307] width 207 height 33
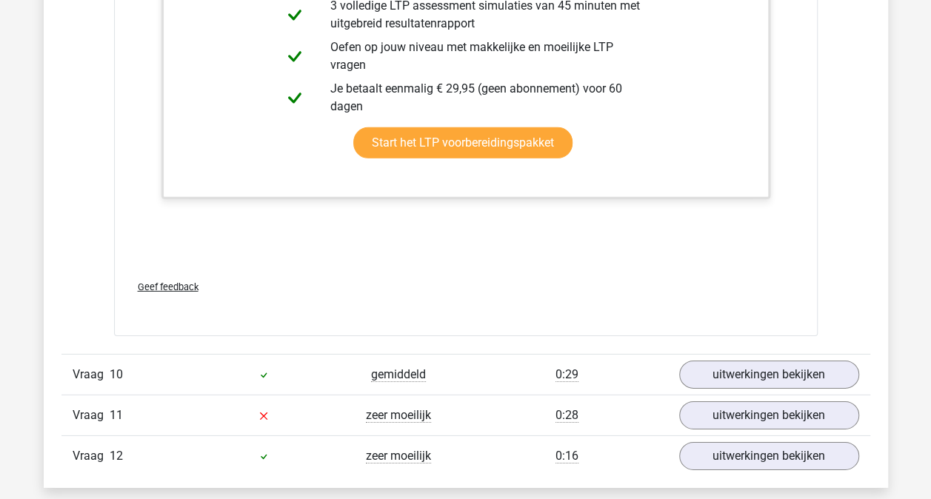
scroll to position [5038, 0]
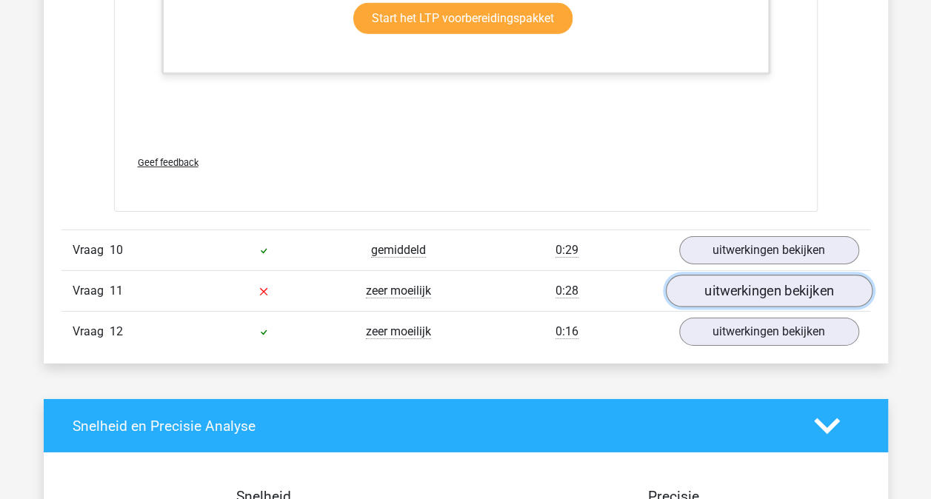
click at [745, 284] on link "uitwerkingen bekijken" at bounding box center [768, 291] width 207 height 33
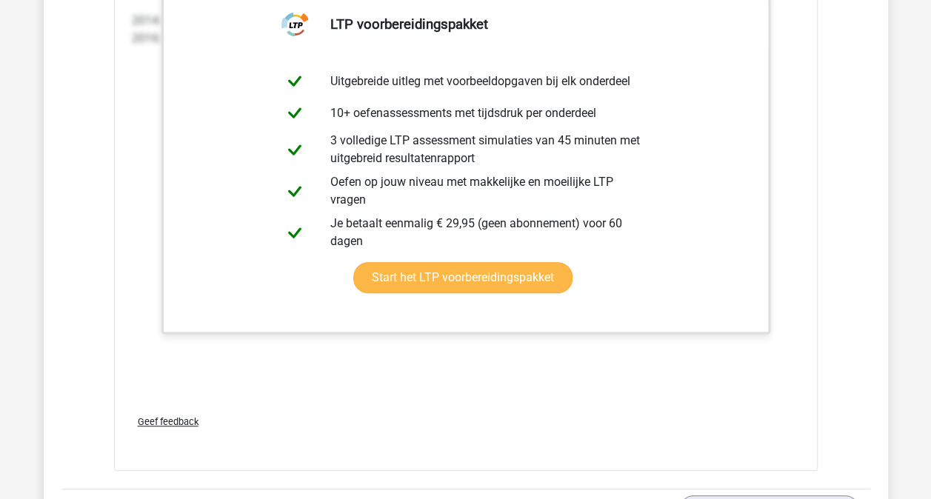
scroll to position [6001, 0]
